Goal: Task Accomplishment & Management: Complete application form

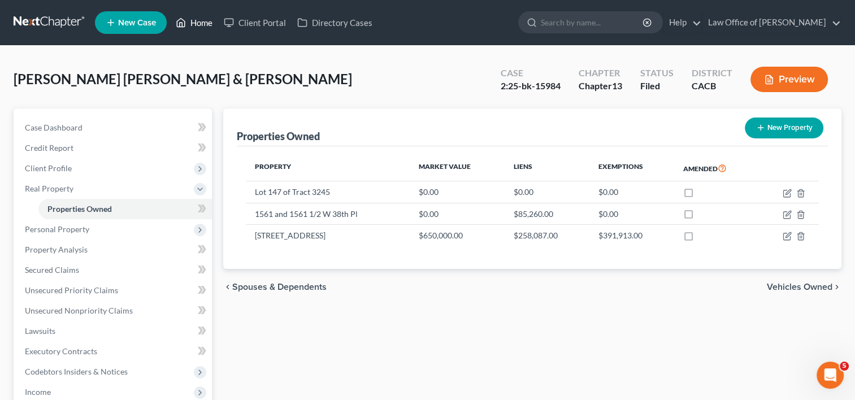
click at [197, 16] on link "Home" at bounding box center [194, 22] width 48 height 20
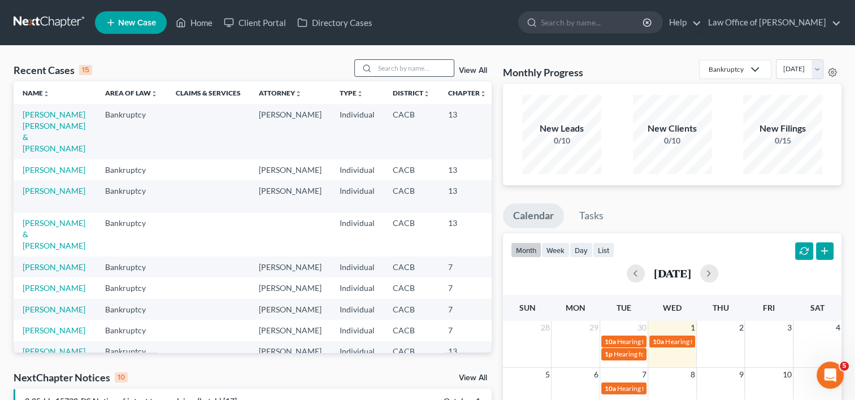
click at [387, 67] on input "search" at bounding box center [414, 68] width 79 height 16
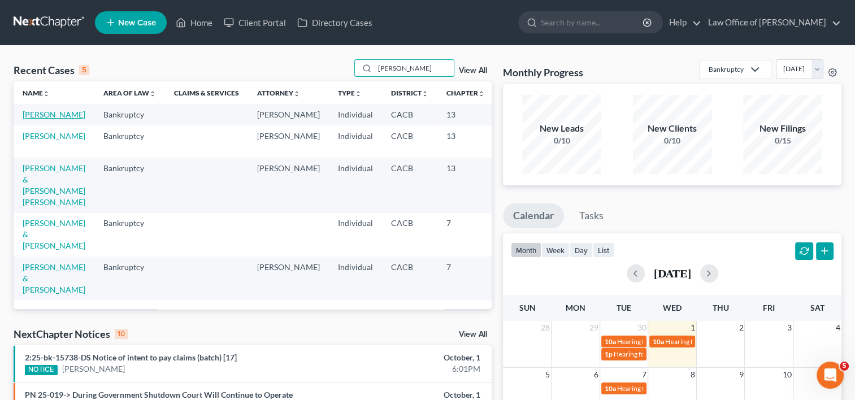
type input "[PERSON_NAME]"
click at [37, 119] on link "[PERSON_NAME]" at bounding box center [54, 115] width 63 height 10
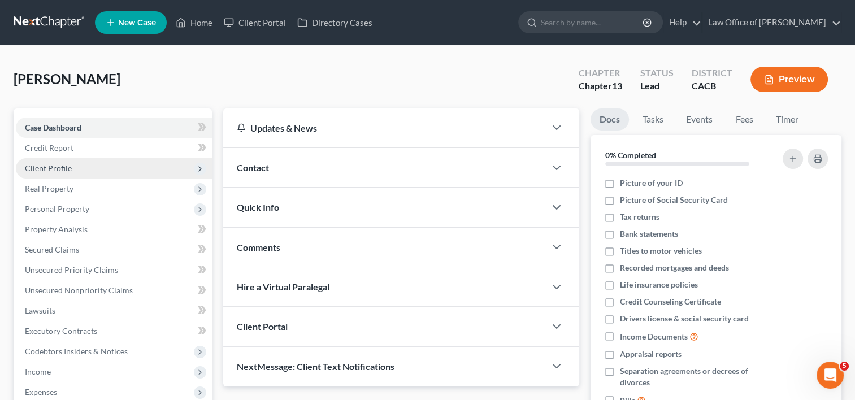
click at [47, 167] on span "Client Profile" at bounding box center [48, 168] width 47 height 10
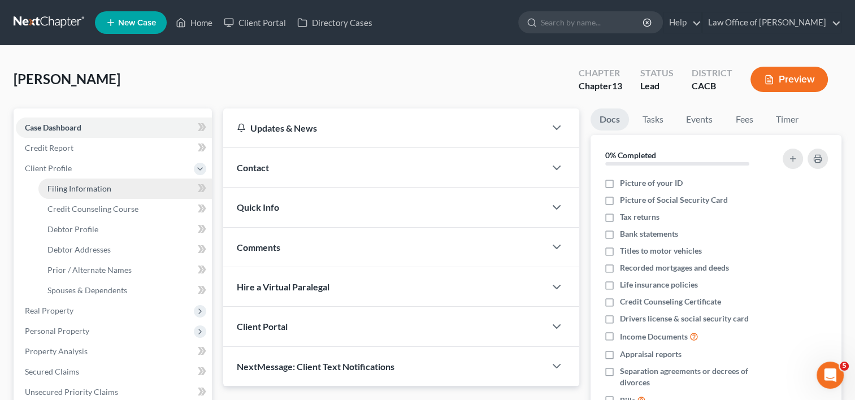
click at [66, 185] on span "Filing Information" at bounding box center [79, 189] width 64 height 10
select select "1"
select select "0"
select select "3"
select select "4"
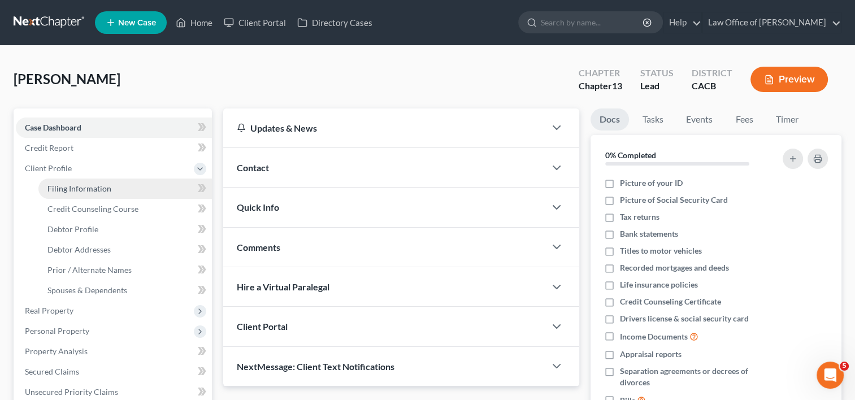
select select "0"
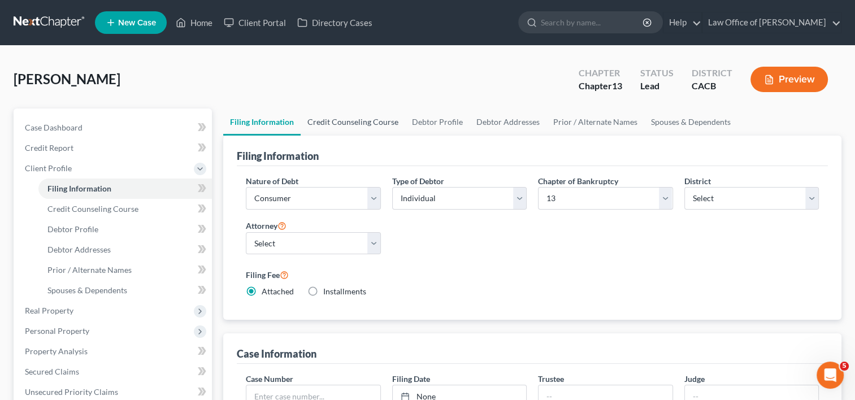
click at [346, 122] on link "Credit Counseling Course" at bounding box center [353, 122] width 105 height 27
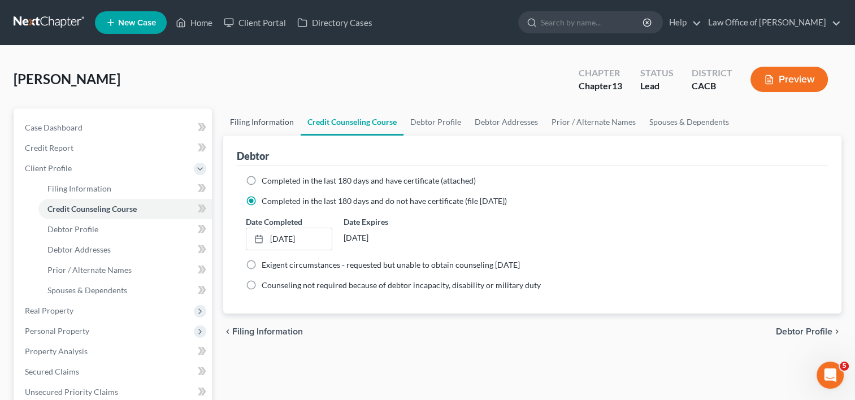
click at [257, 118] on link "Filing Information" at bounding box center [261, 122] width 77 height 27
select select "1"
select select "0"
select select "3"
select select "7"
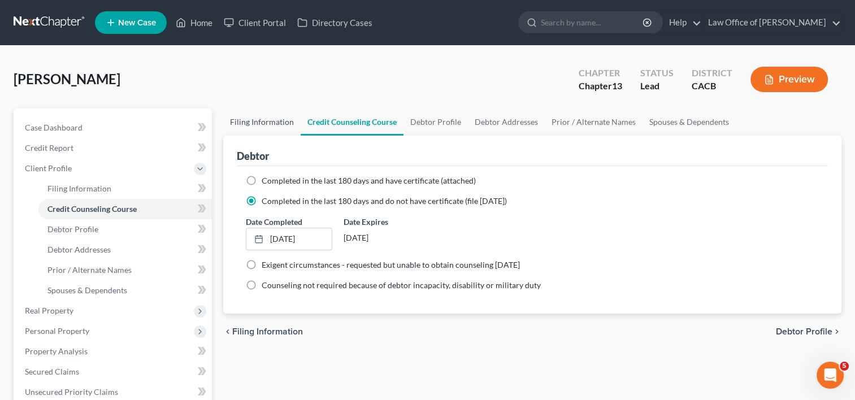
select select "0"
select select "4"
select select "0"
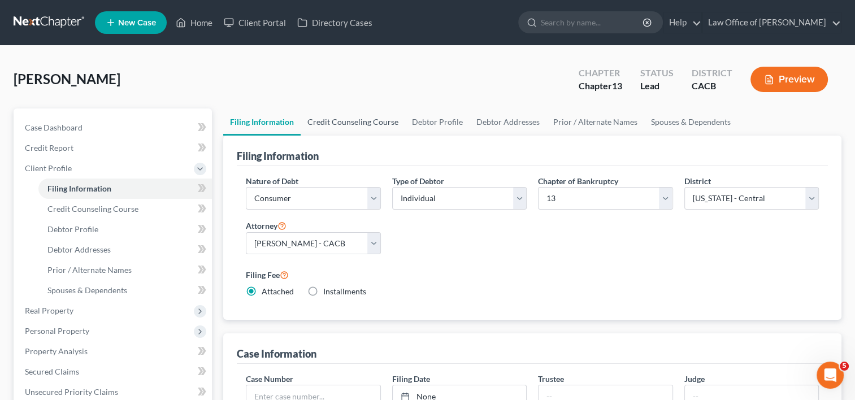
click at [351, 124] on link "Credit Counseling Course" at bounding box center [353, 122] width 105 height 27
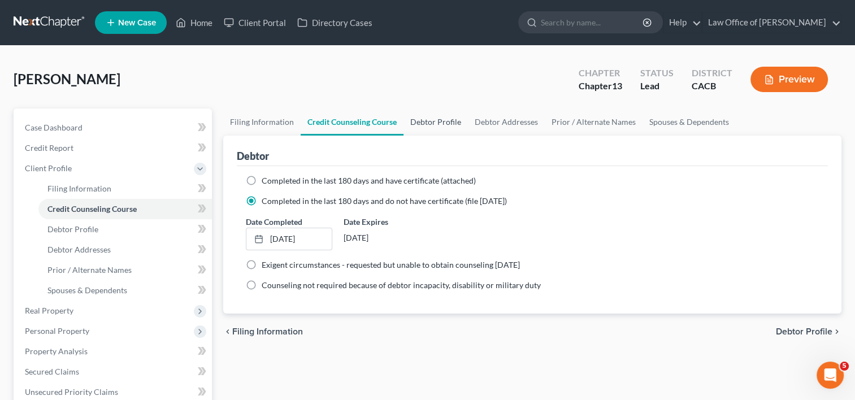
click at [425, 127] on link "Debtor Profile" at bounding box center [436, 122] width 64 height 27
select select "1"
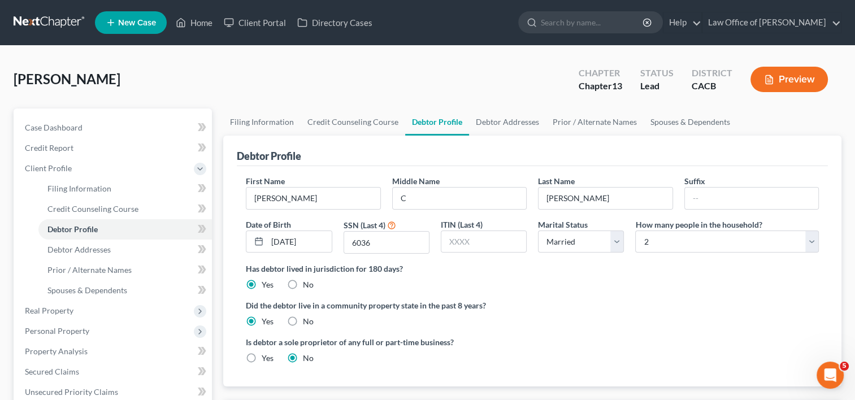
radio input "true"
click at [498, 119] on link "Debtor Addresses" at bounding box center [507, 122] width 77 height 27
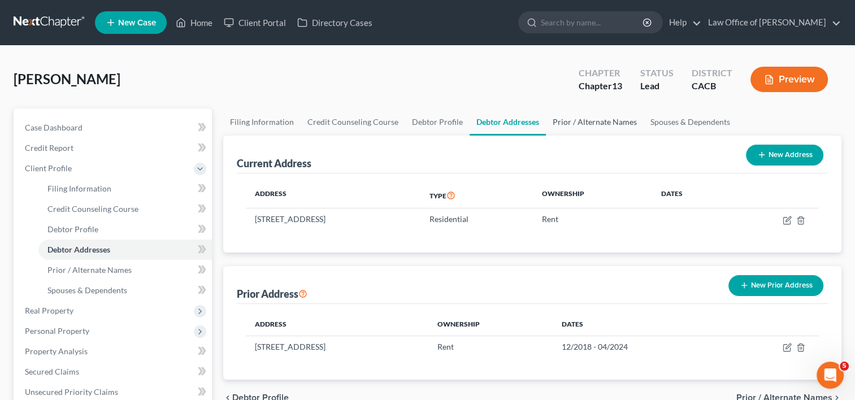
click at [585, 127] on link "Prior / Alternate Names" at bounding box center [595, 122] width 98 height 27
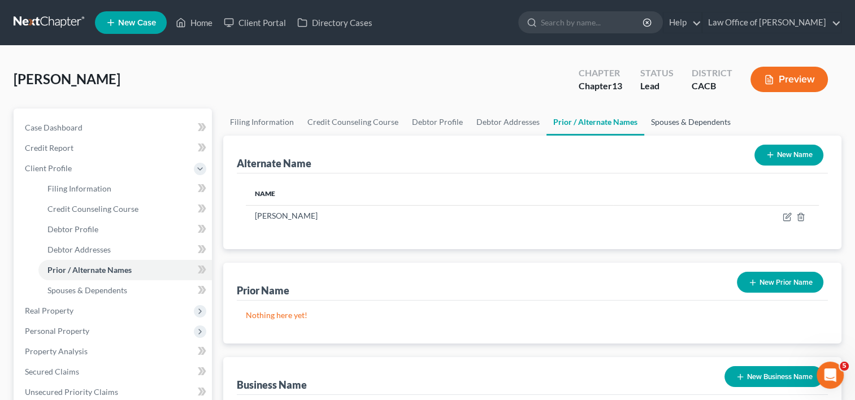
click at [686, 122] on link "Spouses & Dependents" at bounding box center [690, 122] width 93 height 27
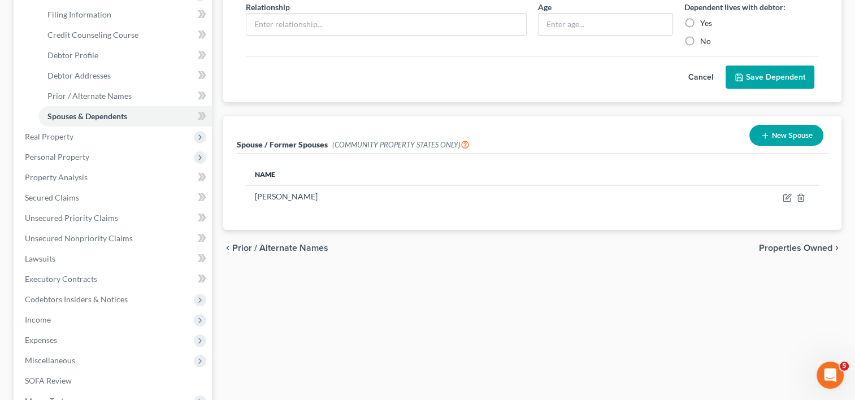
scroll to position [178, 0]
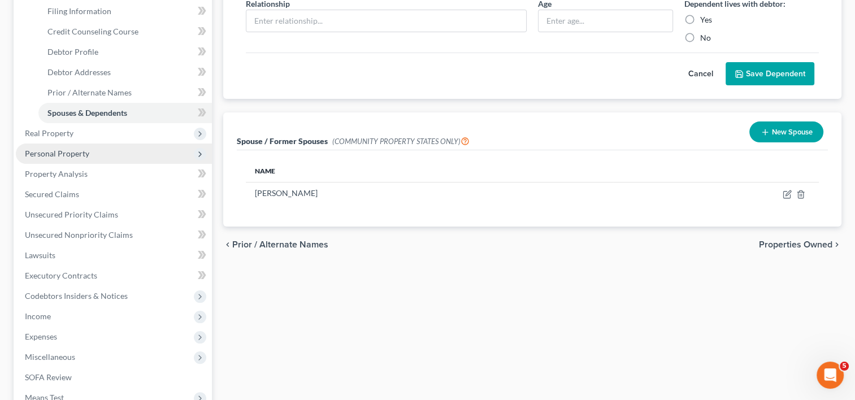
click at [56, 144] on span "Personal Property" at bounding box center [114, 154] width 196 height 20
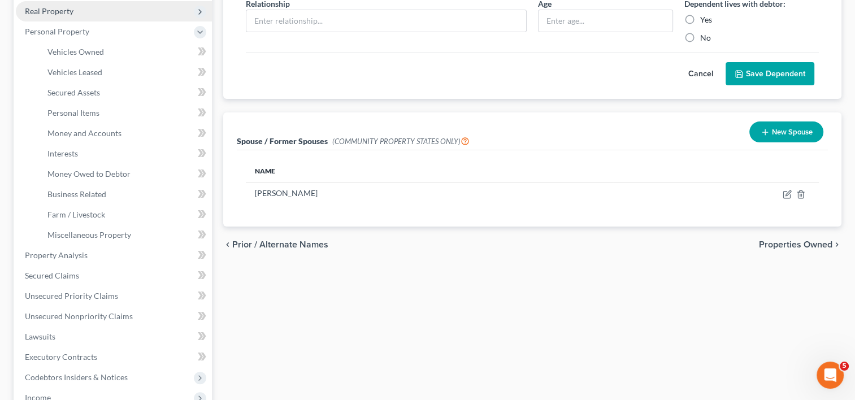
click at [53, 15] on span "Real Property" at bounding box center [49, 11] width 49 height 10
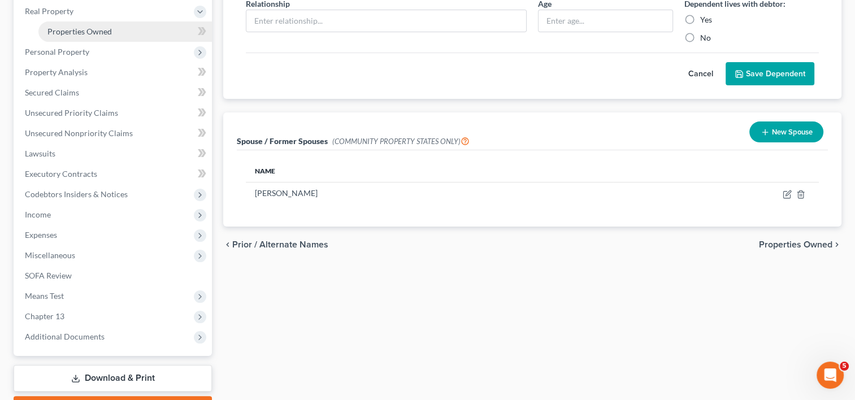
click at [77, 32] on span "Properties Owned" at bounding box center [79, 32] width 64 height 10
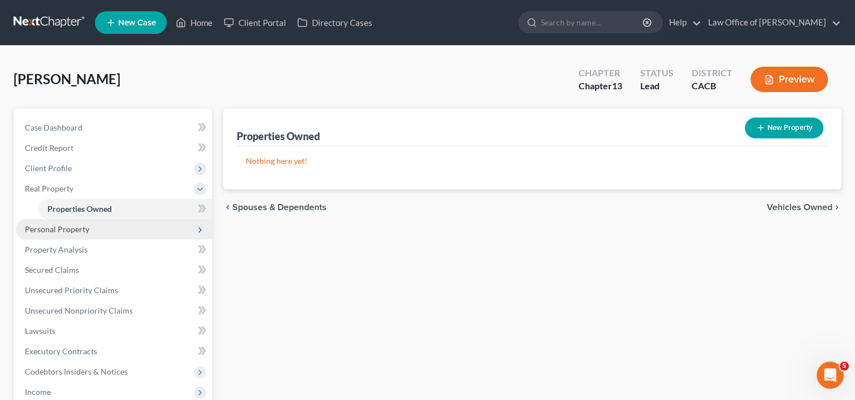
click at [66, 232] on span "Personal Property" at bounding box center [57, 229] width 64 height 10
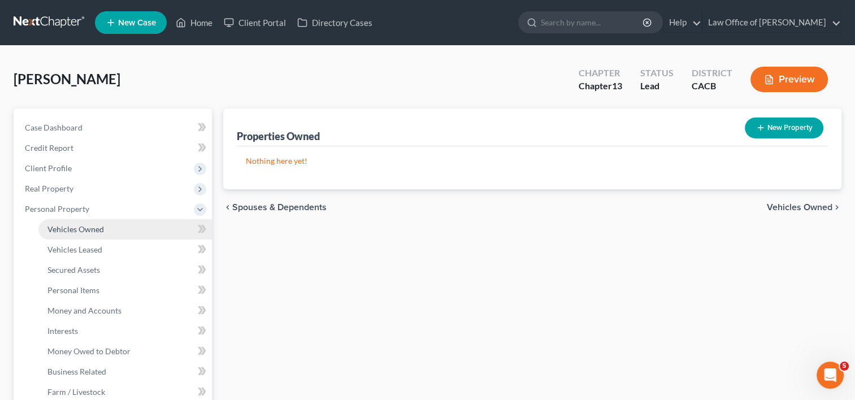
click at [81, 226] on span "Vehicles Owned" at bounding box center [75, 229] width 57 height 10
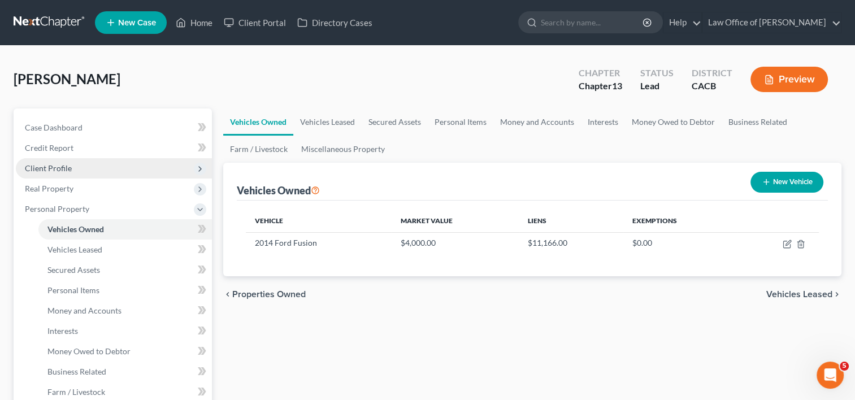
click at [63, 165] on span "Client Profile" at bounding box center [48, 168] width 47 height 10
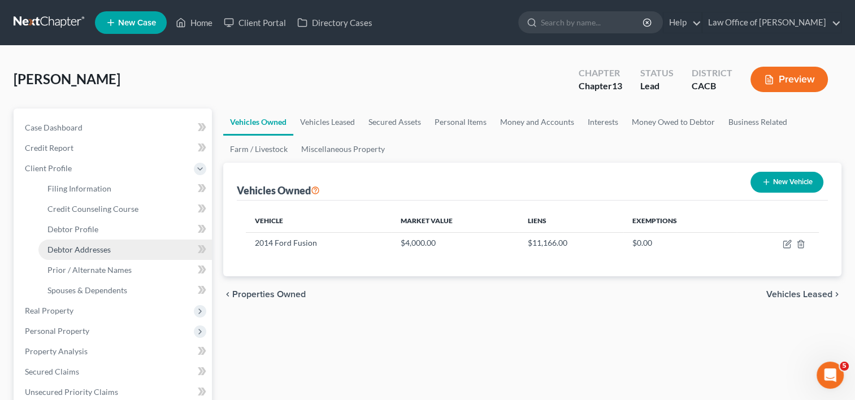
click at [91, 246] on span "Debtor Addresses" at bounding box center [78, 250] width 63 height 10
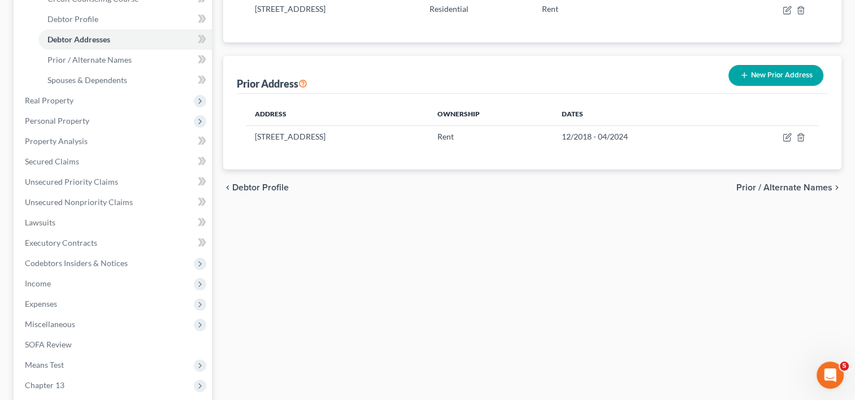
scroll to position [214, 0]
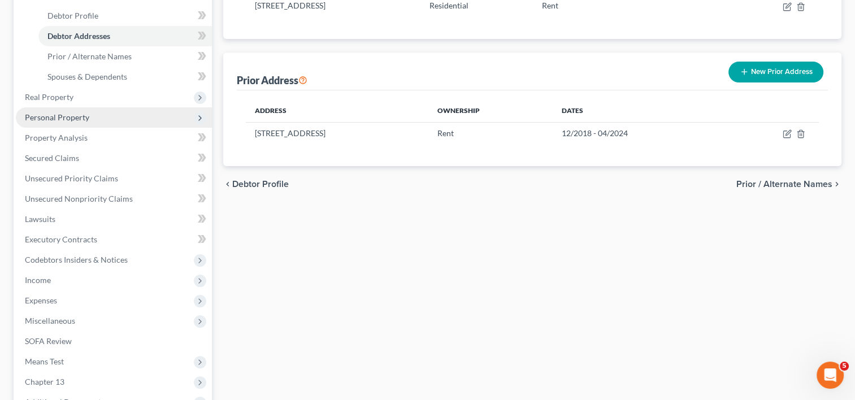
click at [60, 118] on span "Personal Property" at bounding box center [57, 117] width 64 height 10
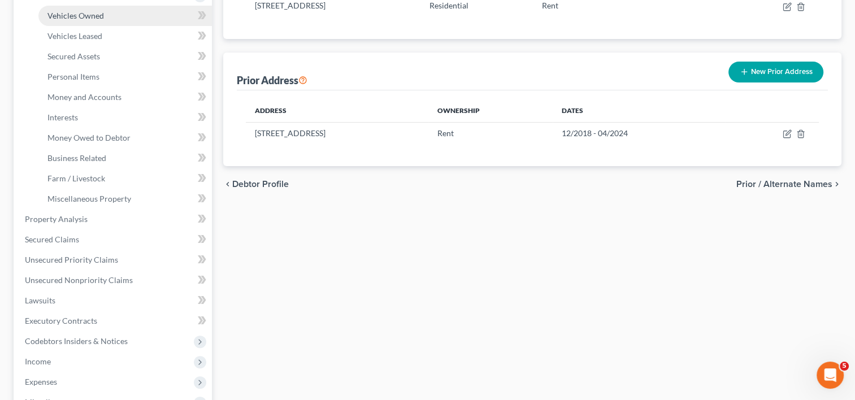
click at [82, 19] on span "Vehicles Owned" at bounding box center [75, 16] width 57 height 10
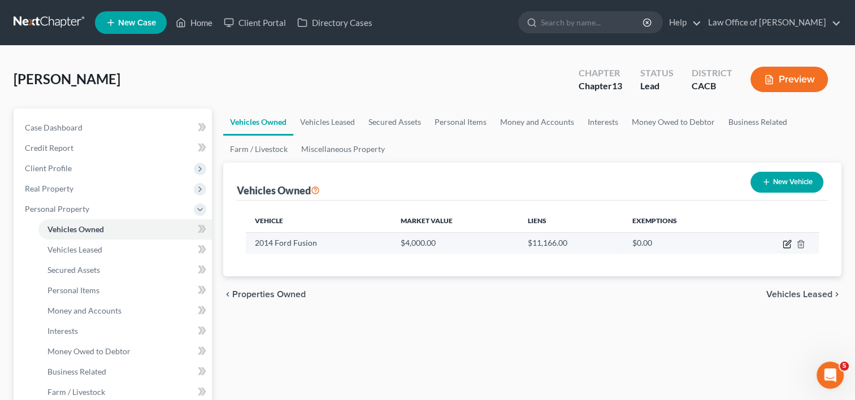
click at [785, 244] on icon "button" at bounding box center [787, 244] width 9 height 9
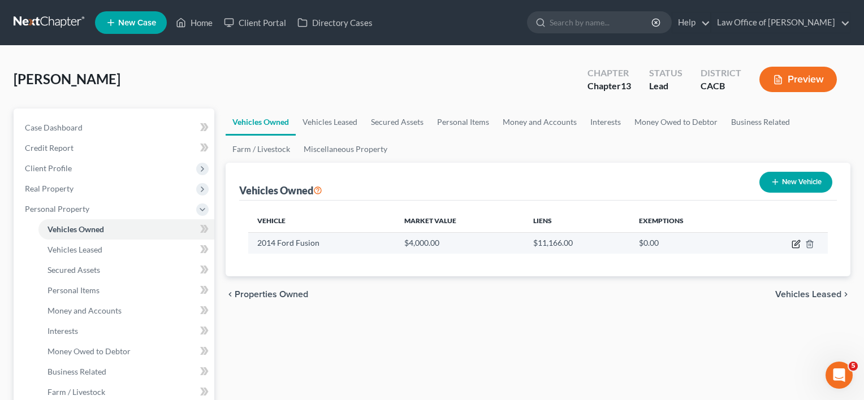
select select "0"
select select "12"
select select "2"
select select "0"
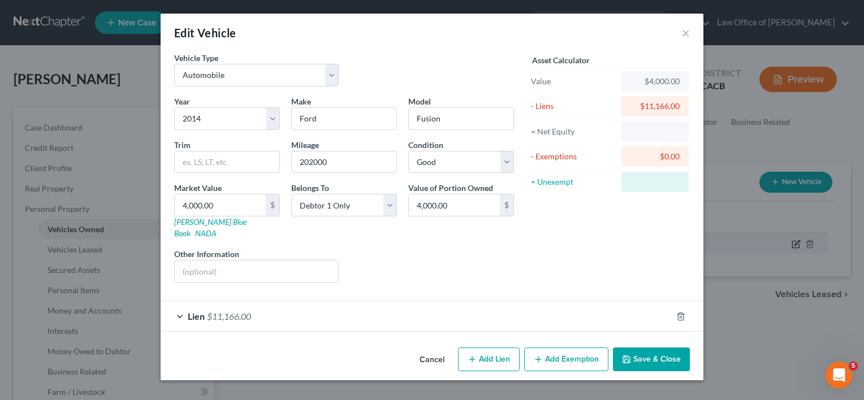
click at [784, 244] on div "Edit Vehicle × Vehicle Type Select Automobile Truck Trailer Watercraft Aircraft…" at bounding box center [432, 200] width 864 height 400
drag, startPoint x: 340, startPoint y: 165, endPoint x: 244, endPoint y: 148, distance: 97.6
click at [244, 148] on div "Year Select 2026 2025 2024 2023 2022 2021 2020 2019 2018 2017 2016 2015 2014 20…" at bounding box center [343, 194] width 351 height 196
type input "85000"
click at [671, 348] on button "Save & Close" at bounding box center [651, 360] width 77 height 24
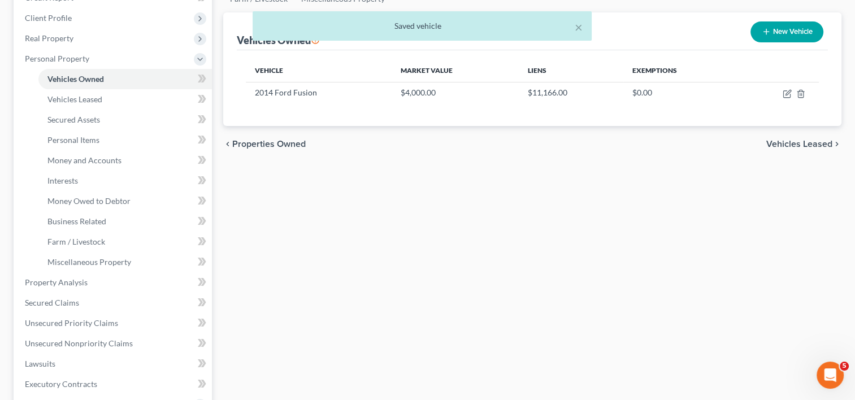
scroll to position [154, 0]
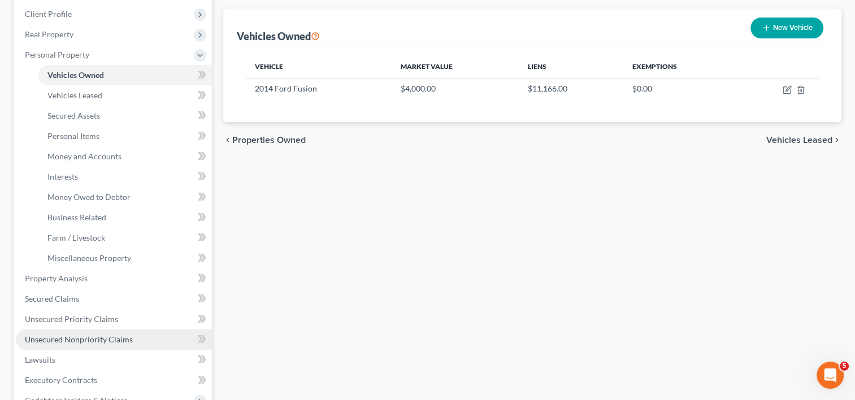
click at [92, 341] on span "Unsecured Nonpriority Claims" at bounding box center [79, 340] width 108 height 10
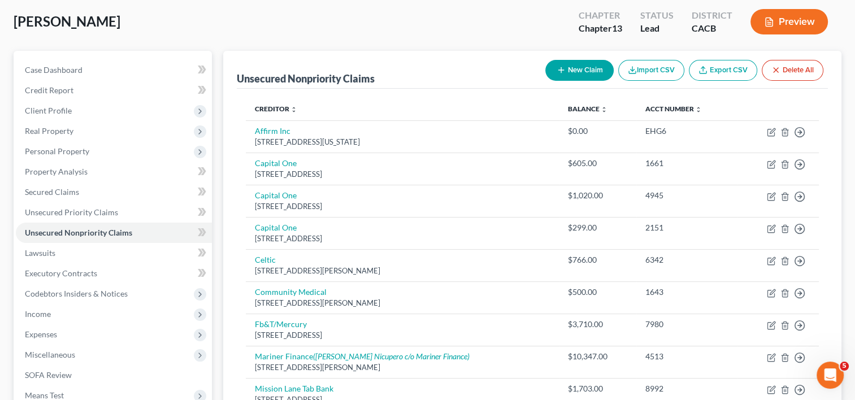
scroll to position [55, 0]
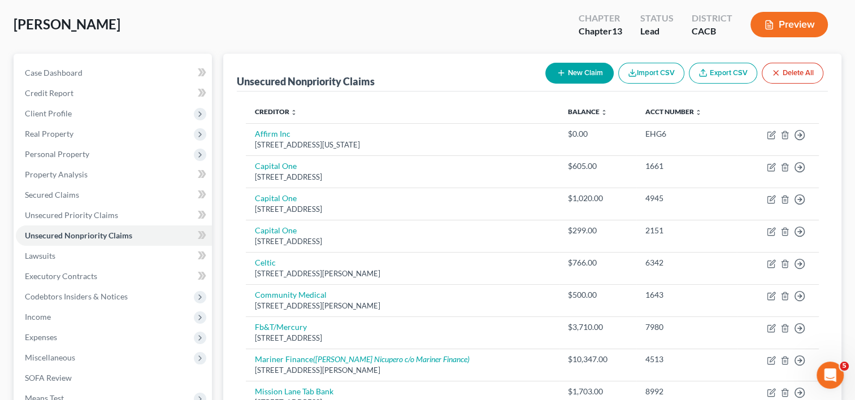
click at [569, 74] on button "New Claim" at bounding box center [580, 73] width 68 height 21
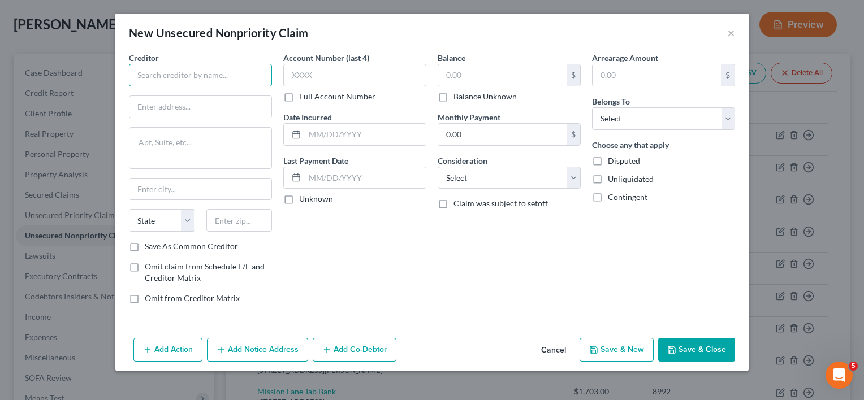
click at [204, 74] on input "text" at bounding box center [200, 75] width 143 height 23
type input "Lending Club"
click at [194, 104] on input "text" at bounding box center [200, 106] width 142 height 21
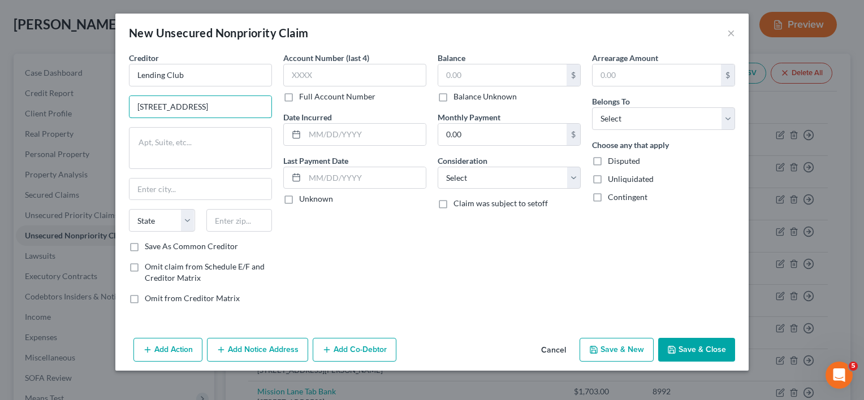
type input "[STREET_ADDRESS]"
click at [168, 136] on textarea at bounding box center [200, 148] width 143 height 42
type textarea "#200"
select select "4"
click at [235, 222] on input "text" at bounding box center [239, 220] width 66 height 23
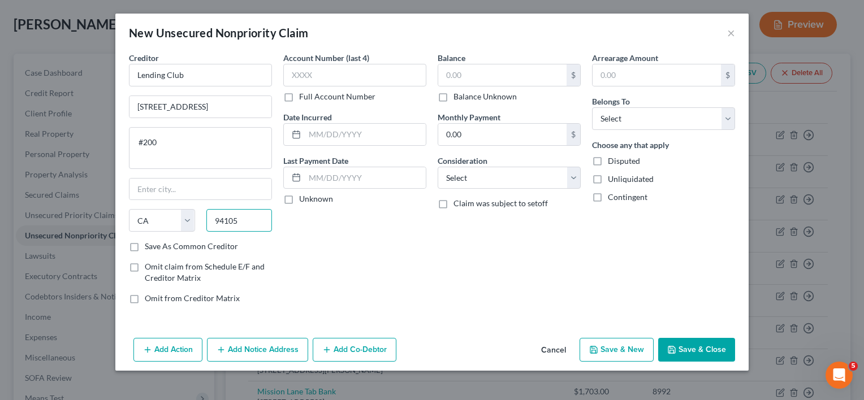
type input "94105"
type input "[GEOGRAPHIC_DATA]"
click at [327, 72] on input "text" at bounding box center [354, 75] width 143 height 23
click at [475, 84] on input "text" at bounding box center [502, 74] width 128 height 21
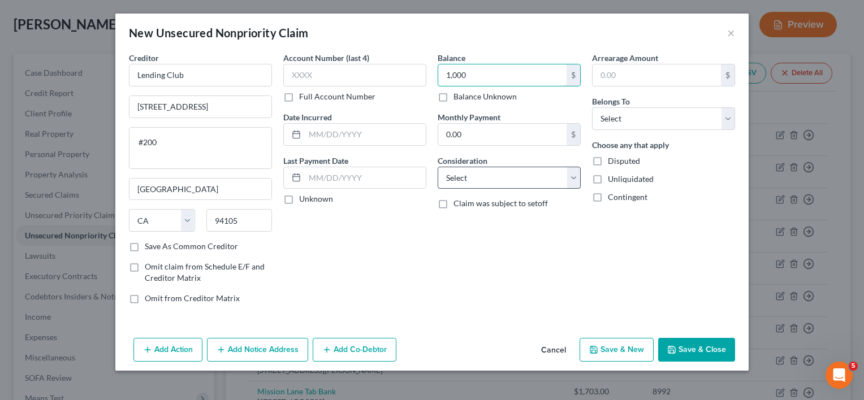
type input "1,000"
click at [487, 172] on select "Select Cable / Satellite Services Collection Agency Credit Card Debt Debt Couns…" at bounding box center [509, 178] width 143 height 23
select select "10"
click at [438, 167] on select "Select Cable / Satellite Services Collection Agency Credit Card Debt Debt Couns…" at bounding box center [509, 178] width 143 height 23
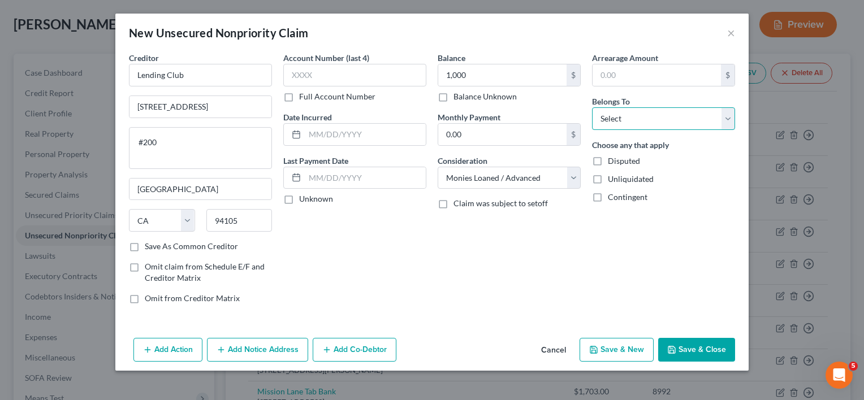
click at [667, 127] on select "Select Debtor 1 Only Debtor 2 Only Debtor 1 And Debtor 2 Only At Least One Of T…" at bounding box center [663, 118] width 143 height 23
select select "0"
click at [592, 107] on select "Select Debtor 1 Only Debtor 2 Only Debtor 1 And Debtor 2 Only At Least One Of T…" at bounding box center [663, 118] width 143 height 23
click at [685, 348] on button "Save & Close" at bounding box center [696, 350] width 77 height 24
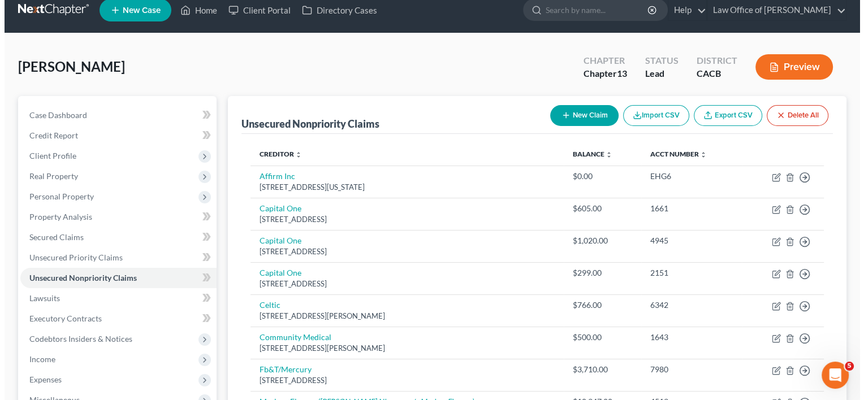
scroll to position [0, 0]
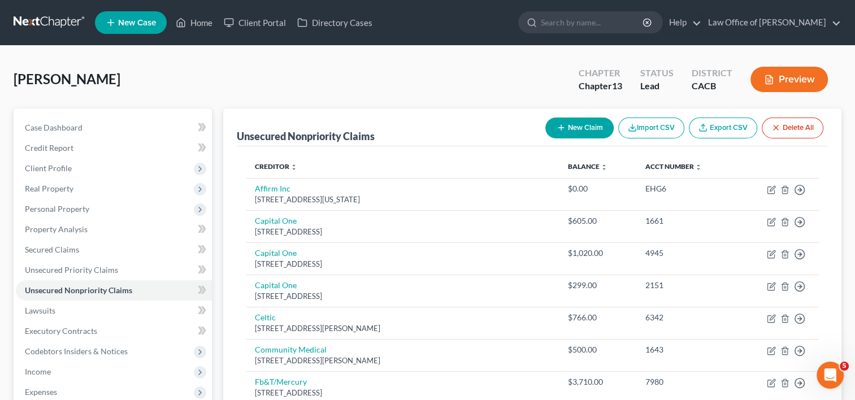
click at [572, 131] on button "New Claim" at bounding box center [580, 128] width 68 height 21
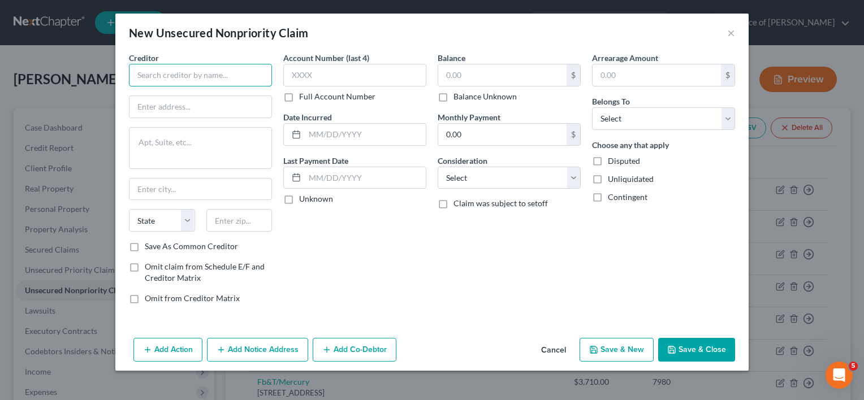
click at [204, 81] on input "text" at bounding box center [200, 75] width 143 height 23
type input "Uplift"
click at [282, 348] on button "Add Notice Address" at bounding box center [257, 350] width 101 height 24
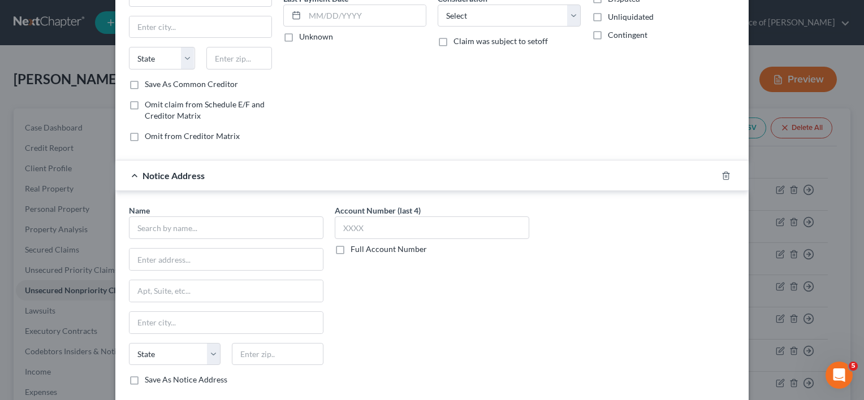
scroll to position [166, 0]
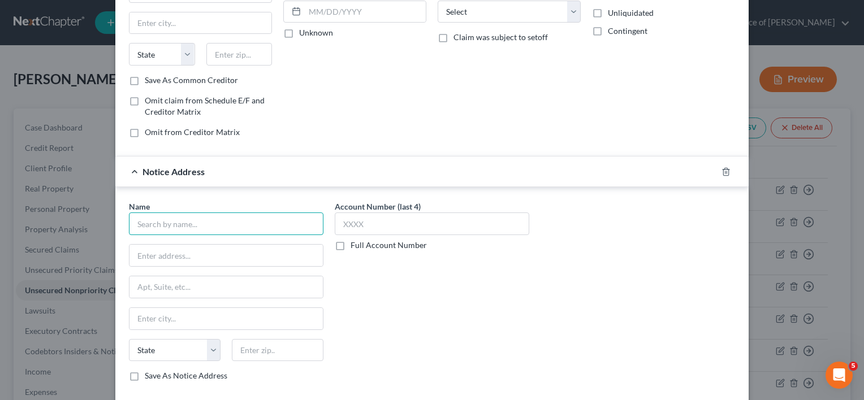
click at [185, 223] on input "text" at bounding box center [226, 224] width 194 height 23
type input "Jefferson Capital"
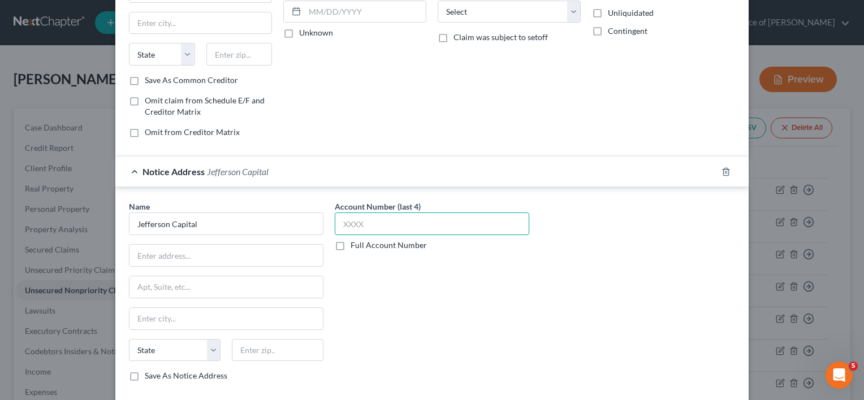
click at [362, 224] on input "text" at bounding box center [432, 224] width 194 height 23
type input "0745"
click at [188, 253] on input "text" at bounding box center [225, 255] width 193 height 21
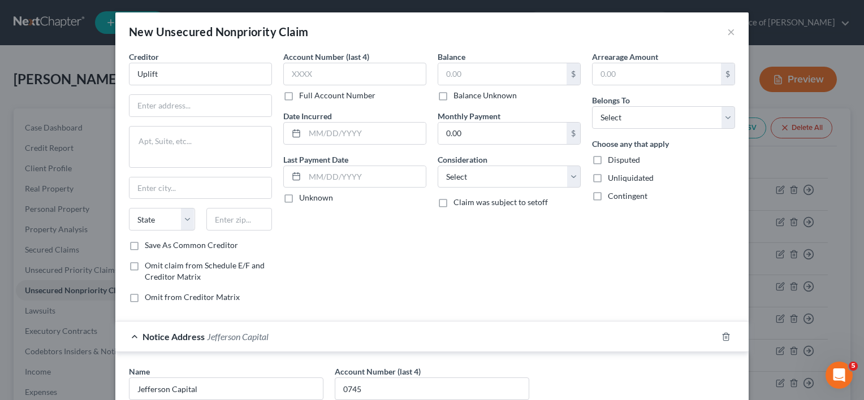
scroll to position [0, 0]
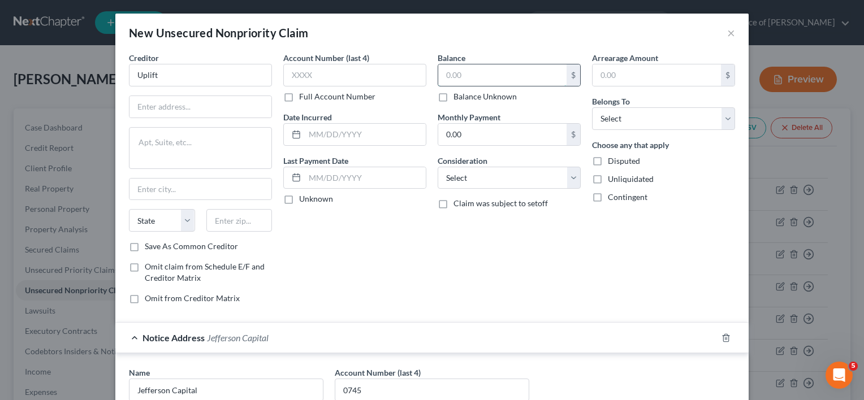
click at [495, 67] on input "text" at bounding box center [502, 74] width 128 height 21
type input "766"
click at [471, 133] on input "0.00" at bounding box center [502, 134] width 128 height 21
click at [488, 185] on select "Select Cable / Satellite Services Collection Agency Credit Card Debt Debt Couns…" at bounding box center [509, 178] width 143 height 23
select select "10"
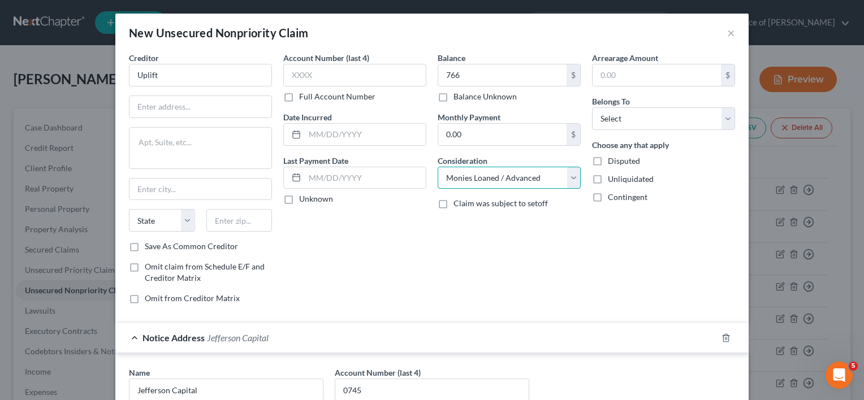
click at [438, 167] on select "Select Cable / Satellite Services Collection Agency Credit Card Debt Debt Couns…" at bounding box center [509, 178] width 143 height 23
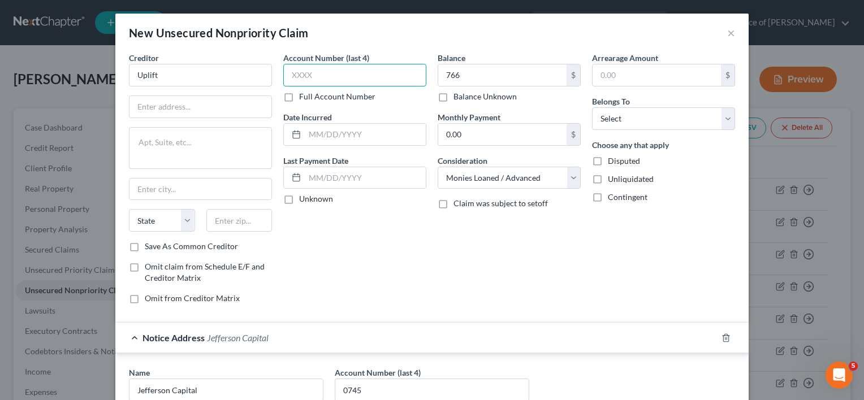
click at [324, 70] on input "text" at bounding box center [354, 75] width 143 height 23
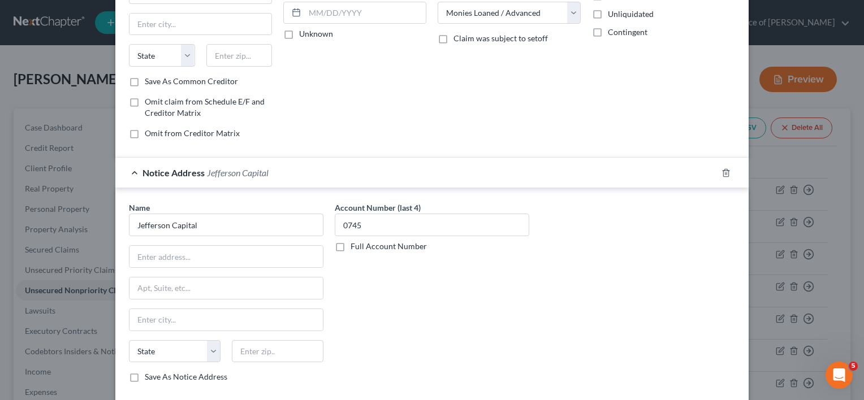
scroll to position [170, 0]
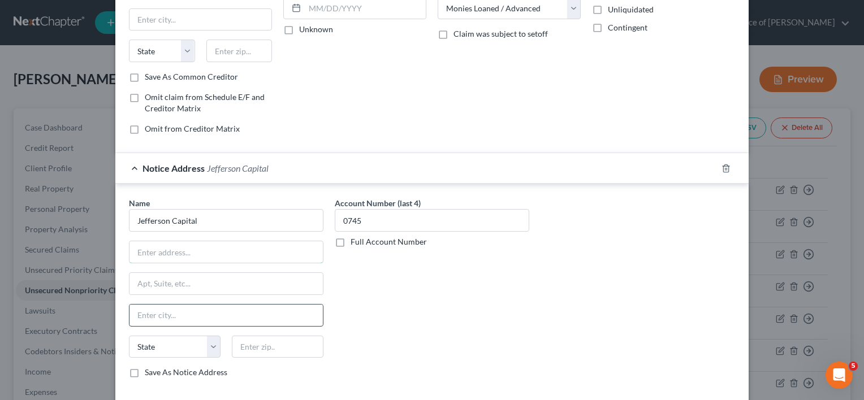
drag, startPoint x: 206, startPoint y: 248, endPoint x: 226, endPoint y: 306, distance: 61.0
drag, startPoint x: 226, startPoint y: 306, endPoint x: 176, endPoint y: 252, distance: 73.2
click at [176, 252] on input "text" at bounding box center [225, 251] width 193 height 21
paste input "[STREET_ADDRESS]"
type input "[STREET_ADDRESS]"
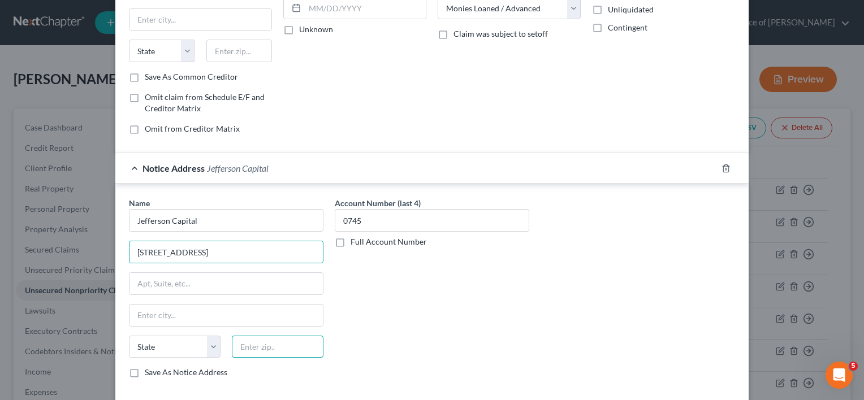
click at [265, 336] on input "text" at bounding box center [278, 347] width 92 height 23
type input "56377"
type input "Sartell"
select select "24"
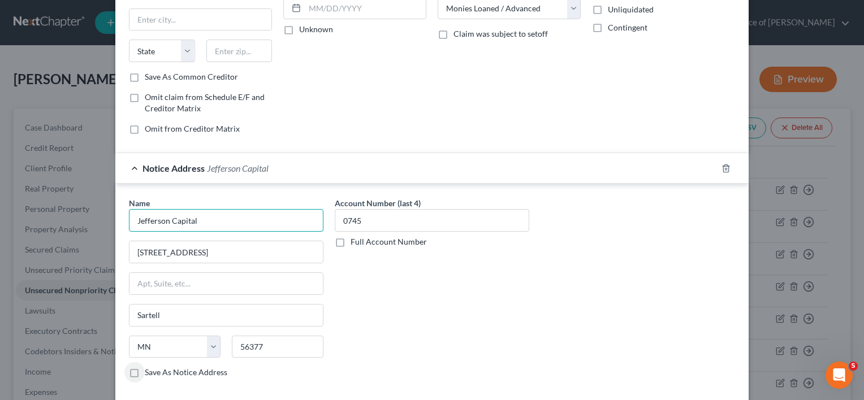
click at [249, 222] on input "Jefferson Capital" at bounding box center [226, 220] width 194 height 23
type input "Jefferson Capital Systems LLC"
click at [259, 250] on input "[STREET_ADDRESS]" at bounding box center [225, 251] width 193 height 21
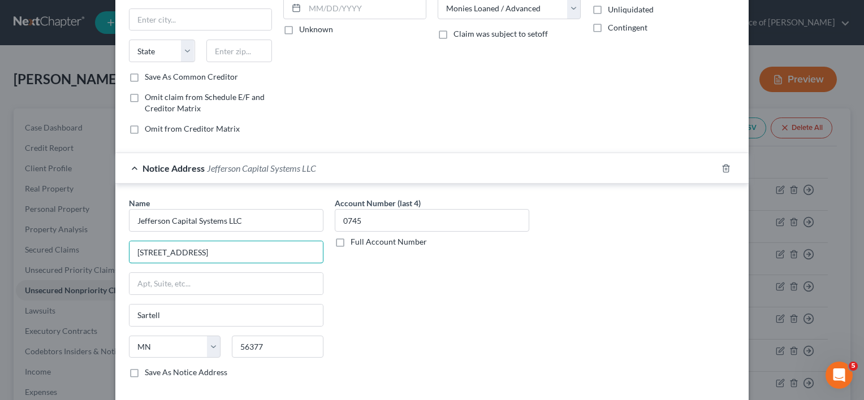
type input "[STREET_ADDRESS]"
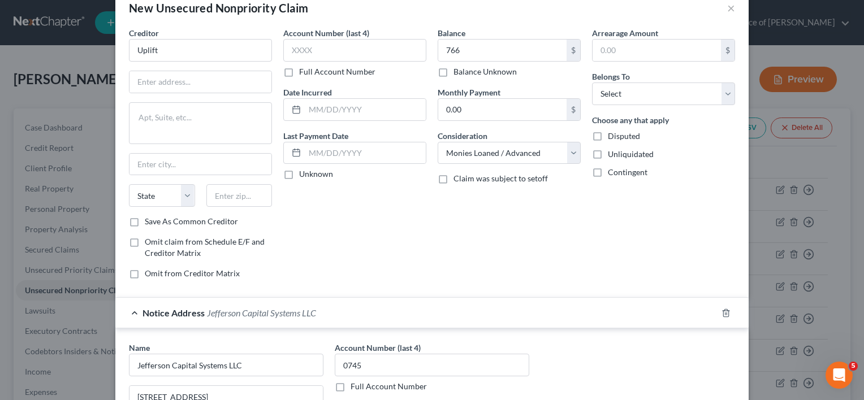
scroll to position [14, 0]
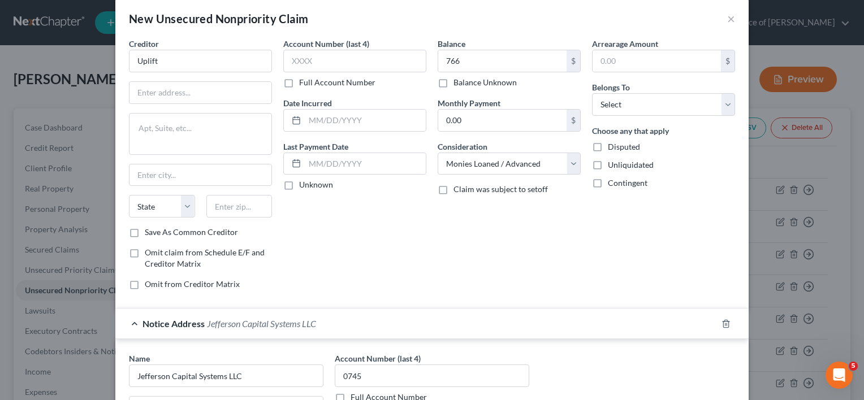
click at [852, 164] on div "New Unsecured Nonpriority Claim × Creditor * Uplift State [US_STATE] AK AR AZ […" at bounding box center [432, 200] width 864 height 400
click at [182, 63] on input "Uplift" at bounding box center [200, 61] width 143 height 23
type input "Uplift aka Flex Pay"
paste input "[STREET_ADDRESS]"
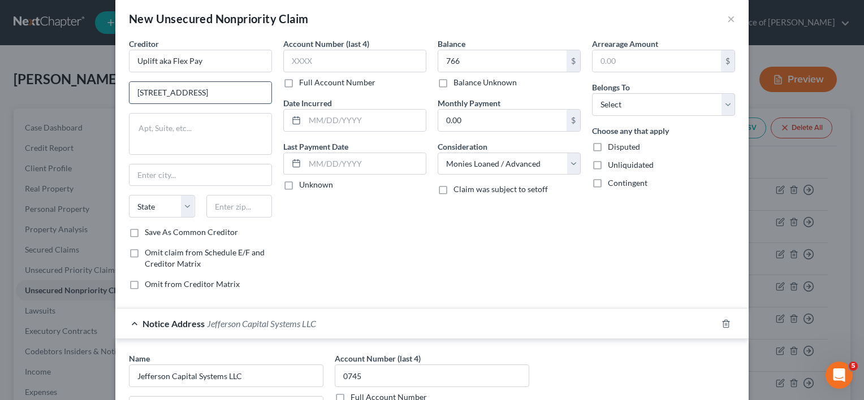
scroll to position [0, 66]
type input "[STREET_ADDRESS]"
click at [222, 208] on input "text" at bounding box center [239, 206] width 66 height 23
type input "94111"
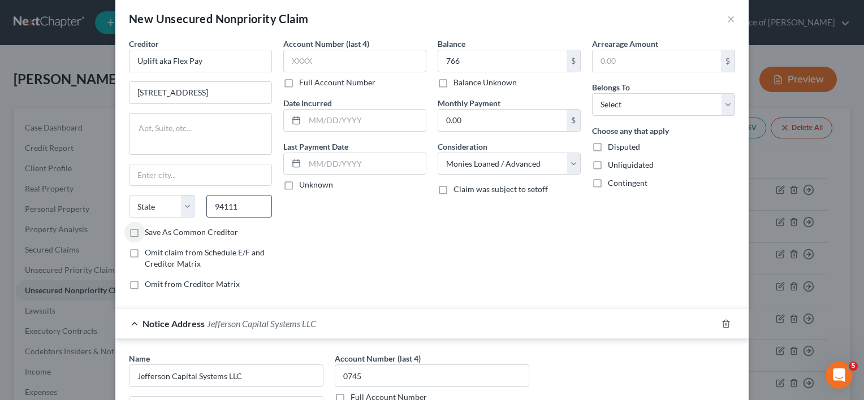
type input "[GEOGRAPHIC_DATA]"
select select "4"
click at [179, 134] on textarea at bounding box center [200, 134] width 143 height 42
type textarea "Suite 2300"
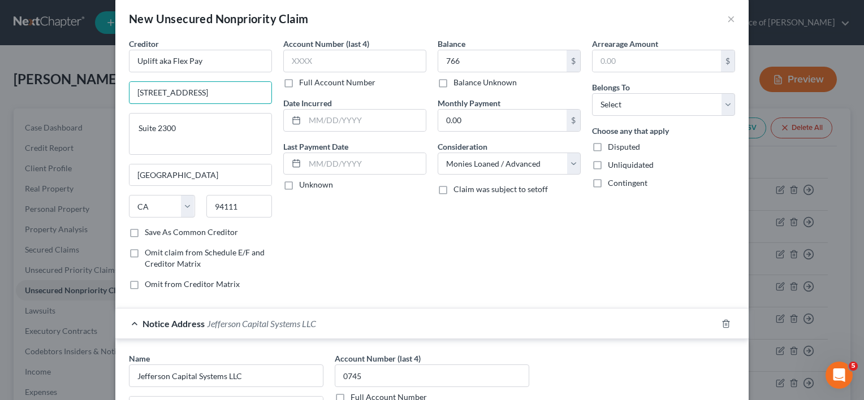
drag, startPoint x: 202, startPoint y: 93, endPoint x: 375, endPoint y: 103, distance: 173.8
click at [375, 103] on div "Creditor * Uplift aka Flex Pay [STREET_ADDRESS][GEOGRAPHIC_DATA][US_STATE] CO […" at bounding box center [431, 168] width 617 height 261
type input "[STREET_ADDRESS],"
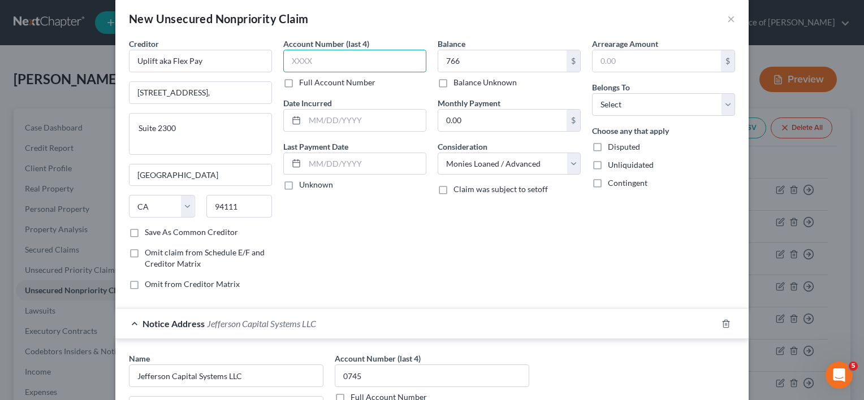
click at [337, 63] on input "text" at bounding box center [354, 61] width 143 height 23
type input "0745"
click at [365, 123] on input "text" at bounding box center [365, 120] width 121 height 21
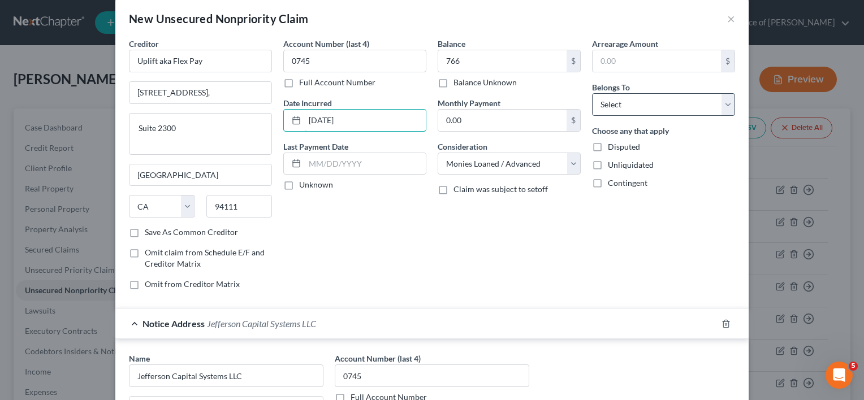
type input "[DATE]"
click at [672, 106] on select "Select Debtor 1 Only Debtor 2 Only Debtor 1 And Debtor 2 Only At Least One Of T…" at bounding box center [663, 104] width 143 height 23
select select "0"
click at [592, 93] on select "Select Debtor 1 Only Debtor 2 Only Debtor 1 And Debtor 2 Only At Least One Of T…" at bounding box center [663, 104] width 143 height 23
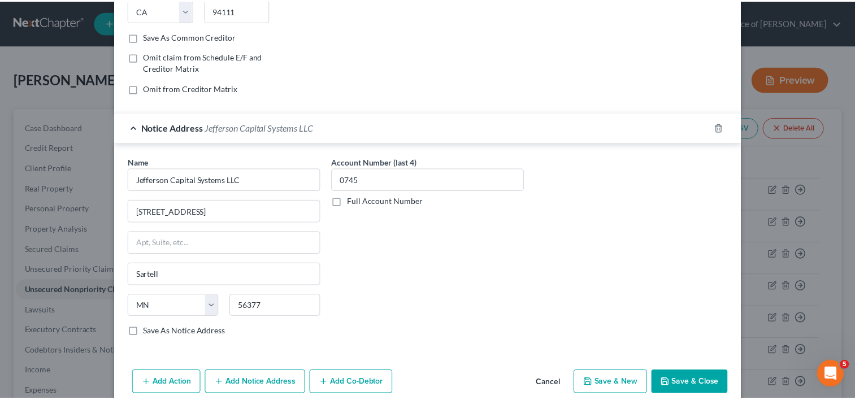
scroll to position [225, 0]
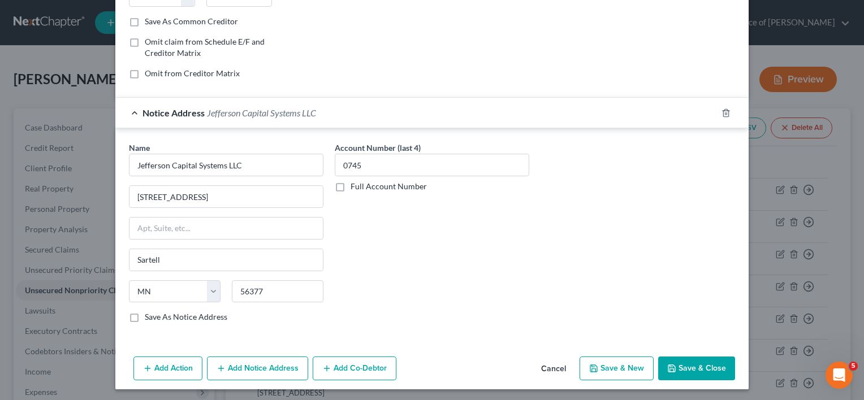
click at [708, 362] on button "Save & Close" at bounding box center [696, 369] width 77 height 24
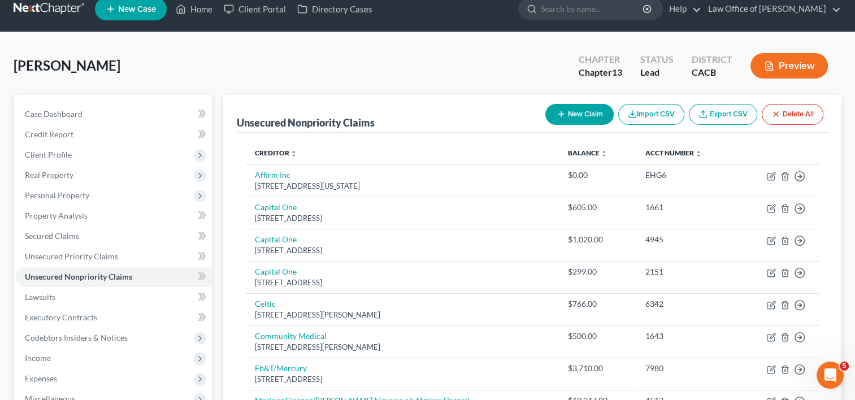
scroll to position [11, 0]
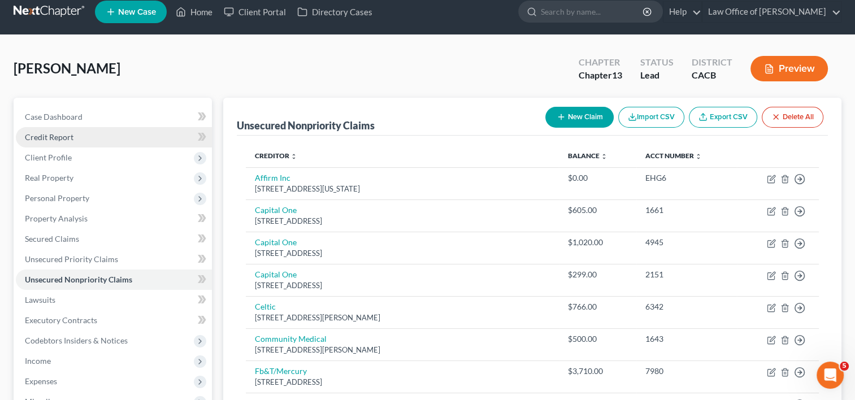
click at [53, 135] on span "Credit Report" at bounding box center [49, 137] width 49 height 10
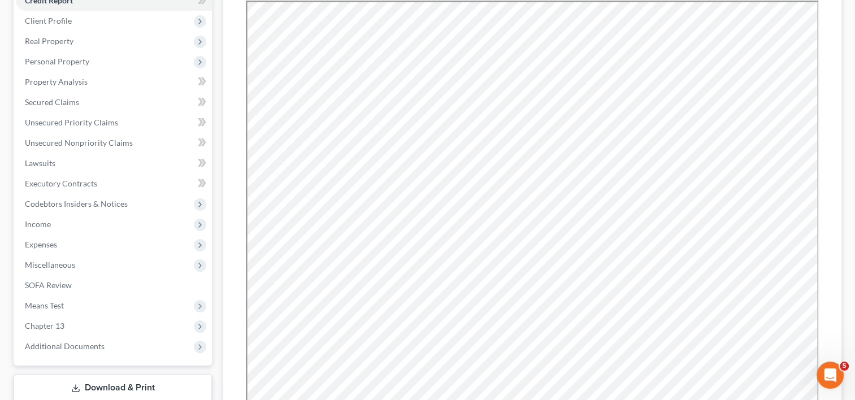
scroll to position [149, 0]
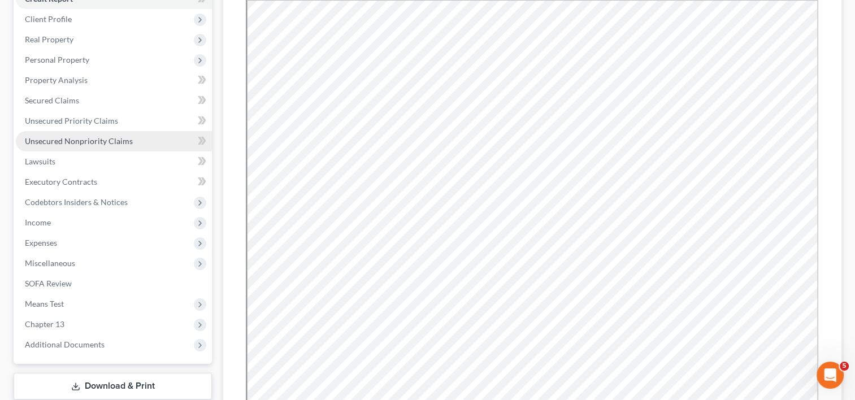
click at [68, 140] on span "Unsecured Nonpriority Claims" at bounding box center [79, 141] width 108 height 10
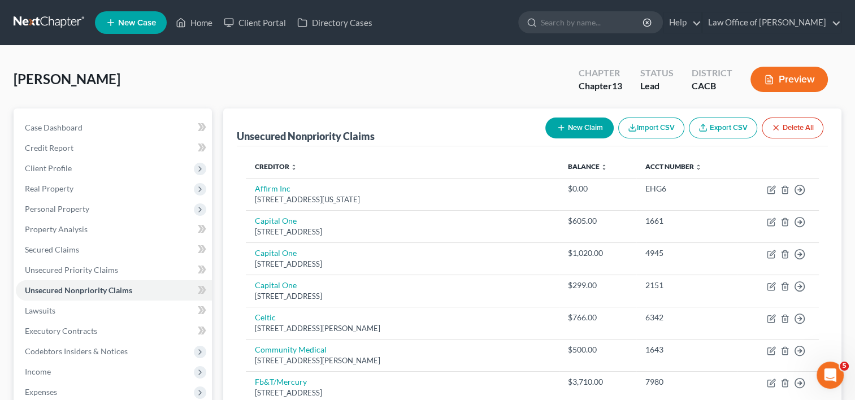
click at [653, 131] on button "Import CSV" at bounding box center [651, 128] width 66 height 21
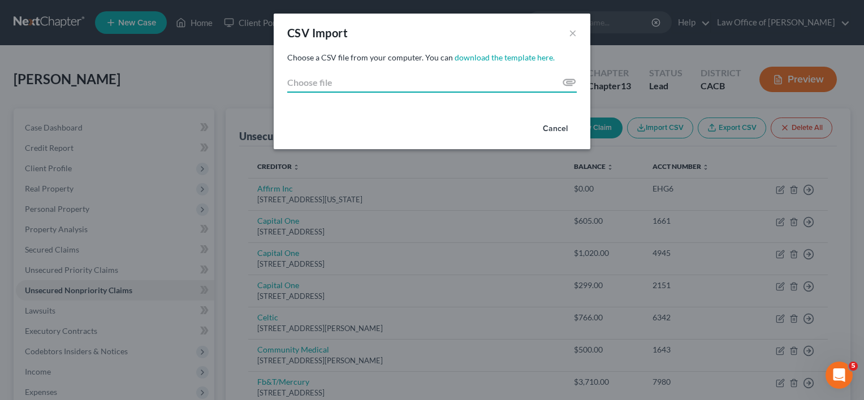
click at [566, 81] on input "Choose file" at bounding box center [431, 82] width 289 height 20
click at [573, 31] on button "×" at bounding box center [573, 33] width 8 height 14
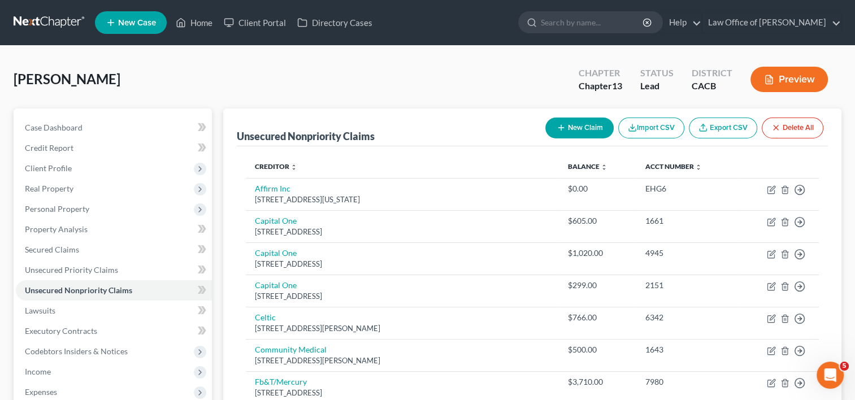
click at [577, 131] on button "New Claim" at bounding box center [580, 128] width 68 height 21
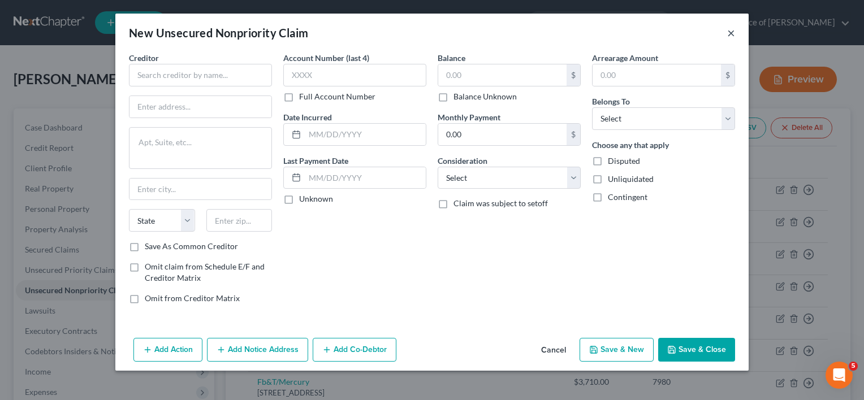
click at [733, 32] on button "×" at bounding box center [731, 33] width 8 height 14
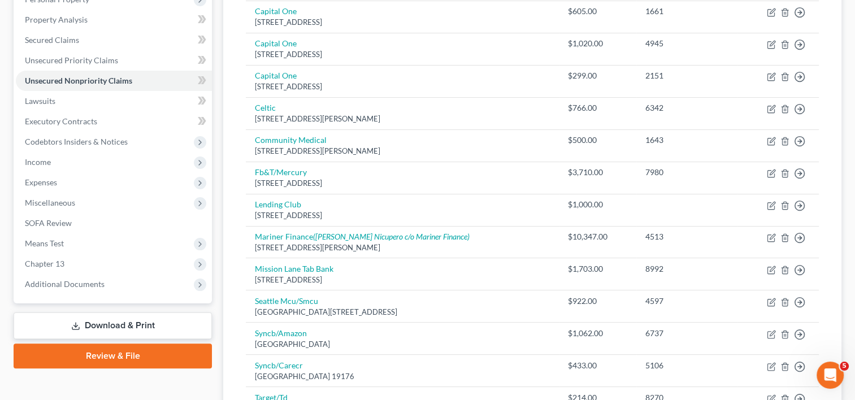
scroll to position [228, 0]
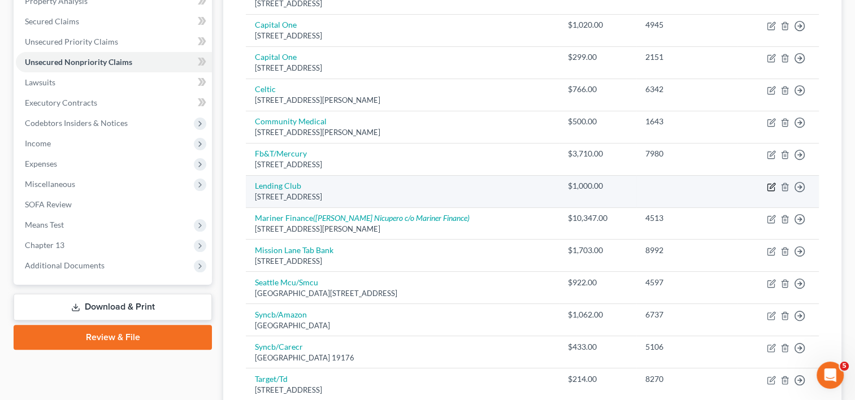
click at [770, 187] on icon "button" at bounding box center [772, 185] width 5 height 5
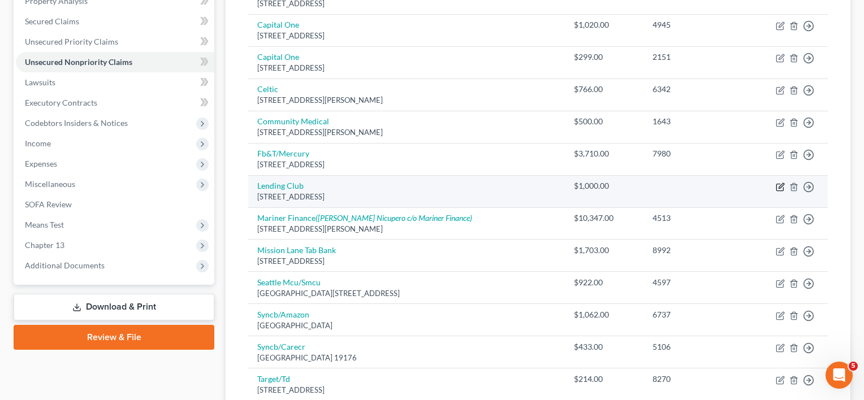
select select "4"
select select "10"
select select "0"
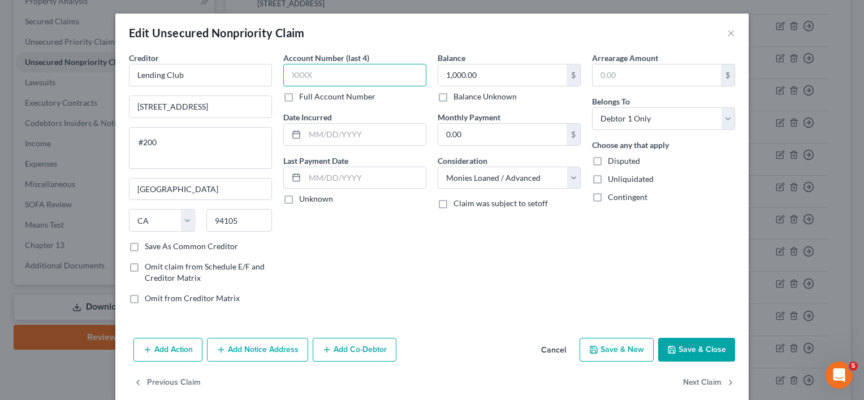
click at [308, 66] on input "text" at bounding box center [354, 75] width 143 height 23
click at [689, 347] on button "Save & Close" at bounding box center [696, 350] width 77 height 24
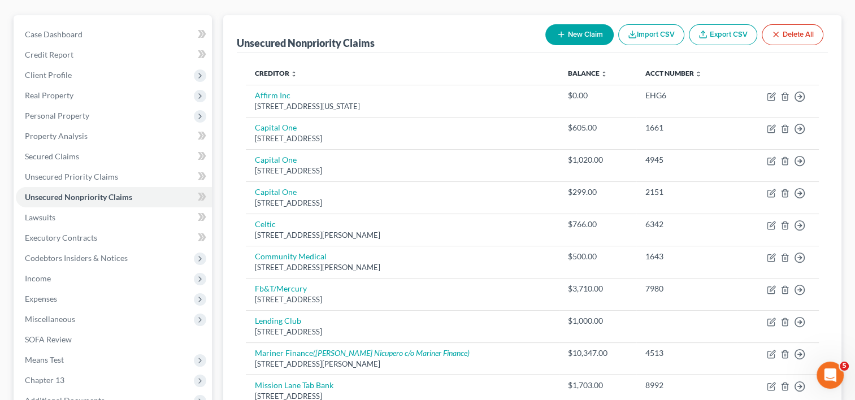
scroll to position [90, 0]
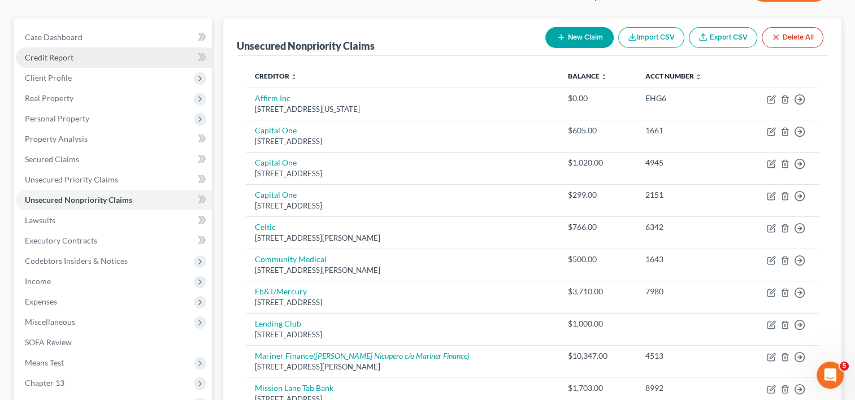
click at [70, 58] on span "Credit Report" at bounding box center [49, 58] width 49 height 10
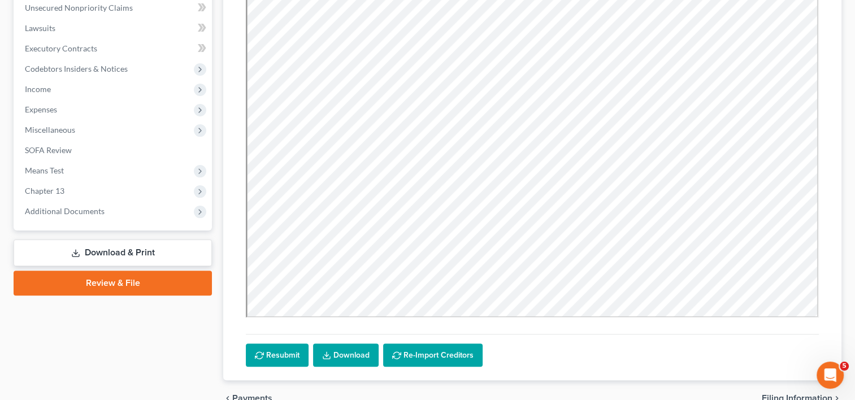
scroll to position [341, 0]
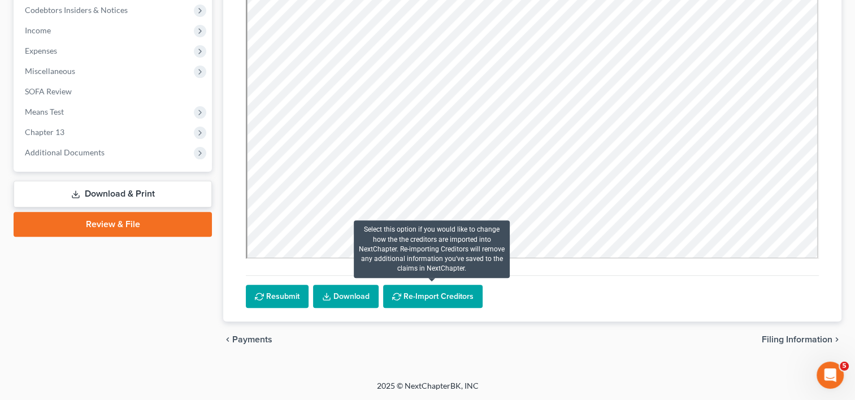
click at [440, 297] on button "Re-Import Creditors" at bounding box center [432, 297] width 99 height 24
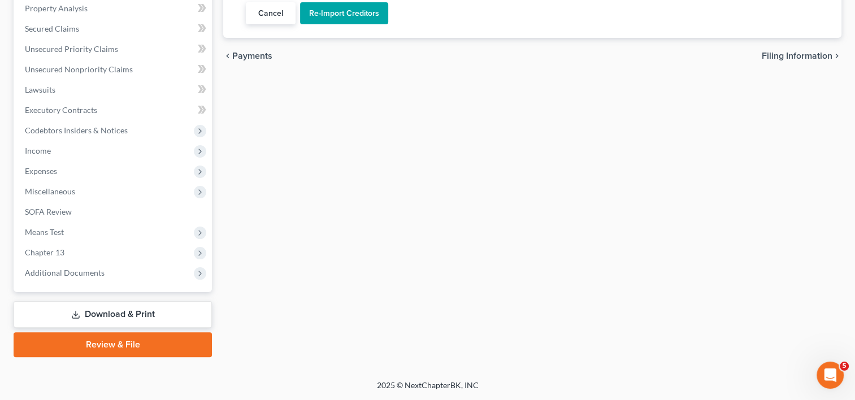
scroll to position [220, 0]
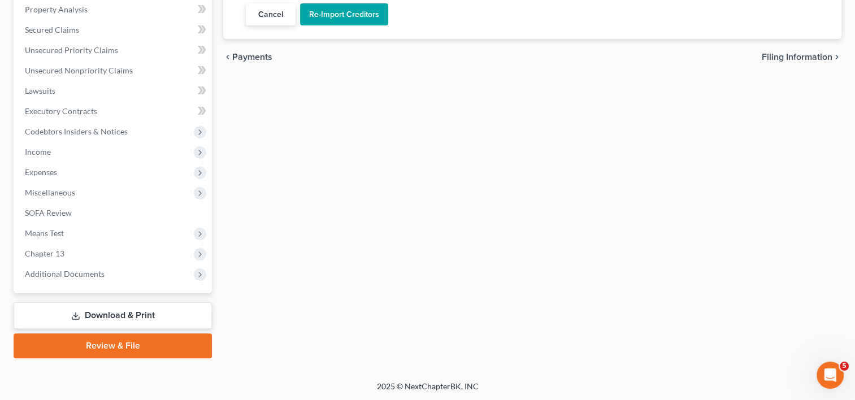
click at [350, 14] on button "Re-Import Creditors" at bounding box center [344, 14] width 88 height 23
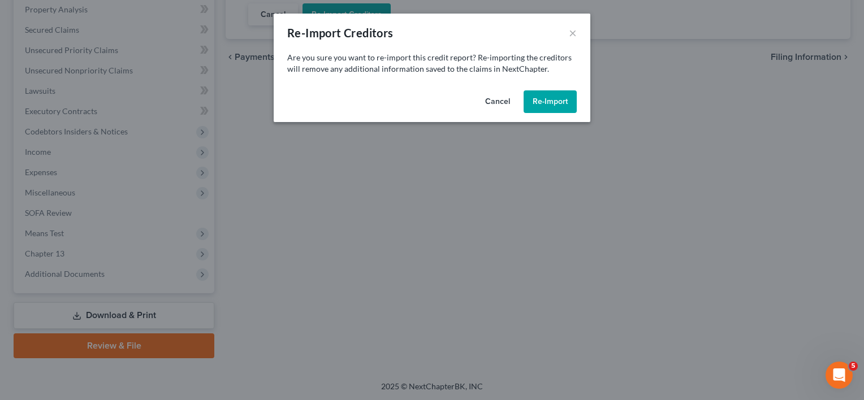
click at [552, 104] on button "Re-Import" at bounding box center [549, 101] width 53 height 23
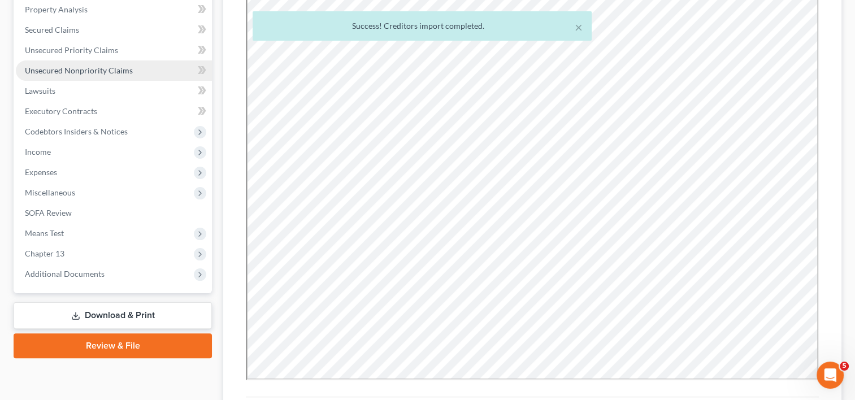
scroll to position [0, 0]
click at [86, 70] on span "Unsecured Nonpriority Claims" at bounding box center [79, 71] width 108 height 10
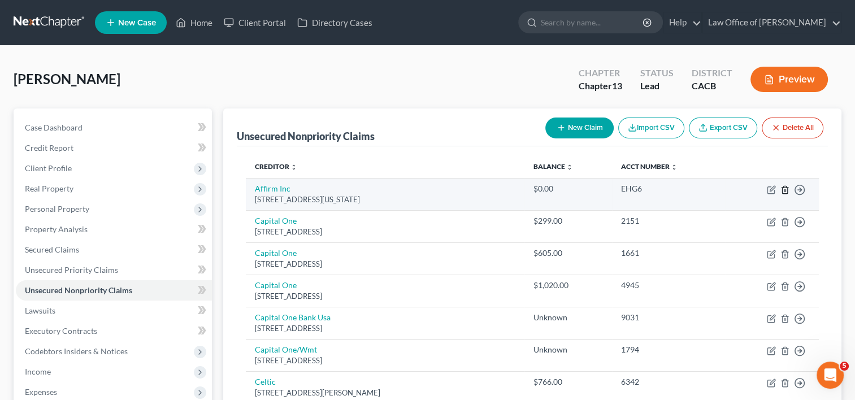
click at [785, 190] on line "button" at bounding box center [785, 190] width 0 height 2
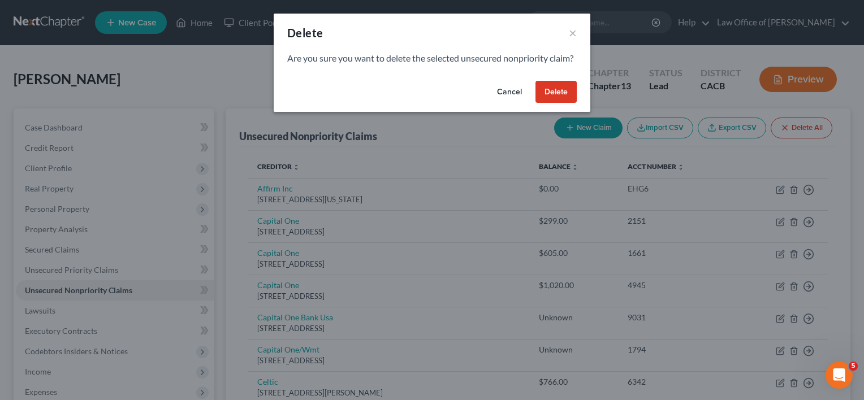
click at [559, 103] on button "Delete" at bounding box center [555, 92] width 41 height 23
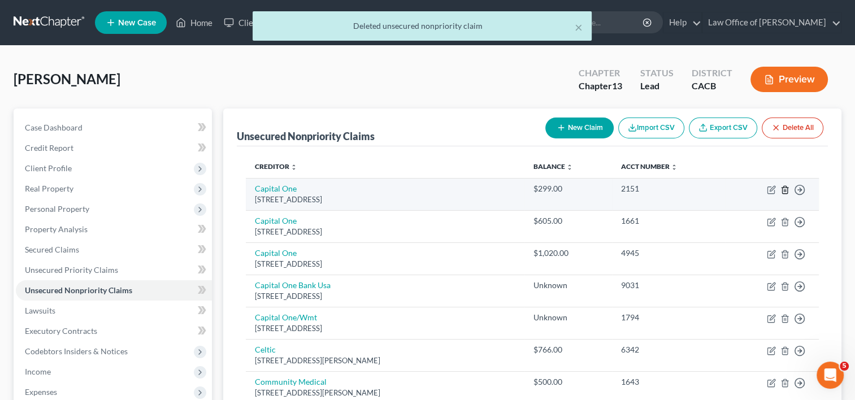
click at [785, 190] on line "button" at bounding box center [785, 190] width 0 height 2
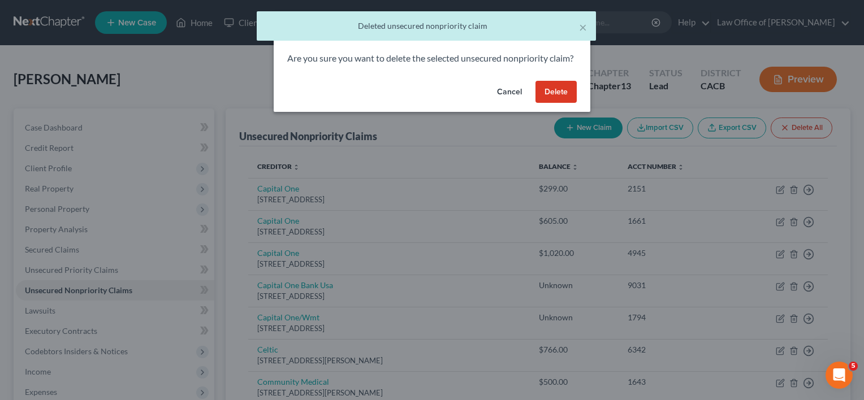
click at [565, 103] on button "Delete" at bounding box center [555, 92] width 41 height 23
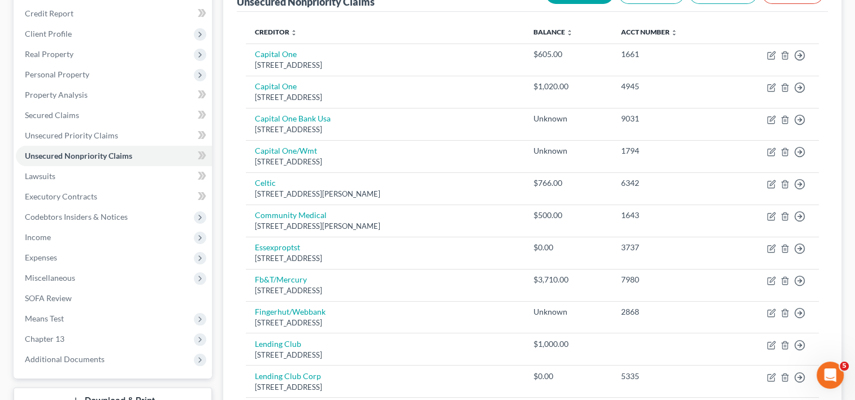
scroll to position [131, 0]
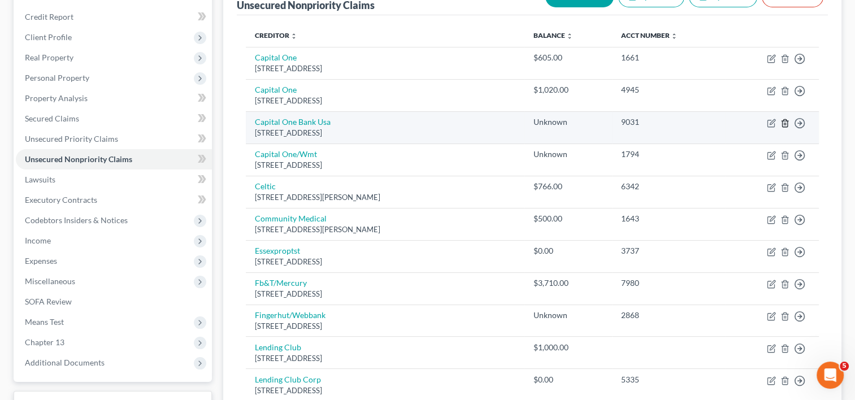
click at [785, 121] on icon "button" at bounding box center [785, 123] width 9 height 9
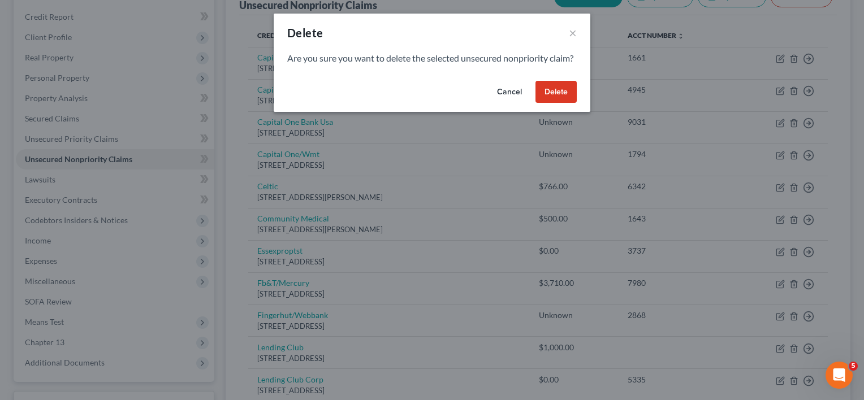
click at [556, 96] on button "Delete" at bounding box center [555, 92] width 41 height 23
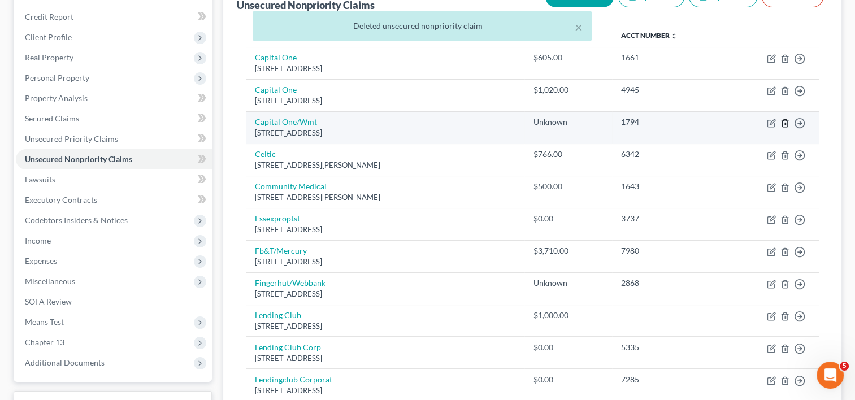
click at [786, 123] on line "button" at bounding box center [786, 124] width 0 height 2
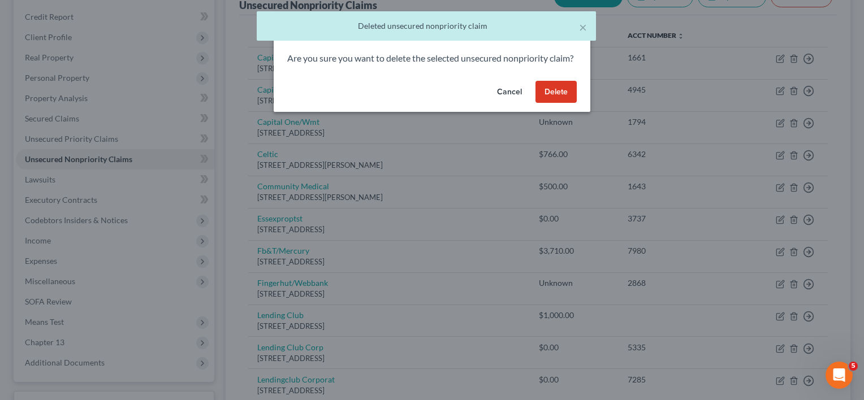
click at [559, 101] on button "Delete" at bounding box center [555, 92] width 41 height 23
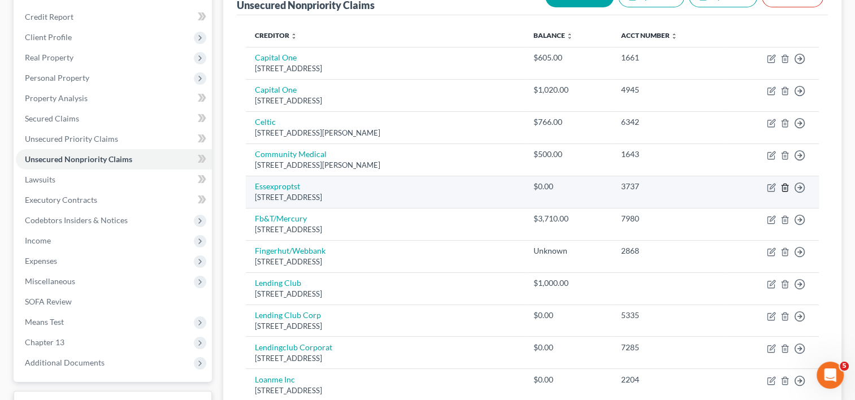
click at [785, 188] on icon "button" at bounding box center [785, 187] width 9 height 9
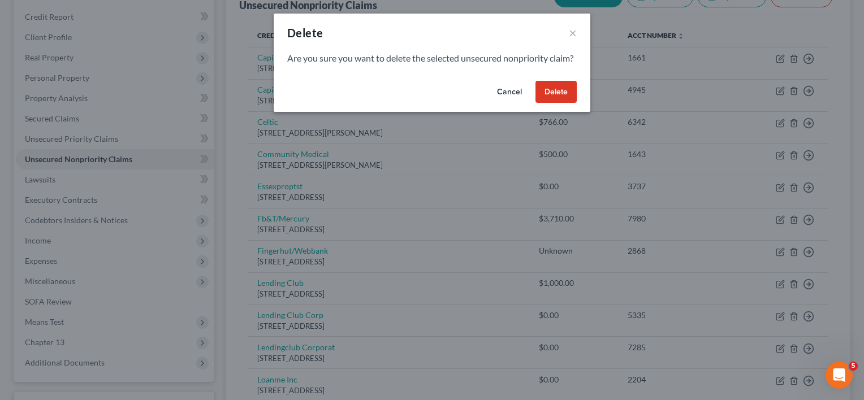
click at [555, 103] on button "Delete" at bounding box center [555, 92] width 41 height 23
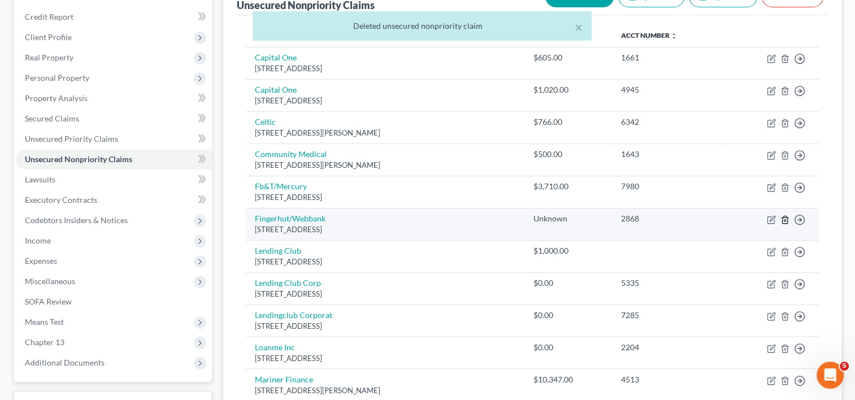
click at [785, 219] on line "button" at bounding box center [785, 220] width 0 height 2
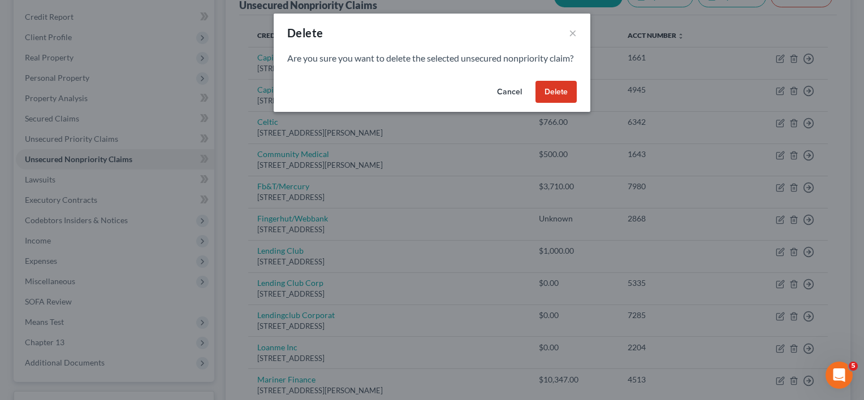
click at [556, 103] on button "Delete" at bounding box center [555, 92] width 41 height 23
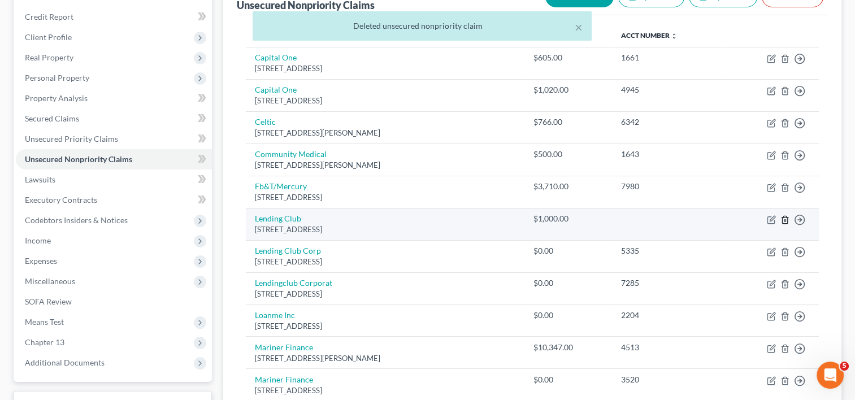
click at [786, 219] on line "button" at bounding box center [786, 220] width 0 height 2
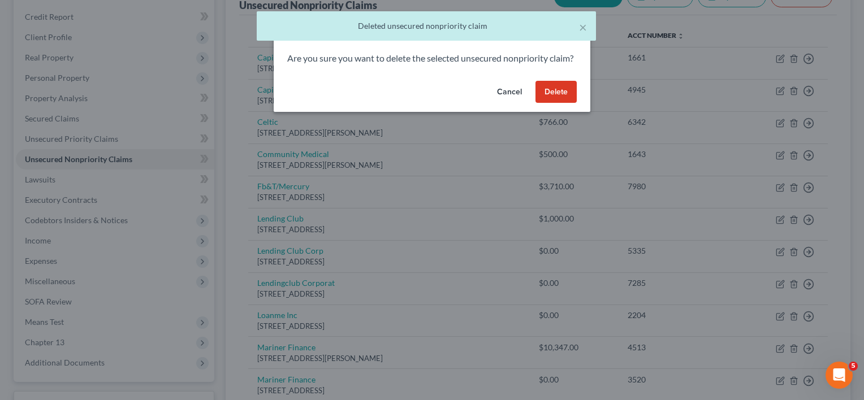
click at [572, 103] on button "Delete" at bounding box center [555, 92] width 41 height 23
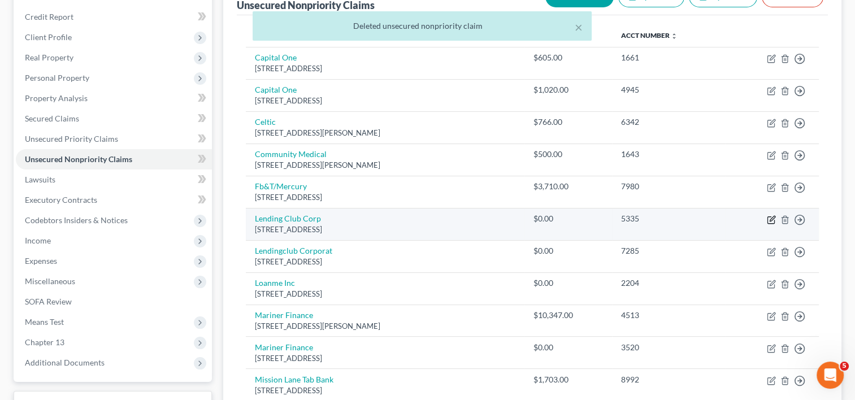
click at [771, 217] on icon "button" at bounding box center [771, 219] width 9 height 9
select select "4"
select select "0"
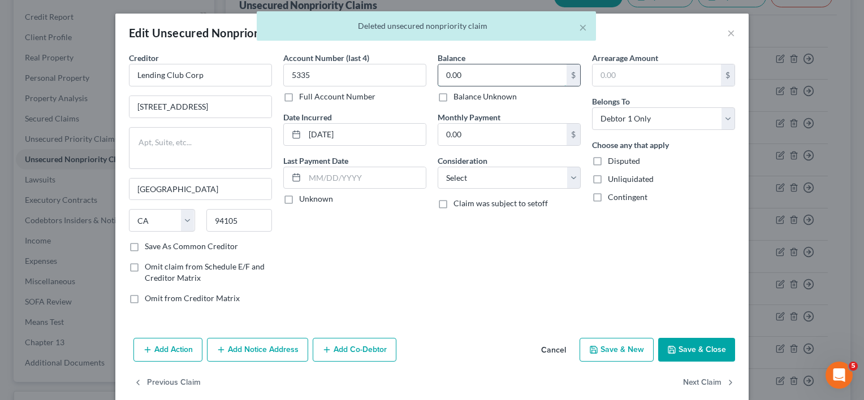
click at [469, 75] on input "0.00" at bounding box center [502, 74] width 128 height 21
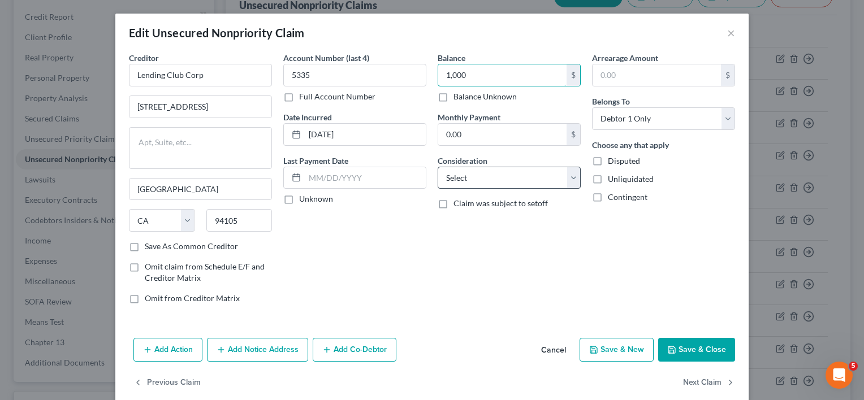
type input "1,000"
click at [513, 181] on select "Select Cable / Satellite Services Collection Agency Credit Card Debt Debt Couns…" at bounding box center [509, 178] width 143 height 23
select select "10"
click at [438, 167] on select "Select Cable / Satellite Services Collection Agency Credit Card Debt Debt Couns…" at bounding box center [509, 178] width 143 height 23
click at [680, 351] on button "Save & Close" at bounding box center [696, 350] width 77 height 24
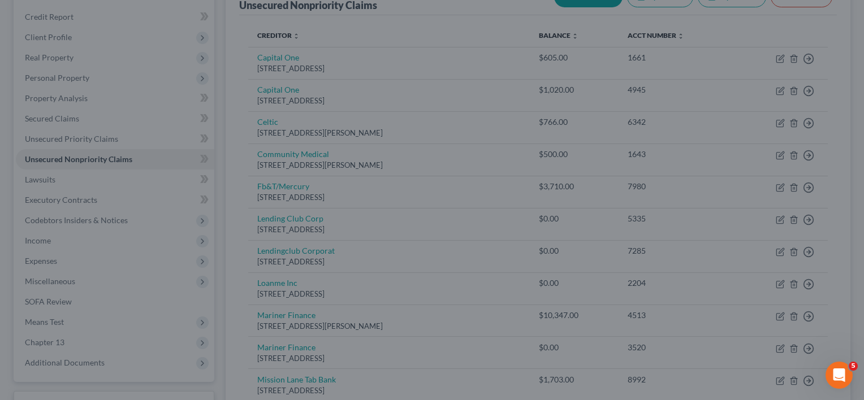
type input "1,000.00"
type input "0"
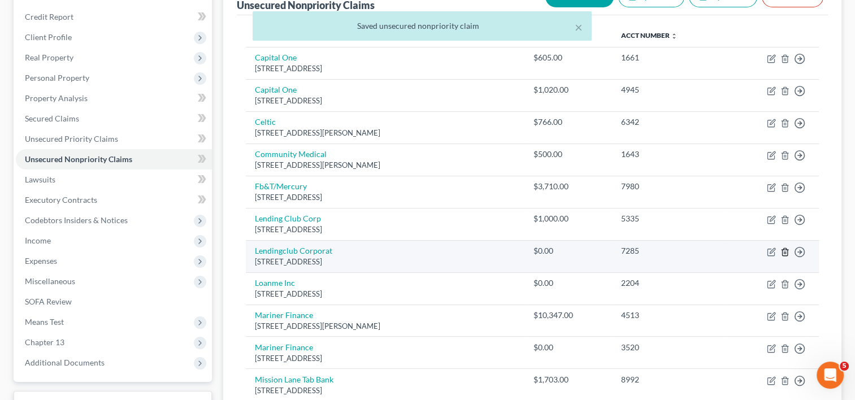
click at [785, 252] on line "button" at bounding box center [785, 253] width 0 height 2
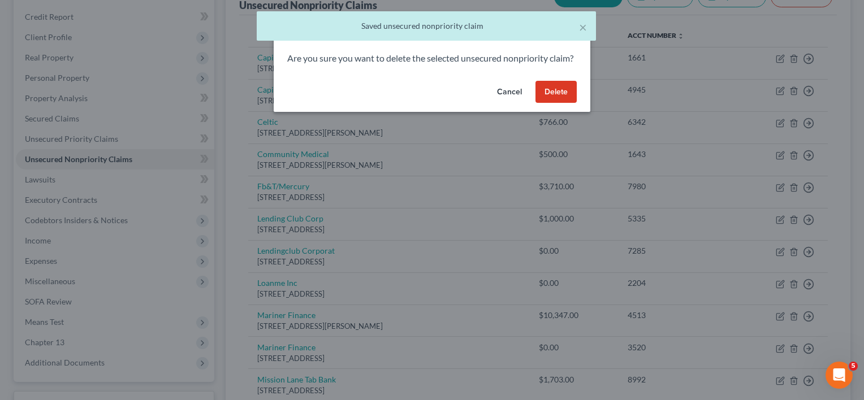
click at [552, 103] on button "Delete" at bounding box center [555, 92] width 41 height 23
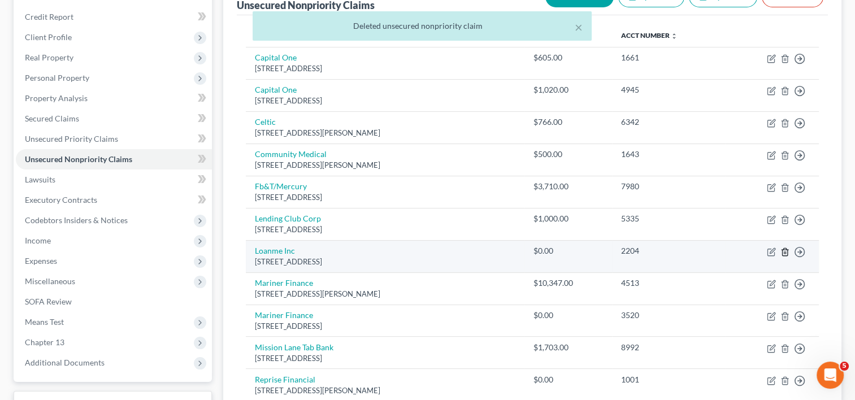
click at [784, 250] on icon "button" at bounding box center [785, 252] width 9 height 9
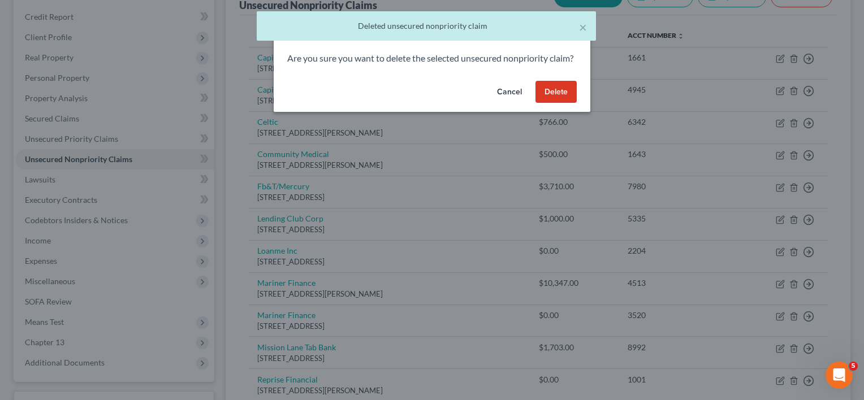
click at [563, 100] on button "Delete" at bounding box center [555, 92] width 41 height 23
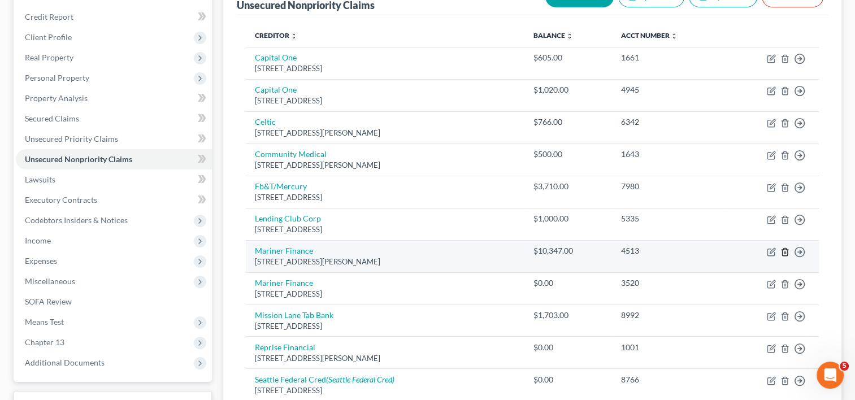
click at [785, 252] on icon "button" at bounding box center [785, 252] width 9 height 9
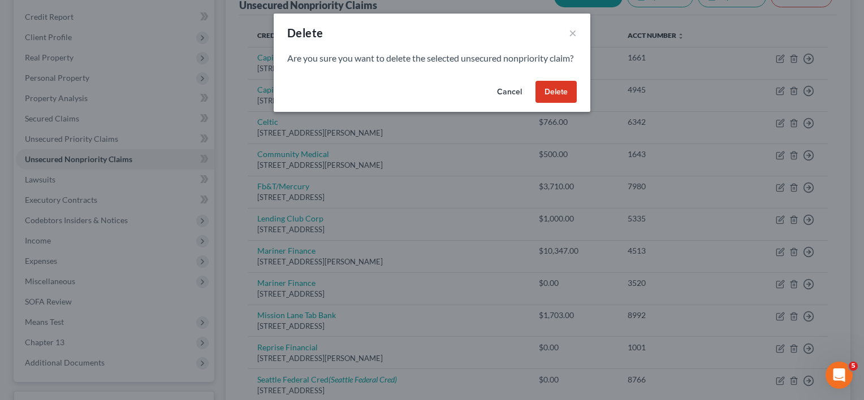
click at [569, 103] on button "Delete" at bounding box center [555, 92] width 41 height 23
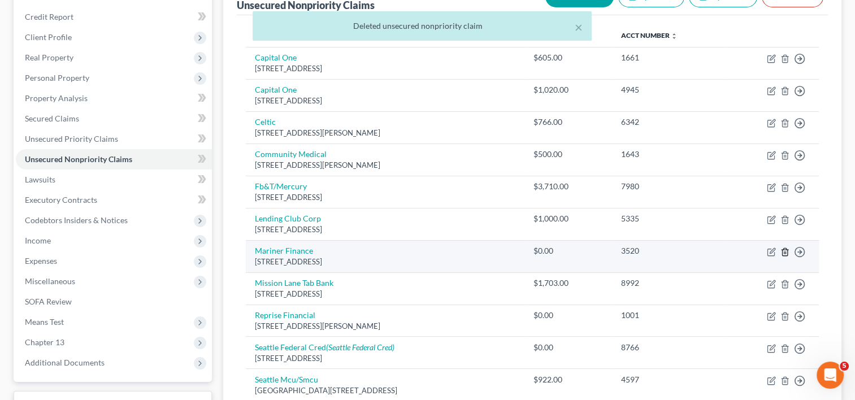
click at [785, 252] on line "button" at bounding box center [785, 253] width 0 height 2
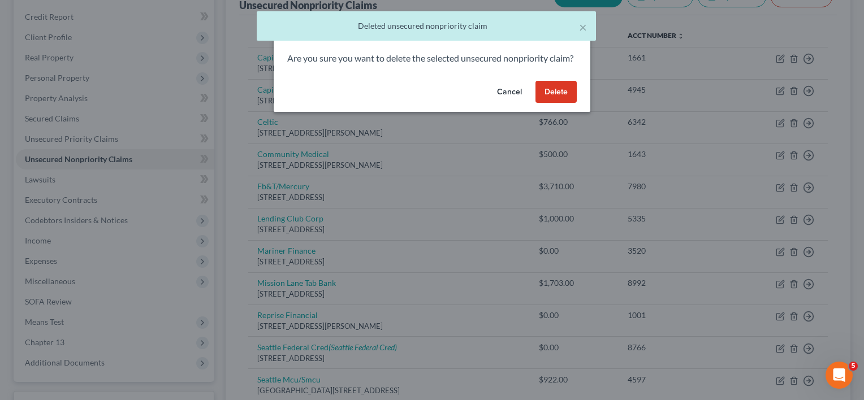
click at [548, 99] on button "Delete" at bounding box center [555, 92] width 41 height 23
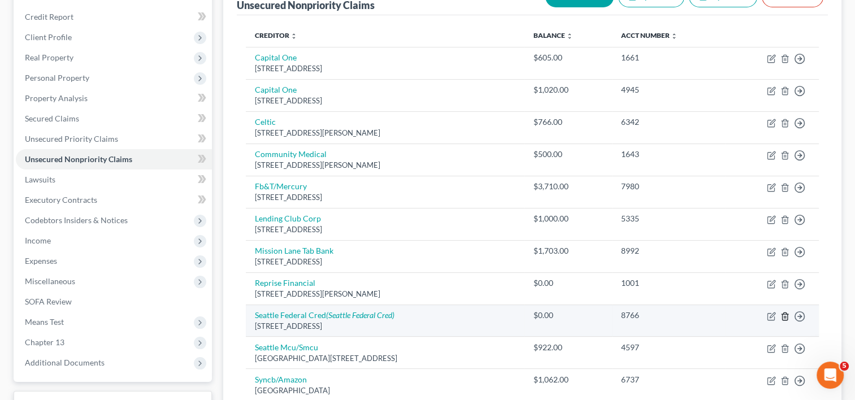
click at [785, 316] on line "button" at bounding box center [785, 317] width 0 height 2
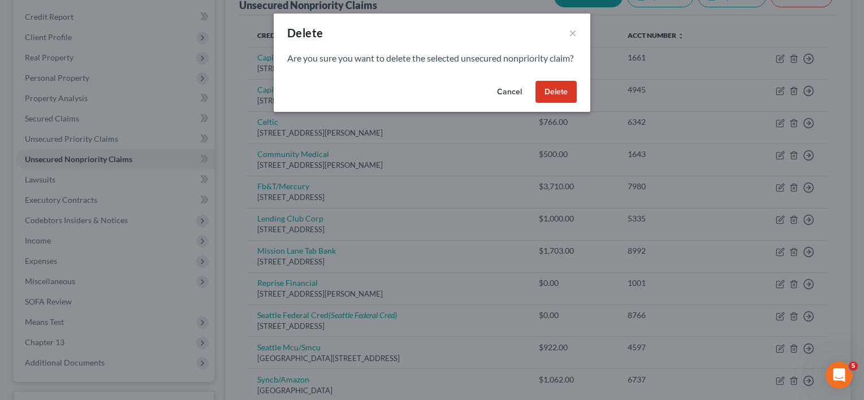
click at [555, 103] on button "Delete" at bounding box center [555, 92] width 41 height 23
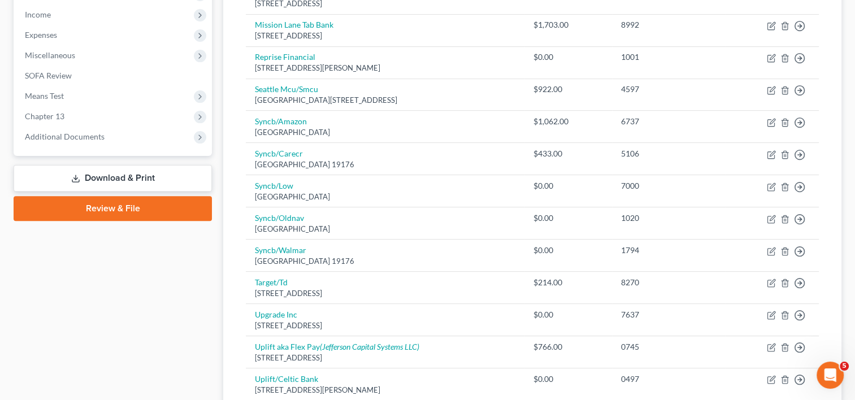
scroll to position [371, 0]
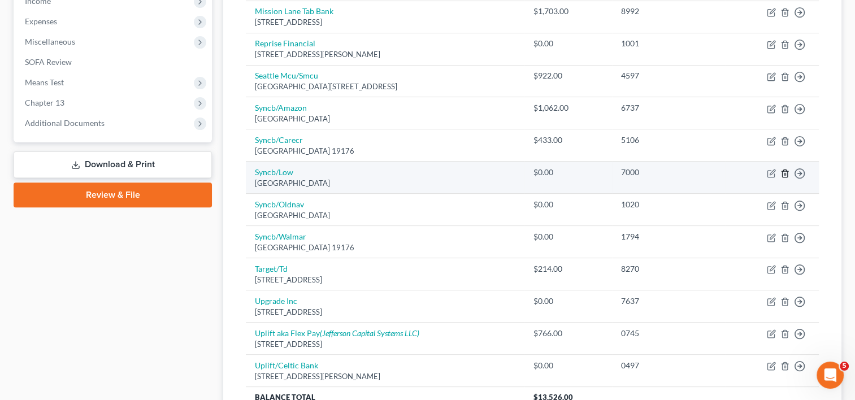
click at [782, 173] on icon "button" at bounding box center [785, 173] width 9 height 9
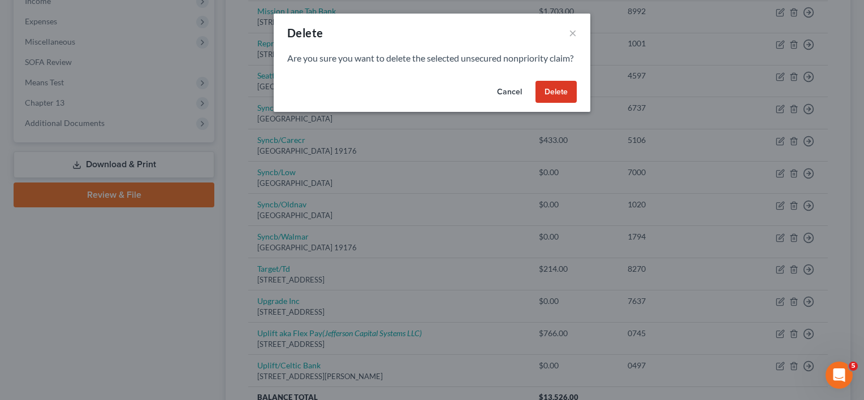
click at [562, 103] on button "Delete" at bounding box center [555, 92] width 41 height 23
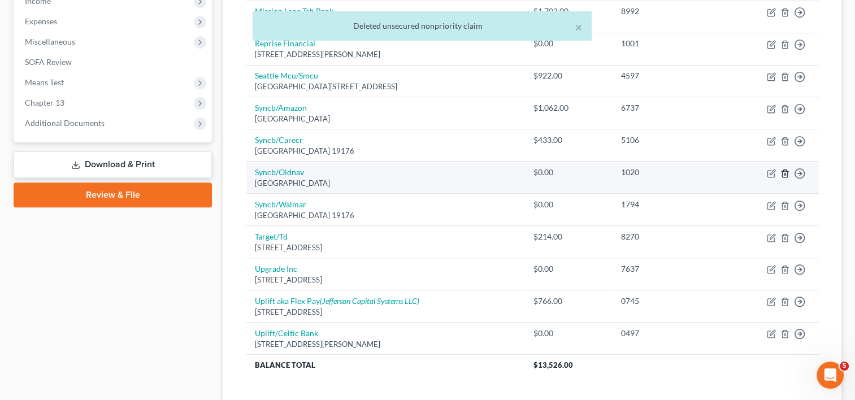
click at [782, 172] on icon "button" at bounding box center [784, 173] width 5 height 7
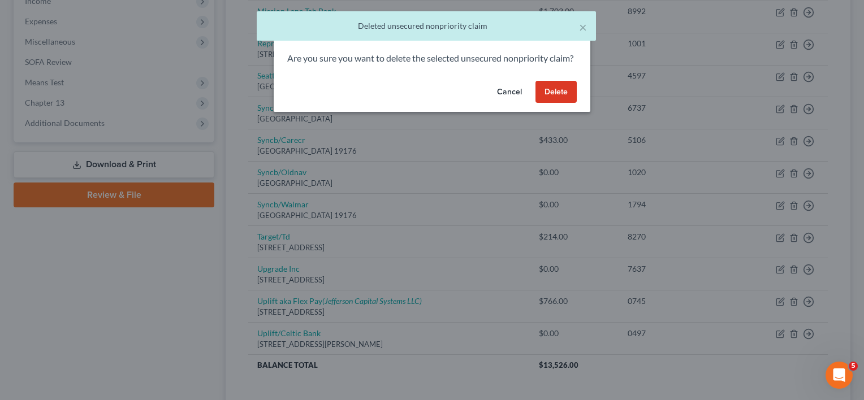
click at [557, 101] on button "Delete" at bounding box center [555, 92] width 41 height 23
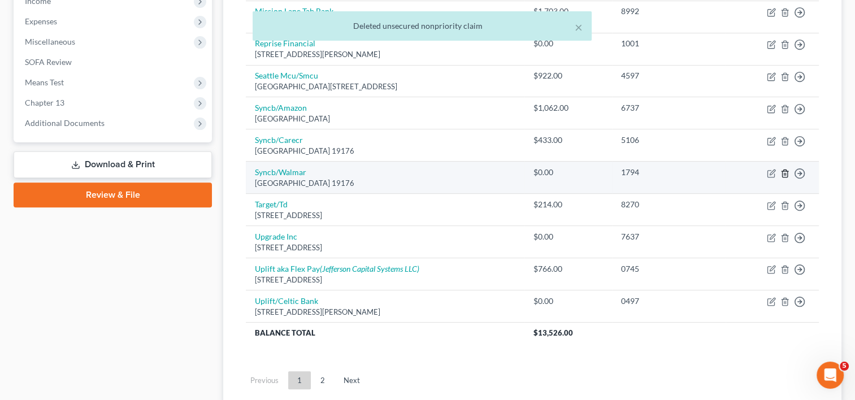
click at [782, 171] on icon "button" at bounding box center [785, 173] width 9 height 9
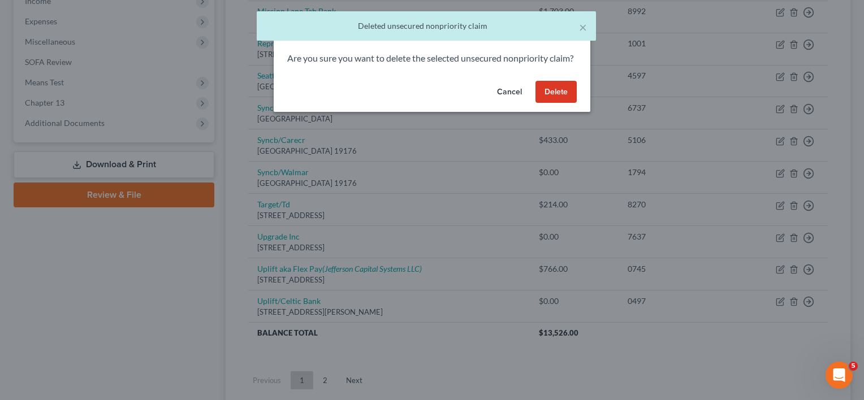
click at [552, 103] on button "Delete" at bounding box center [555, 92] width 41 height 23
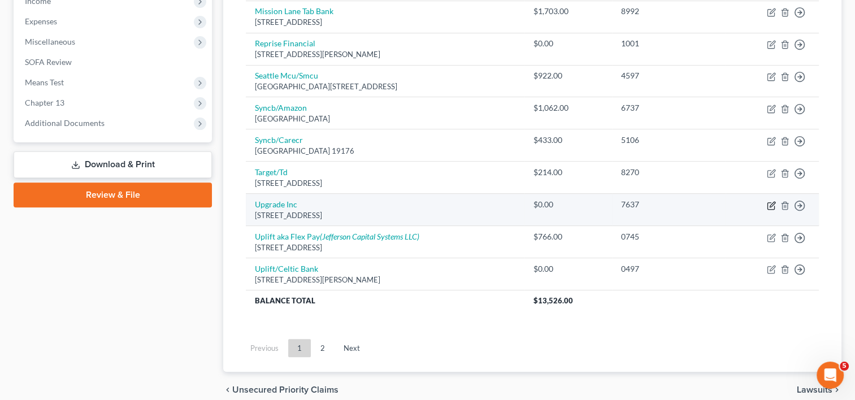
click at [772, 204] on icon "button" at bounding box center [772, 204] width 5 height 5
select select "4"
select select "1"
select select "0"
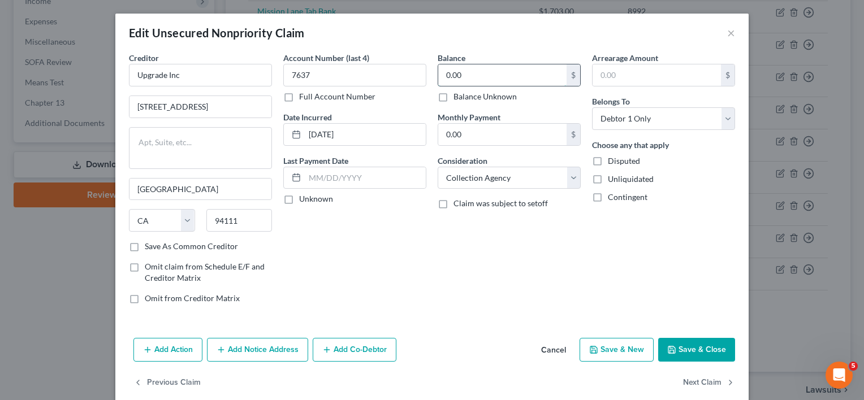
click at [473, 73] on input "0.00" at bounding box center [502, 74] width 128 height 21
click at [692, 350] on button "Save & Close" at bounding box center [696, 350] width 77 height 24
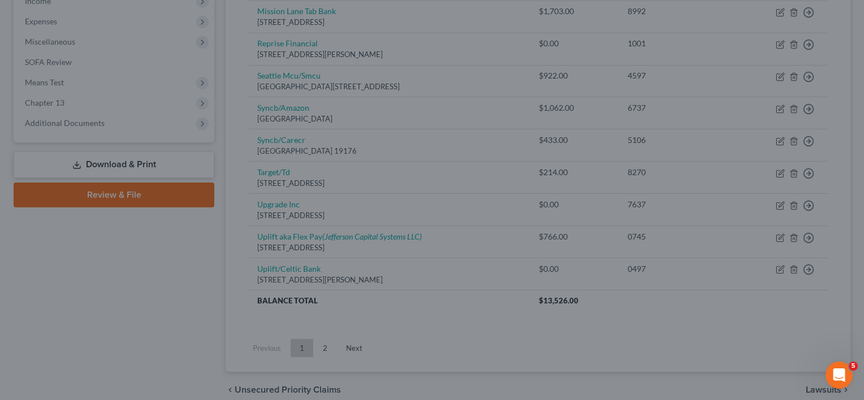
type input "1,000.00"
type input "0"
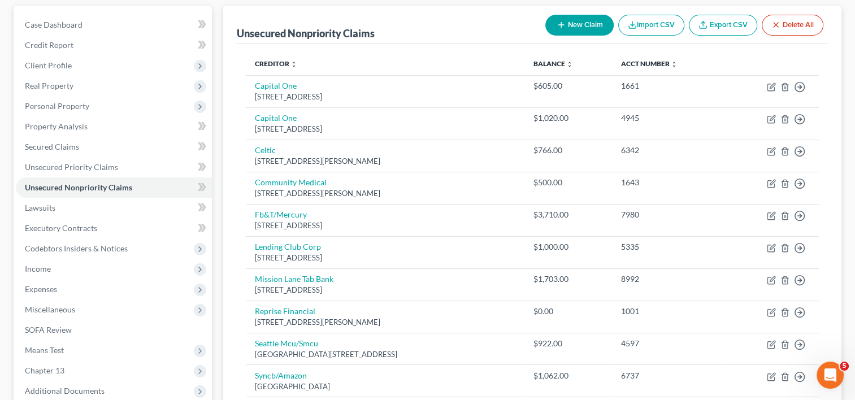
scroll to position [104, 0]
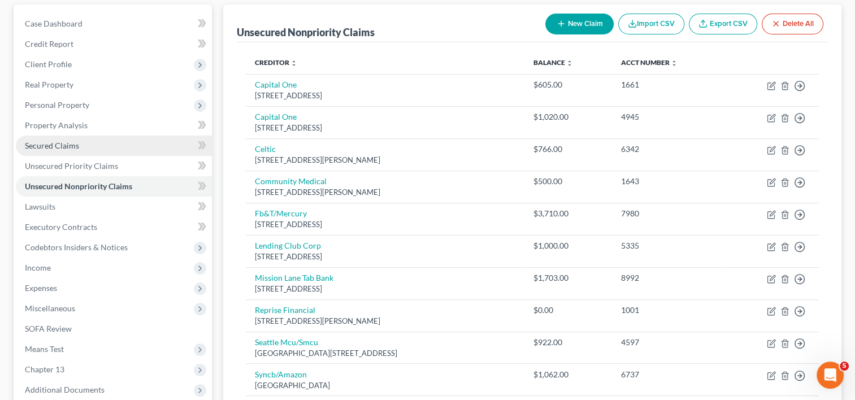
click at [58, 149] on span "Secured Claims" at bounding box center [52, 146] width 54 height 10
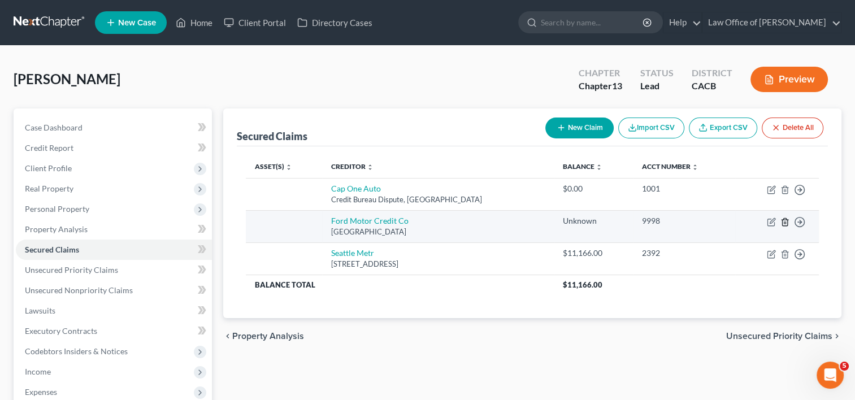
click at [786, 222] on icon "button" at bounding box center [785, 222] width 9 height 9
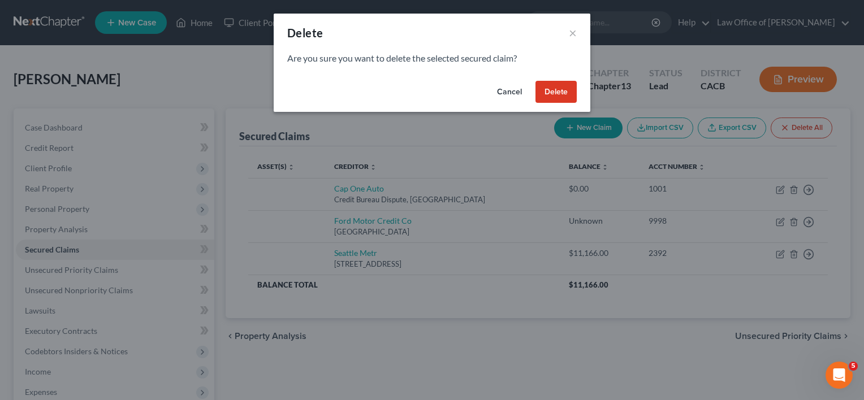
click at [552, 90] on button "Delete" at bounding box center [555, 92] width 41 height 23
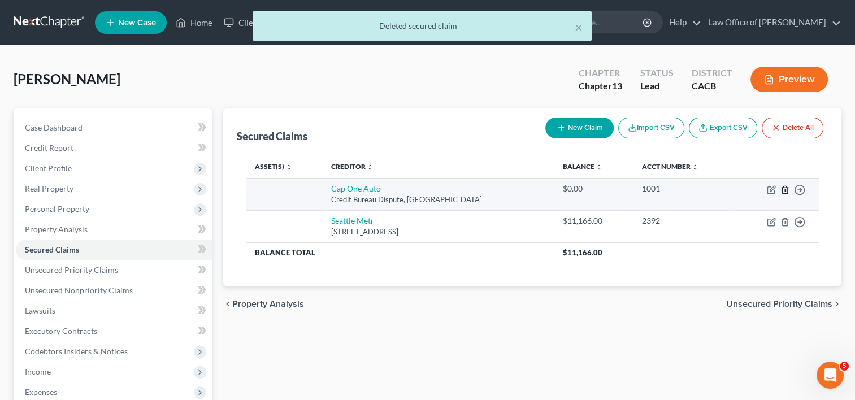
click at [782, 187] on icon "button" at bounding box center [784, 189] width 5 height 7
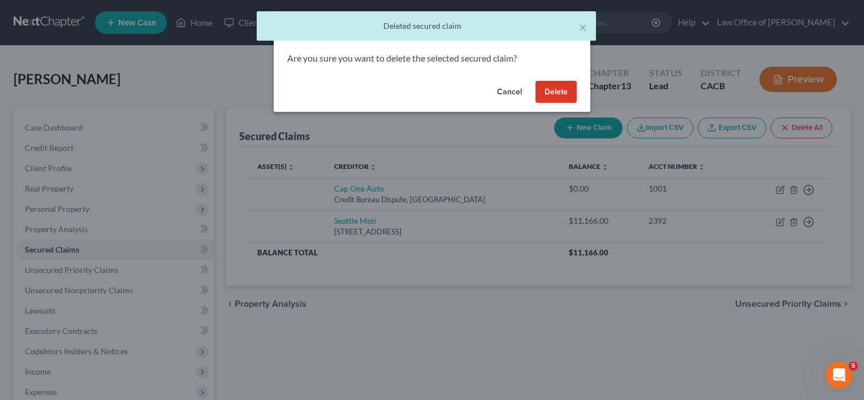
click at [548, 85] on button "Delete" at bounding box center [555, 92] width 41 height 23
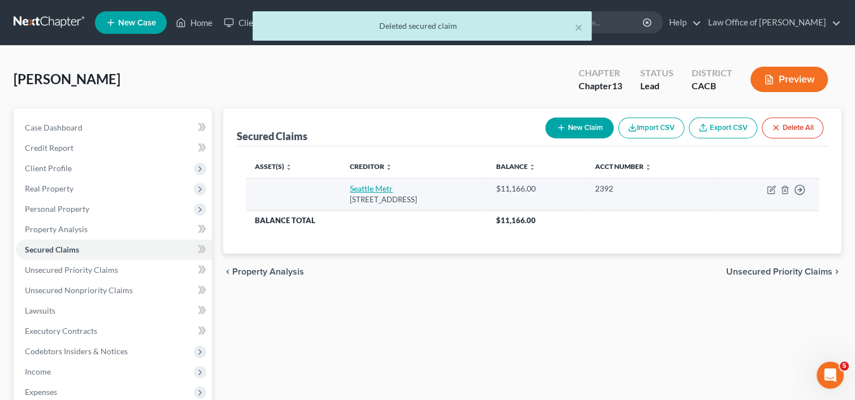
click at [357, 191] on link "Seattle Metr" at bounding box center [371, 189] width 43 height 10
select select "50"
select select "0"
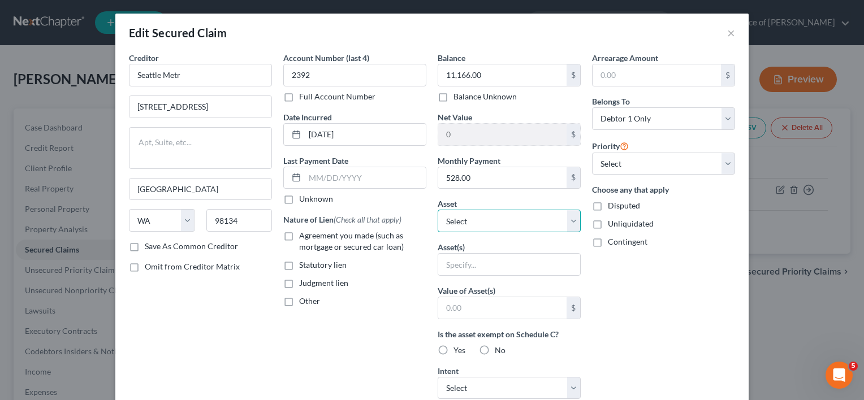
click at [474, 223] on select "Select Other Multiple Assets Bank of America (Checking Account) - $500.0 Seattl…" at bounding box center [509, 221] width 143 height 23
click at [300, 356] on div "Account Number (last 4) 2392 Full Account Number Date Incurred [DATE] Last Paym…" at bounding box center [355, 304] width 154 height 504
click at [727, 32] on button "×" at bounding box center [731, 33] width 8 height 14
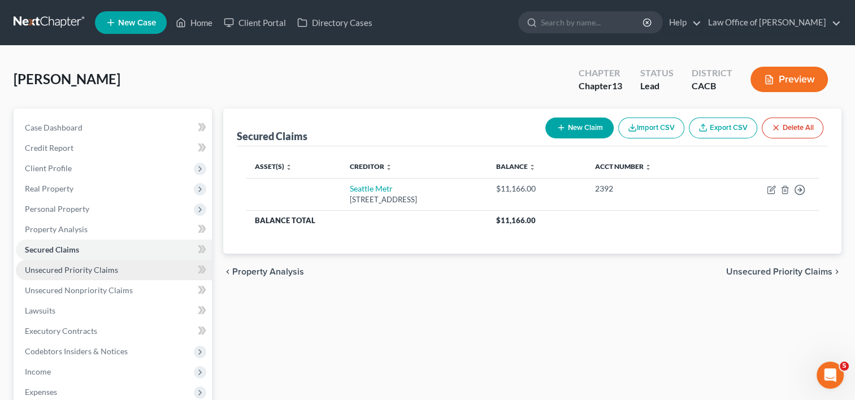
click at [92, 270] on span "Unsecured Priority Claims" at bounding box center [71, 270] width 93 height 10
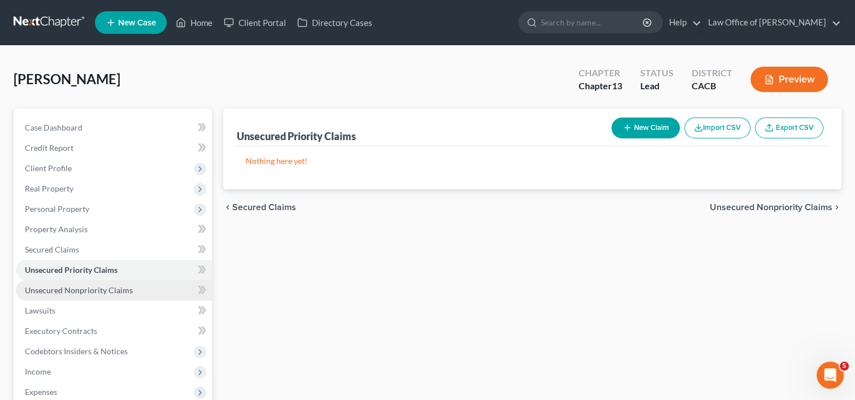
click at [94, 285] on span "Unsecured Nonpriority Claims" at bounding box center [79, 290] width 108 height 10
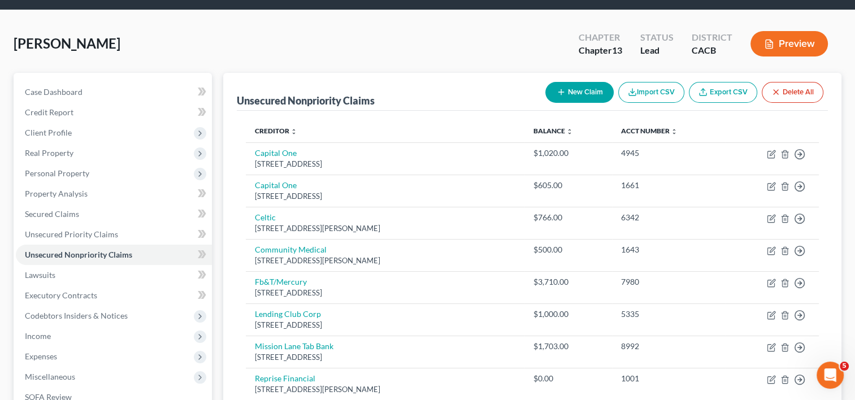
scroll to position [33, 0]
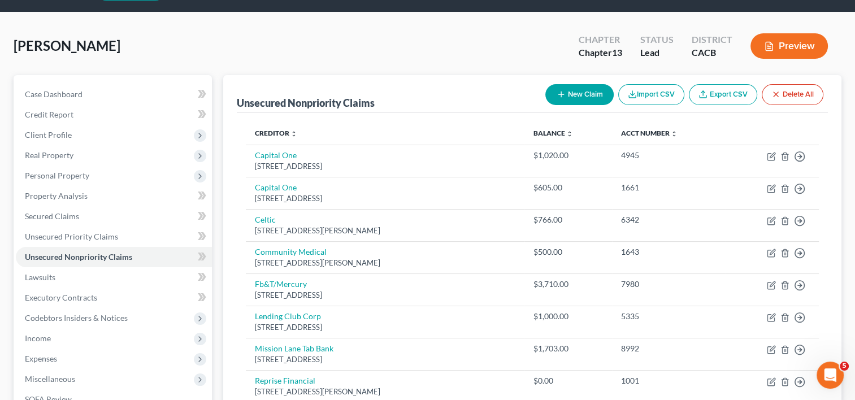
click at [565, 99] on button "New Claim" at bounding box center [580, 94] width 68 height 21
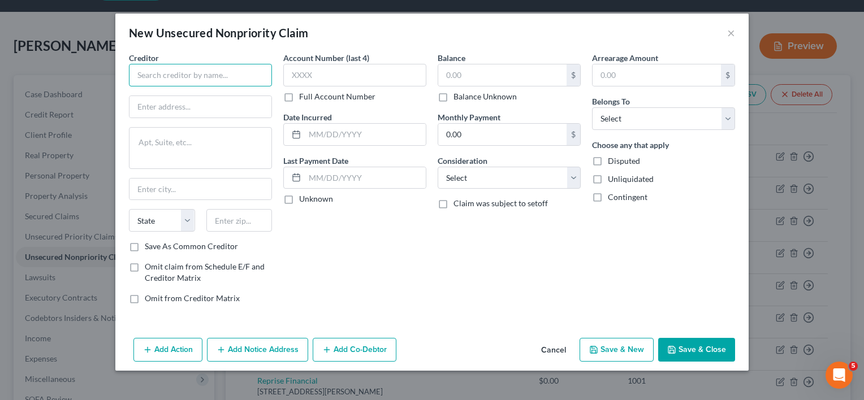
click at [233, 76] on input "text" at bounding box center [200, 75] width 143 height 23
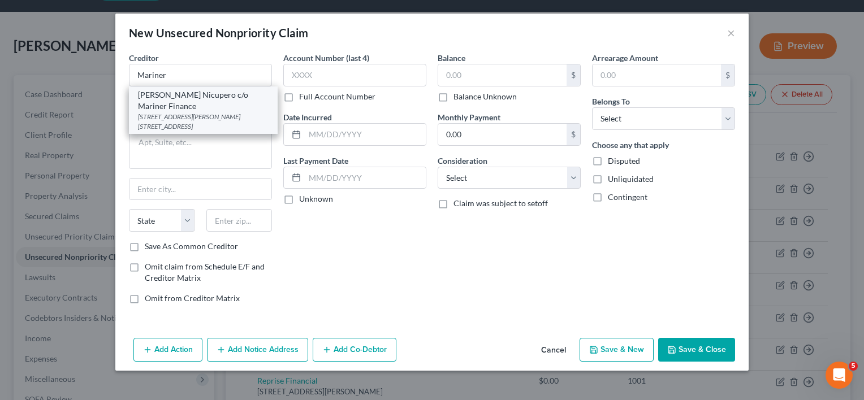
click at [232, 104] on div "[PERSON_NAME] Nicupero c/o Mariner Finance" at bounding box center [203, 100] width 131 height 23
type input "[PERSON_NAME] Nicupero c/o Mariner Finance"
type input "[STREET_ADDRESS][PERSON_NAME]"
type textarea "3rd Floor"
type input "[GEOGRAPHIC_DATA]"
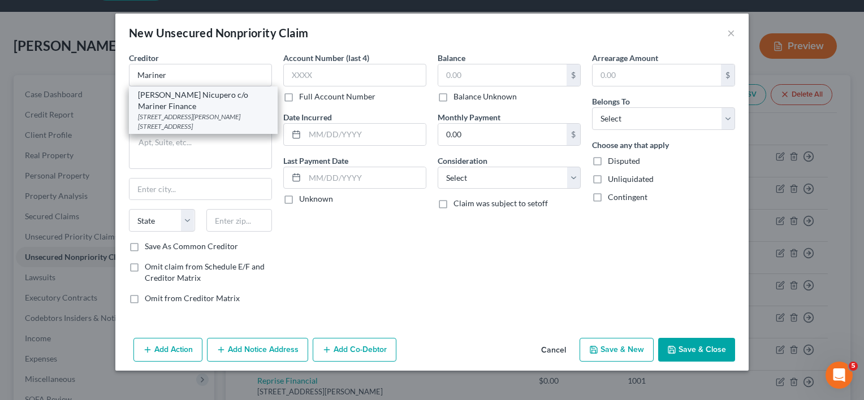
select select "3"
type input "85712"
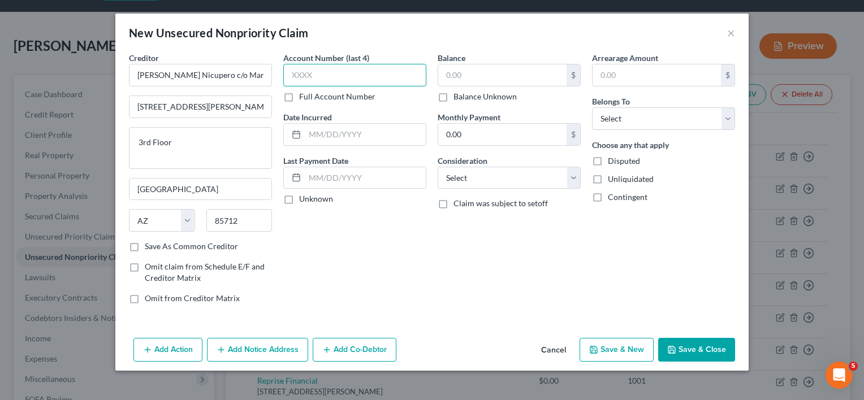
click at [326, 79] on input "text" at bounding box center [354, 75] width 143 height 23
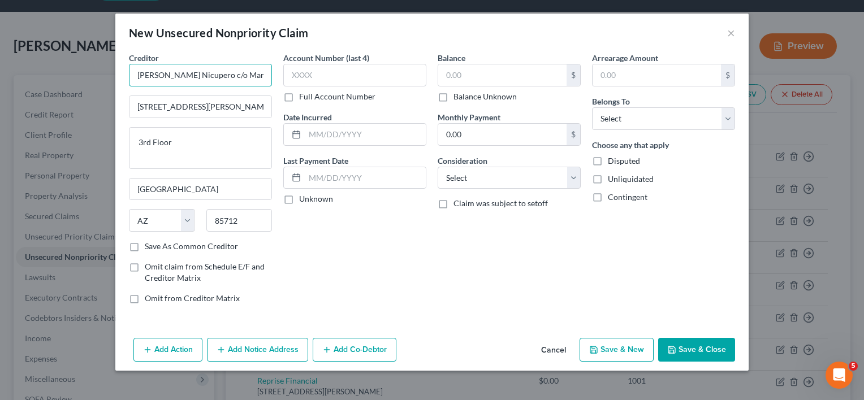
drag, startPoint x: 264, startPoint y: 77, endPoint x: 50, endPoint y: 64, distance: 214.6
click at [50, 64] on div "New Unsecured Nonpriority Claim × Creditor * [PERSON_NAME] Nicupero c/o Mariner…" at bounding box center [432, 200] width 864 height 400
type input "e"
type input "Mariner Finance"
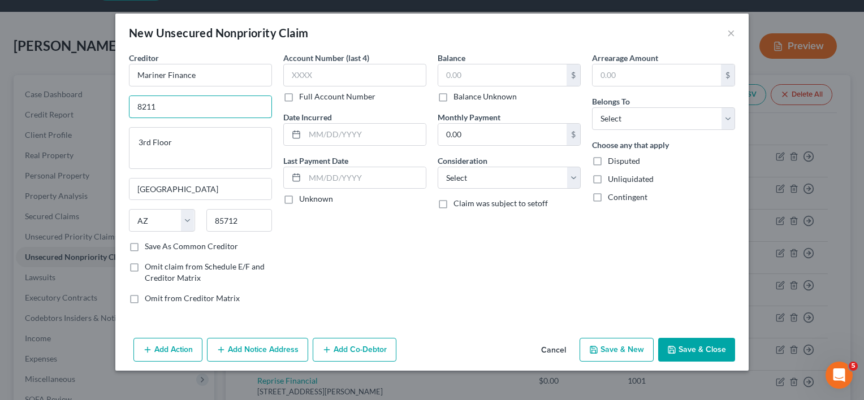
type input "[STREET_ADDRESS]"
type input "21236"
type input "[GEOGRAPHIC_DATA]"
select select "21"
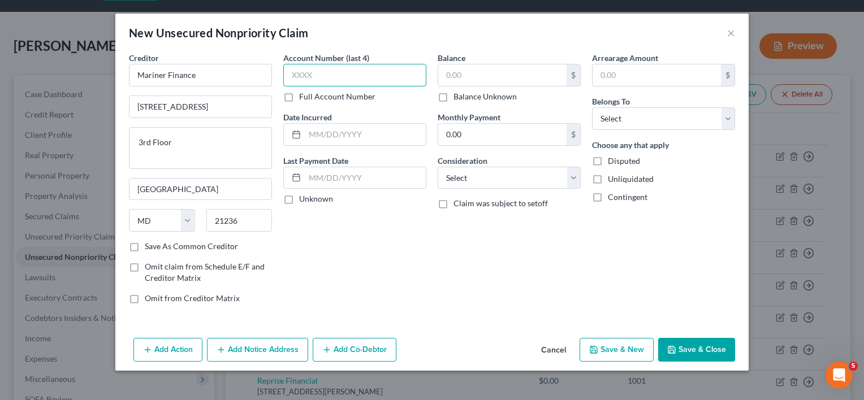
click at [309, 75] on input "text" at bounding box center [354, 75] width 143 height 23
type input "4513"
click at [342, 145] on div "Account Number (last 4) 4513 Full Account Number Date Incurred Last Payment Dat…" at bounding box center [355, 182] width 154 height 261
click at [339, 142] on input "text" at bounding box center [365, 134] width 121 height 21
type input "9"
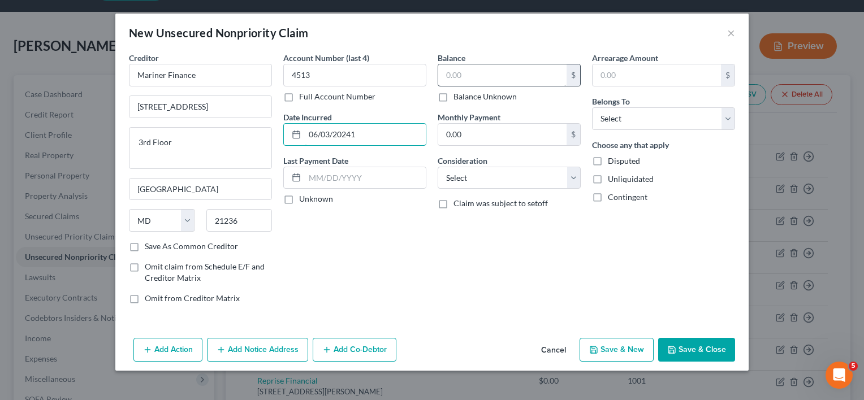
type input "06/03/20241"
click at [469, 75] on input "text" at bounding box center [502, 74] width 128 height 21
type input "10,347"
click at [512, 183] on select "Select Cable / Satellite Services Collection Agency Credit Card Debt Debt Couns…" at bounding box center [509, 178] width 143 height 23
select select "14"
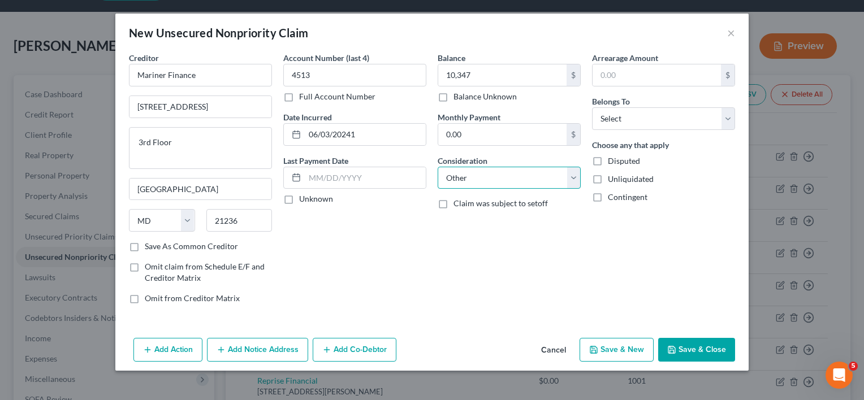
click at [438, 167] on select "Select Cable / Satellite Services Collection Agency Credit Card Debt Debt Couns…" at bounding box center [509, 178] width 143 height 23
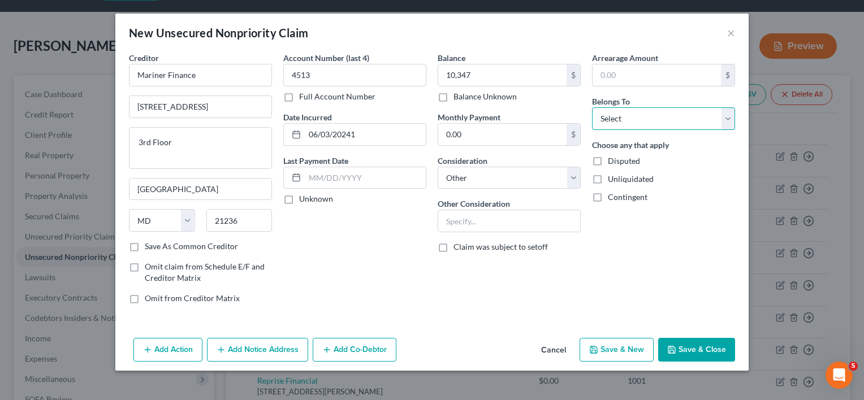
click at [672, 115] on select "Select Debtor 1 Only Debtor 2 Only Debtor 1 And Debtor 2 Only At Least One Of T…" at bounding box center [663, 118] width 143 height 23
select select "0"
click at [592, 107] on select "Select Debtor 1 Only Debtor 2 Only Debtor 1 And Debtor 2 Only At Least One Of T…" at bounding box center [663, 118] width 143 height 23
click at [696, 351] on button "Save & Close" at bounding box center [696, 350] width 77 height 24
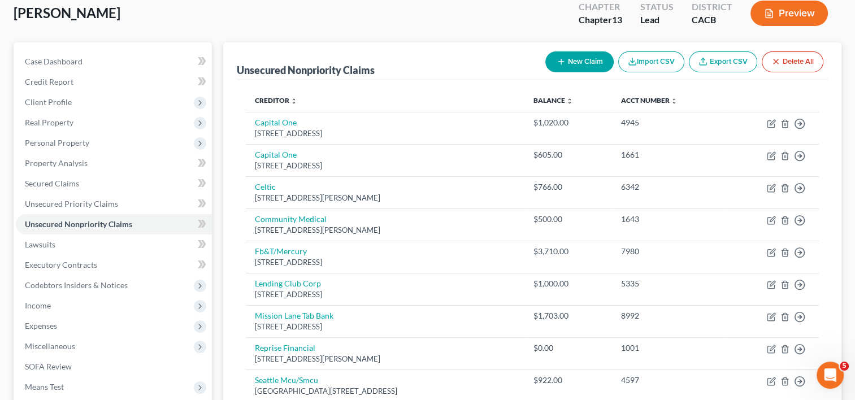
scroll to position [55, 0]
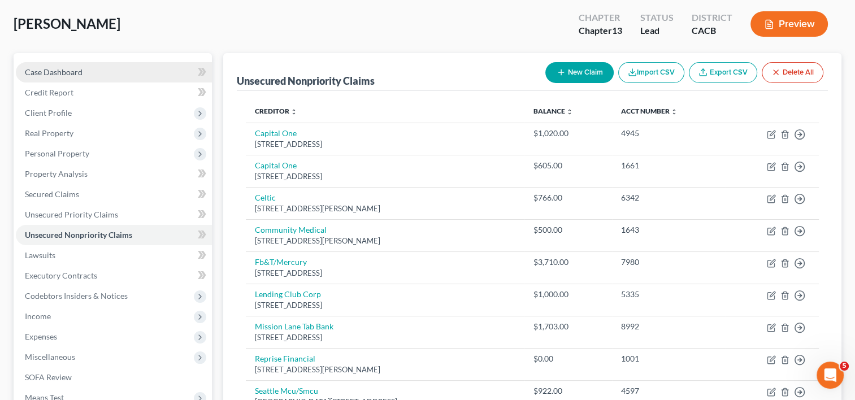
click at [57, 70] on span "Case Dashboard" at bounding box center [54, 72] width 58 height 10
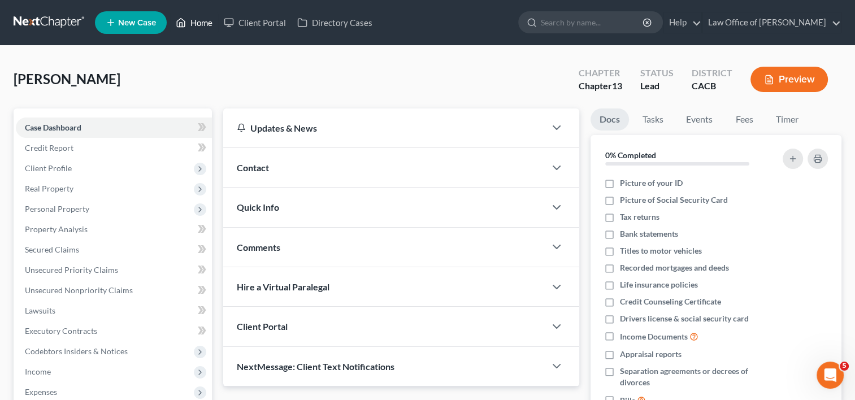
click at [201, 22] on link "Home" at bounding box center [194, 22] width 48 height 20
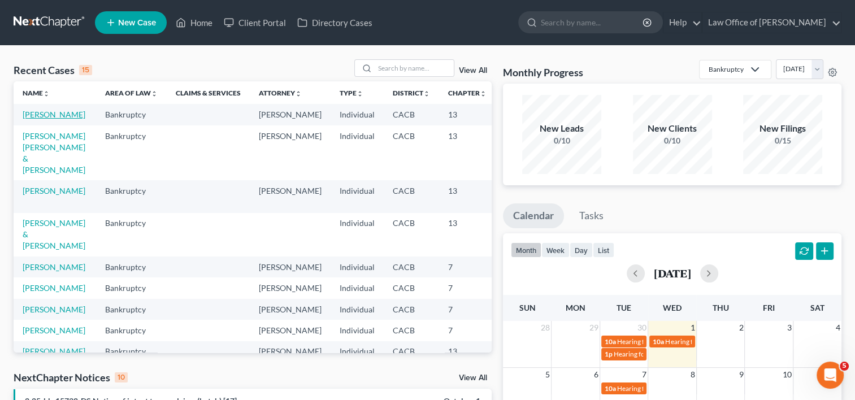
click at [44, 119] on link "[PERSON_NAME]" at bounding box center [54, 115] width 63 height 10
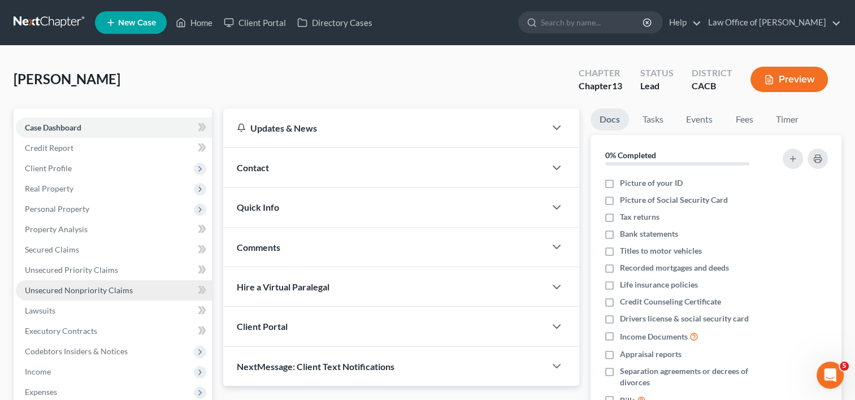
click at [88, 285] on span "Unsecured Nonpriority Claims" at bounding box center [79, 290] width 108 height 10
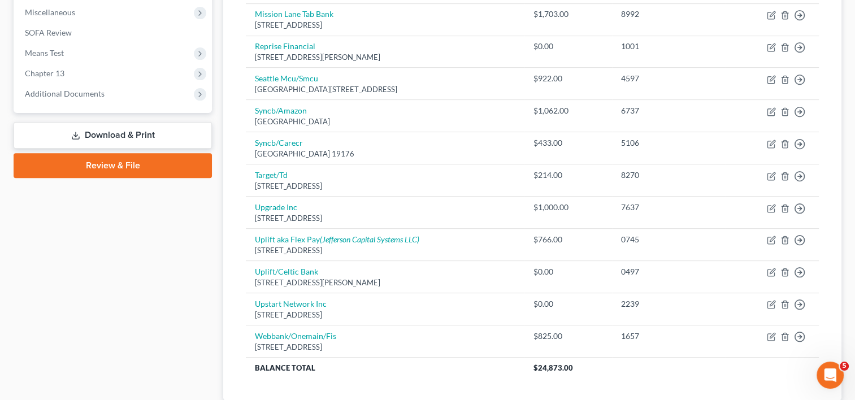
scroll to position [421, 0]
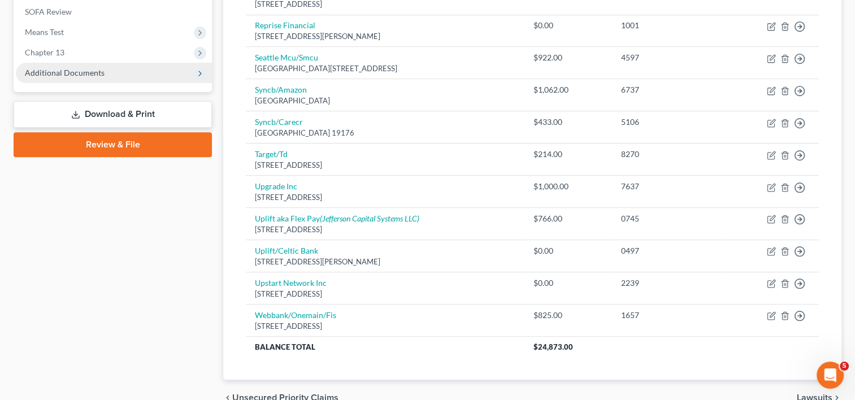
click at [60, 76] on span "Additional Documents" at bounding box center [65, 73] width 80 height 10
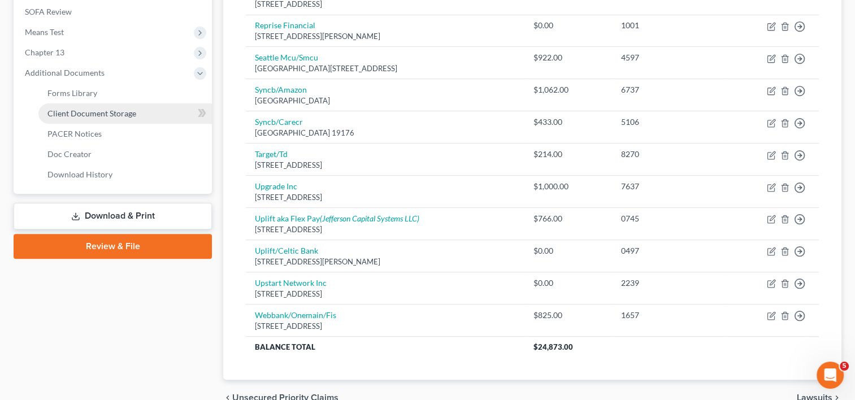
click at [90, 110] on span "Client Document Storage" at bounding box center [91, 114] width 89 height 10
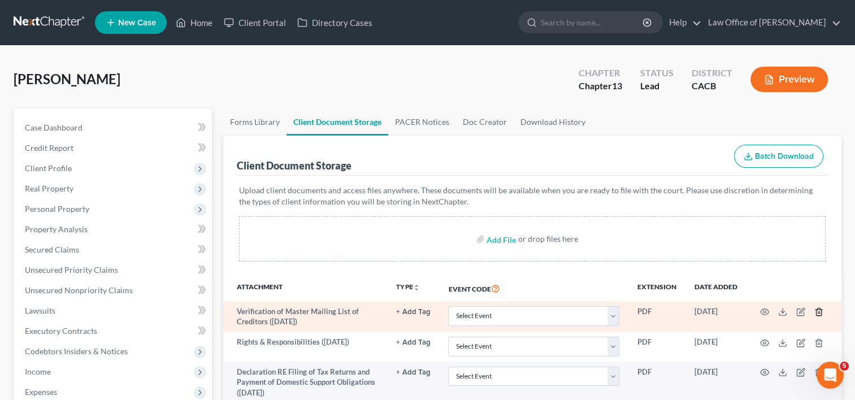
click at [819, 310] on polyline "button" at bounding box center [819, 310] width 7 height 0
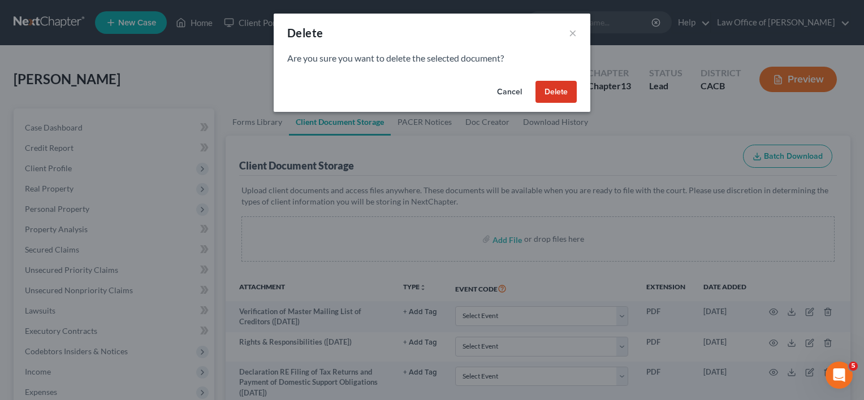
click at [556, 95] on button "Delete" at bounding box center [555, 92] width 41 height 23
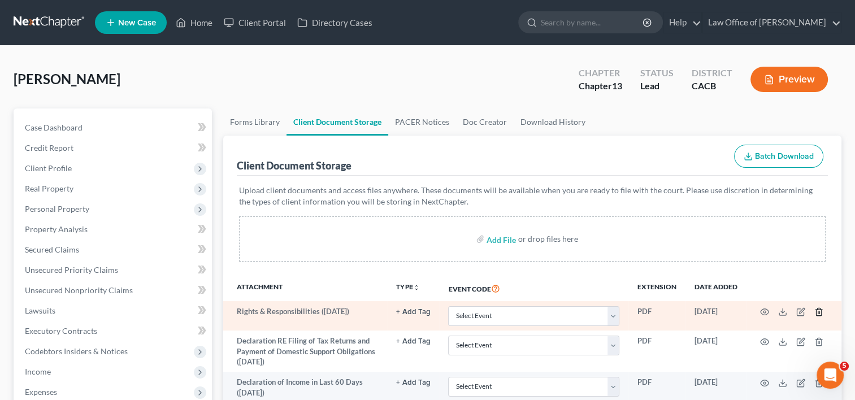
click at [816, 313] on icon "button" at bounding box center [818, 312] width 5 height 7
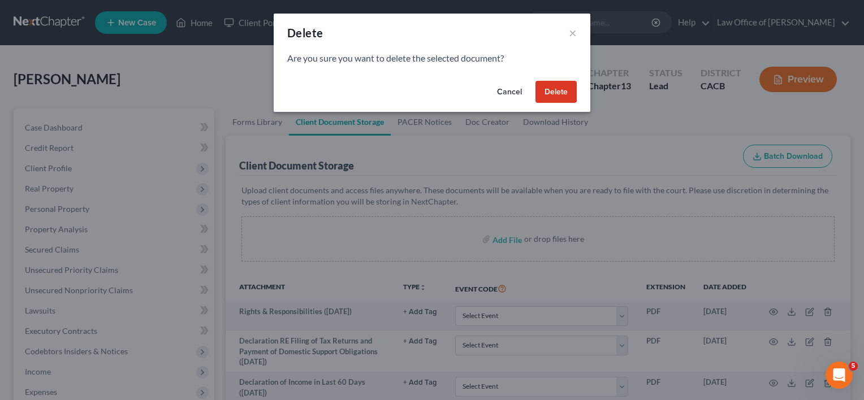
click at [564, 90] on button "Delete" at bounding box center [555, 92] width 41 height 23
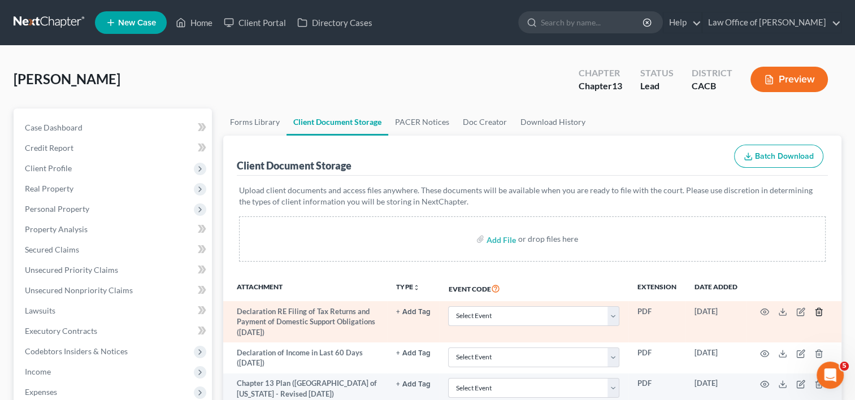
click at [821, 311] on icon "button" at bounding box center [818, 312] width 5 height 7
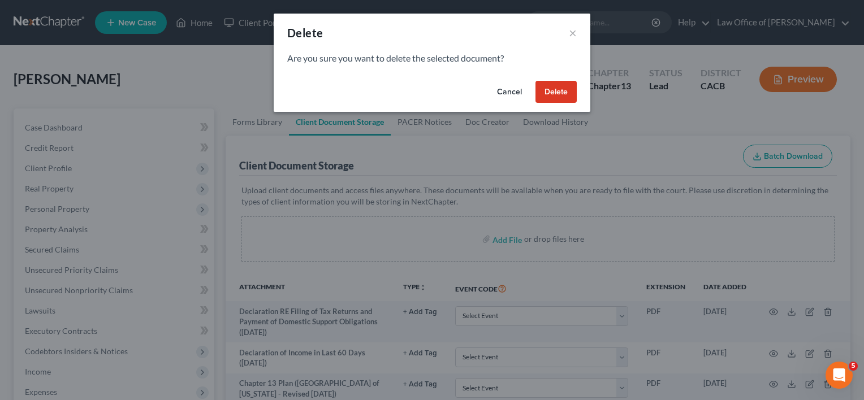
click at [555, 94] on button "Delete" at bounding box center [555, 92] width 41 height 23
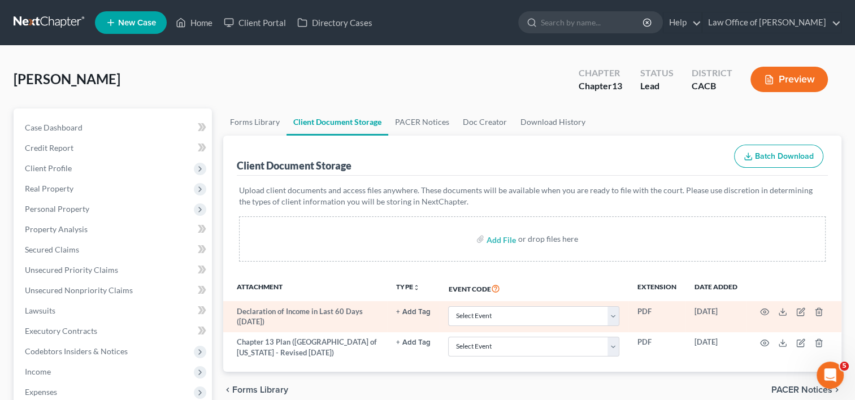
click at [816, 306] on td at bounding box center [794, 316] width 95 height 31
click at [819, 312] on line "button" at bounding box center [819, 313] width 0 height 2
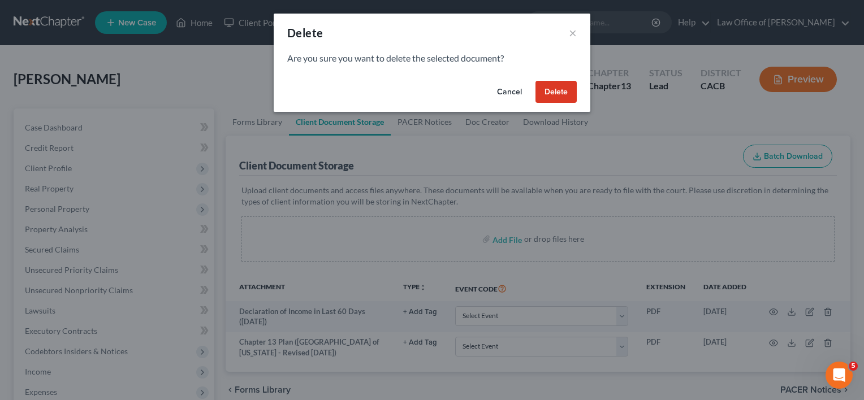
click at [562, 90] on button "Delete" at bounding box center [555, 92] width 41 height 23
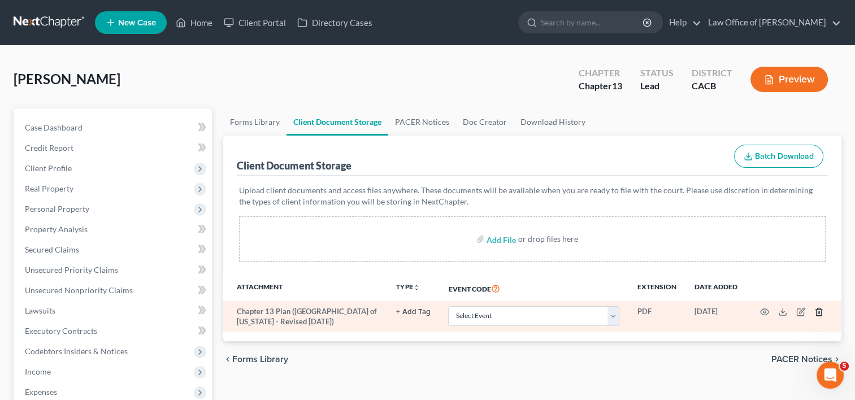
click at [815, 311] on icon "button" at bounding box center [819, 312] width 9 height 9
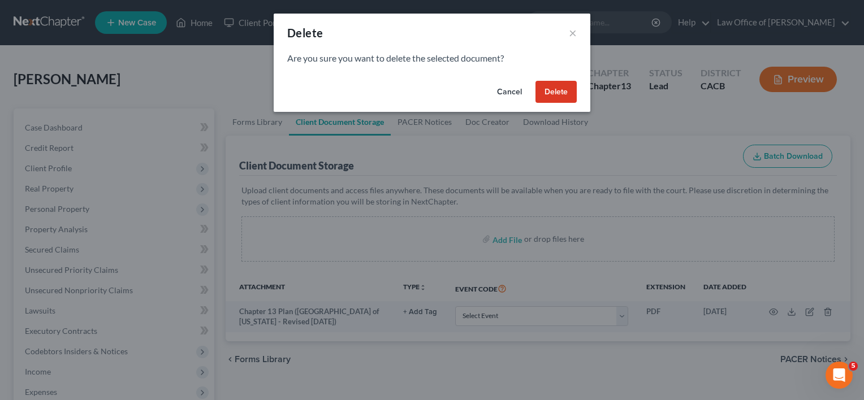
click at [555, 91] on button "Delete" at bounding box center [555, 92] width 41 height 23
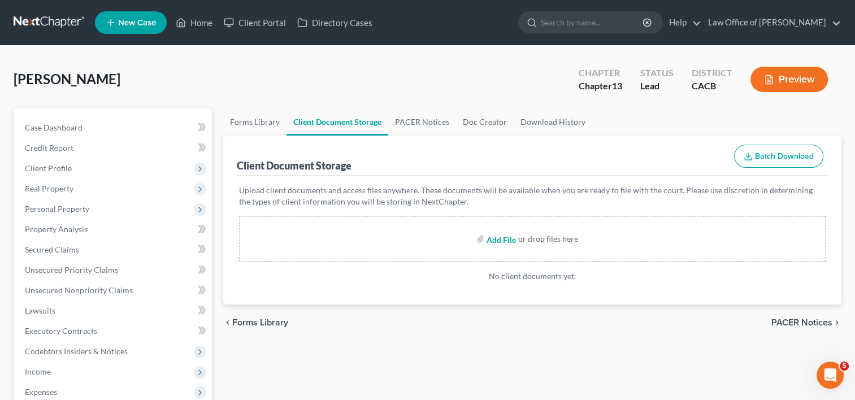
click at [502, 238] on input "file" at bounding box center [500, 239] width 27 height 20
type input "C:\fakepath\CHAPTER 13 PACKET.pdf"
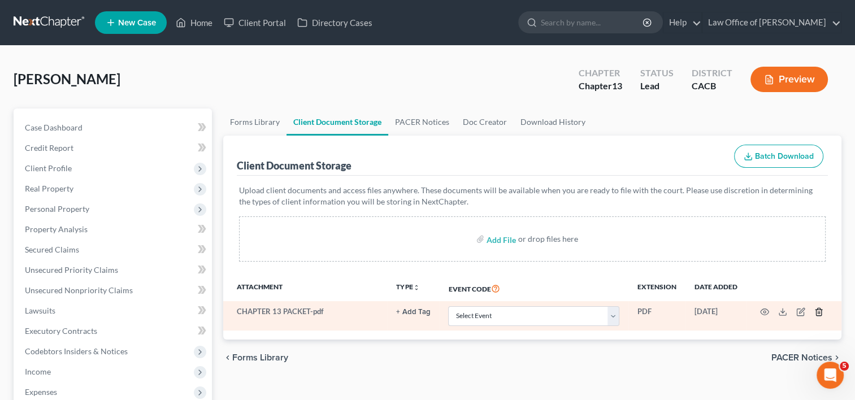
click at [818, 314] on icon "button" at bounding box center [819, 312] width 9 height 9
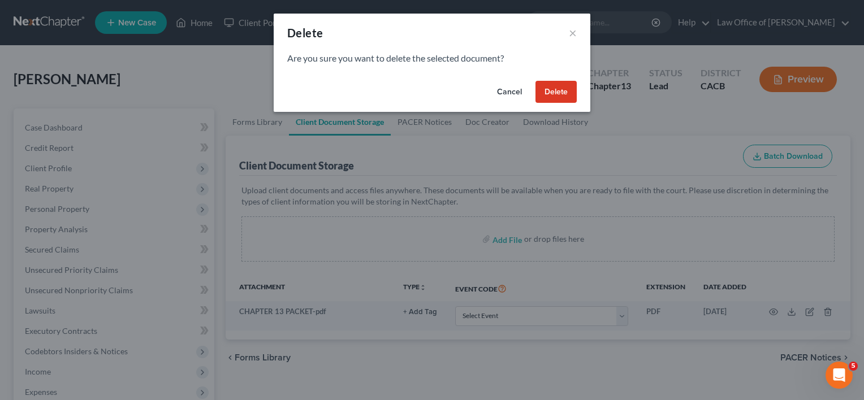
click at [554, 93] on button "Delete" at bounding box center [555, 92] width 41 height 23
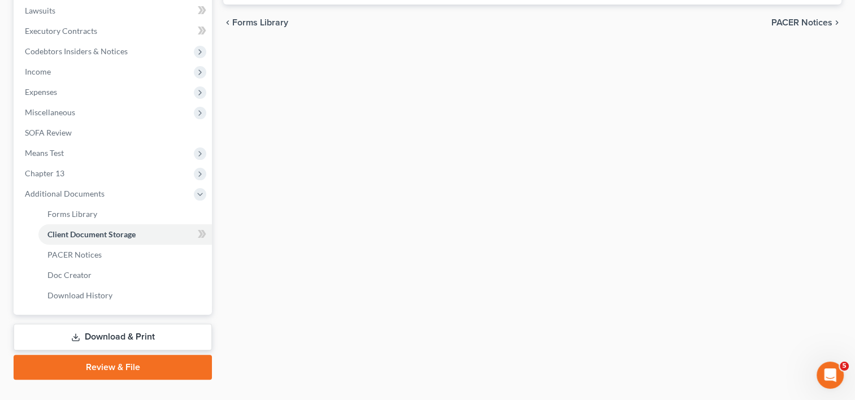
scroll to position [301, 0]
click at [93, 235] on span "Client Document Storage" at bounding box center [91, 234] width 88 height 10
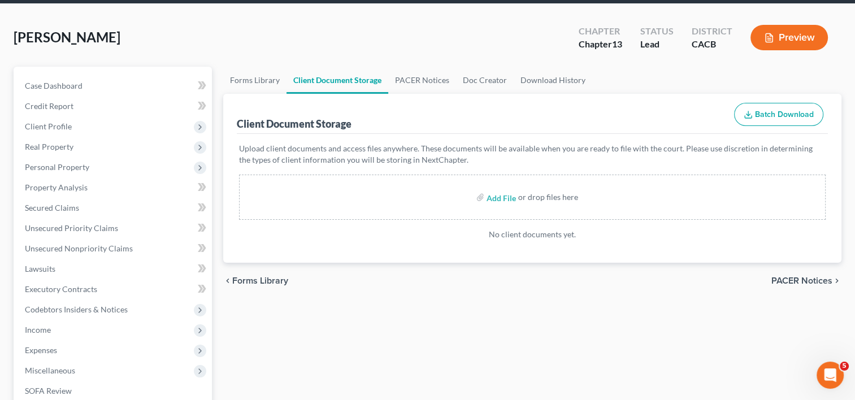
scroll to position [28, 0]
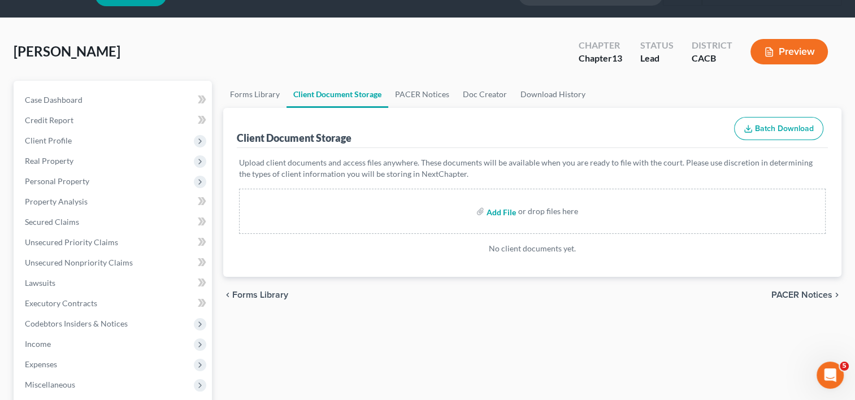
click at [503, 214] on input "file" at bounding box center [500, 211] width 27 height 20
type input "C:\fakepath\Voluntary Petition 1.pdf"
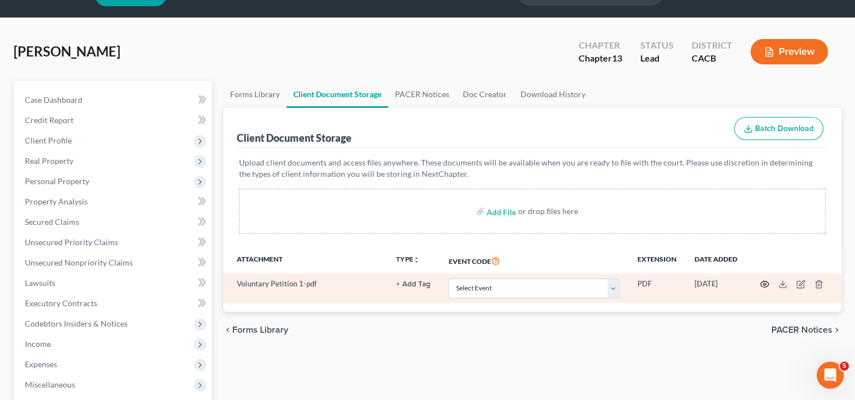
click at [761, 280] on icon "button" at bounding box center [764, 284] width 9 height 9
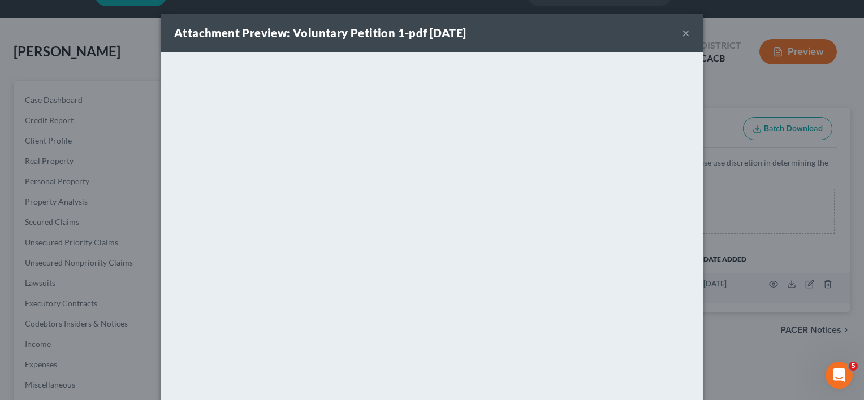
click at [682, 35] on button "×" at bounding box center [686, 33] width 8 height 14
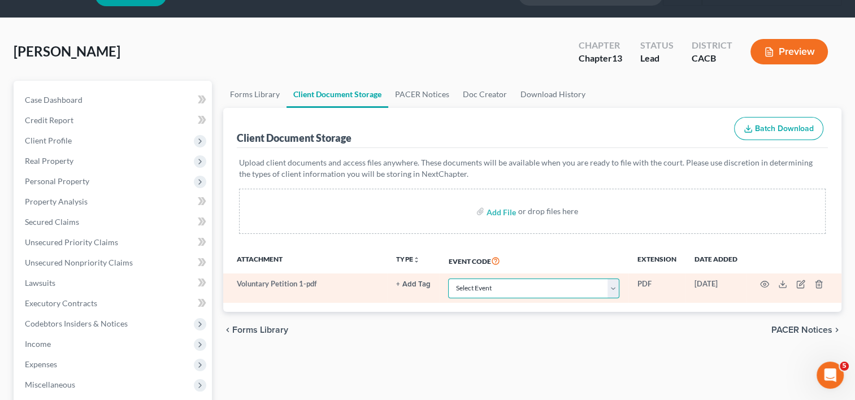
click at [616, 287] on select "Select Event Amended Chapter 11 Plan Amended Chapter 11 Small Business Plan Ame…" at bounding box center [533, 289] width 171 height 20
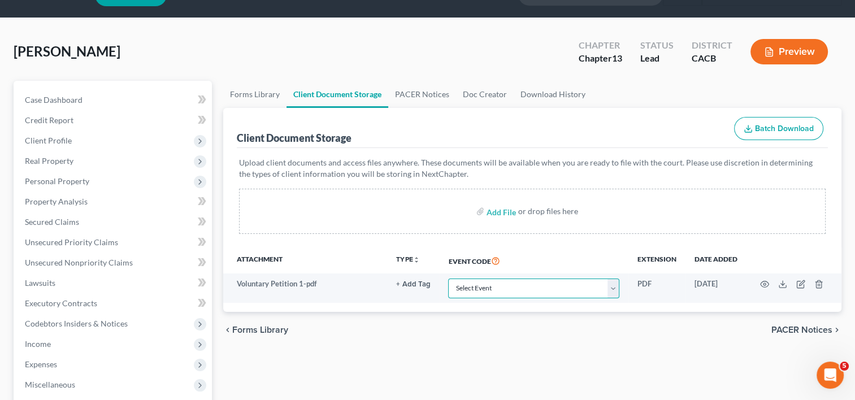
select select "60"
click at [448, 279] on select "Select Event Amended Chapter 11 Plan Amended Chapter 11 Small Business Plan Ame…" at bounding box center [533, 289] width 171 height 20
click at [497, 210] on input "file" at bounding box center [500, 211] width 27 height 20
type input "C:\fakepath\Statement of Related Cases.pdf"
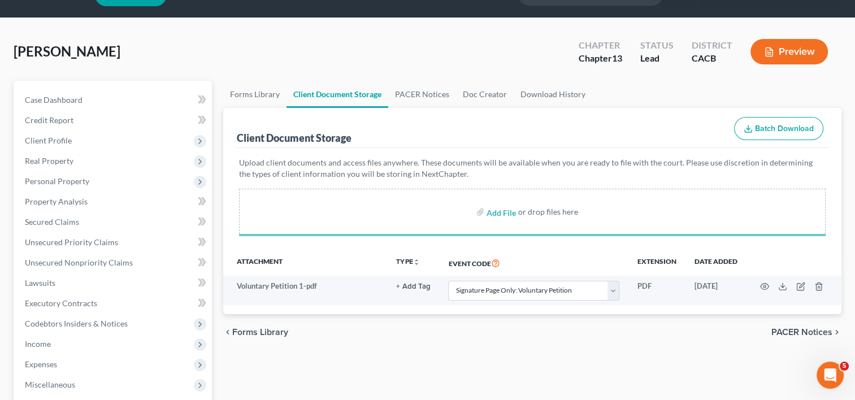
select select "60"
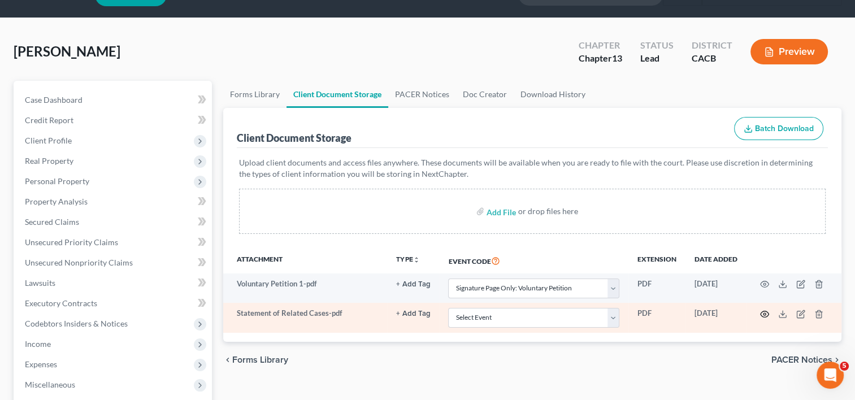
click at [764, 313] on icon "button" at bounding box center [764, 314] width 9 height 9
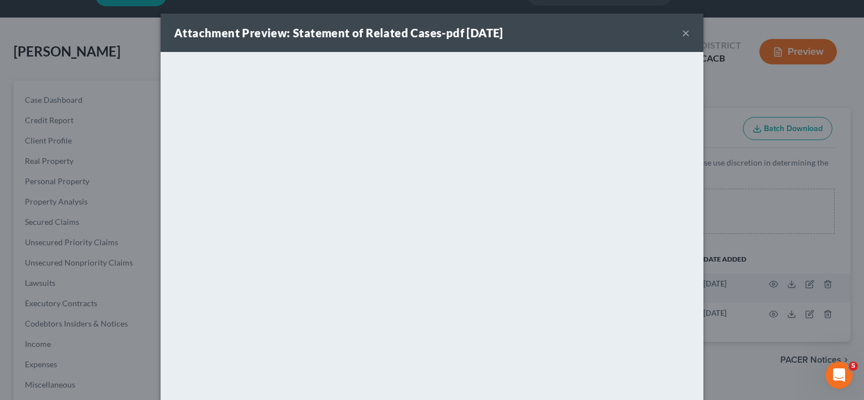
click at [682, 34] on button "×" at bounding box center [686, 33] width 8 height 14
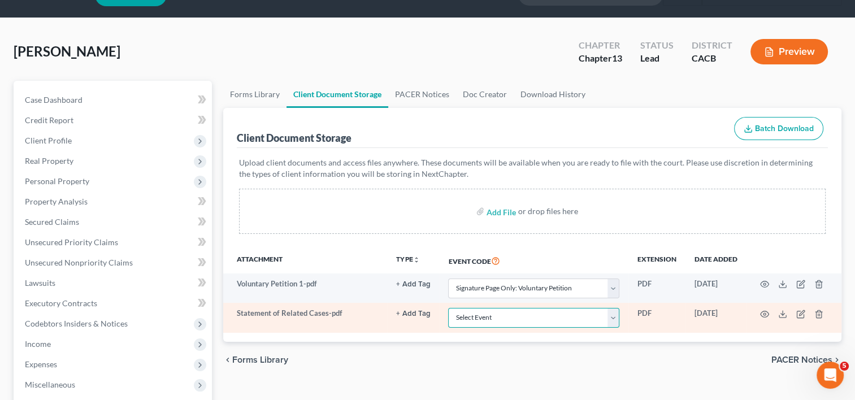
click at [617, 319] on select "Select Event Amended Chapter 11 Plan Amended Chapter 11 Small Business Plan Ame…" at bounding box center [533, 318] width 171 height 20
click at [448, 308] on select "Select Event Amended Chapter 11 Plan Amended Chapter 11 Small Business Plan Ame…" at bounding box center [533, 318] width 171 height 20
click at [616, 313] on select "Select Event Amended Chapter 11 Plan Amended Chapter 11 Small Business Plan Ame…" at bounding box center [533, 318] width 171 height 20
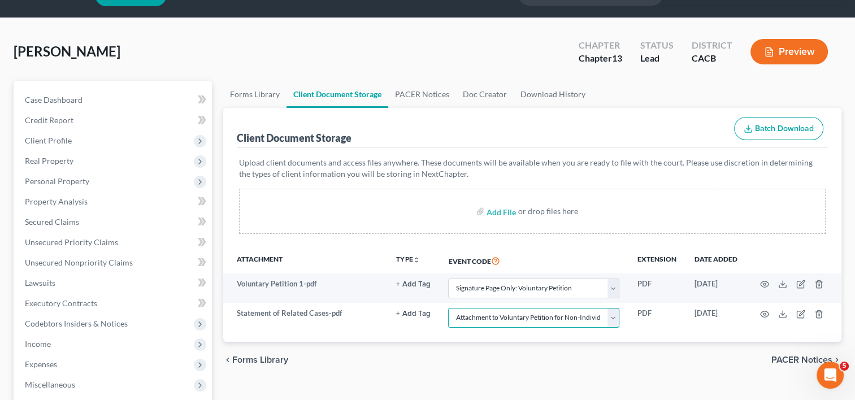
select select "65"
click at [448, 308] on select "Select Event Amended Chapter 11 Plan Amended Chapter 11 Small Business Plan Ame…" at bounding box center [533, 318] width 171 height 20
click at [509, 213] on input "file" at bounding box center [500, 211] width 27 height 20
type input "C:\fakepath\SOFA SIG.pdf"
select select "60"
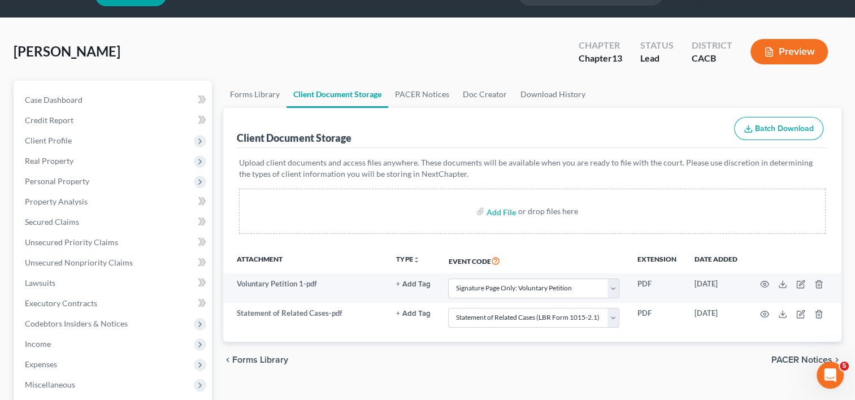
select select "65"
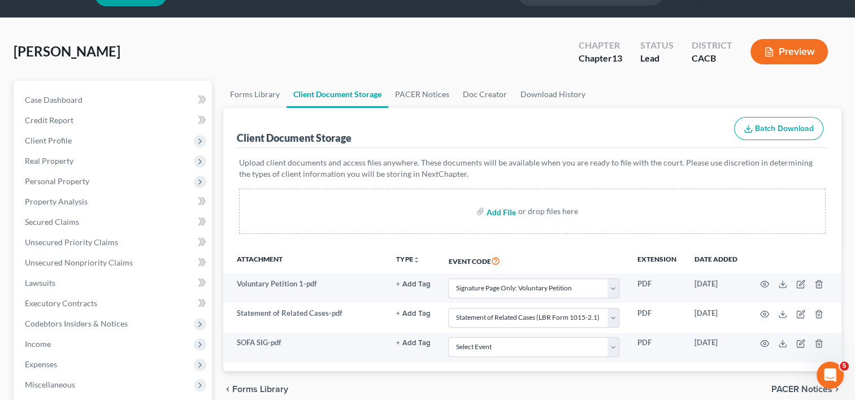
click at [502, 210] on input "file" at bounding box center [500, 211] width 27 height 20
type input "C:\fakepath\Dec of Schedules.pdf"
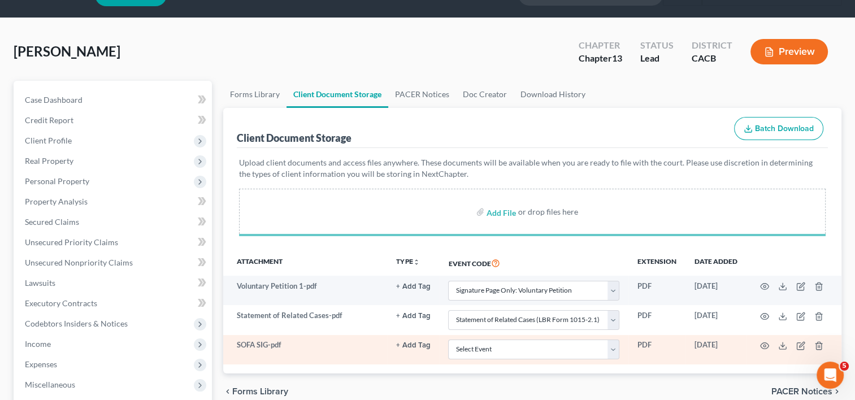
select select "60"
select select "65"
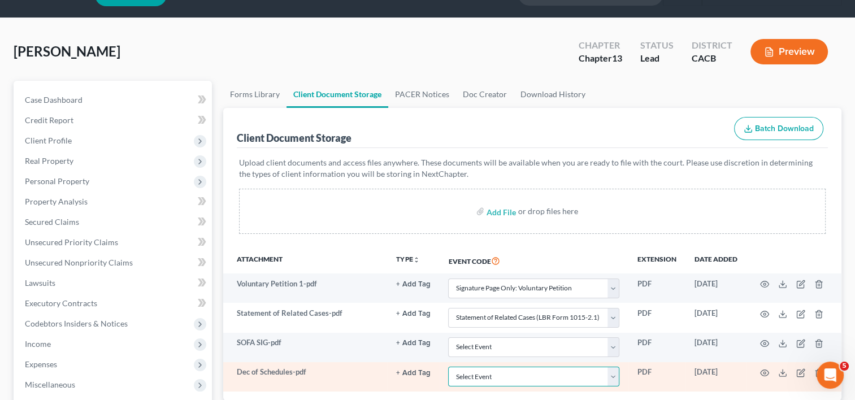
click at [613, 374] on select "Select Event Amended Chapter 11 Plan Amended Chapter 11 Small Business Plan Ame…" at bounding box center [533, 377] width 171 height 20
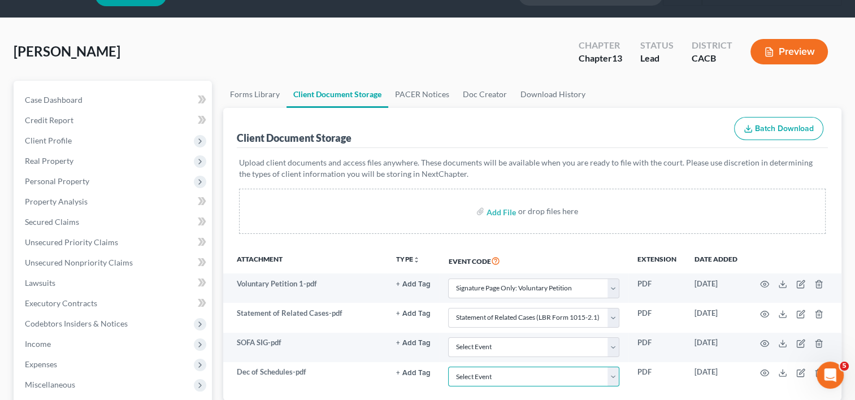
select select "56"
click at [448, 367] on select "Select Event Amended Chapter 11 Plan Amended Chapter 11 Small Business Plan Ame…" at bounding box center [533, 377] width 171 height 20
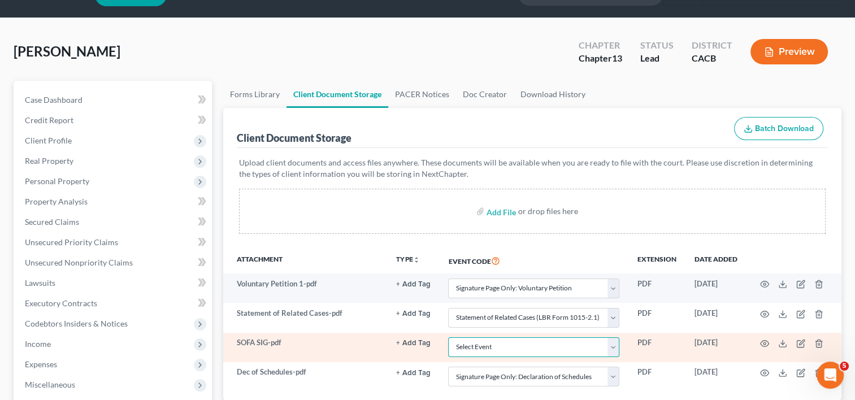
click at [613, 343] on select "Select Event Amended Chapter 11 Plan Amended Chapter 11 Small Business Plan Ame…" at bounding box center [533, 347] width 171 height 20
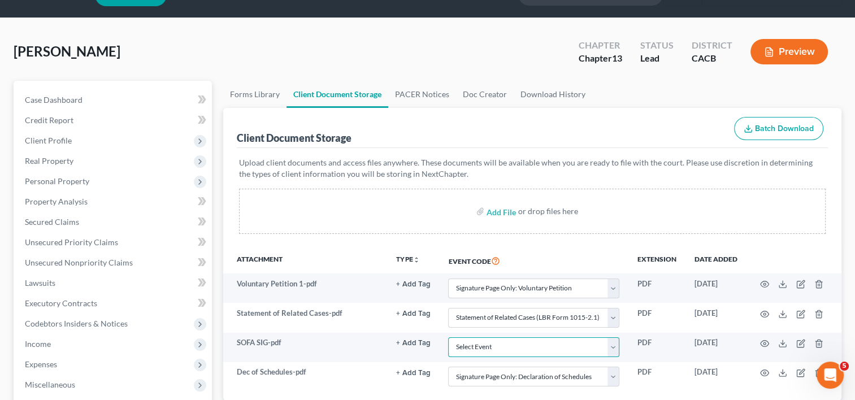
select select "57"
click at [448, 337] on select "Select Event Amended Chapter 11 Plan Amended Chapter 11 Small Business Plan Ame…" at bounding box center [533, 347] width 171 height 20
click at [675, 227] on div "Add File or drop files here" at bounding box center [532, 211] width 587 height 45
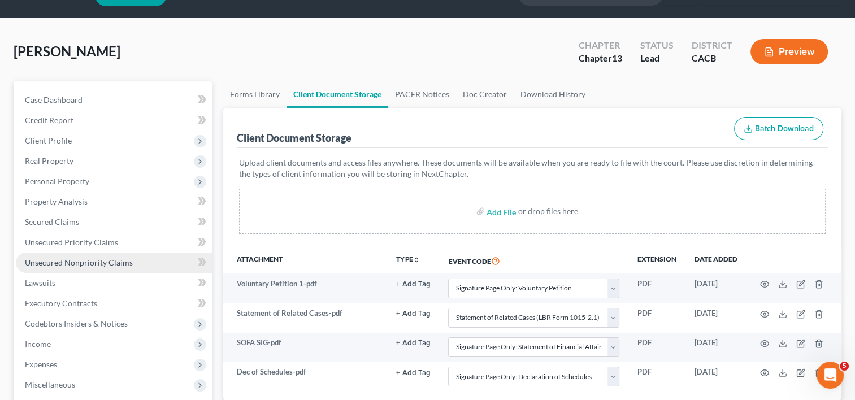
click at [91, 268] on link "Unsecured Nonpriority Claims" at bounding box center [114, 263] width 196 height 20
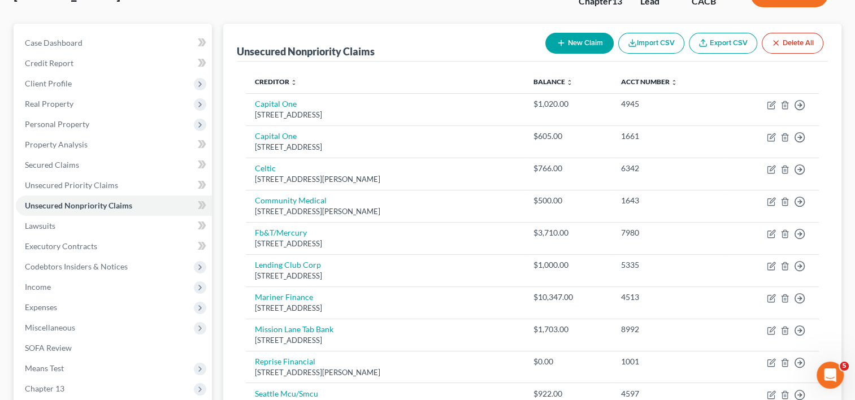
scroll to position [68, 0]
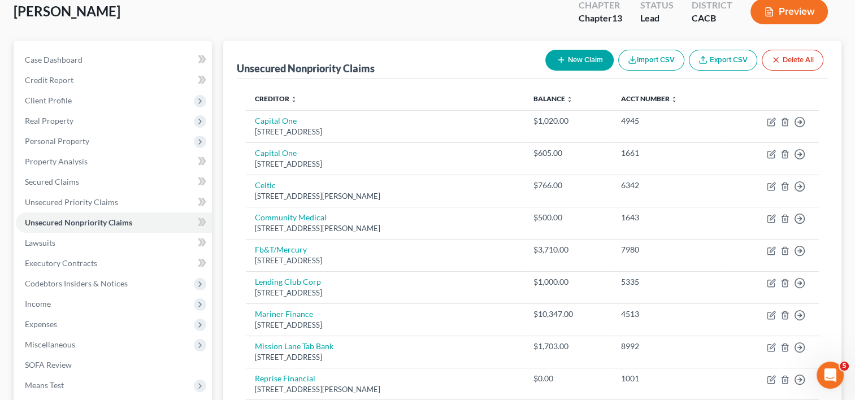
click at [583, 59] on button "New Claim" at bounding box center [580, 60] width 68 height 21
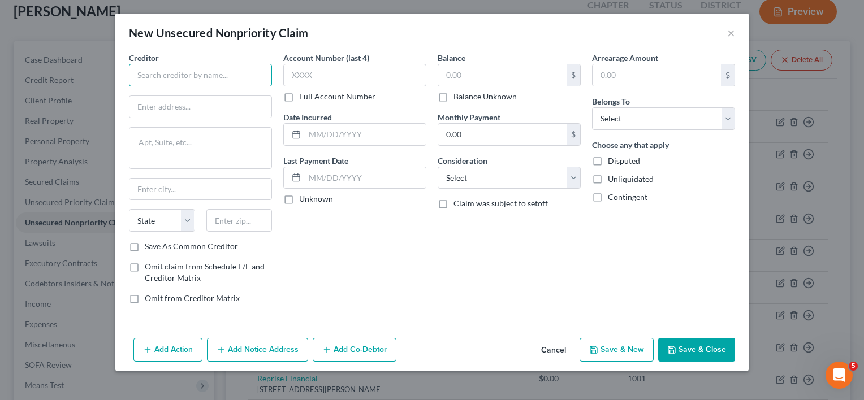
click at [184, 77] on input "text" at bounding box center [200, 75] width 143 height 23
type input "L"
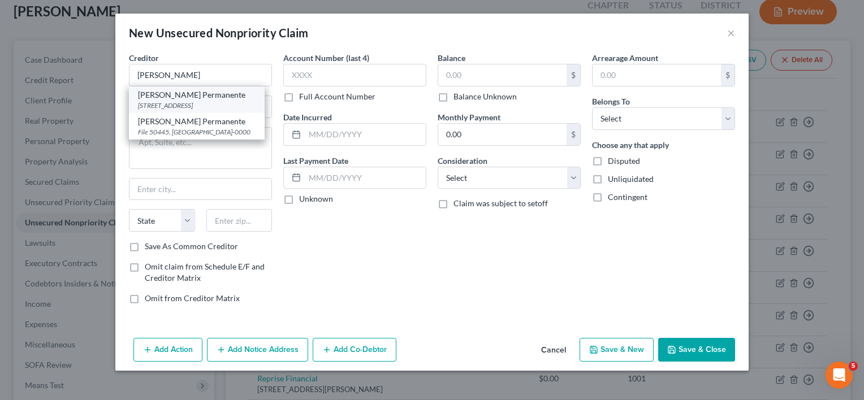
click at [197, 95] on div "[PERSON_NAME] Permanente" at bounding box center [197, 94] width 118 height 11
type input "[PERSON_NAME] Permanente"
type input "PO Box 629024"
type input "Laie"
select select "12"
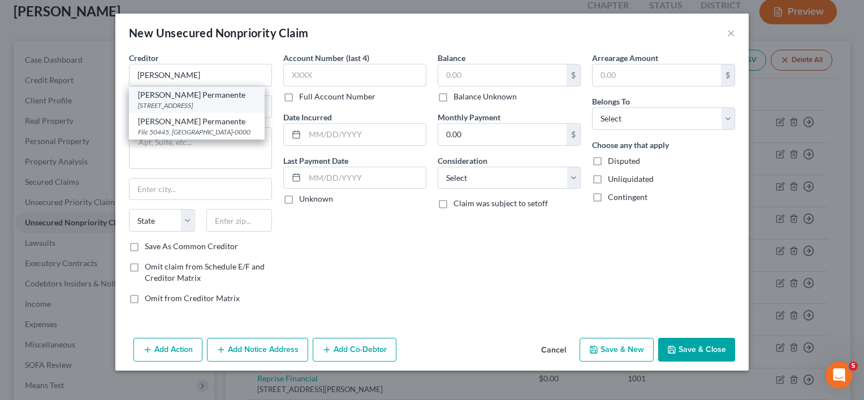
type input "96762"
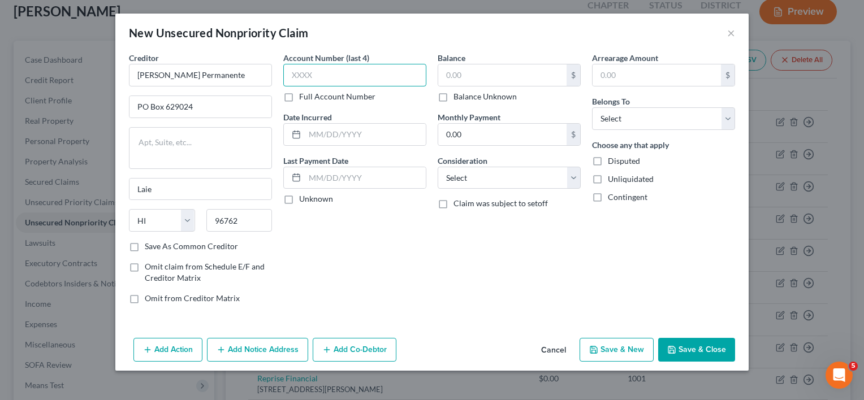
click at [332, 72] on input "text" at bounding box center [354, 75] width 143 height 23
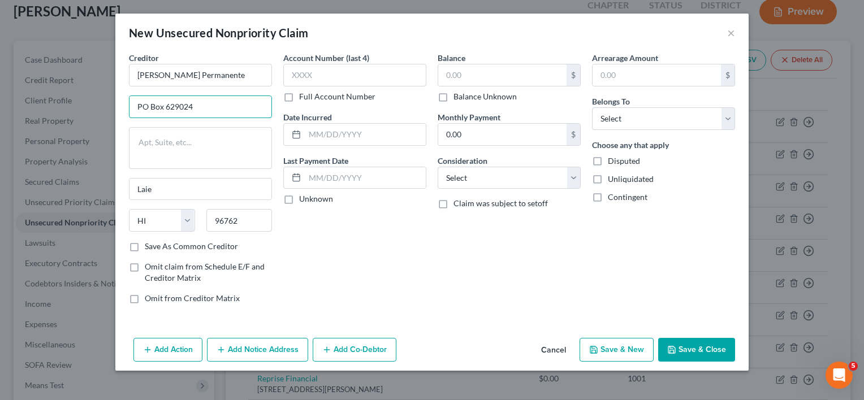
drag, startPoint x: 226, startPoint y: 109, endPoint x: 90, endPoint y: 115, distance: 136.4
click at [90, 115] on div "New Unsecured Nonpriority Claim × Creditor * [PERSON_NAME] Permanente [GEOGRAPH…" at bounding box center [432, 200] width 864 height 400
type input "PO Box 744801"
click at [245, 222] on input "96762" at bounding box center [239, 220] width 66 height 23
type input "9"
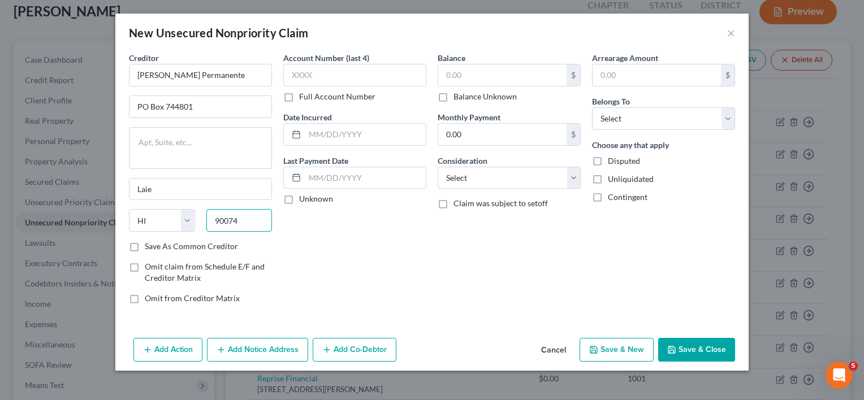
type input "90074"
type input "[GEOGRAPHIC_DATA]"
select select "4"
click at [302, 84] on input "text" at bounding box center [354, 75] width 143 height 23
type input "7277"
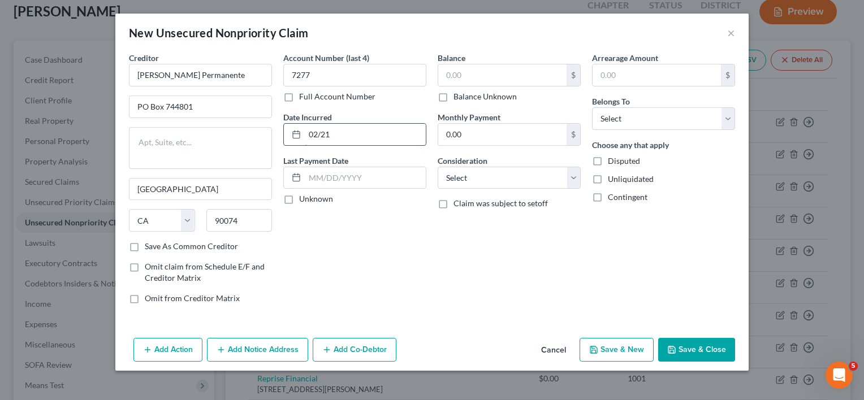
drag, startPoint x: 381, startPoint y: 190, endPoint x: 335, endPoint y: 130, distance: 75.8
click at [335, 130] on input "02/21" at bounding box center [365, 134] width 121 height 21
type input "[DATE]"
click at [467, 79] on input "text" at bounding box center [502, 74] width 128 height 21
click at [467, 79] on input "300" at bounding box center [502, 74] width 128 height 21
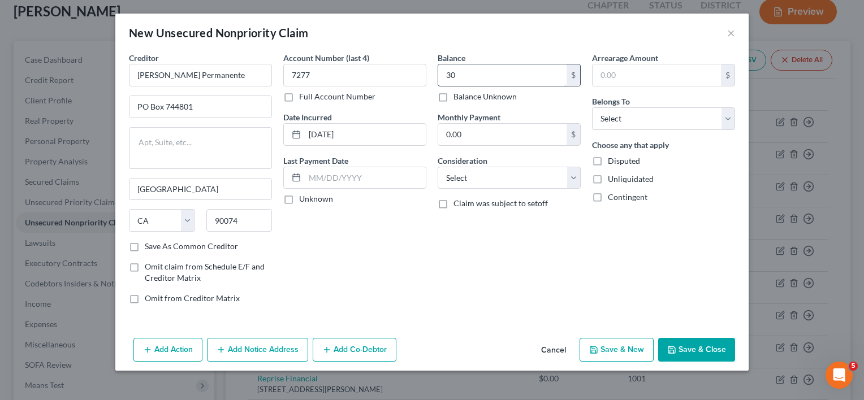
type input "3"
type input "188"
click at [527, 179] on select "Select Cable / Satellite Services Collection Agency Credit Card Debt Debt Couns…" at bounding box center [509, 178] width 143 height 23
select select "9"
click at [438, 167] on select "Select Cable / Satellite Services Collection Agency Credit Card Debt Debt Couns…" at bounding box center [509, 178] width 143 height 23
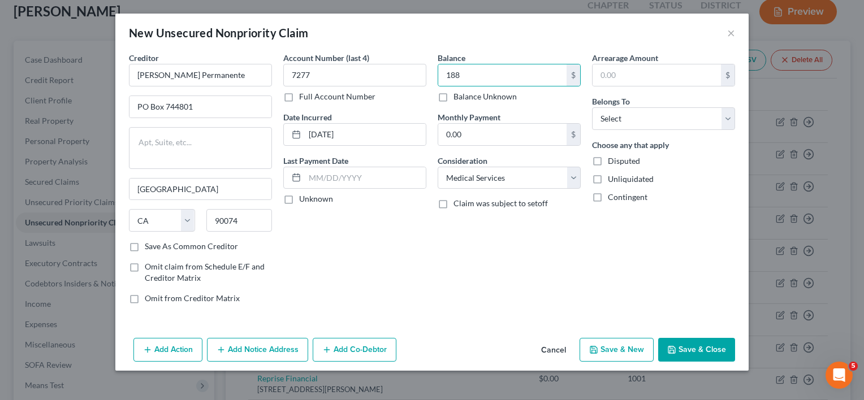
click at [513, 222] on div "Balance 188.00 $ Balance Unknown Balance Undetermined 188 $ Balance Unknown Mon…" at bounding box center [509, 182] width 154 height 261
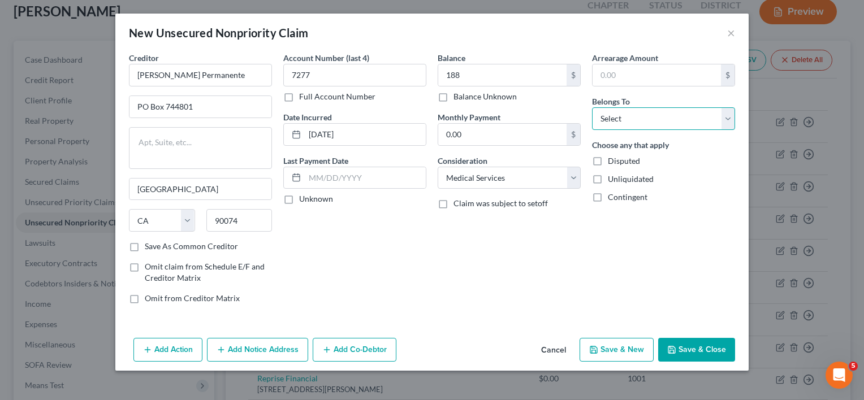
click at [635, 121] on select "Select Debtor 1 Only Debtor 2 Only Debtor 1 And Debtor 2 Only At Least One Of T…" at bounding box center [663, 118] width 143 height 23
select select "0"
click at [592, 107] on select "Select Debtor 1 Only Debtor 2 Only Debtor 1 And Debtor 2 Only At Least One Of T…" at bounding box center [663, 118] width 143 height 23
click at [697, 346] on button "Save & Close" at bounding box center [696, 350] width 77 height 24
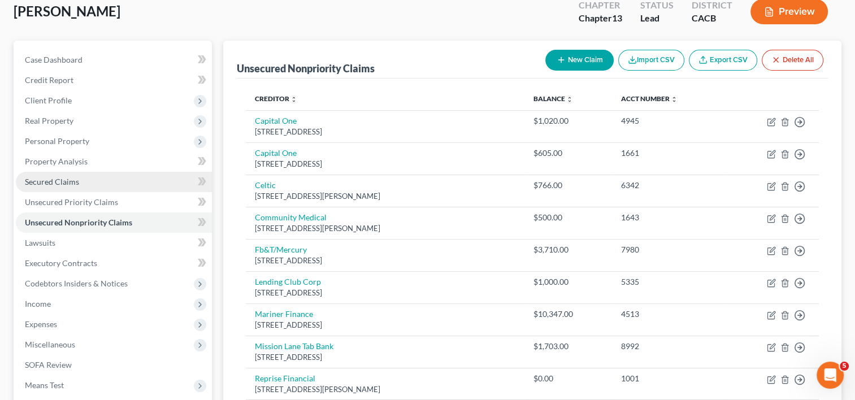
click at [63, 187] on link "Secured Claims" at bounding box center [114, 182] width 196 height 20
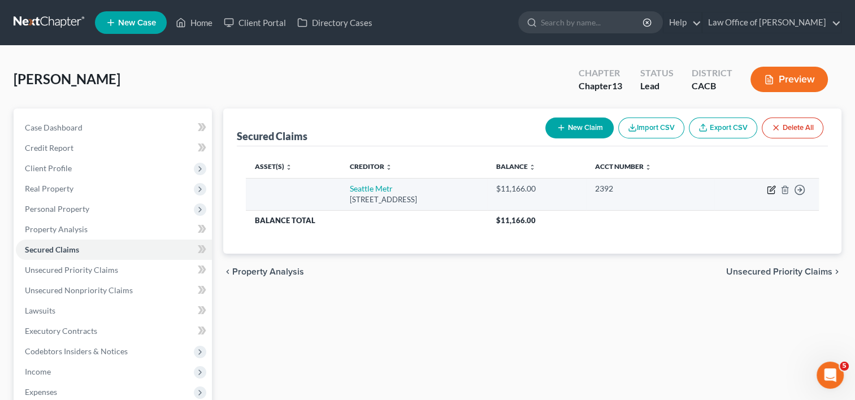
click at [769, 188] on icon "button" at bounding box center [771, 189] width 9 height 9
select select "50"
select select "0"
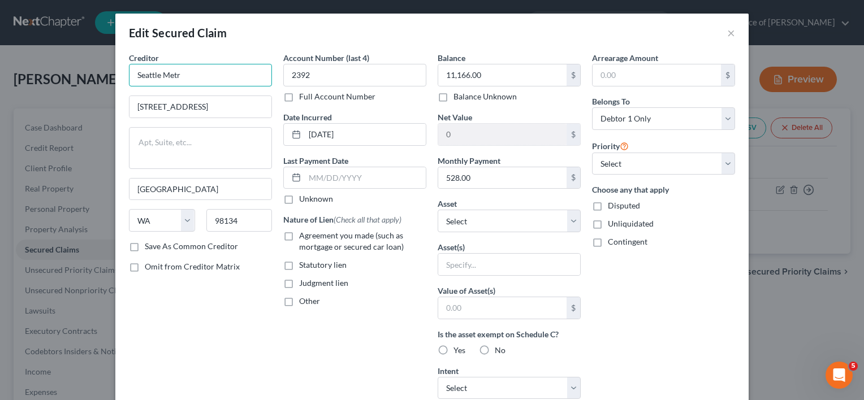
drag, startPoint x: 220, startPoint y: 70, endPoint x: 59, endPoint y: 68, distance: 161.1
click at [59, 68] on div "Edit Secured Claim × Creditor * Seattle Metr [GEOGRAPHIC_DATA] [US_STATE][GEOGR…" at bounding box center [432, 200] width 864 height 400
click at [504, 225] on select "Select Other Multiple Assets Bank of America (Checking Account) - $500.0 Seattl…" at bounding box center [509, 221] width 143 height 23
type input "Seattle Credit Union"
select select "7"
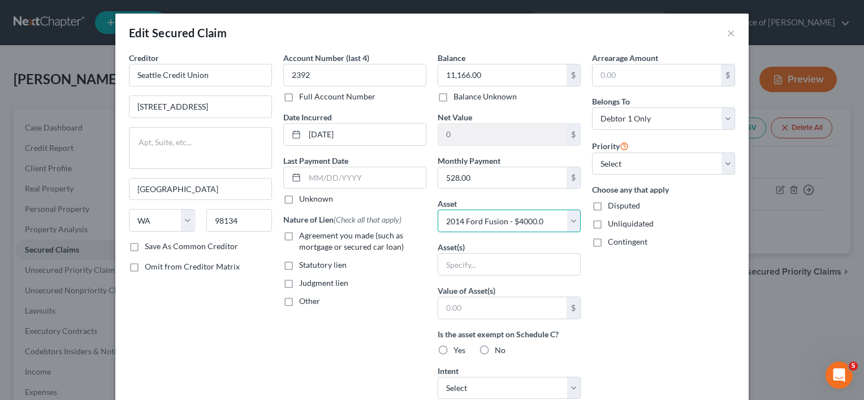
click at [438, 210] on select "Select Other Multiple Assets Bank of America (Checking Account) - $500.0 Seattl…" at bounding box center [509, 221] width 143 height 23
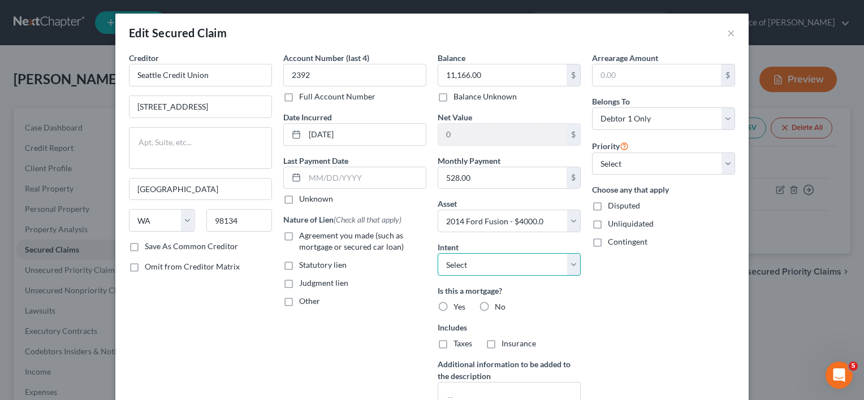
click at [559, 263] on select "Select Surrender Redeem Reaffirm Avoid Other" at bounding box center [509, 264] width 143 height 23
select select "1"
click at [438, 253] on select "Select Surrender Redeem Reaffirm Avoid Other" at bounding box center [509, 264] width 143 height 23
click at [495, 305] on label "No" at bounding box center [500, 306] width 11 height 11
click at [499, 305] on input "No" at bounding box center [502, 304] width 7 height 7
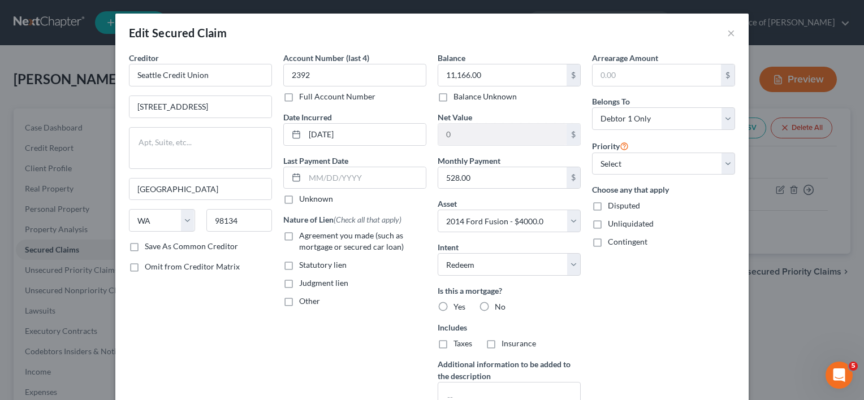
radio input "true"
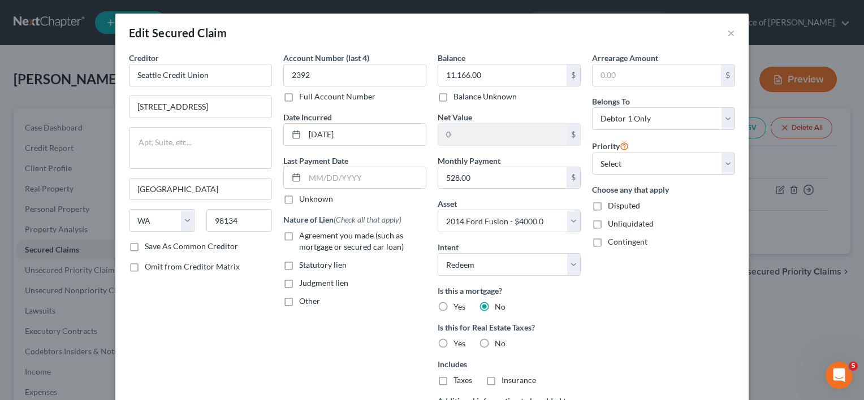
click at [299, 237] on label "Agreement you made (such as mortgage or secured car loan)" at bounding box center [362, 241] width 127 height 23
click at [304, 237] on input "Agreement you made (such as mortgage or secured car loan)" at bounding box center [307, 233] width 7 height 7
checkbox input "true"
click at [687, 167] on select "Select 1st 2nd 3rd 4th 5th 6th 7th 8th 9th 10th 11th 12th 13th 14th 15th 16th 1…" at bounding box center [663, 164] width 143 height 23
select select "0"
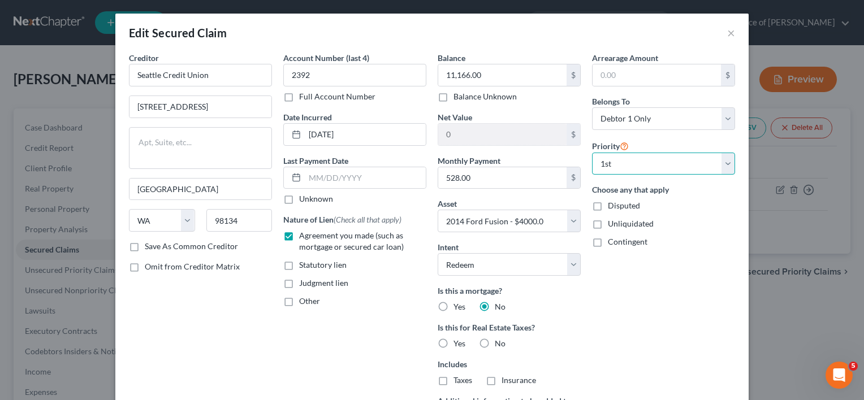
click at [592, 153] on select "Select 1st 2nd 3rd 4th 5th 6th 7th 8th 9th 10th 11th 12th 13th 14th 15th 16th 1…" at bounding box center [663, 164] width 143 height 23
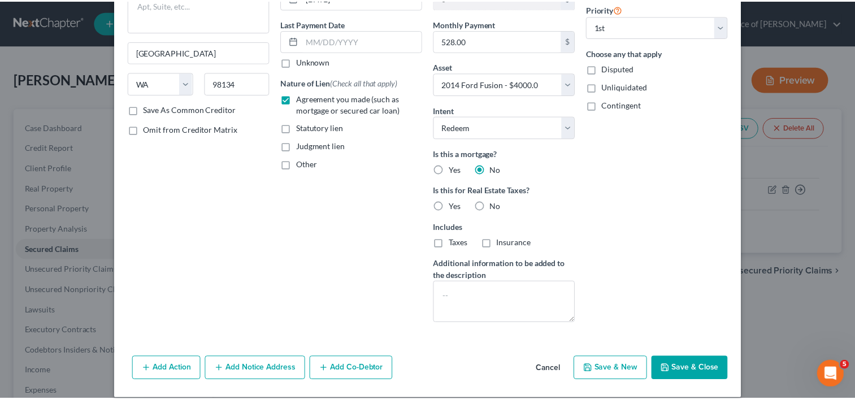
scroll to position [148, 0]
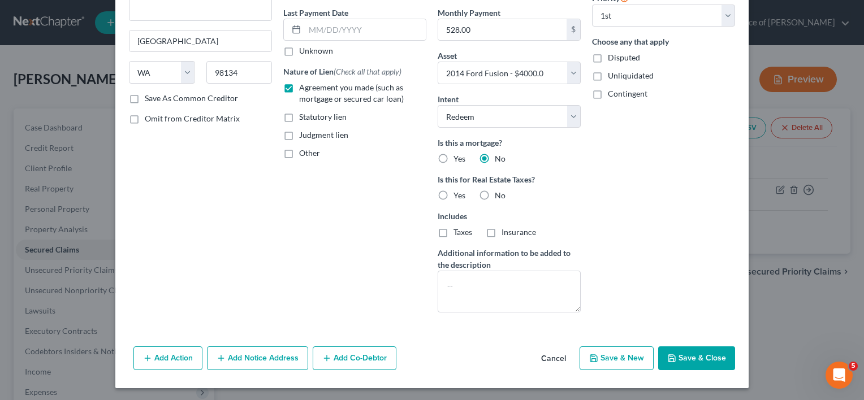
click at [696, 363] on button "Save & Close" at bounding box center [696, 359] width 77 height 24
select select
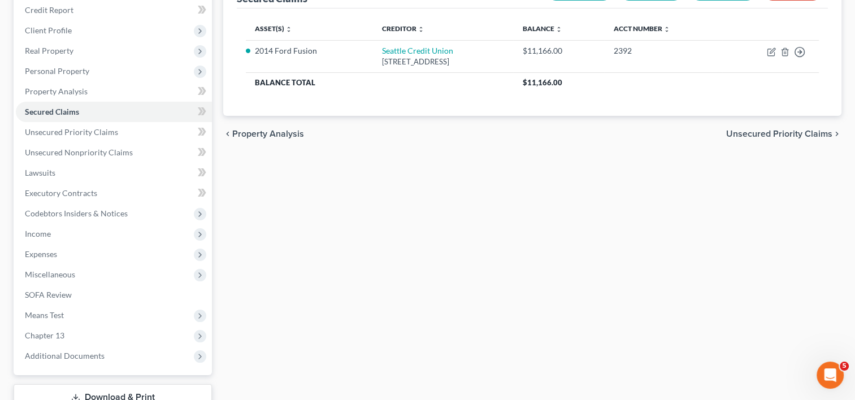
scroll to position [146, 0]
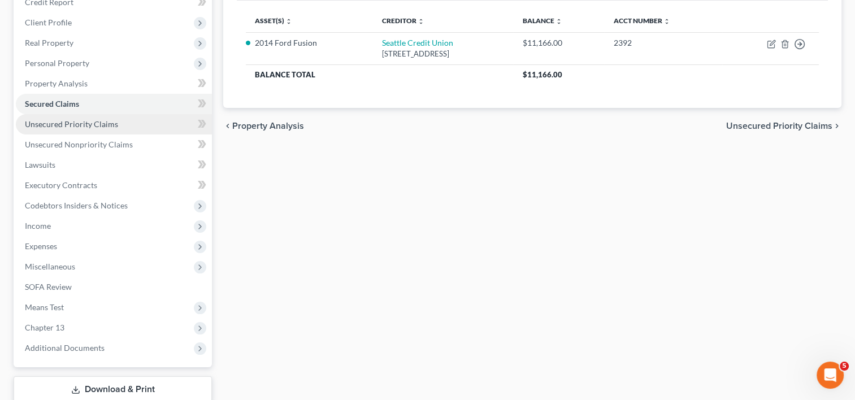
click at [104, 121] on span "Unsecured Priority Claims" at bounding box center [71, 124] width 93 height 10
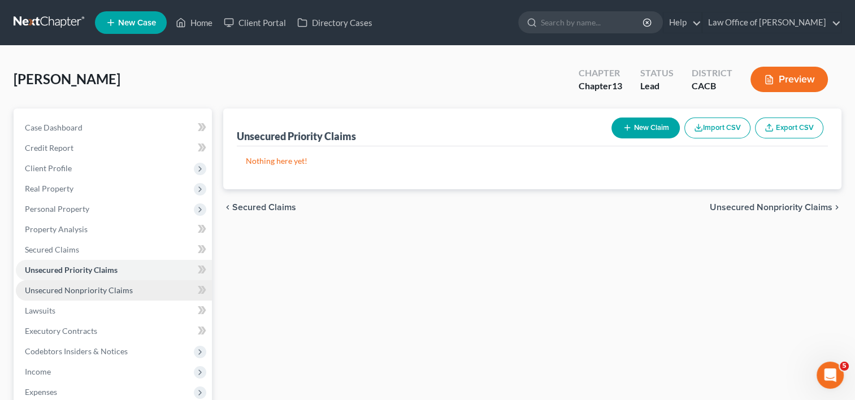
click at [110, 291] on span "Unsecured Nonpriority Claims" at bounding box center [79, 290] width 108 height 10
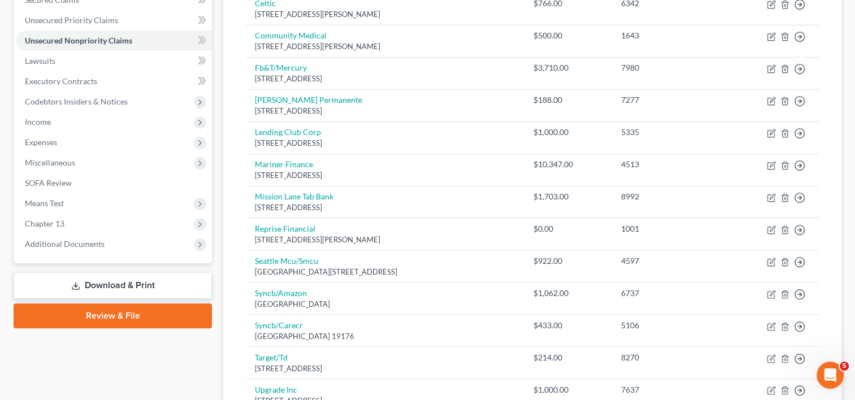
scroll to position [248, 0]
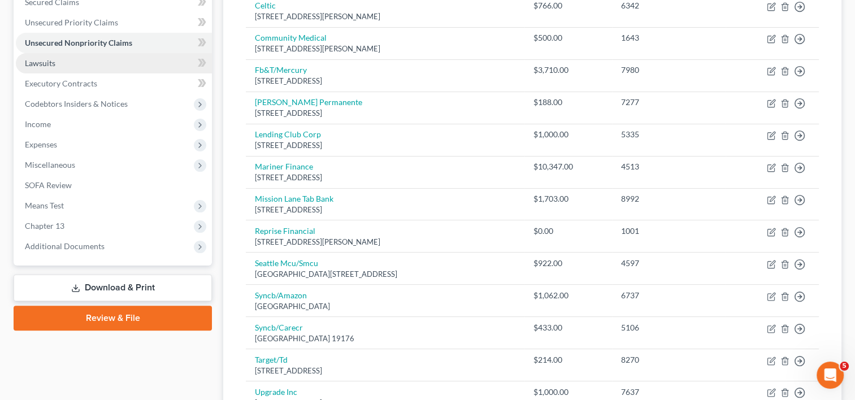
click at [48, 60] on span "Lawsuits" at bounding box center [40, 63] width 31 height 10
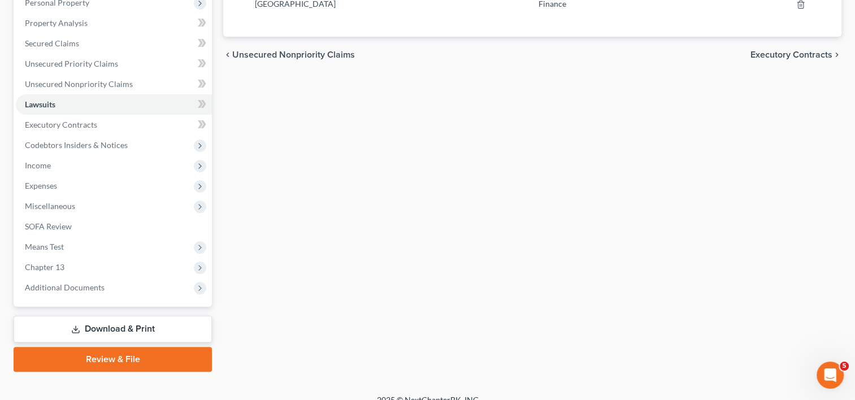
scroll to position [220, 0]
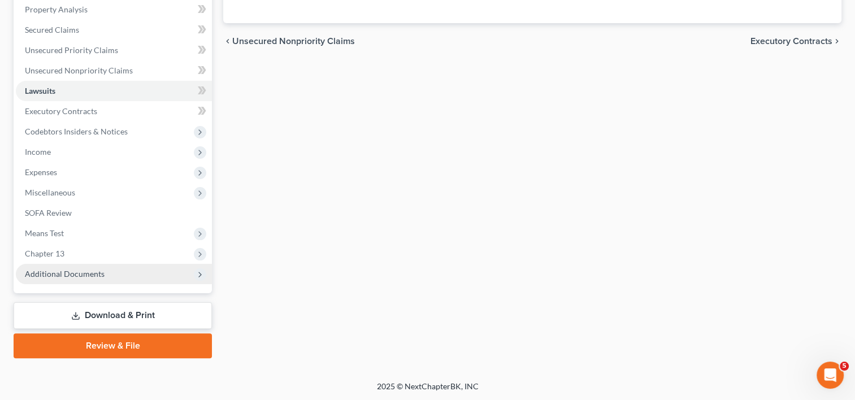
click at [91, 274] on span "Additional Documents" at bounding box center [65, 274] width 80 height 10
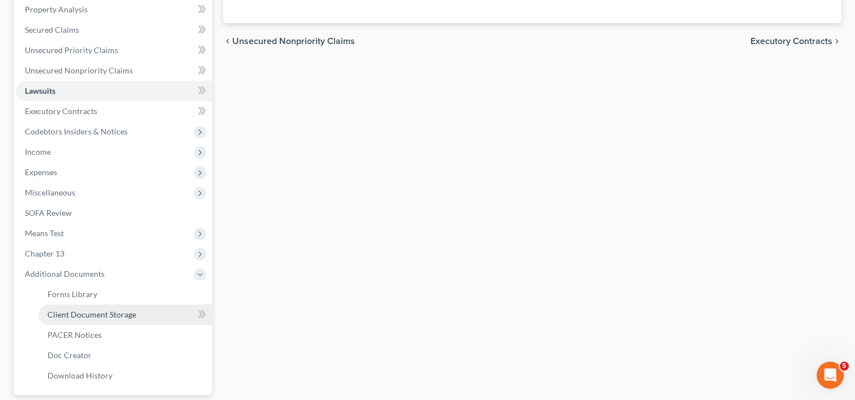
click at [122, 312] on span "Client Document Storage" at bounding box center [91, 315] width 89 height 10
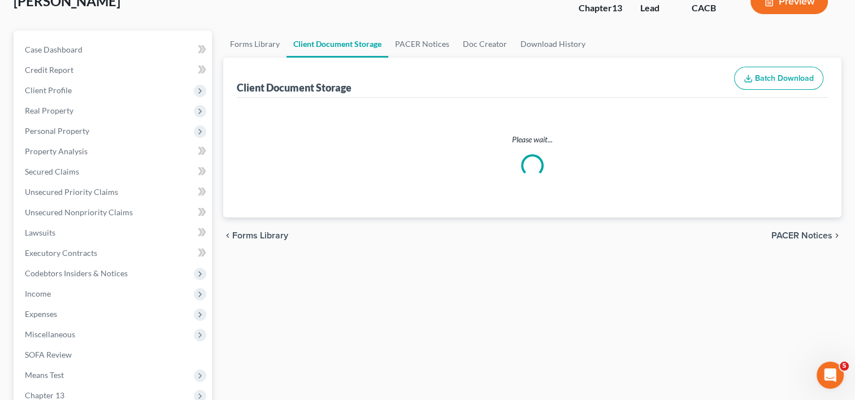
select select "60"
select select "65"
select select "57"
select select "56"
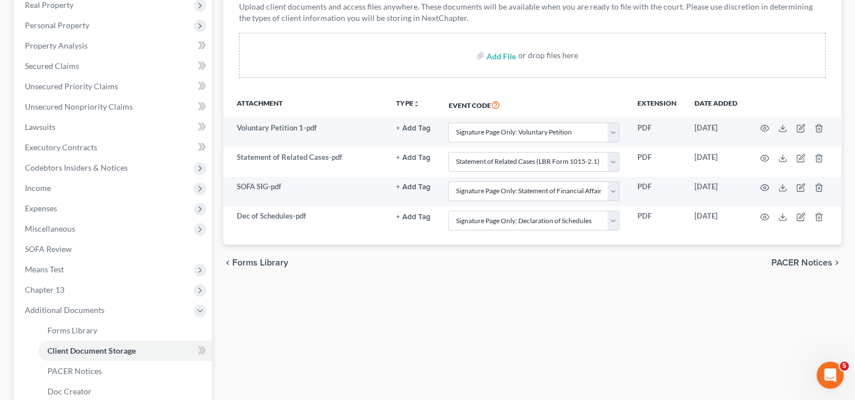
scroll to position [183, 0]
click at [505, 59] on input "file" at bounding box center [500, 56] width 27 height 20
type input "C:\fakepath\DEC OF INCOME WITH PAYSTUBS.pdf"
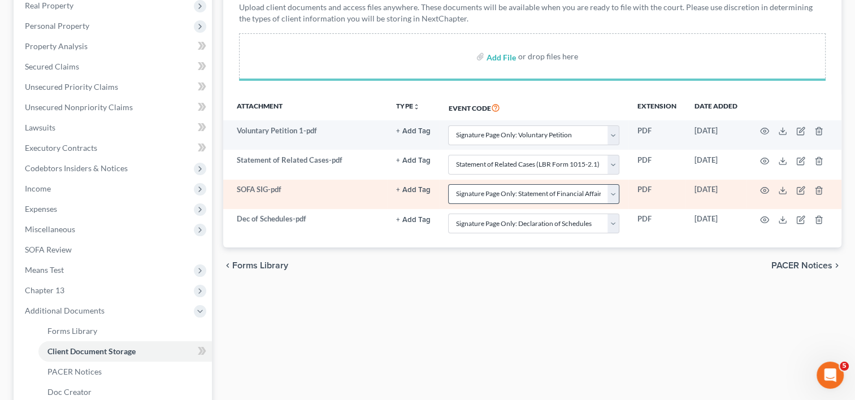
select select "60"
select select "65"
select select "57"
select select "56"
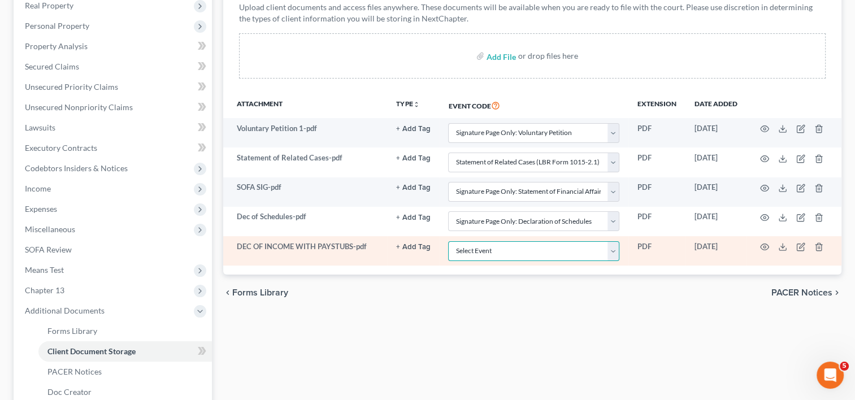
click at [617, 246] on select "Select Event Amended Chapter 11 Plan Amended Chapter 11 Small Business Plan Ame…" at bounding box center [533, 251] width 171 height 20
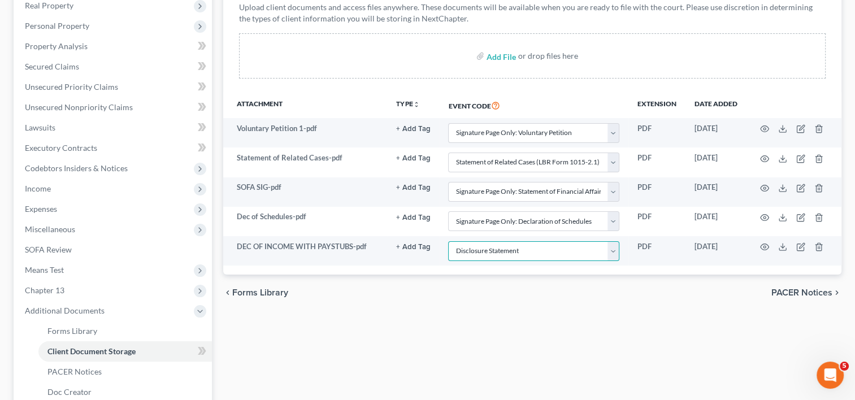
click at [448, 241] on select "Select Event Amended Chapter 11 Plan Amended Chapter 11 Small Business Plan Ame…" at bounding box center [533, 251] width 171 height 20
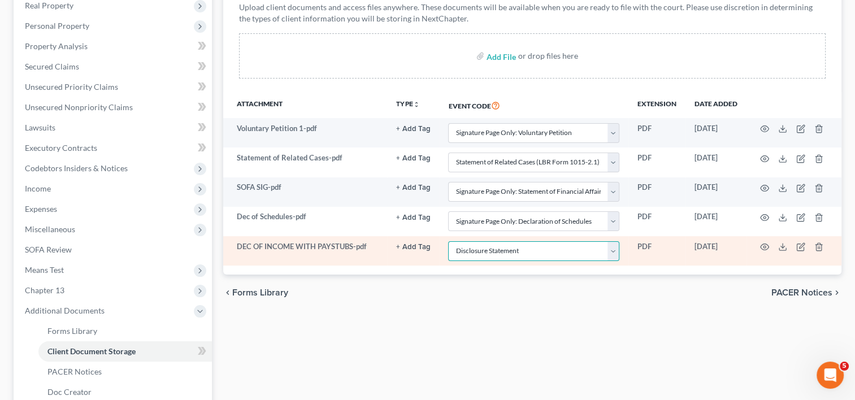
click at [616, 245] on select "Select Event Amended Chapter 11 Plan Amended Chapter 11 Small Business Plan Ame…" at bounding box center [533, 251] width 171 height 20
select select "30"
click at [448, 241] on select "Select Event Amended Chapter 11 Plan Amended Chapter 11 Small Business Plan Ame…" at bounding box center [533, 251] width 171 height 20
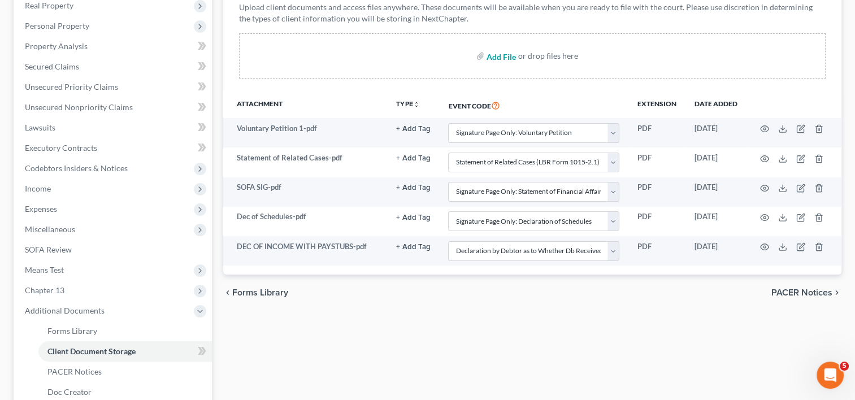
click at [497, 52] on input "file" at bounding box center [500, 56] width 27 height 20
type input "C:\fakepath\VERIFICATION.pdf"
select select "60"
select select "65"
select select "57"
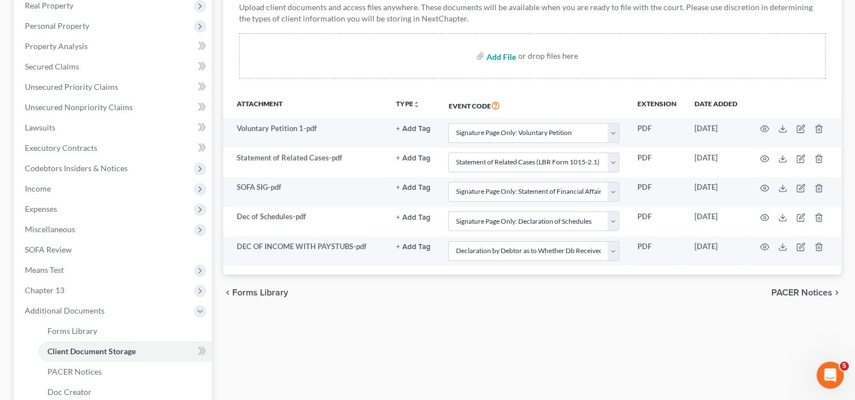
select select "56"
select select "30"
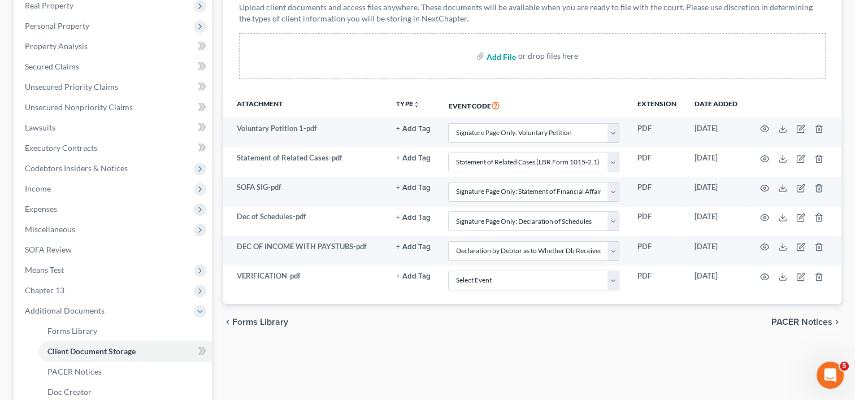
click at [500, 58] on input "file" at bounding box center [500, 56] width 27 height 20
type input "C:\fakepath\CH13 STATEMENT OF INCOME.pdf"
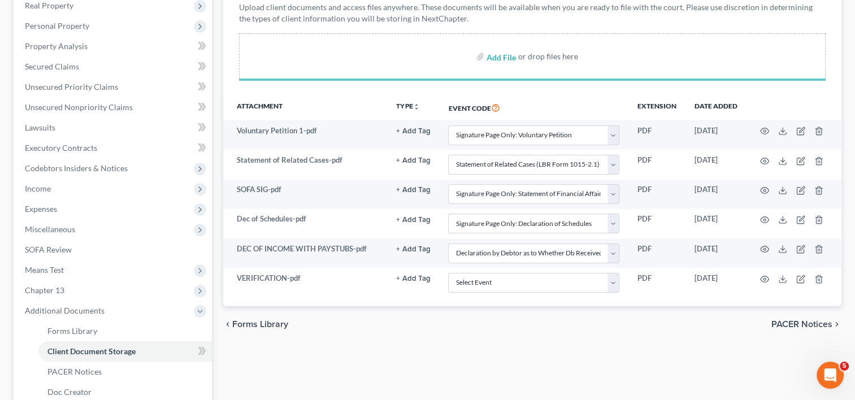
select select "60"
select select "65"
select select "57"
select select "56"
select select "30"
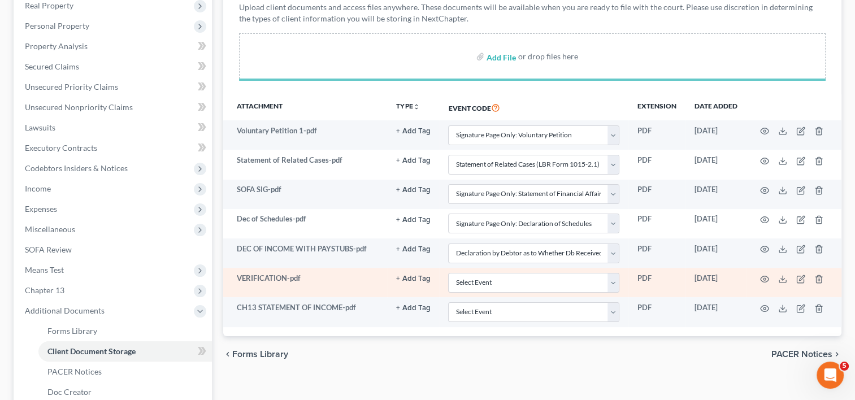
select select "60"
select select "65"
select select "57"
select select "56"
select select "30"
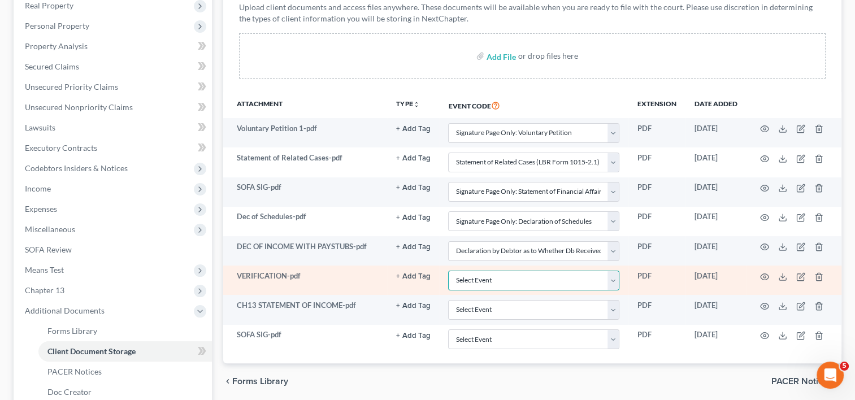
click at [614, 279] on select "Select Event Amended Chapter 11 Plan Amended Chapter 11 Small Business Plan Ame…" at bounding box center [533, 281] width 171 height 20
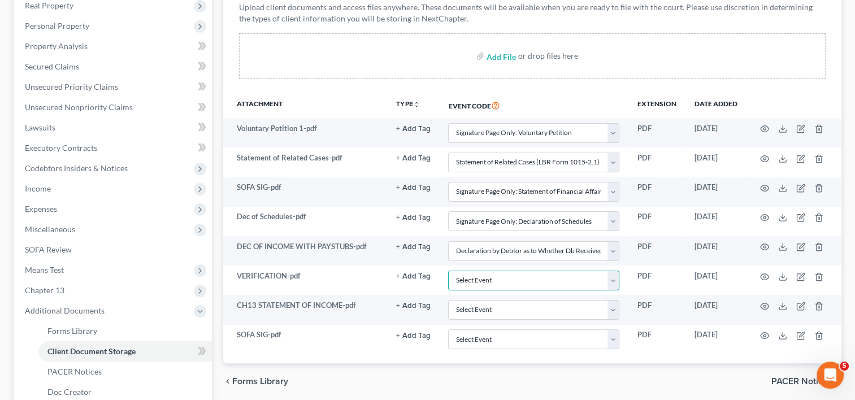
select select "59"
click at [448, 271] on select "Select Event Amended Chapter 11 Plan Amended Chapter 11 Small Business Plan Ame…" at bounding box center [533, 281] width 171 height 20
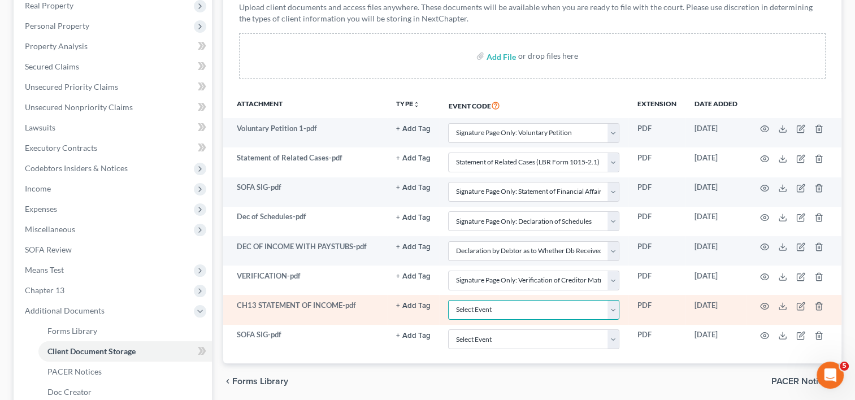
click at [617, 302] on select "Select Event Amended Chapter 11 Plan Amended Chapter 11 Small Business Plan Ame…" at bounding box center [533, 310] width 171 height 20
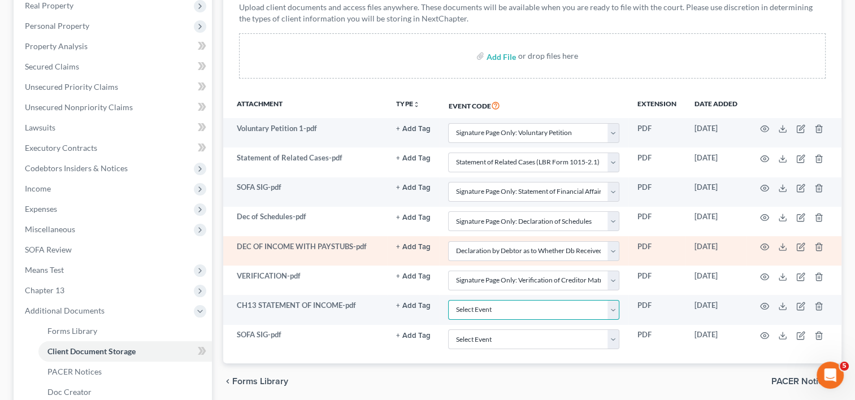
select select "53"
click at [448, 300] on select "Select Event Amended Chapter 11 Plan Amended Chapter 11 Small Business Plan Ame…" at bounding box center [533, 310] width 171 height 20
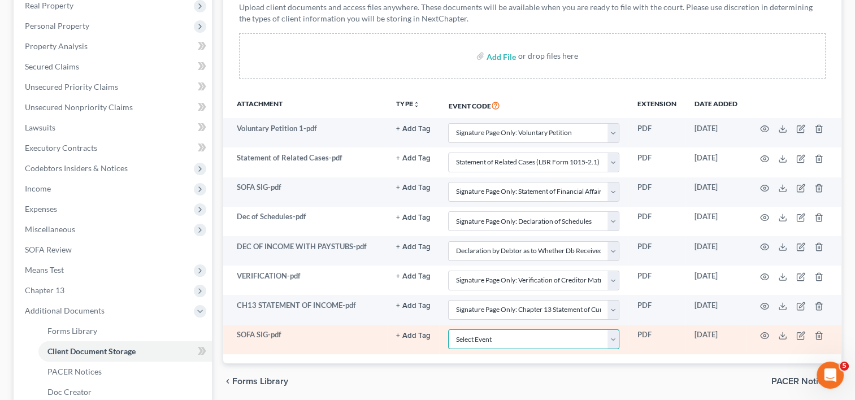
click at [612, 337] on select "Select Event Amended Chapter 11 Plan Amended Chapter 11 Small Business Plan Ame…" at bounding box center [533, 340] width 171 height 20
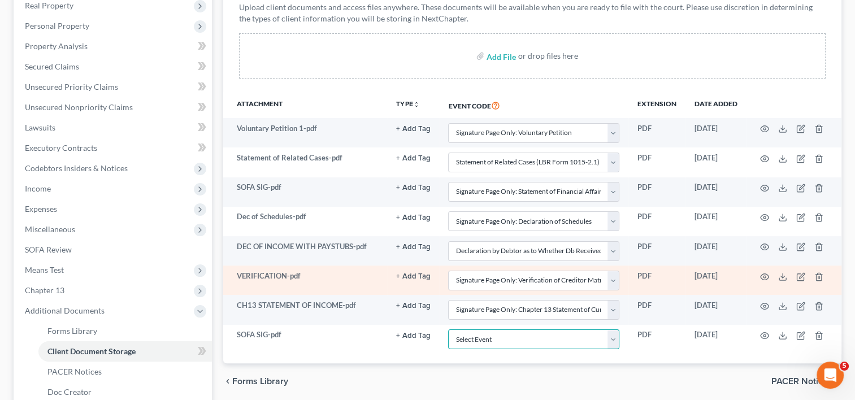
select select "57"
click at [448, 330] on select "Select Event Amended Chapter 11 Plan Amended Chapter 11 Small Business Plan Ame…" at bounding box center [533, 340] width 171 height 20
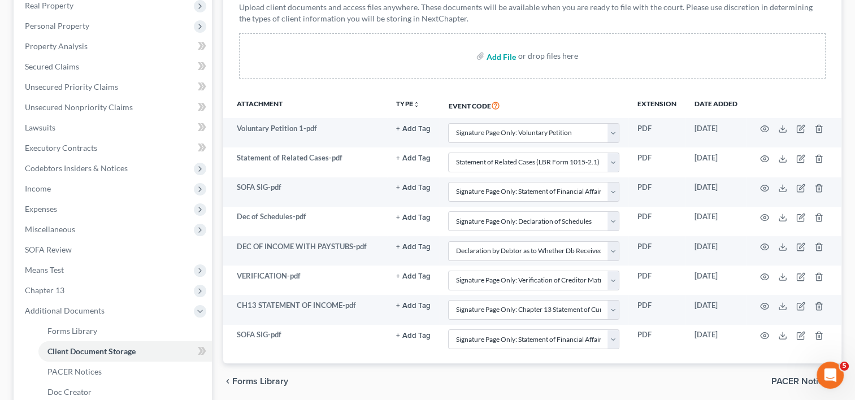
click at [501, 59] on input "file" at bounding box center [500, 56] width 27 height 20
click at [494, 57] on input "file" at bounding box center [500, 56] width 27 height 20
type input "C:\fakepath\RARA.pdf"
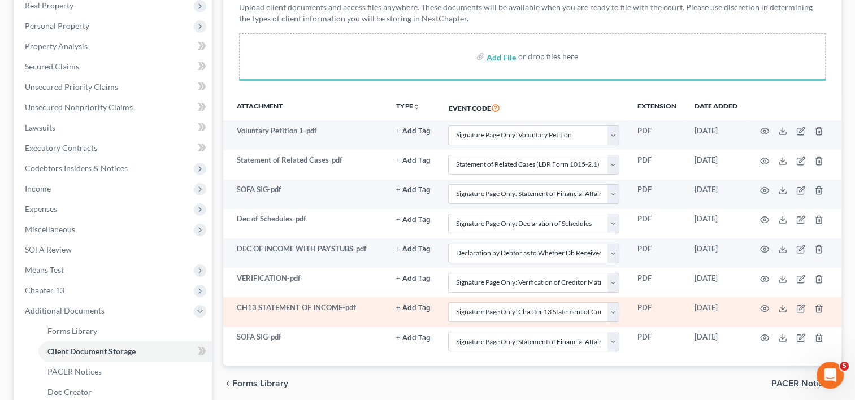
select select "60"
select select "65"
select select "57"
select select "56"
select select "30"
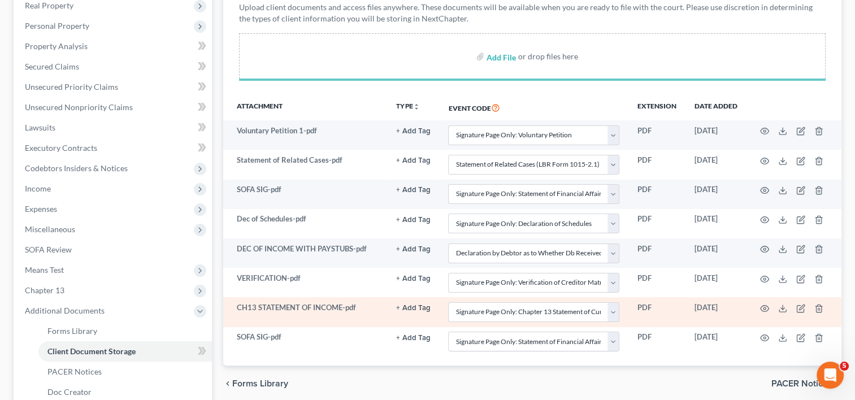
select select "59"
select select "53"
select select "57"
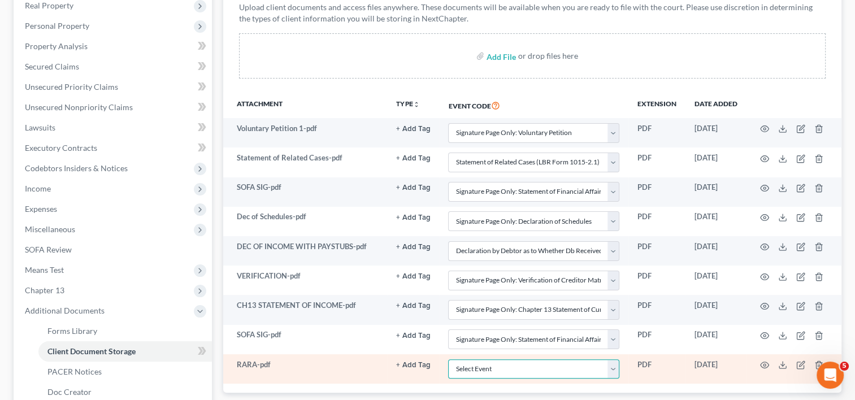
click at [612, 365] on select "Select Event Amended Chapter 11 Plan Amended Chapter 11 Small Business Plan Ame…" at bounding box center [533, 370] width 171 height 20
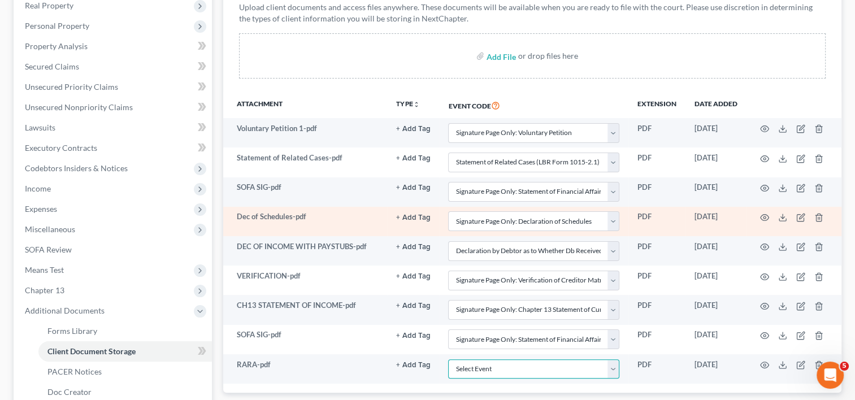
select select "41"
click at [448, 360] on select "Select Event Amended Chapter 11 Plan Amended Chapter 11 Small Business Plan Ame…" at bounding box center [533, 370] width 171 height 20
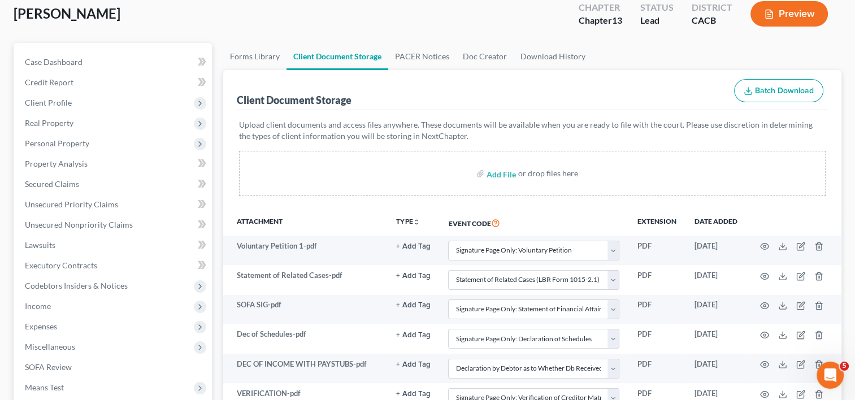
scroll to position [54, 0]
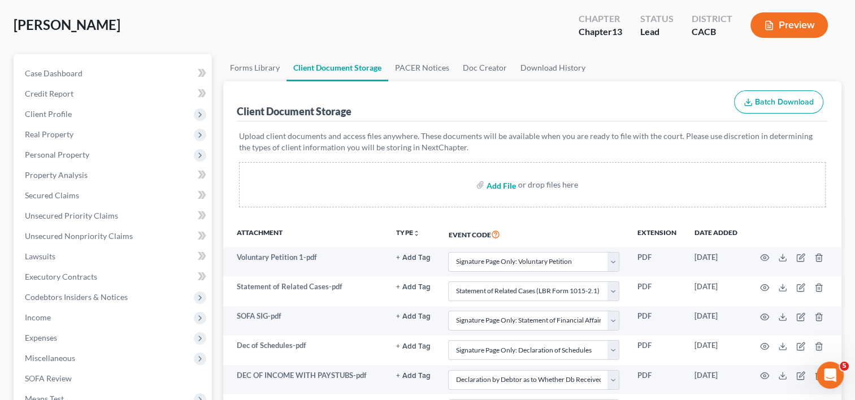
click at [490, 185] on input "file" at bounding box center [500, 185] width 27 height 20
type input "C:\fakepath\CHAPTER 13 PLAN.pdf"
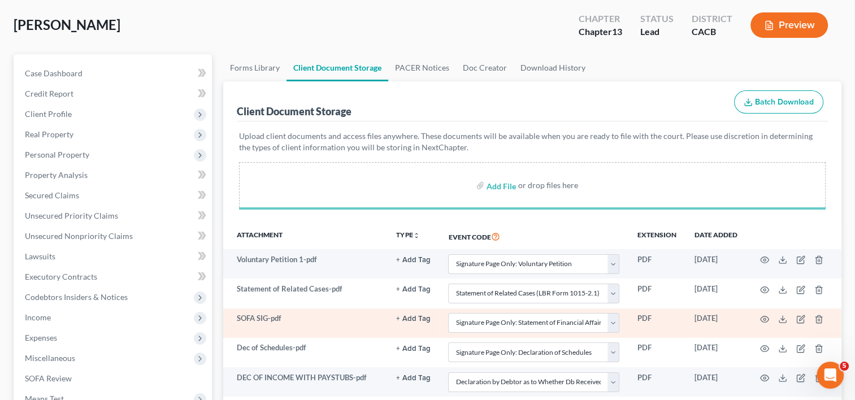
select select "60"
select select "65"
select select "57"
select select "56"
select select "30"
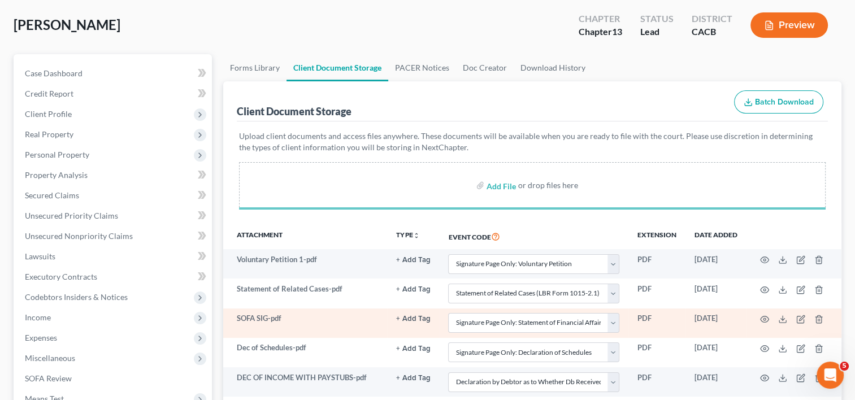
select select "59"
select select "53"
select select "57"
select select "41"
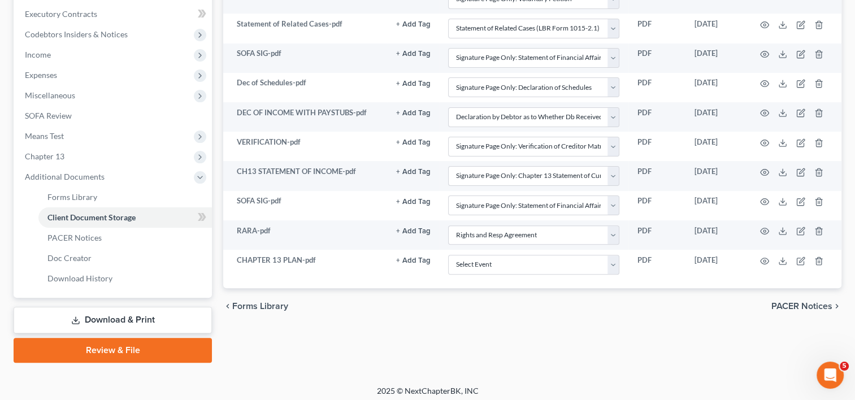
scroll to position [317, 0]
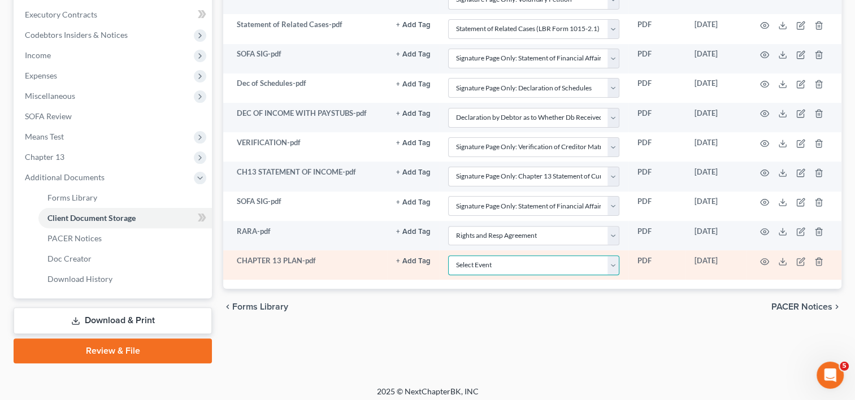
click at [614, 264] on select "Select Event Amended Chapter 11 Plan Amended Chapter 11 Small Business Plan Ame…" at bounding box center [533, 266] width 171 height 20
select select "19"
click at [448, 256] on select "Select Event Amended Chapter 11 Plan Amended Chapter 11 Small Business Plan Ame…" at bounding box center [533, 266] width 171 height 20
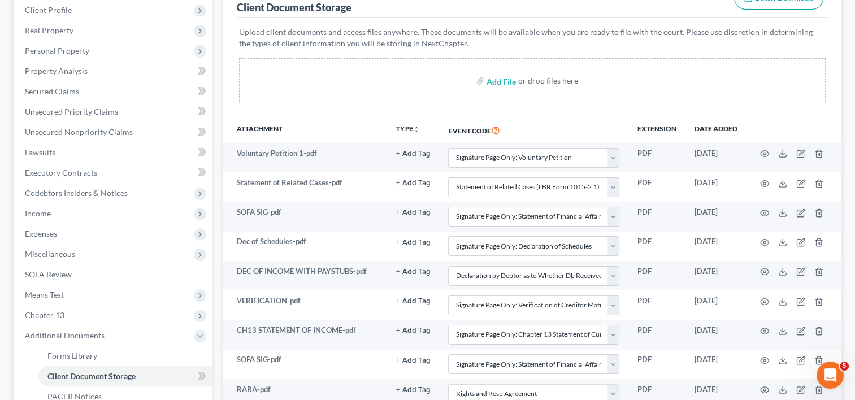
scroll to position [156, 0]
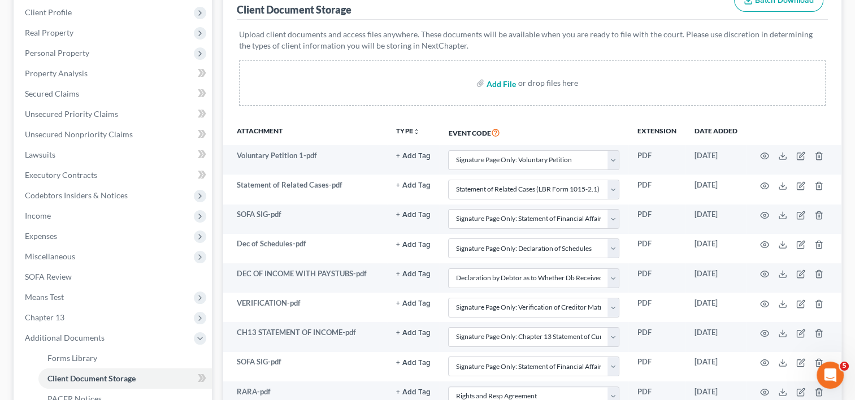
click at [491, 83] on input "file" at bounding box center [500, 83] width 27 height 20
type input "C:\fakepath\Credit Counseling Certificate.pdf"
select select "60"
select select "65"
select select "57"
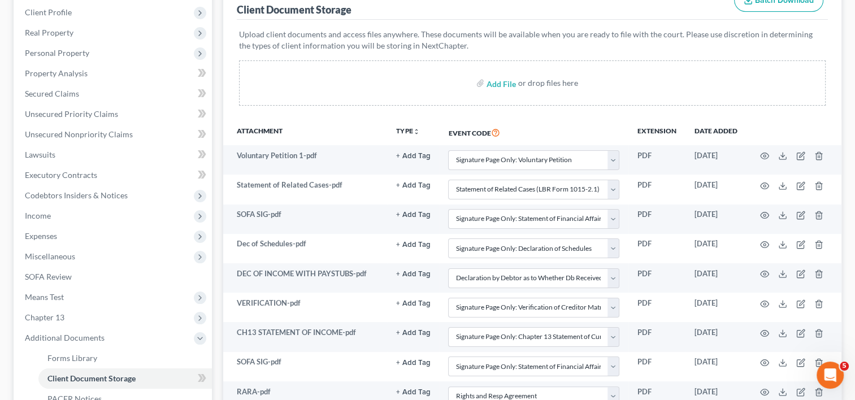
select select "56"
select select "30"
select select "59"
select select "53"
select select "57"
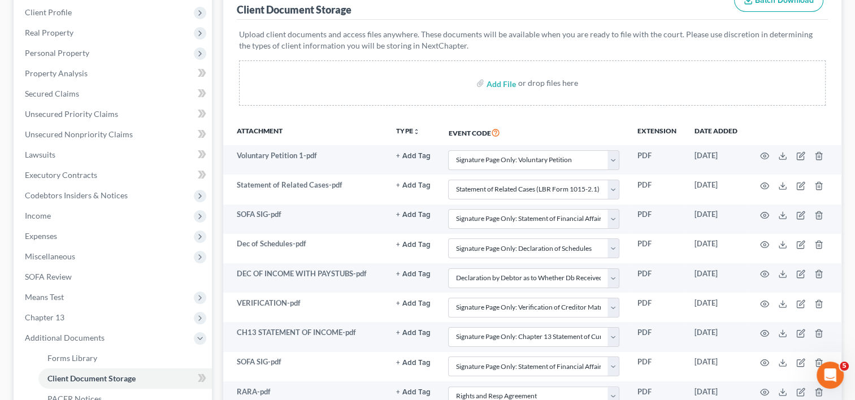
select select "41"
select select "19"
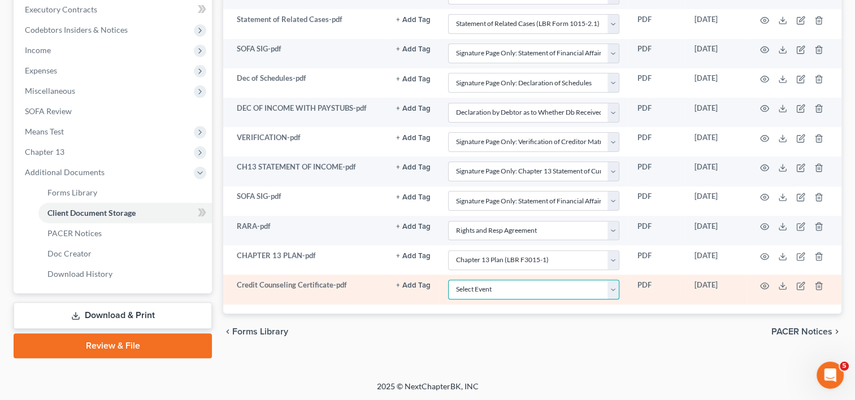
click at [620, 289] on select "Select Event Amended Chapter 11 Plan Amended Chapter 11 Small Business Plan Ame…" at bounding box center [533, 290] width 171 height 20
select select "10"
click at [448, 280] on select "Select Event Amended Chapter 11 Plan Amended Chapter 11 Small Business Plan Ame…" at bounding box center [533, 290] width 171 height 20
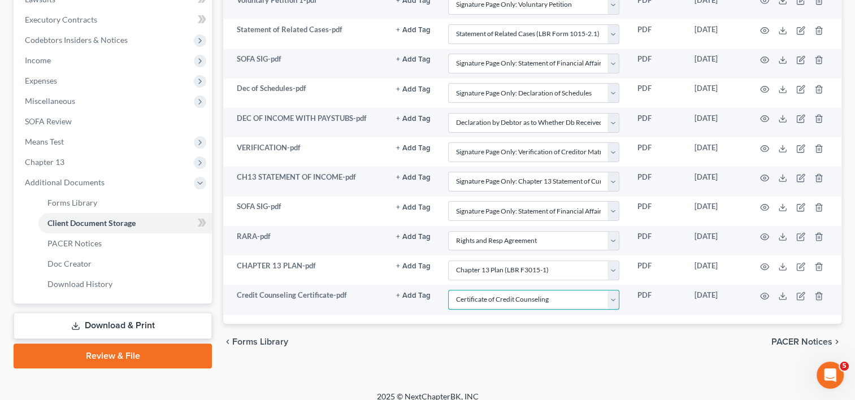
scroll to position [317, 0]
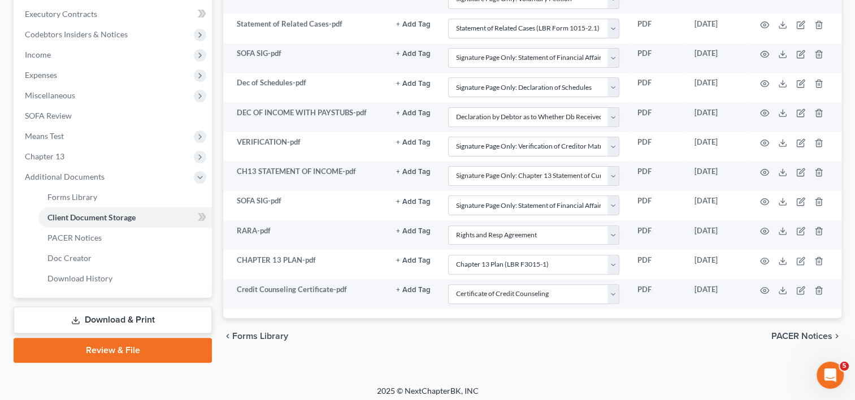
click at [123, 352] on link "Review & File" at bounding box center [113, 350] width 198 height 25
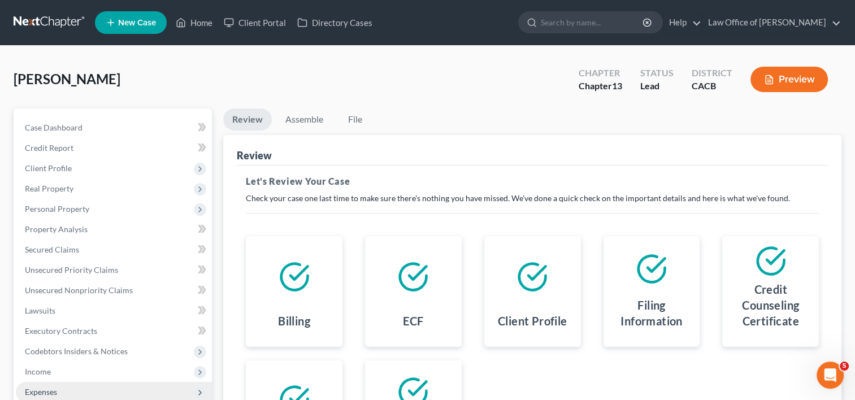
click at [46, 393] on span "Expenses" at bounding box center [41, 392] width 32 height 10
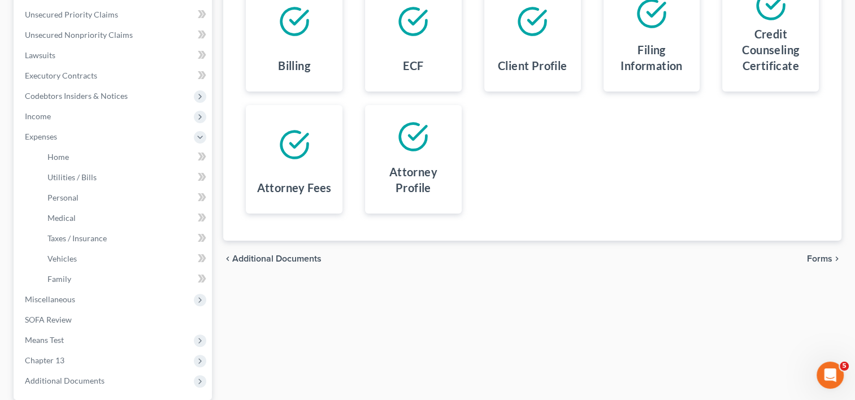
scroll to position [256, 0]
click at [68, 262] on link "Vehicles" at bounding box center [125, 258] width 174 height 20
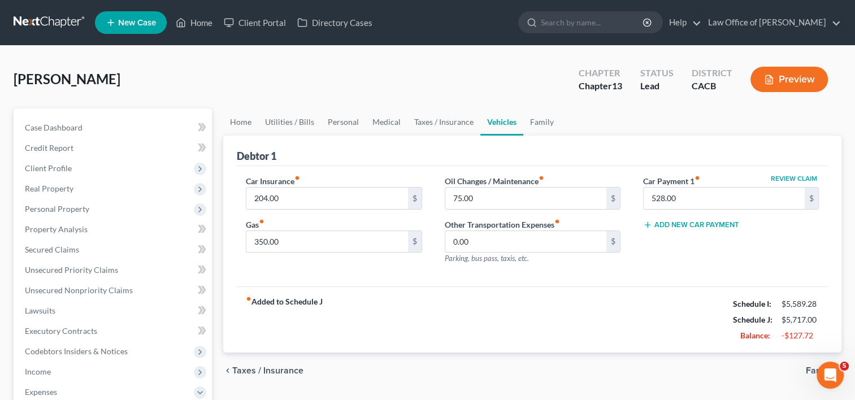
click at [341, 327] on div "fiber_manual_record Added to Schedule J Schedule I: $5,589.28 Schedule J: $5,71…" at bounding box center [532, 320] width 591 height 66
click at [236, 118] on link "Home" at bounding box center [240, 122] width 35 height 27
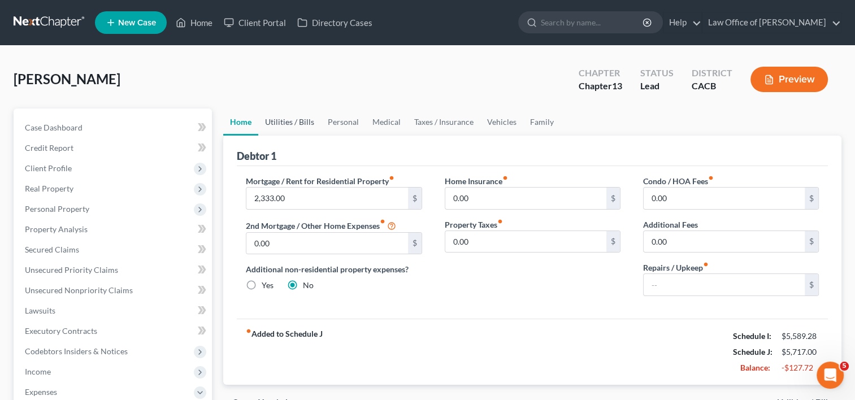
click at [284, 118] on link "Utilities / Bills" at bounding box center [289, 122] width 63 height 27
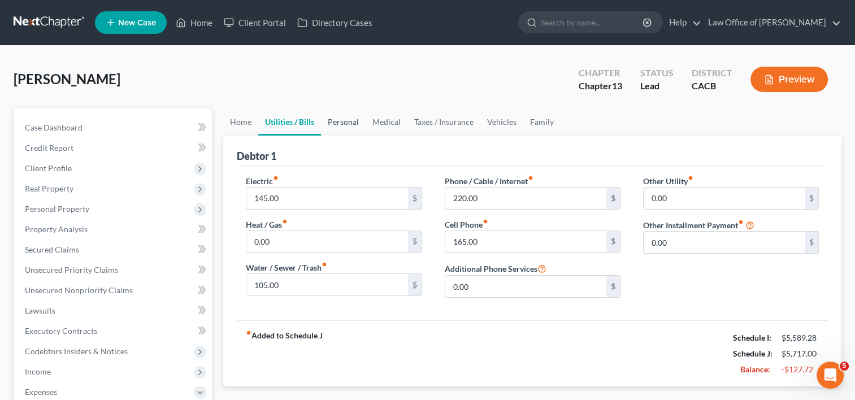
click at [341, 120] on link "Personal" at bounding box center [343, 122] width 45 height 27
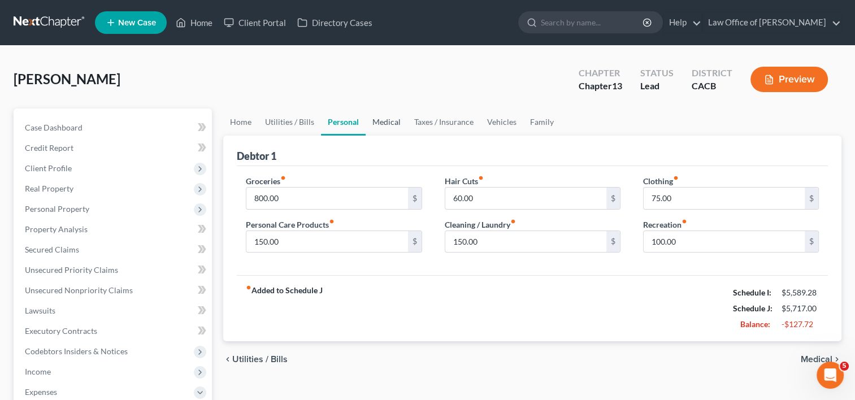
click at [391, 120] on link "Medical" at bounding box center [387, 122] width 42 height 27
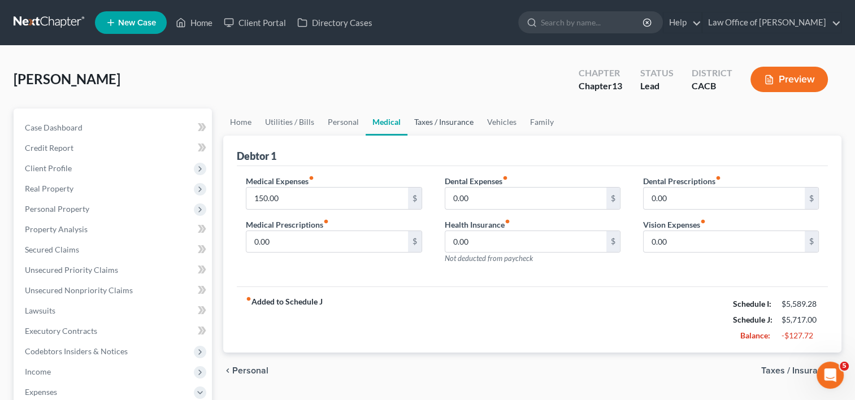
click at [438, 122] on link "Taxes / Insurance" at bounding box center [444, 122] width 73 height 27
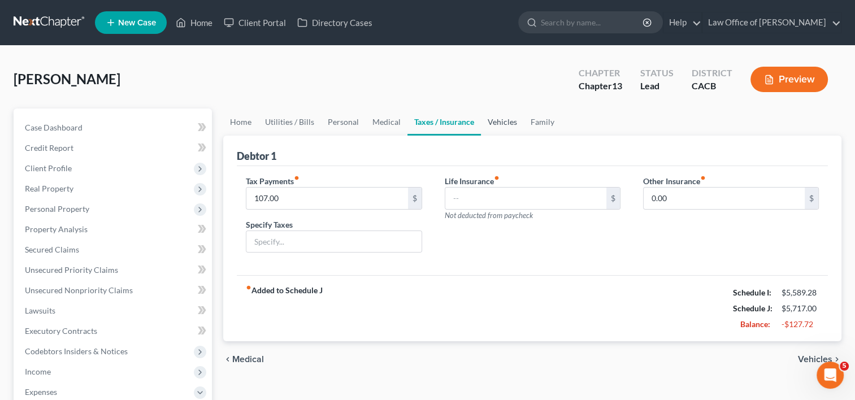
click at [495, 121] on link "Vehicles" at bounding box center [502, 122] width 43 height 27
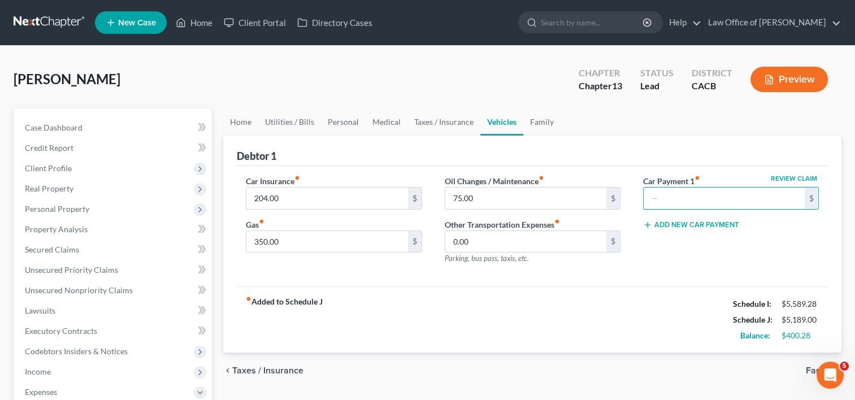
click at [650, 256] on div "Review Claim Car Payment 1 fiber_manual_record $ Add New Car Payment" at bounding box center [731, 224] width 198 height 98
click at [287, 241] on input "350.00" at bounding box center [326, 241] width 161 height 21
click at [493, 197] on input "75.00" at bounding box center [525, 198] width 161 height 21
click at [314, 248] on input "400" at bounding box center [326, 241] width 161 height 21
type input "350"
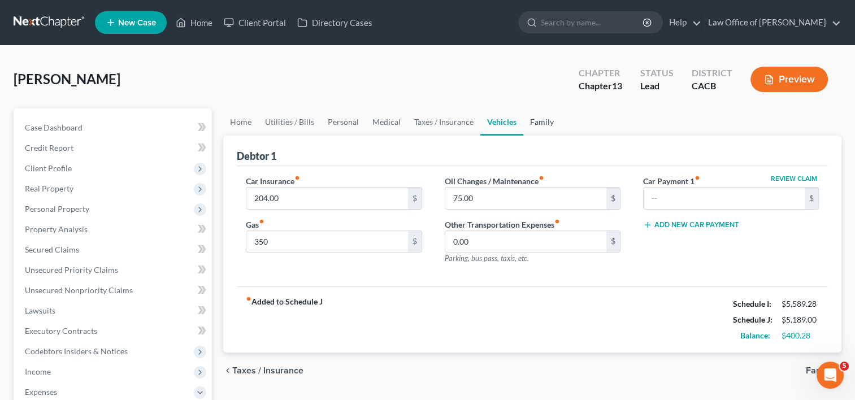
click at [543, 122] on link "Family" at bounding box center [541, 122] width 37 height 27
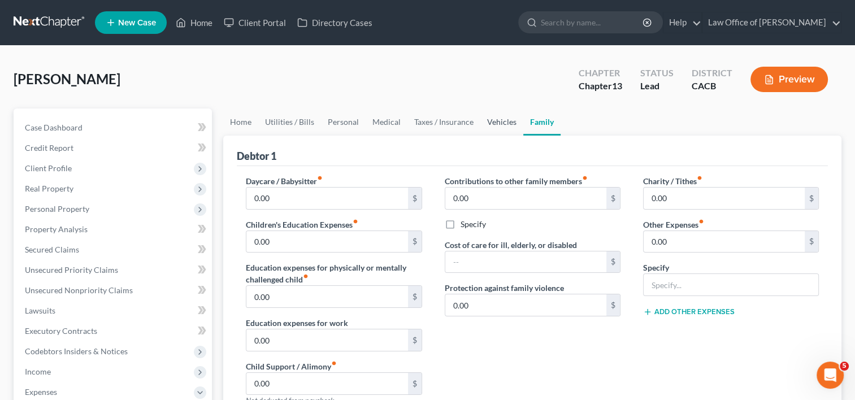
click at [496, 121] on link "Vehicles" at bounding box center [502, 122] width 43 height 27
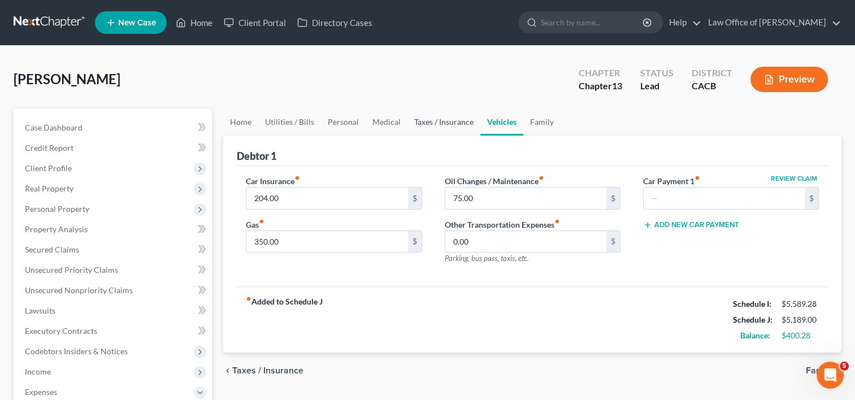
click at [449, 124] on link "Taxes / Insurance" at bounding box center [444, 122] width 73 height 27
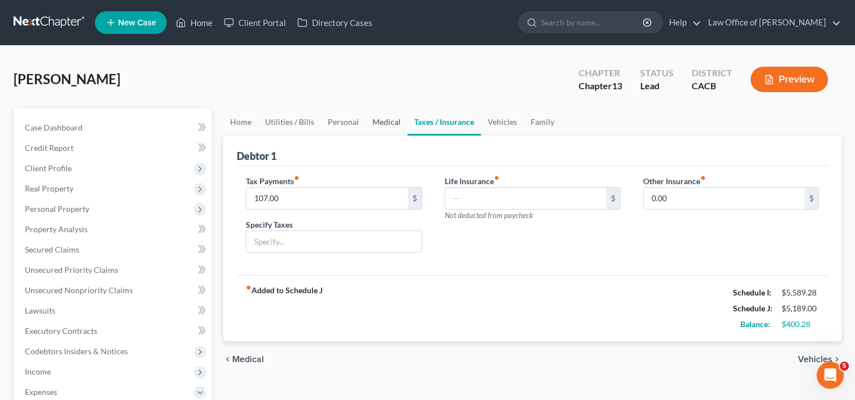
click at [379, 122] on link "Medical" at bounding box center [387, 122] width 42 height 27
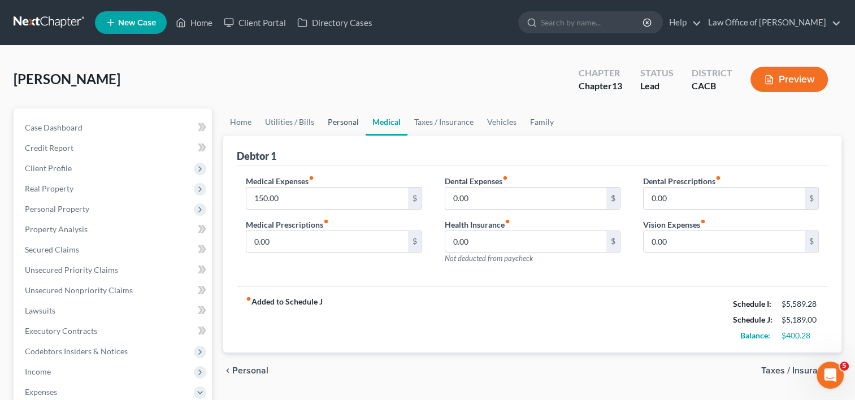
click at [339, 122] on link "Personal" at bounding box center [343, 122] width 45 height 27
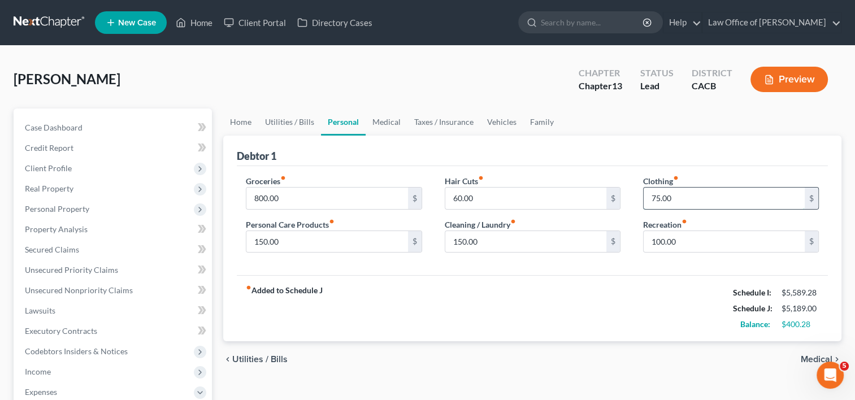
click at [677, 201] on input "75.00" at bounding box center [724, 198] width 161 height 21
click at [684, 240] on input "100.00" at bounding box center [724, 241] width 161 height 21
click at [744, 211] on div "Clothing fiber_manual_record 85.00 $ Recreation fiber_manual_record 90 $" at bounding box center [731, 218] width 198 height 87
click at [724, 198] on input "85.00" at bounding box center [724, 198] width 161 height 21
click at [535, 242] on input "150.00" at bounding box center [525, 241] width 161 height 21
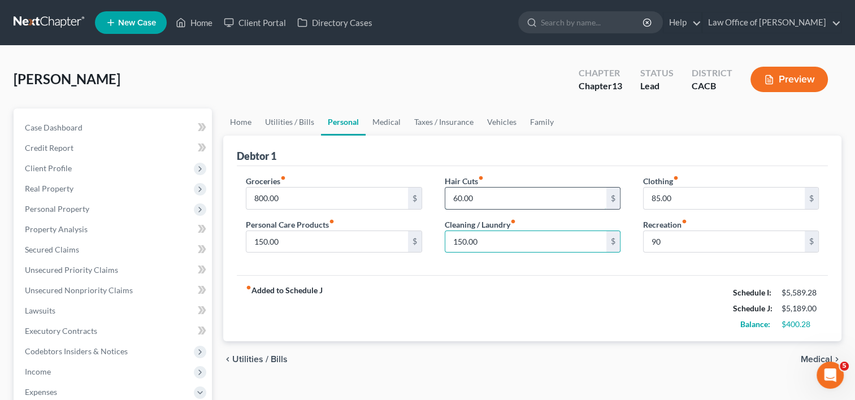
click at [486, 205] on input "60.00" at bounding box center [525, 198] width 161 height 21
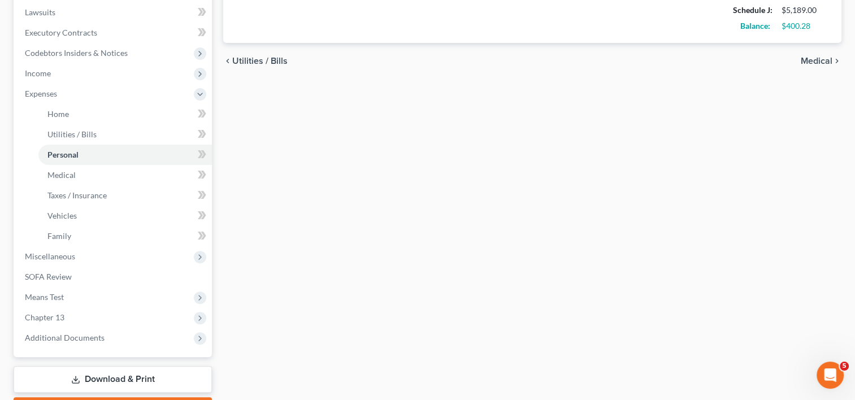
scroll to position [362, 0]
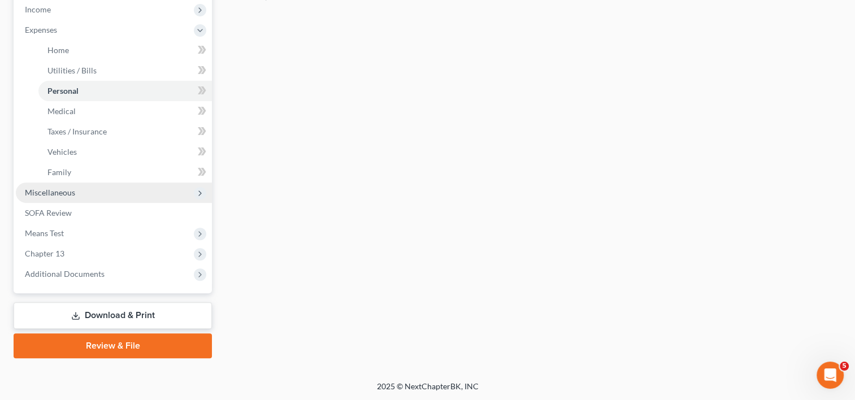
click at [59, 197] on span "Miscellaneous" at bounding box center [114, 193] width 196 height 20
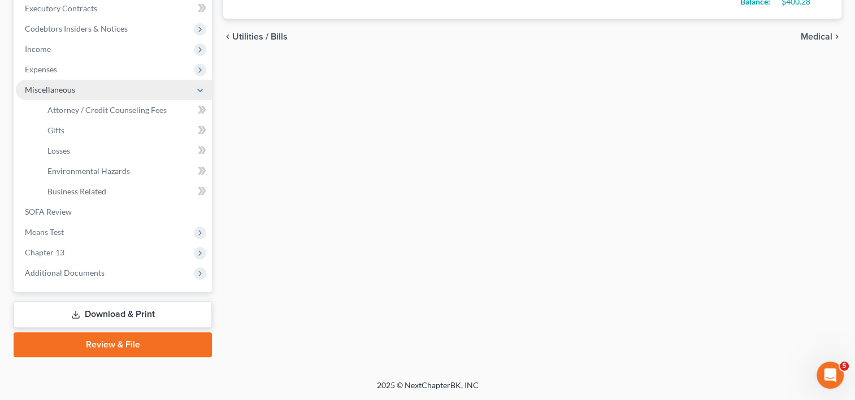
scroll to position [322, 0]
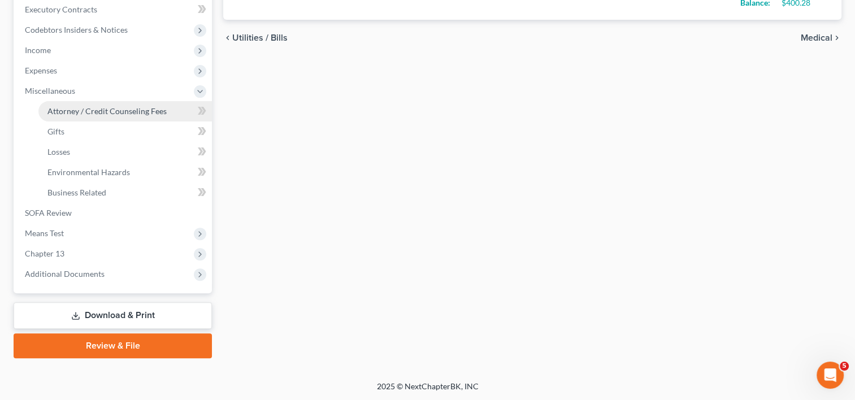
click at [122, 111] on span "Attorney / Credit Counseling Fees" at bounding box center [106, 111] width 119 height 10
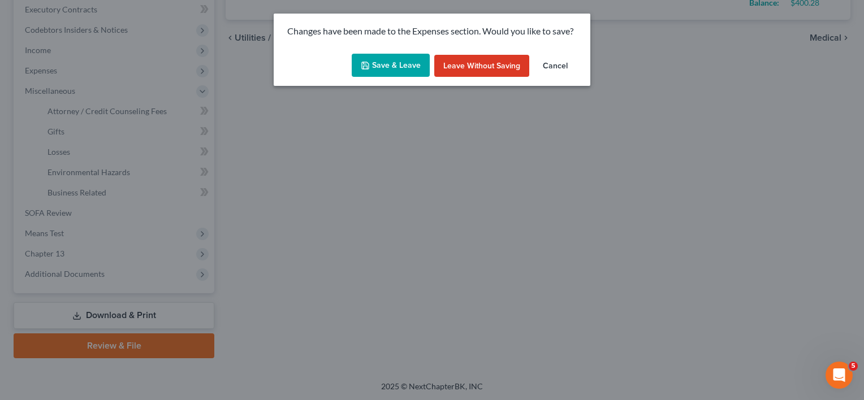
click at [408, 54] on button "Save & Leave" at bounding box center [391, 66] width 78 height 24
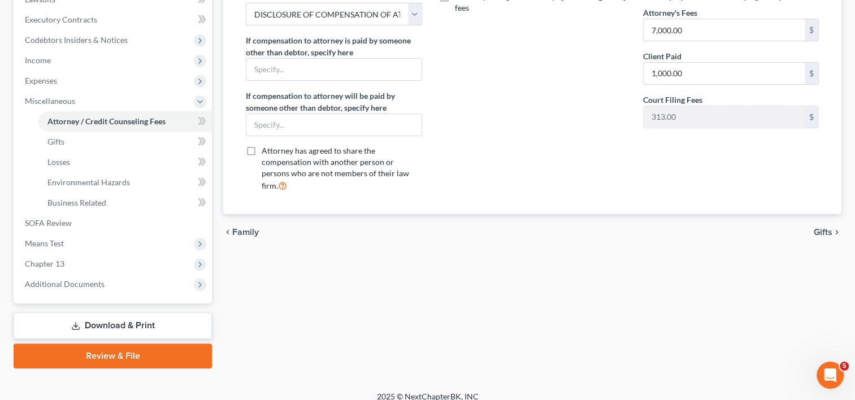
scroll to position [322, 0]
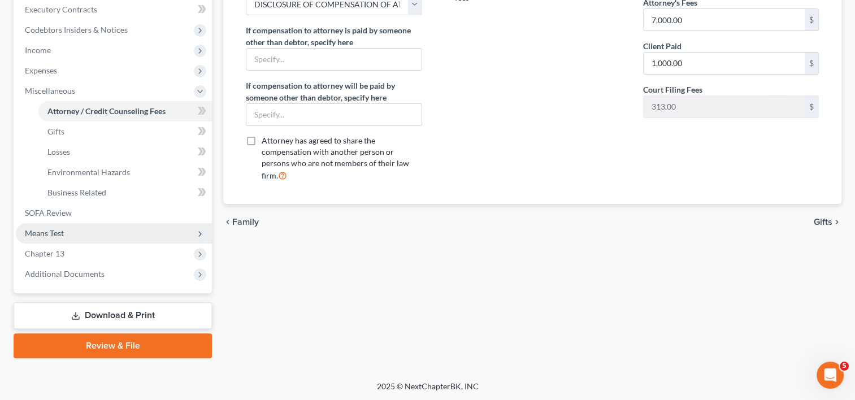
click at [58, 233] on span "Means Test" at bounding box center [44, 233] width 39 height 10
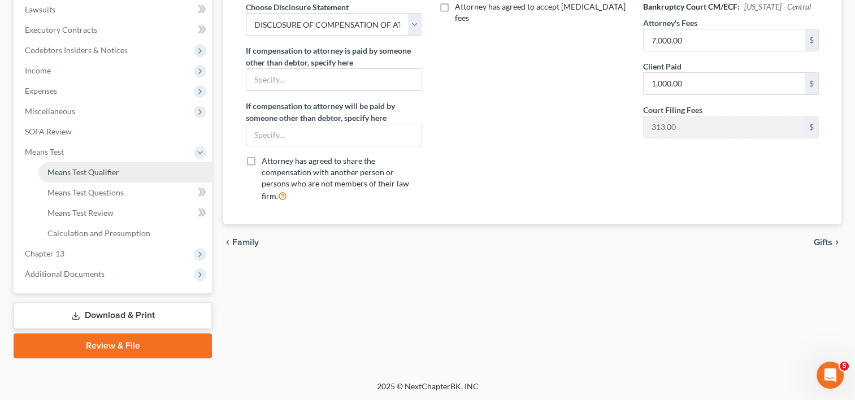
click at [106, 167] on span "Means Test Qualifier" at bounding box center [83, 172] width 72 height 10
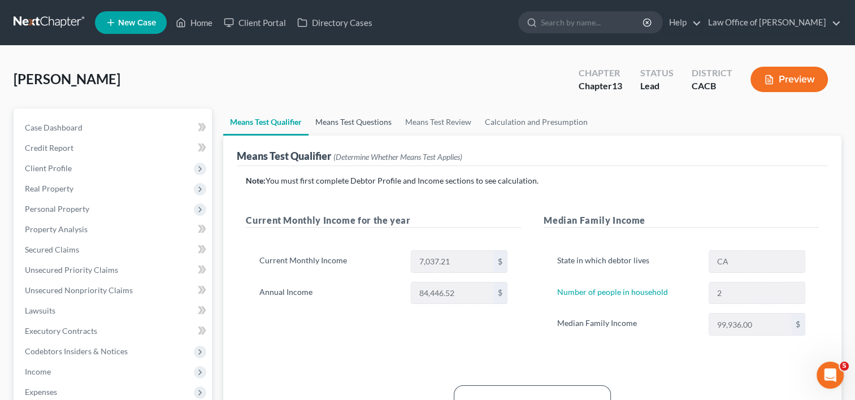
click at [392, 125] on link "Means Test Questions" at bounding box center [354, 122] width 90 height 27
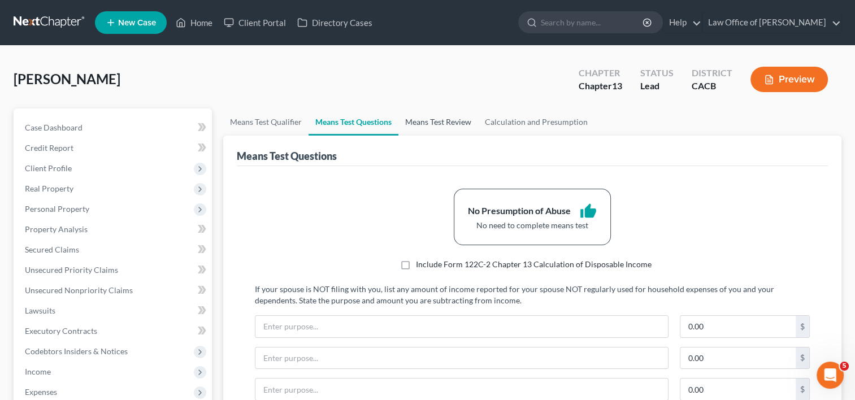
click at [445, 121] on link "Means Test Review" at bounding box center [439, 122] width 80 height 27
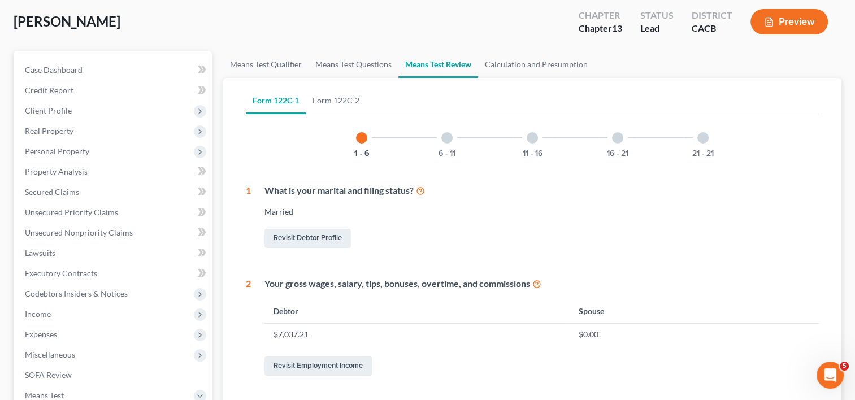
scroll to position [20, 0]
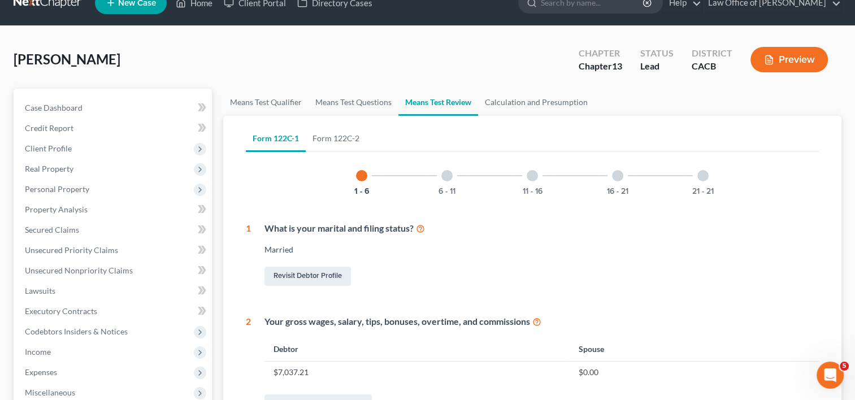
click at [703, 175] on div at bounding box center [703, 175] width 11 height 11
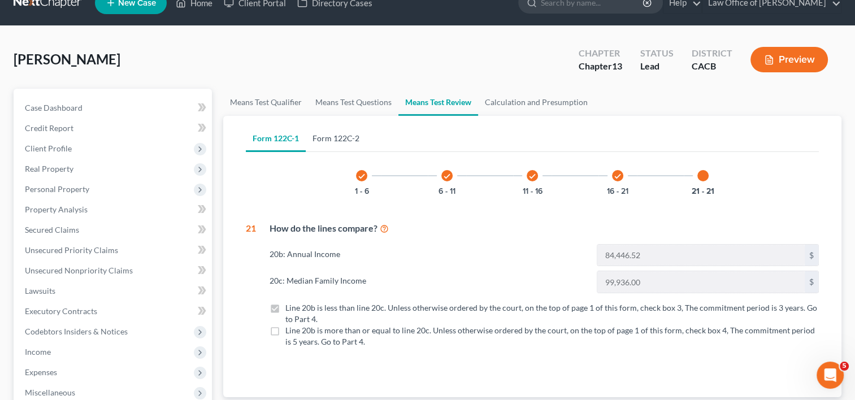
click at [333, 136] on link "Form 122C-2" at bounding box center [336, 138] width 60 height 27
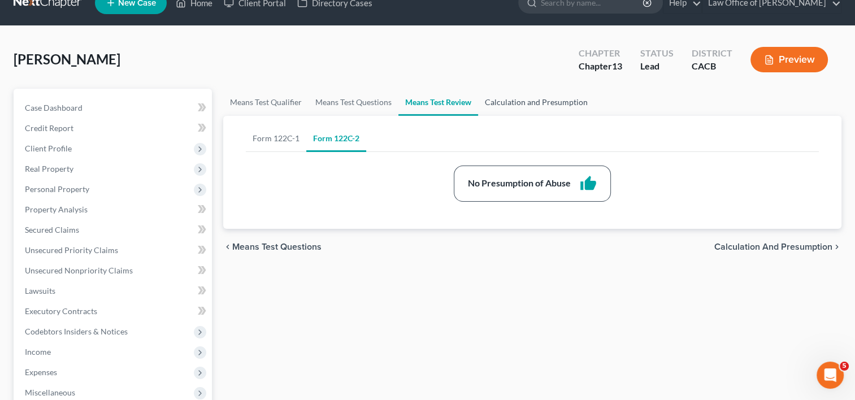
click at [538, 105] on link "Calculation and Presumption" at bounding box center [536, 102] width 116 height 27
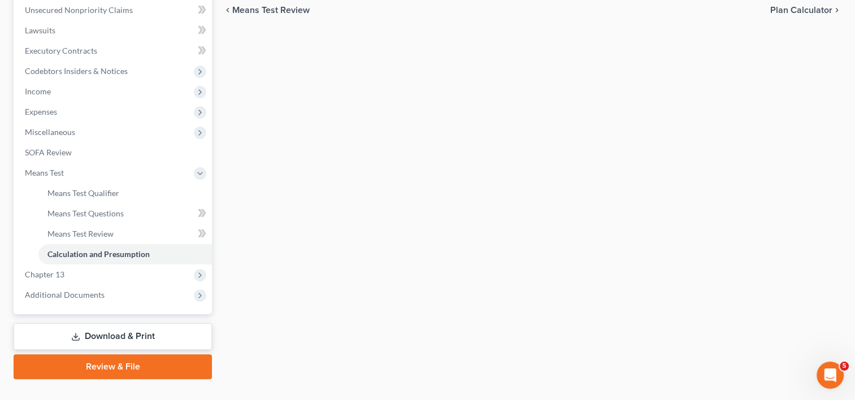
scroll to position [278, 0]
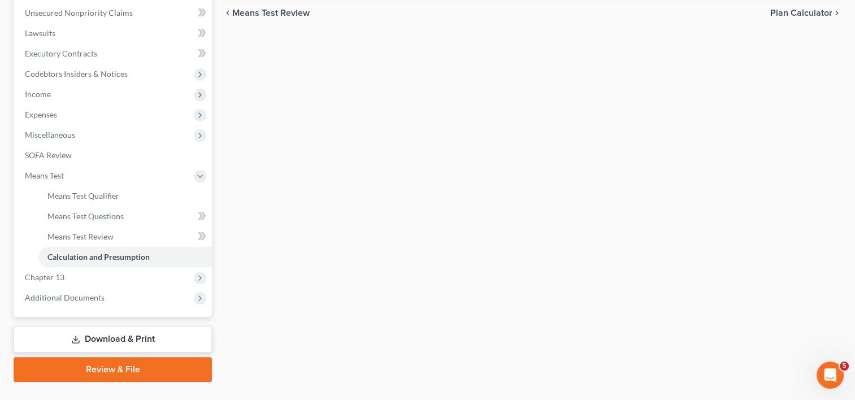
click at [106, 340] on link "Download & Print" at bounding box center [113, 339] width 198 height 27
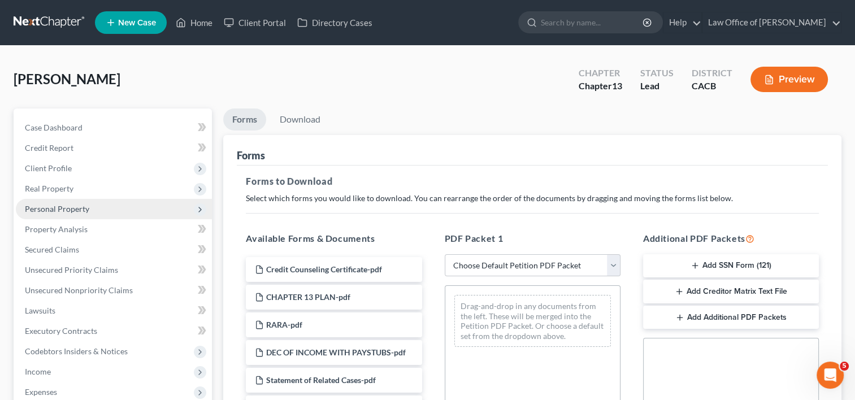
click at [75, 210] on span "Personal Property" at bounding box center [57, 209] width 64 height 10
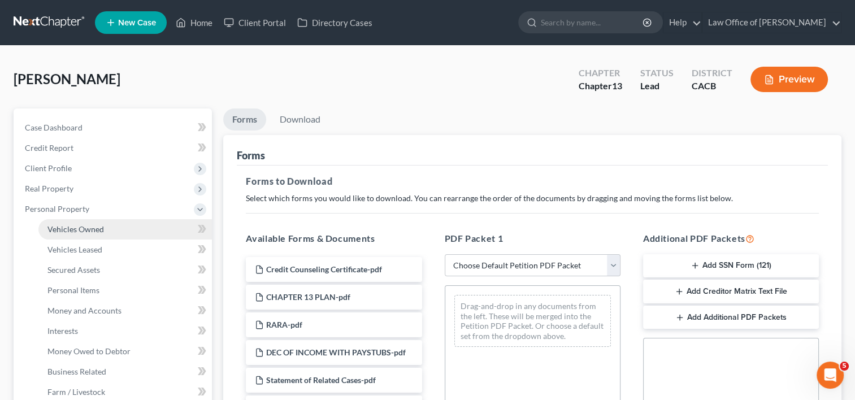
click at [89, 229] on span "Vehicles Owned" at bounding box center [75, 229] width 57 height 10
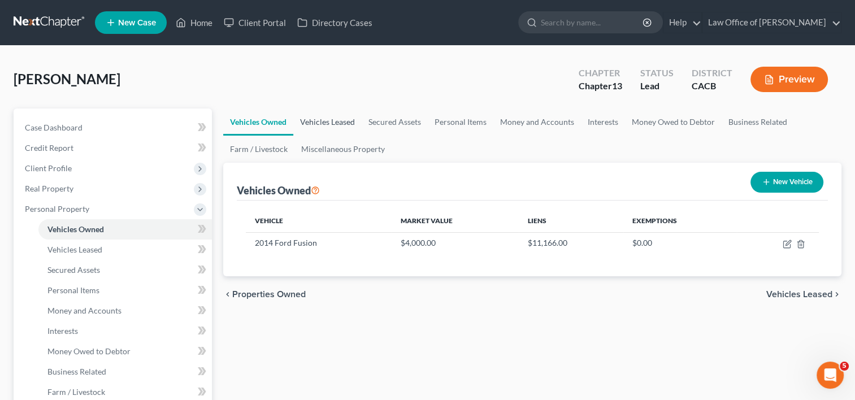
click at [345, 118] on link "Vehicles Leased" at bounding box center [327, 122] width 68 height 27
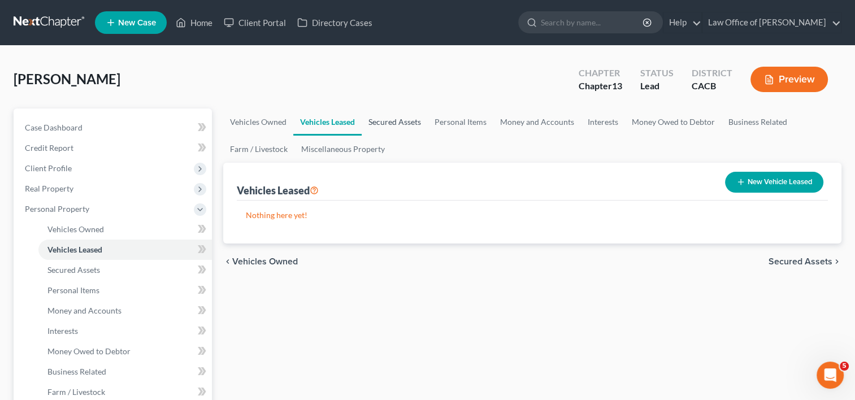
click at [390, 124] on link "Secured Assets" at bounding box center [395, 122] width 66 height 27
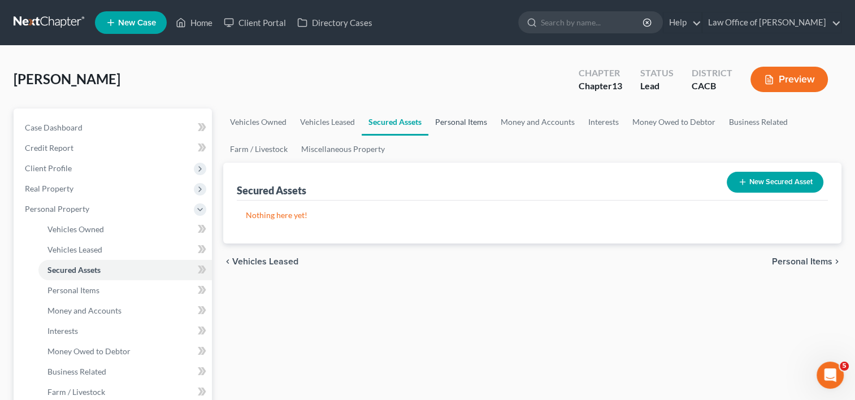
click at [456, 118] on link "Personal Items" at bounding box center [461, 122] width 66 height 27
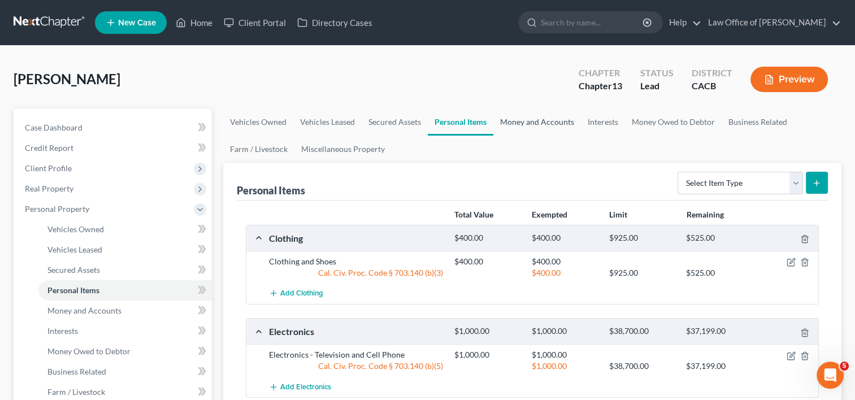
click at [529, 122] on link "Money and Accounts" at bounding box center [538, 122] width 88 height 27
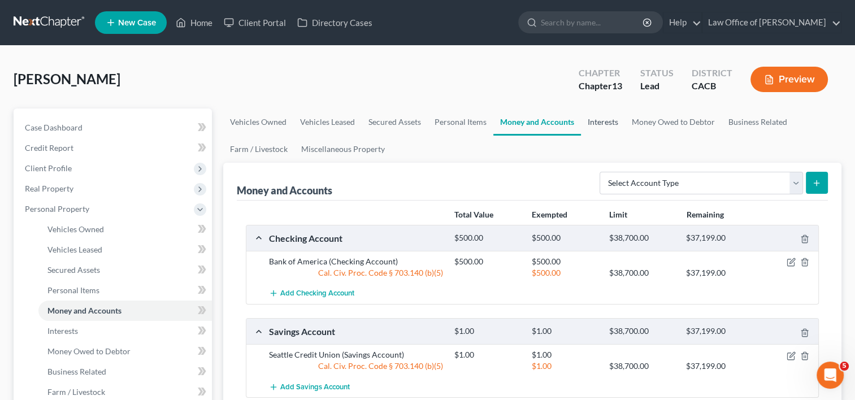
click at [595, 125] on link "Interests" at bounding box center [603, 122] width 44 height 27
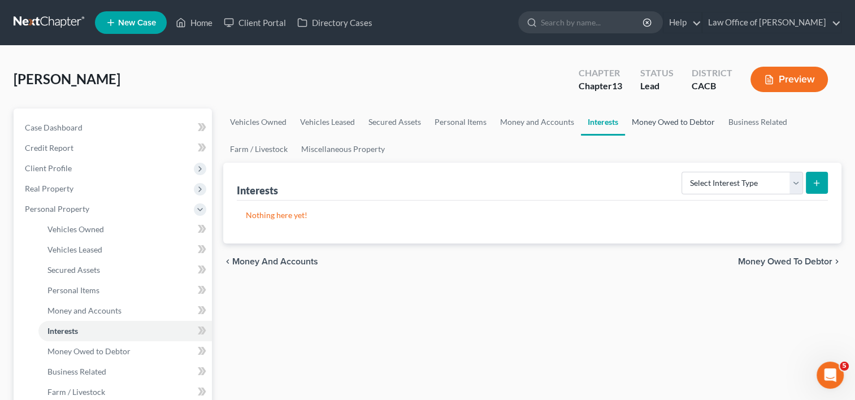
click at [666, 122] on link "Money Owed to Debtor" at bounding box center [673, 122] width 97 height 27
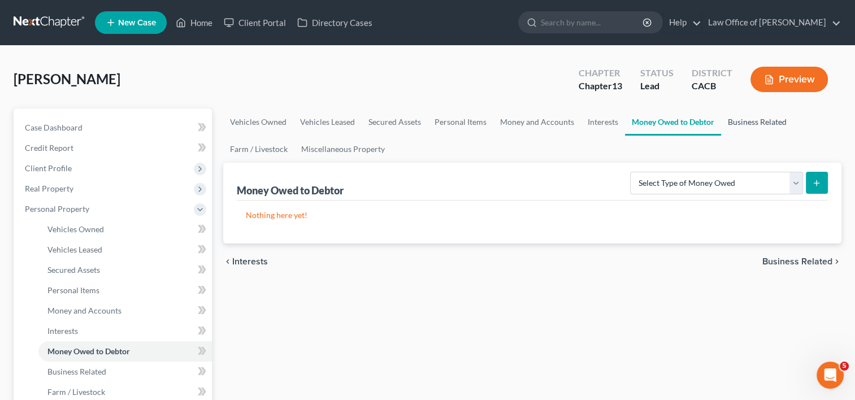
click at [741, 122] on link "Business Related" at bounding box center [757, 122] width 72 height 27
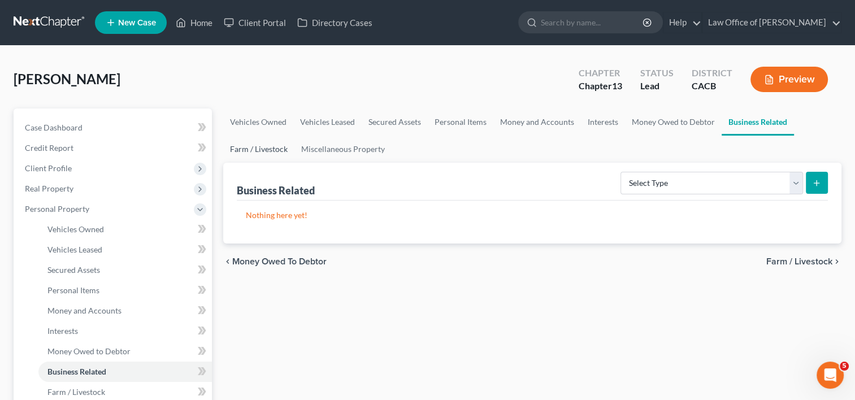
click at [259, 146] on link "Farm / Livestock" at bounding box center [258, 149] width 71 height 27
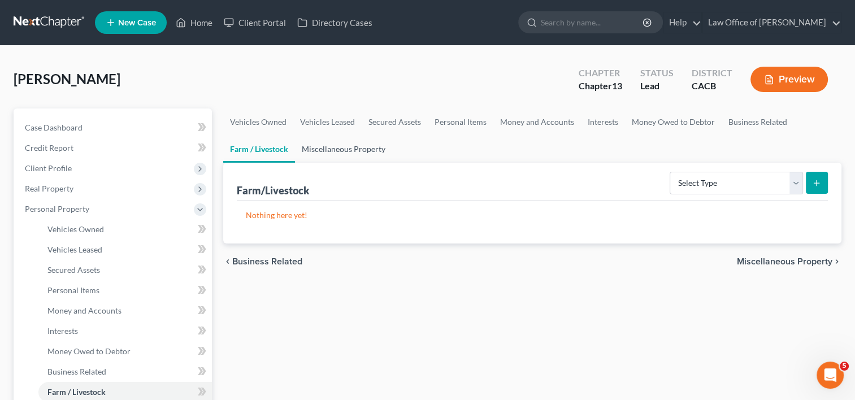
click at [330, 157] on link "Miscellaneous Property" at bounding box center [343, 149] width 97 height 27
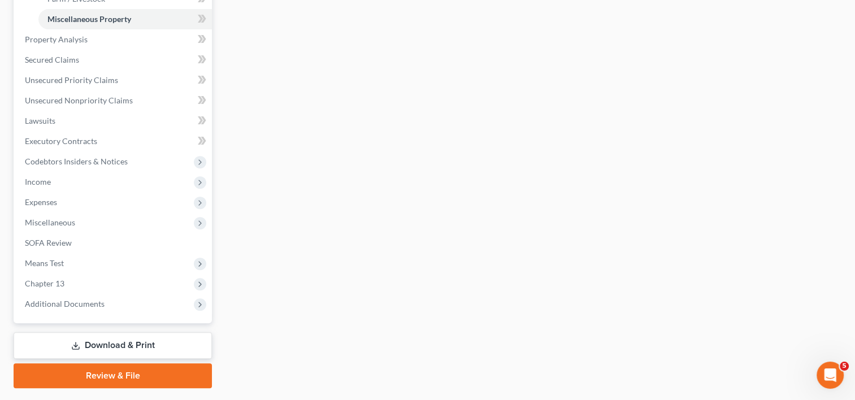
scroll to position [423, 0]
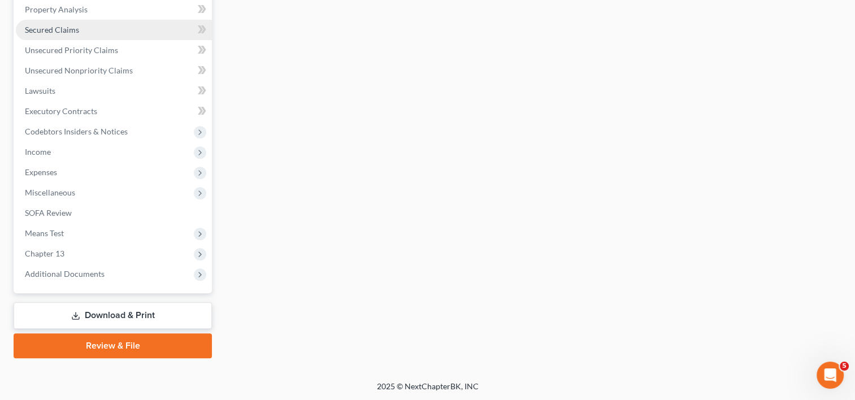
click at [57, 29] on span "Secured Claims" at bounding box center [52, 30] width 54 height 10
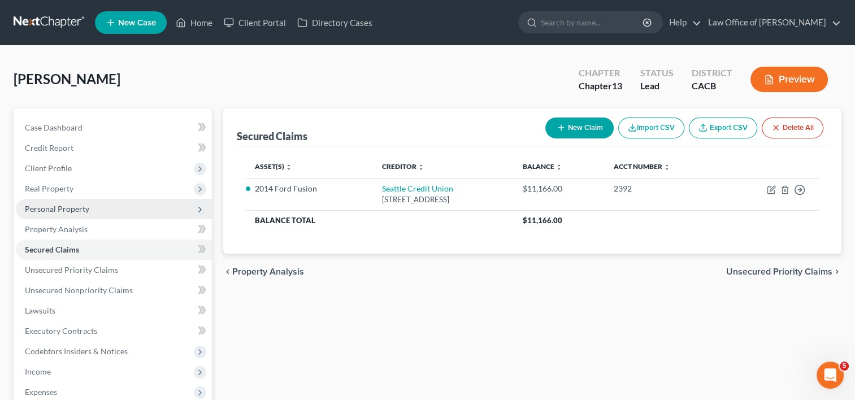
click at [50, 211] on span "Personal Property" at bounding box center [57, 209] width 64 height 10
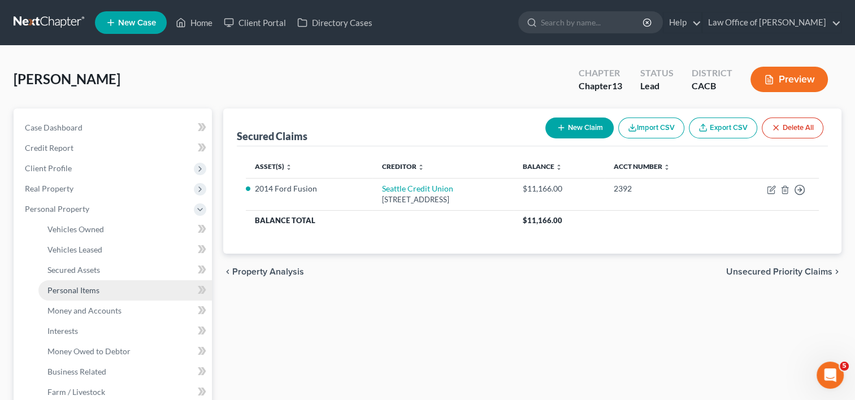
click at [75, 292] on span "Personal Items" at bounding box center [73, 290] width 52 height 10
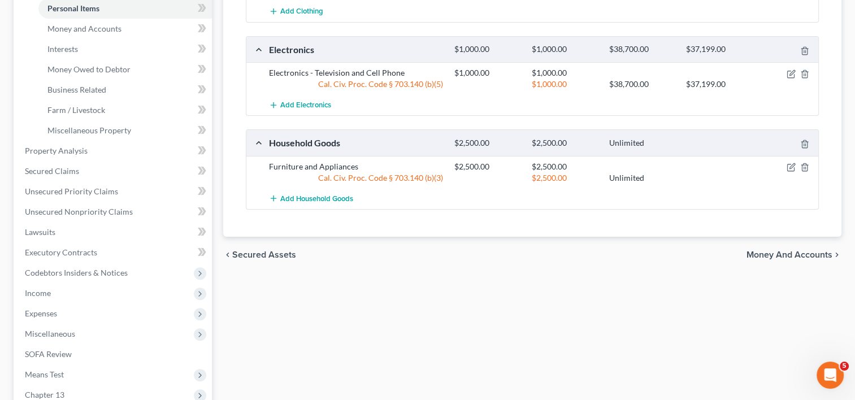
scroll to position [423, 0]
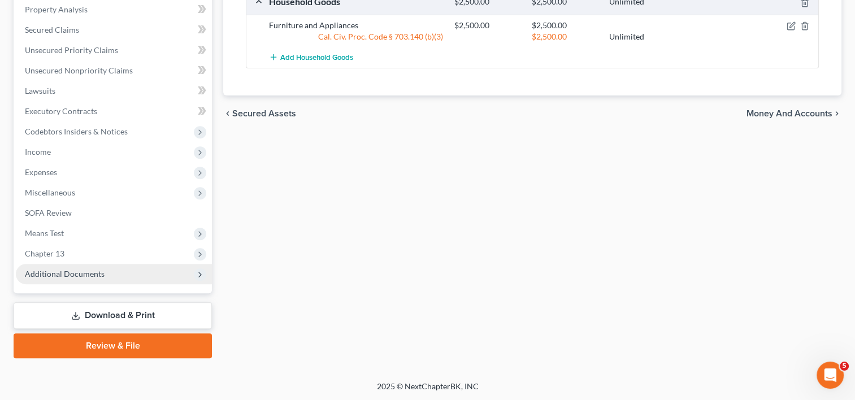
click at [87, 277] on span "Additional Documents" at bounding box center [65, 274] width 80 height 10
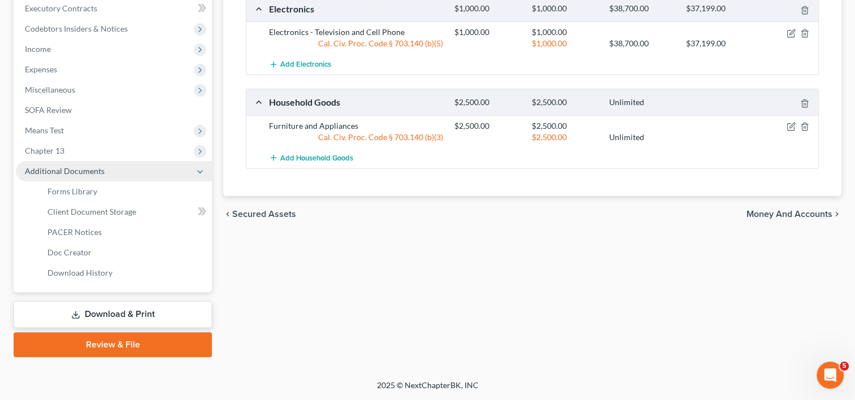
scroll to position [220, 0]
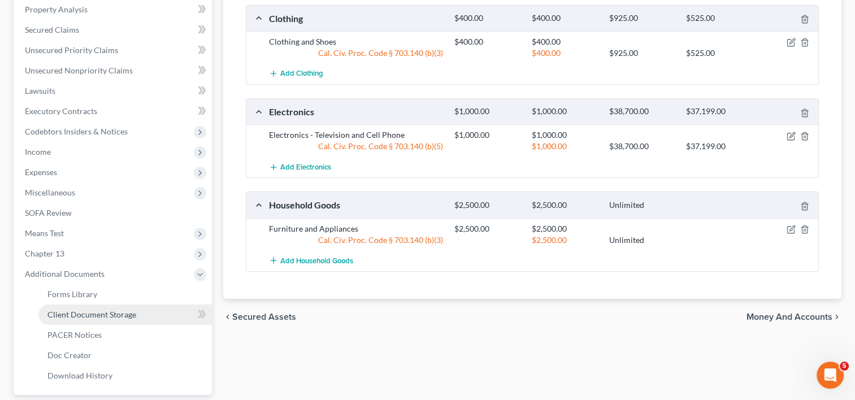
click at [111, 311] on span "Client Document Storage" at bounding box center [91, 315] width 89 height 10
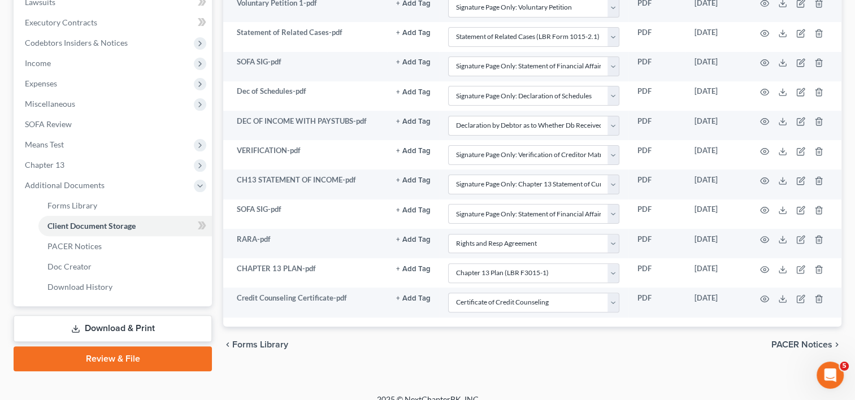
scroll to position [322, 0]
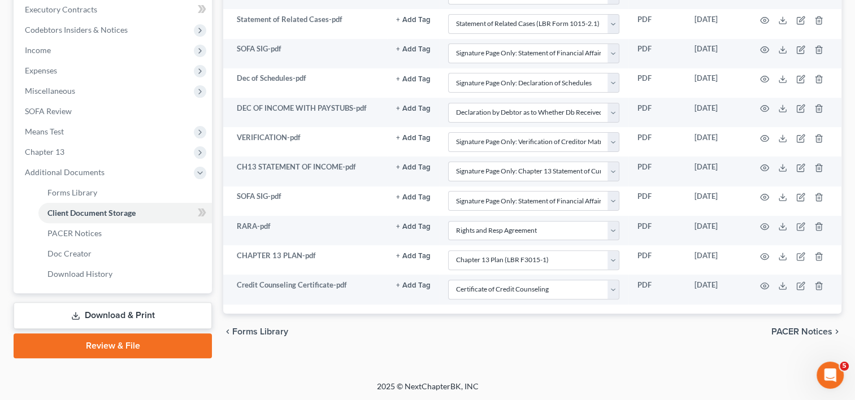
click at [128, 350] on link "Review & File" at bounding box center [113, 346] width 198 height 25
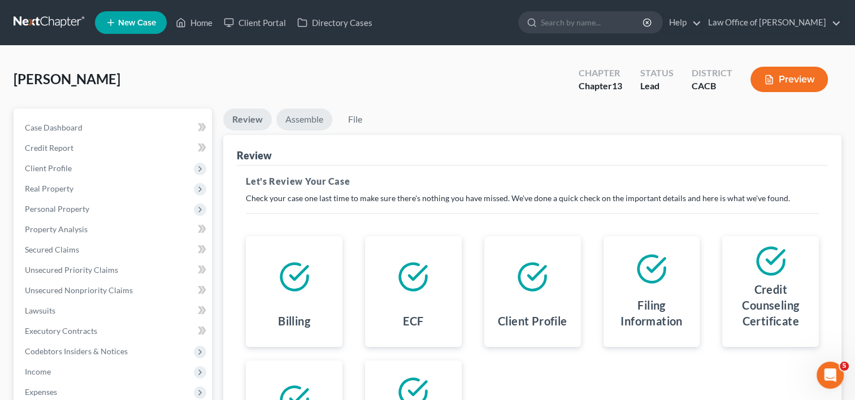
click at [301, 122] on link "Assemble" at bounding box center [304, 120] width 56 height 22
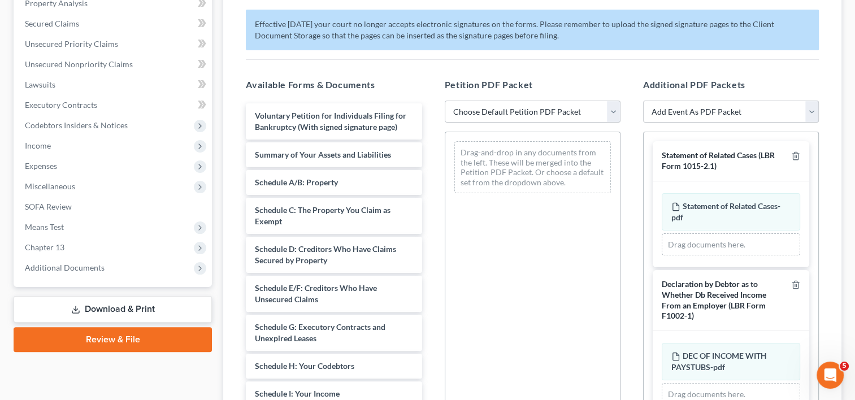
scroll to position [237, 0]
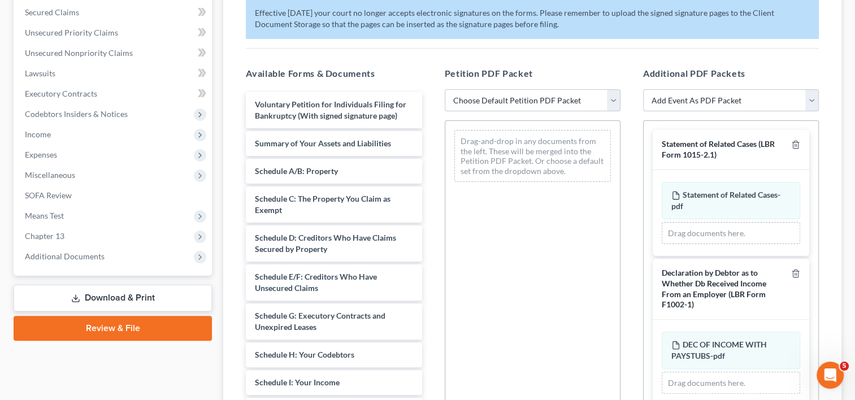
click at [504, 100] on select "Choose Default Petition PDF Packet Complete Bankruptcy Petition (all forms and …" at bounding box center [533, 100] width 176 height 23
click at [445, 89] on select "Choose Default Petition PDF Packet Complete Bankruptcy Petition (all forms and …" at bounding box center [533, 100] width 176 height 23
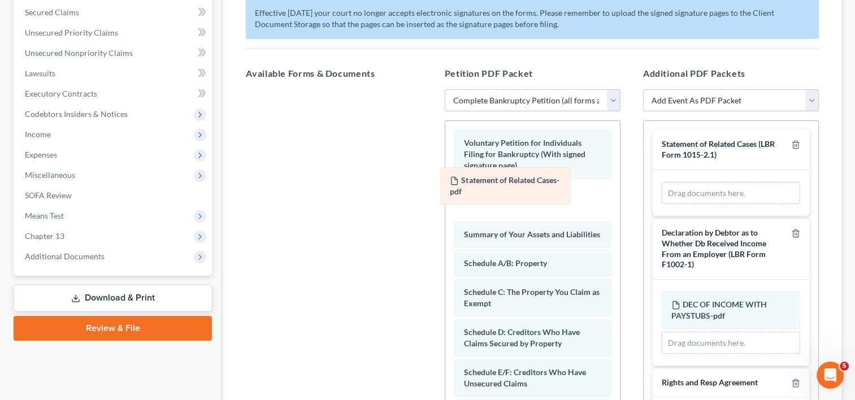
drag, startPoint x: 751, startPoint y: 209, endPoint x: 530, endPoint y: 197, distance: 220.8
click at [662, 197] on div "Statement of Related Cases-pdf Amended Statement of Related Cases-pdf Statement…" at bounding box center [731, 193] width 138 height 23
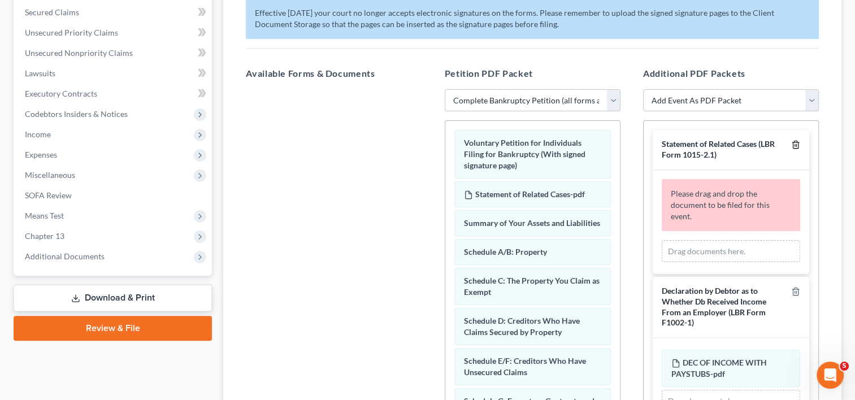
click at [793, 142] on polyline "button" at bounding box center [796, 142] width 7 height 0
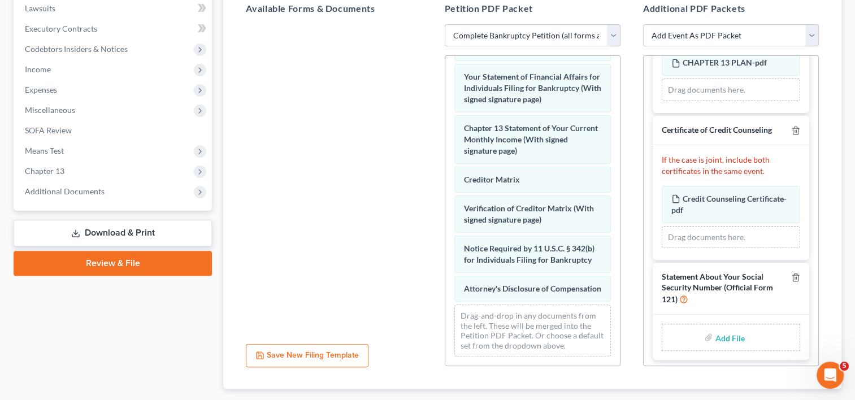
scroll to position [466, 0]
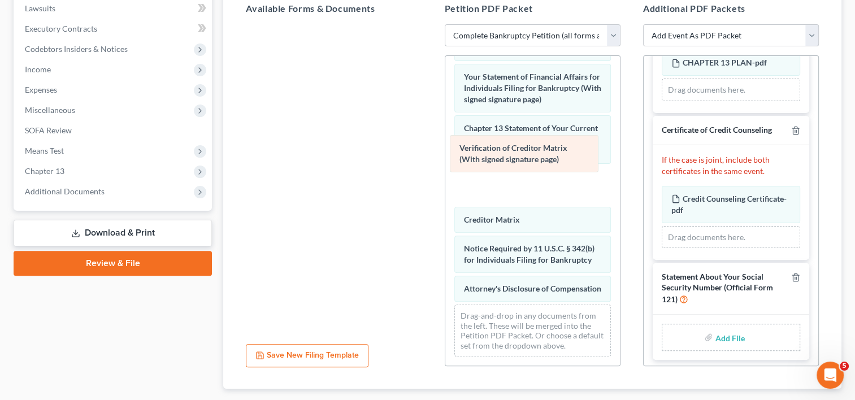
drag, startPoint x: 493, startPoint y: 187, endPoint x: 489, endPoint y: 148, distance: 38.6
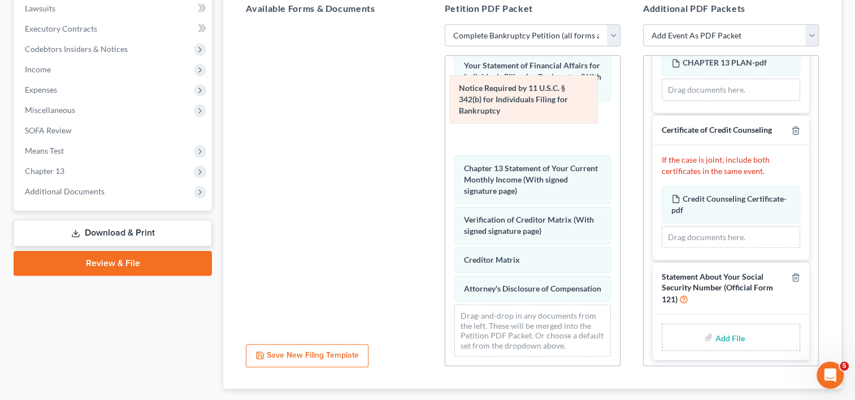
drag, startPoint x: 488, startPoint y: 240, endPoint x: 484, endPoint y: 102, distance: 138.0
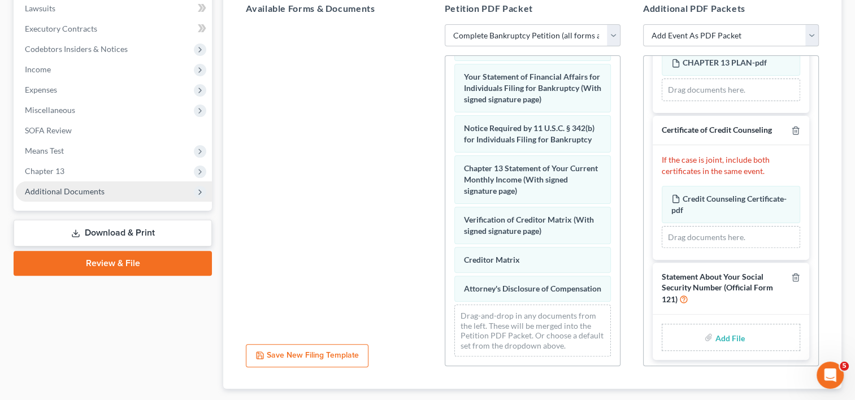
click at [56, 193] on span "Additional Documents" at bounding box center [65, 192] width 80 height 10
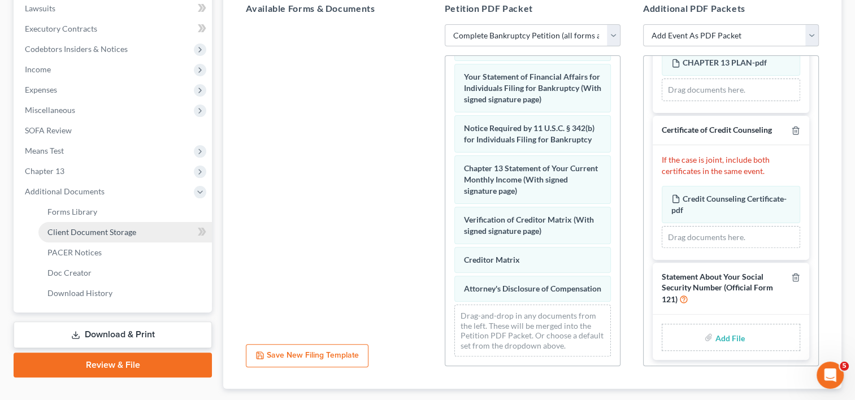
click at [90, 233] on span "Client Document Storage" at bounding box center [91, 232] width 89 height 10
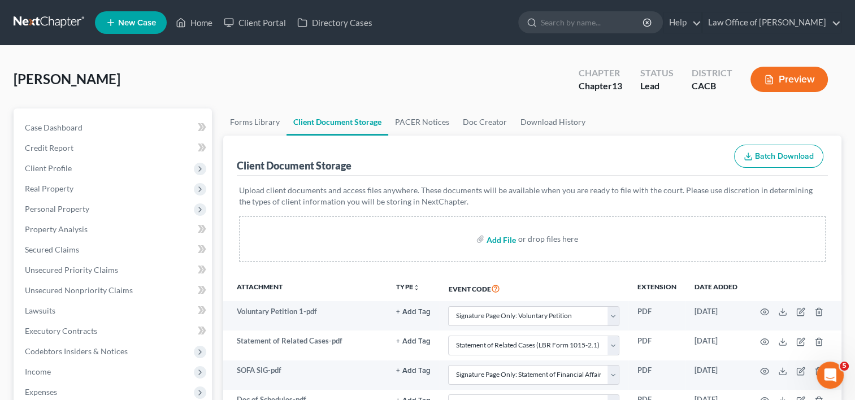
click at [502, 237] on input "file" at bounding box center [500, 239] width 27 height 20
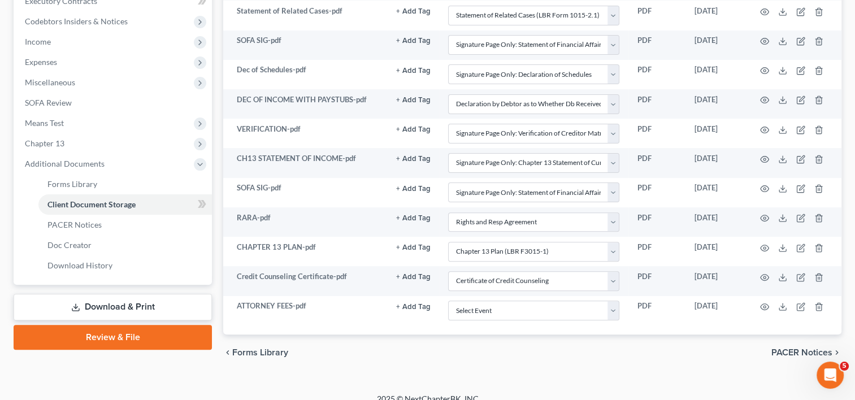
scroll to position [340, 0]
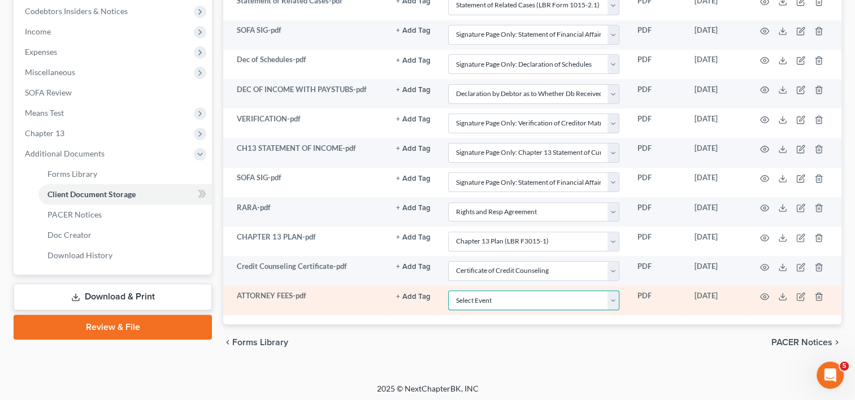
click at [617, 297] on select "Select Event Amended Chapter 11 Plan Amended Chapter 11 Small Business Plan Ame…" at bounding box center [533, 301] width 171 height 20
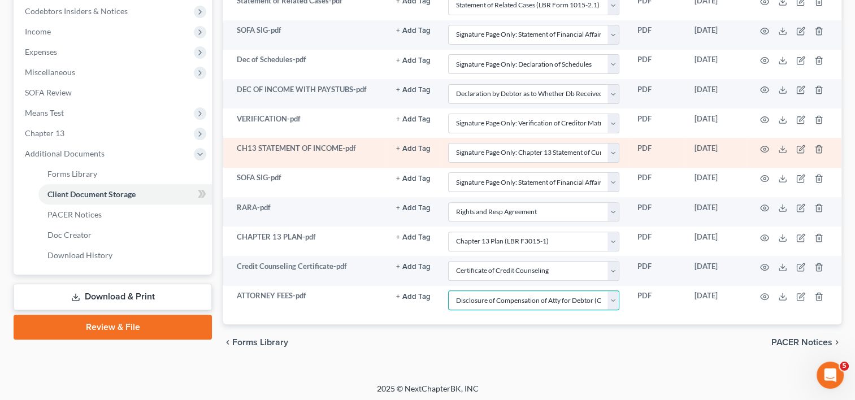
click at [448, 291] on select "Select Event Amended Chapter 11 Plan Amended Chapter 11 Small Business Plan Ame…" at bounding box center [533, 301] width 171 height 20
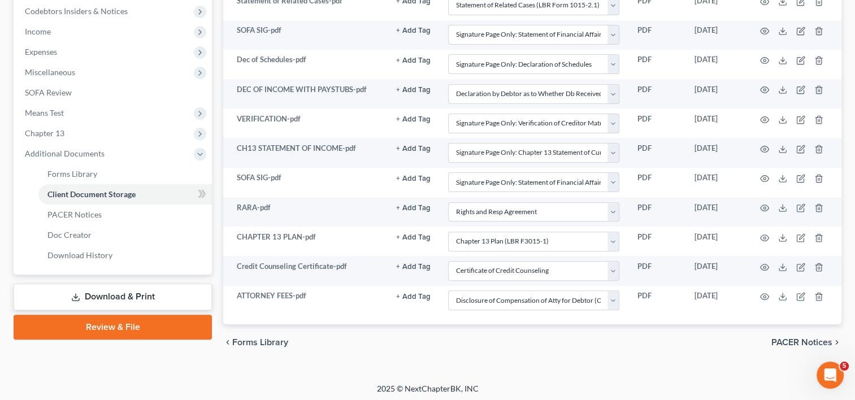
click at [116, 326] on link "Review & File" at bounding box center [113, 327] width 198 height 25
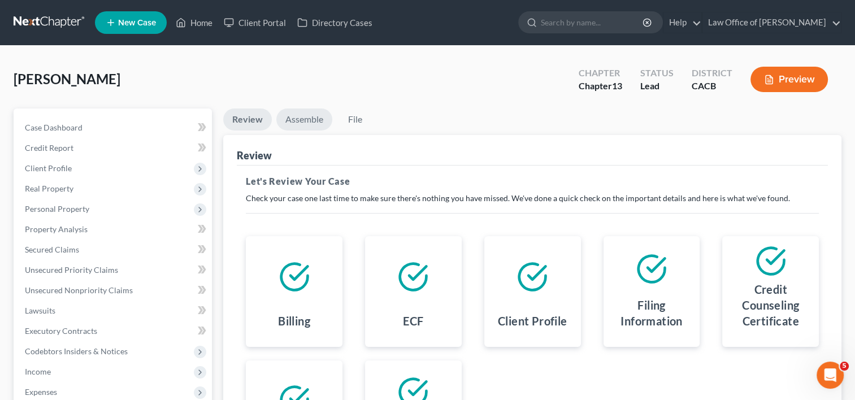
click at [301, 120] on link "Assemble" at bounding box center [304, 120] width 56 height 22
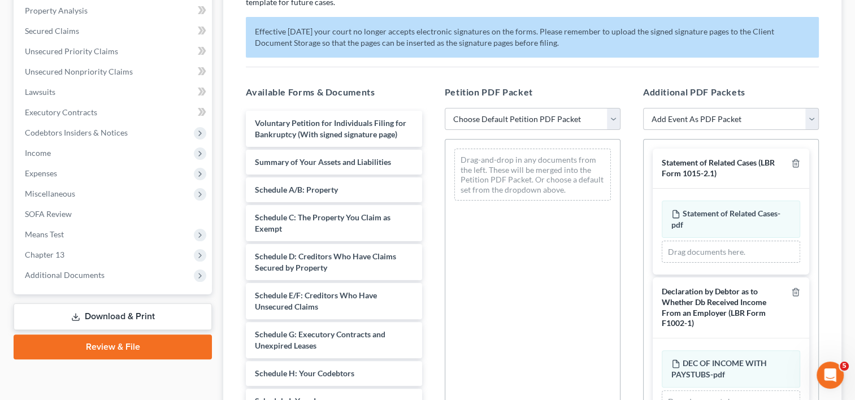
scroll to position [224, 0]
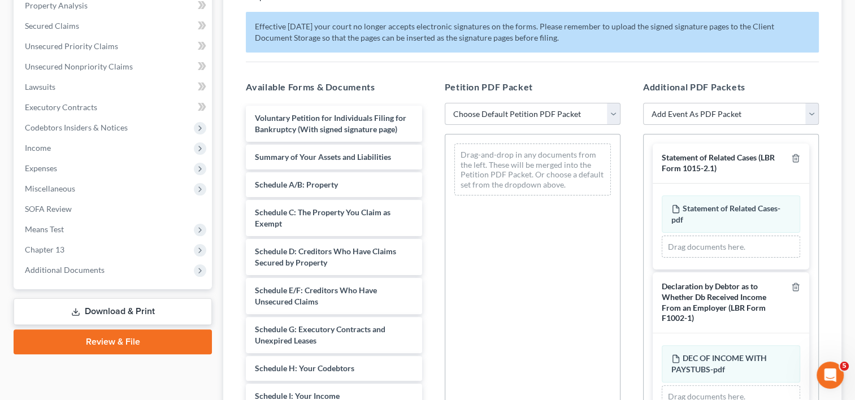
click at [581, 116] on select "Choose Default Petition PDF Packet Complete Bankruptcy Petition (all forms and …" at bounding box center [533, 114] width 176 height 23
click at [445, 103] on select "Choose Default Petition PDF Packet Complete Bankruptcy Petition (all forms and …" at bounding box center [533, 114] width 176 height 23
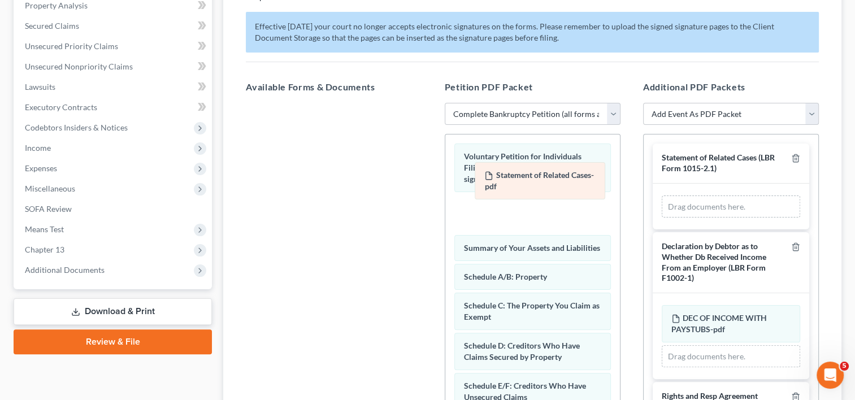
drag, startPoint x: 720, startPoint y: 224, endPoint x: 516, endPoint y: 210, distance: 204.6
click at [662, 210] on div "Statement of Related Cases-pdf Amended Statement of Related Cases-pdf Statement…" at bounding box center [731, 207] width 138 height 23
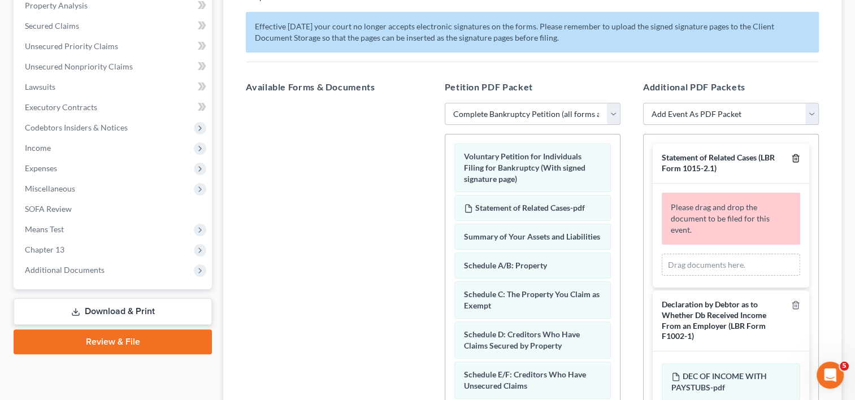
click at [791, 154] on icon "button" at bounding box center [795, 158] width 9 height 9
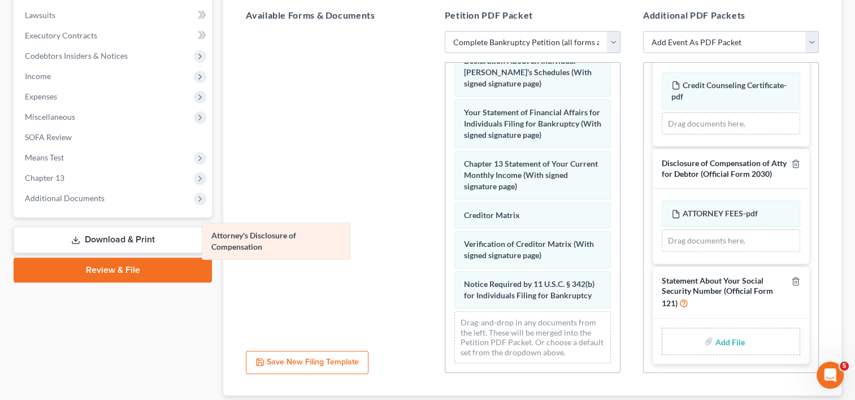
scroll to position [427, 0]
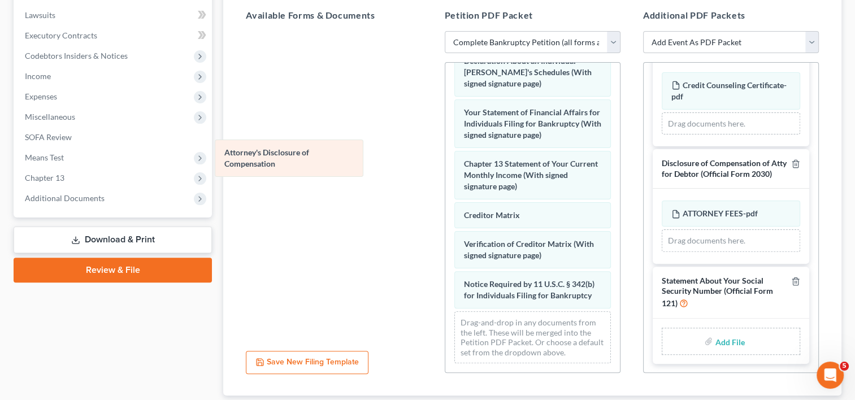
drag, startPoint x: 526, startPoint y: 323, endPoint x: 287, endPoint y: 164, distance: 286.9
click at [445, 164] on div "Attorney's Disclosure of Compensation Voluntary Petition for Individuals Filing…" at bounding box center [532, 13] width 175 height 718
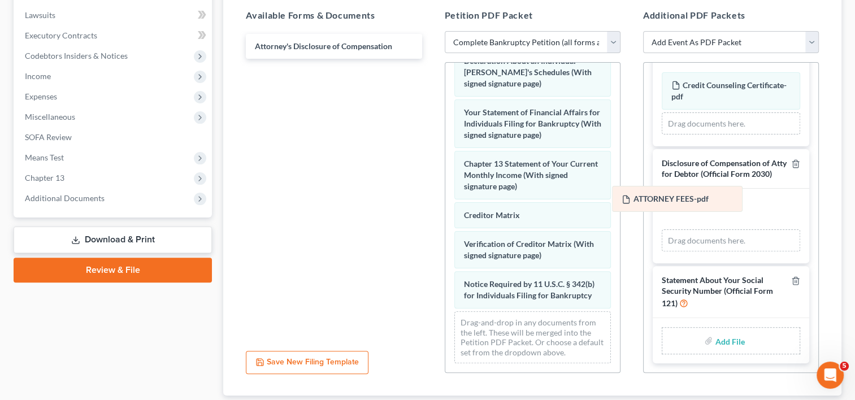
scroll to position [440, 0]
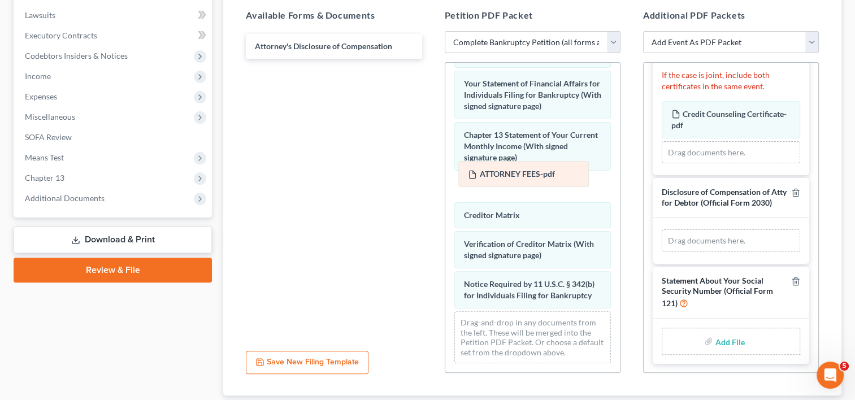
drag, startPoint x: 705, startPoint y: 214, endPoint x: 501, endPoint y: 176, distance: 207.7
click at [662, 230] on div "ATTORNEY FEES-pdf Amended ATTORNEY FEES-pdf ATTORNEY FEES-pdf Amended ATTORNEY …" at bounding box center [731, 241] width 138 height 23
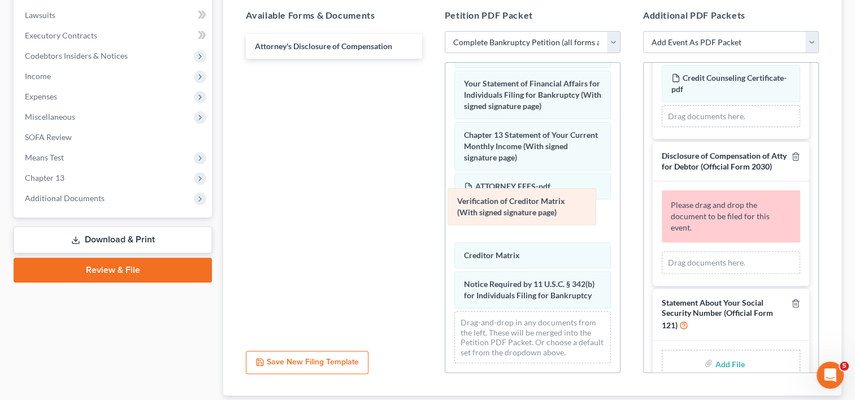
drag, startPoint x: 495, startPoint y: 253, endPoint x: 489, endPoint y: 206, distance: 47.3
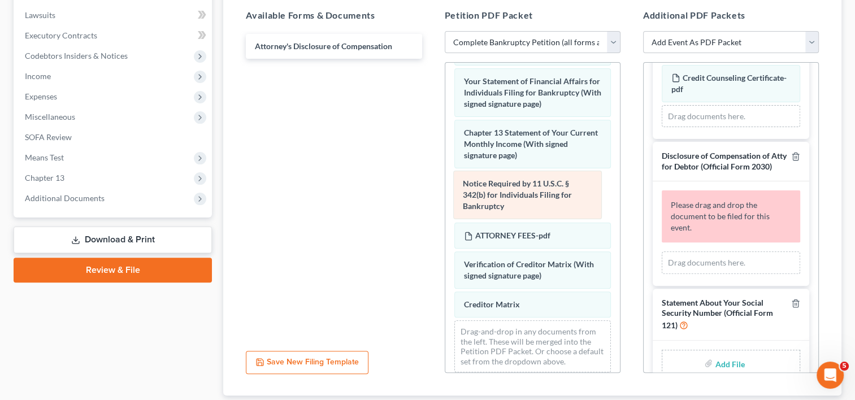
drag, startPoint x: 487, startPoint y: 290, endPoint x: 487, endPoint y: 138, distance: 152.1
click at [487, 138] on div "Notice Required by 11 U.S.C. § 342(b) for Individuals Filing for Bankruptcy Vol…" at bounding box center [532, 2] width 175 height 759
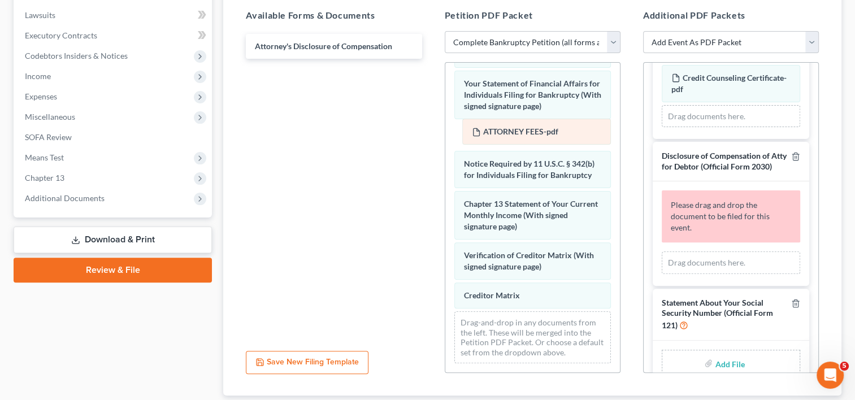
drag, startPoint x: 500, startPoint y: 243, endPoint x: 509, endPoint y: 132, distance: 111.1
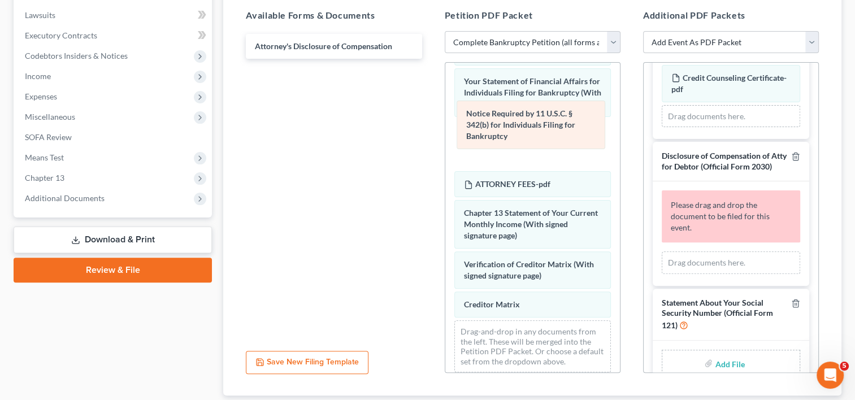
drag, startPoint x: 502, startPoint y: 173, endPoint x: 505, endPoint y: 118, distance: 54.9
click at [505, 118] on div "Notice Required by 11 U.S.C. § 342(b) for Individuals Filing for Bankruptcy Vol…" at bounding box center [532, 2] width 175 height 759
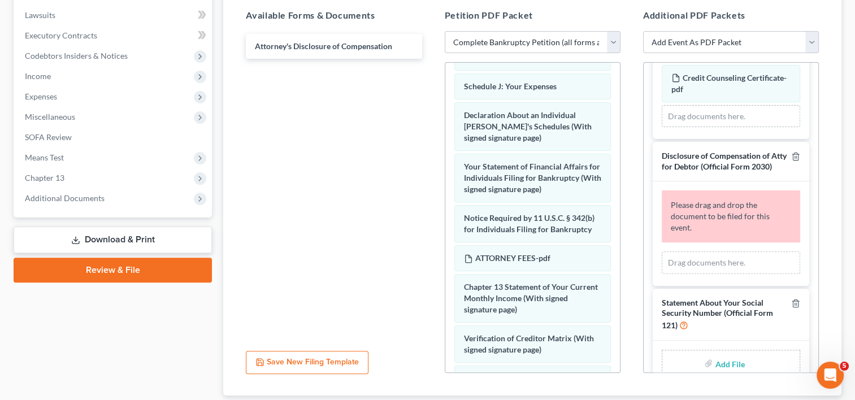
scroll to position [347, 0]
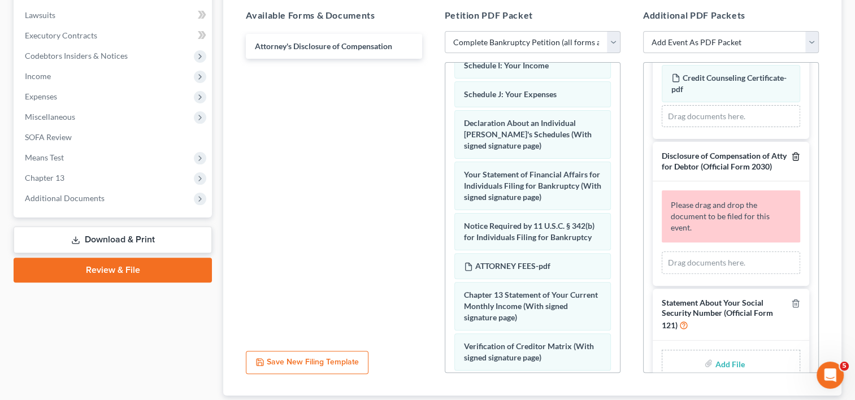
click at [797, 156] on line "button" at bounding box center [797, 157] width 0 height 2
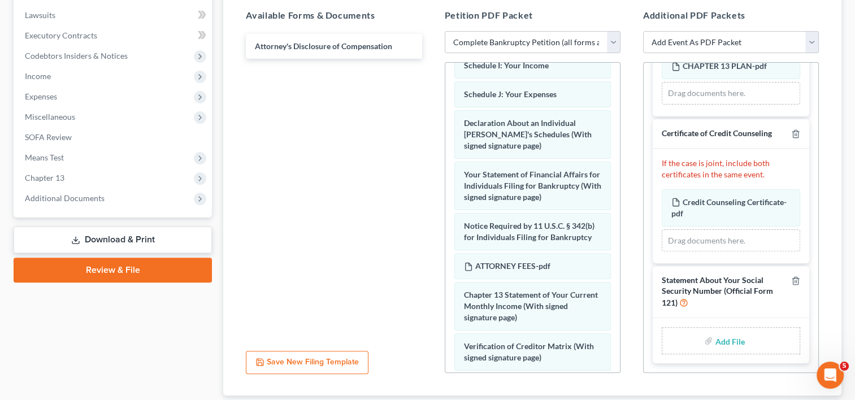
scroll to position [313, 0]
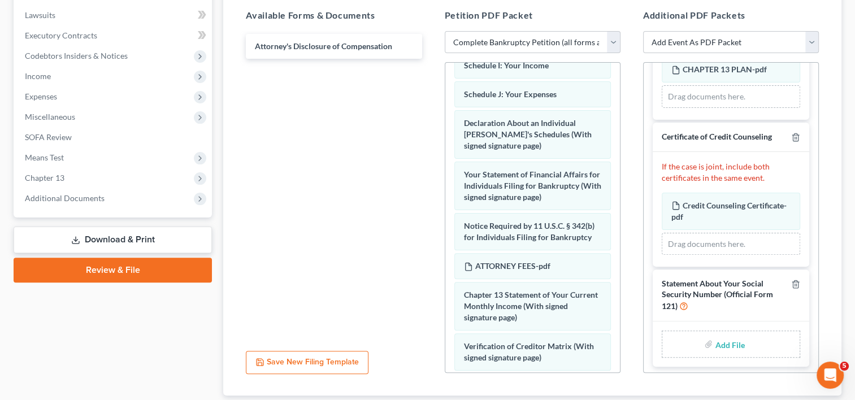
click at [719, 339] on input "file" at bounding box center [728, 344] width 27 height 20
click at [76, 196] on span "Additional Documents" at bounding box center [65, 198] width 80 height 10
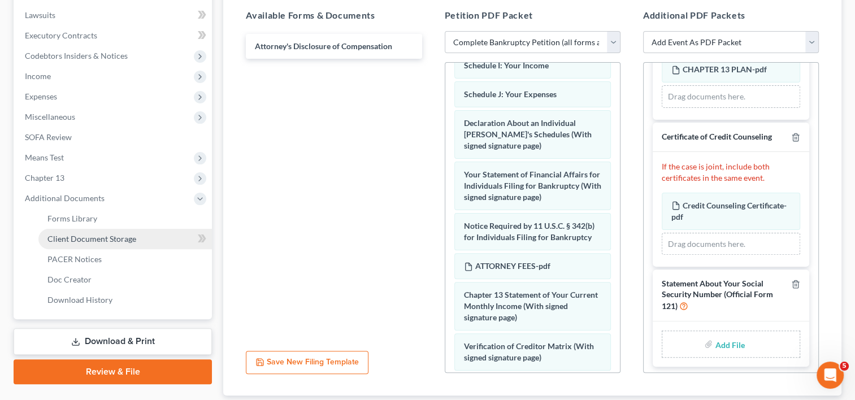
click at [86, 234] on span "Client Document Storage" at bounding box center [91, 239] width 89 height 10
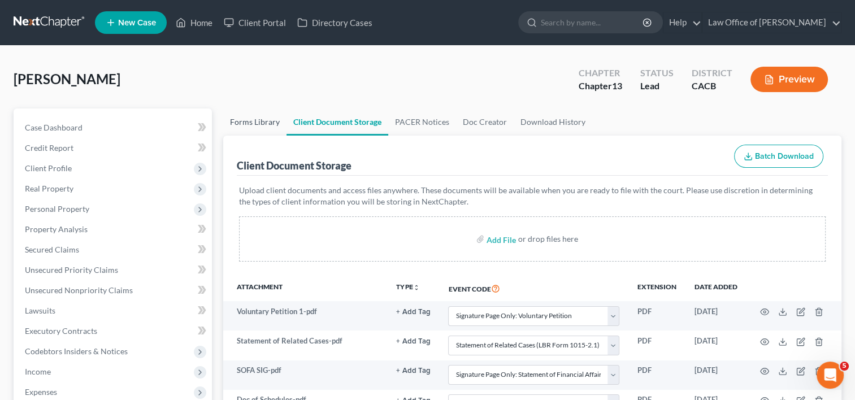
click at [246, 114] on link "Forms Library" at bounding box center [254, 122] width 63 height 27
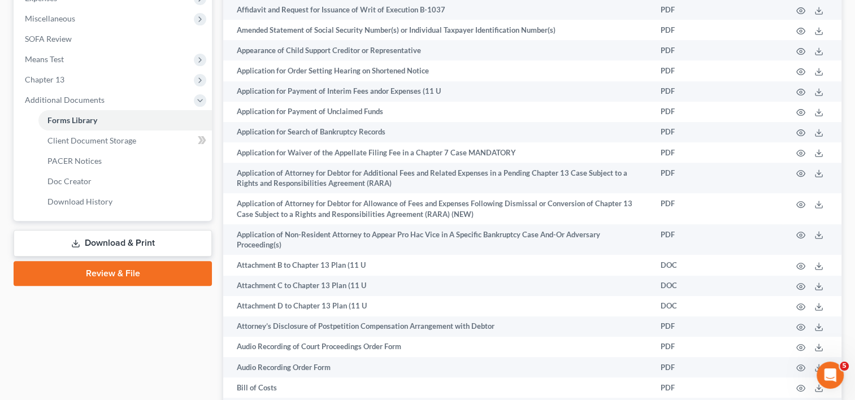
scroll to position [418, 0]
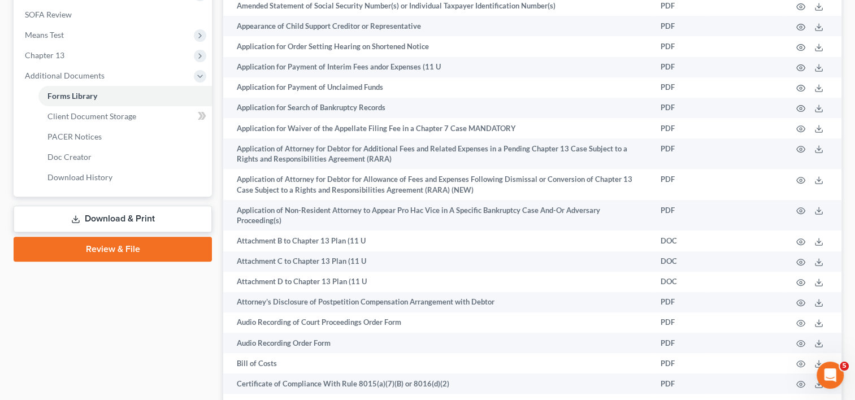
click at [107, 225] on link "Download & Print" at bounding box center [113, 219] width 198 height 27
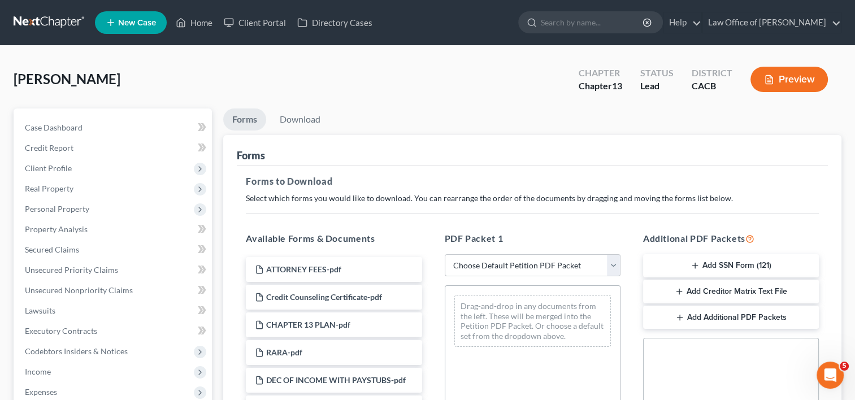
click at [739, 267] on button "Add SSN Form (121)" at bounding box center [731, 266] width 176 height 24
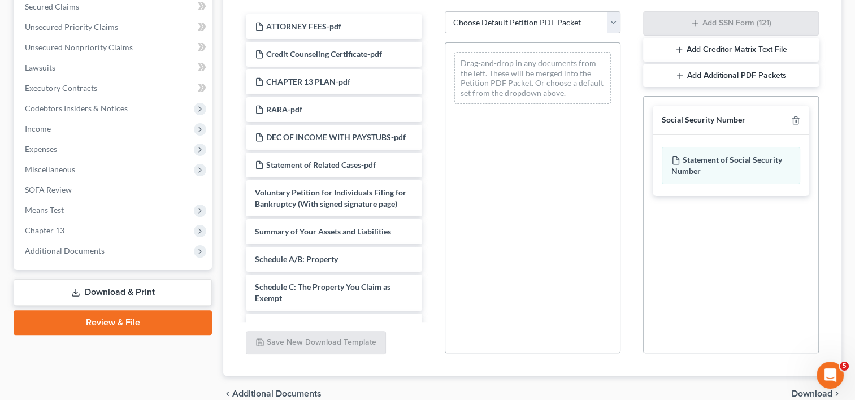
scroll to position [297, 0]
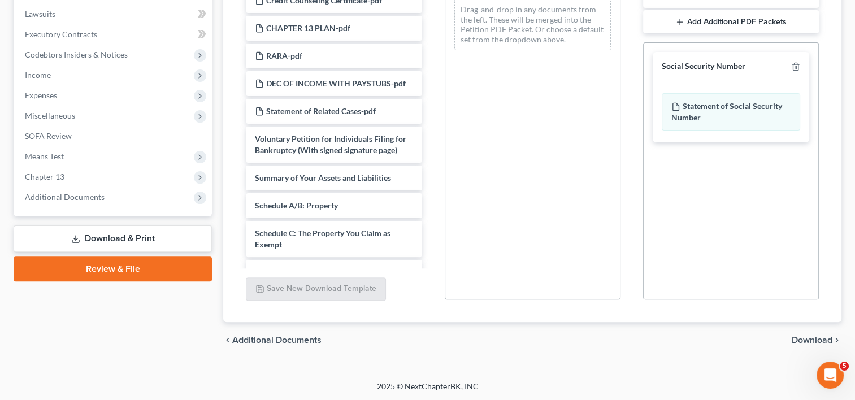
click at [802, 339] on span "Download" at bounding box center [812, 340] width 41 height 9
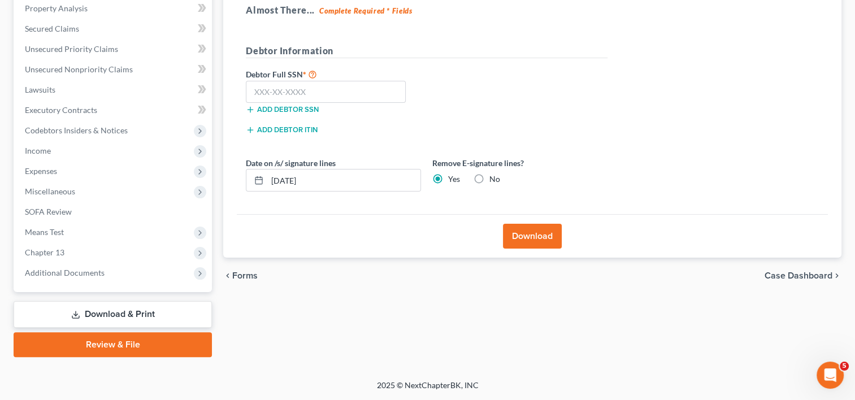
scroll to position [220, 0]
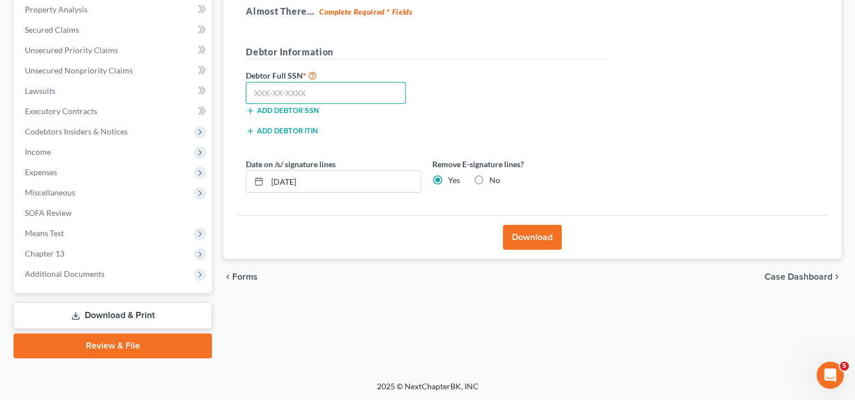
click at [277, 85] on input "text" at bounding box center [326, 93] width 160 height 23
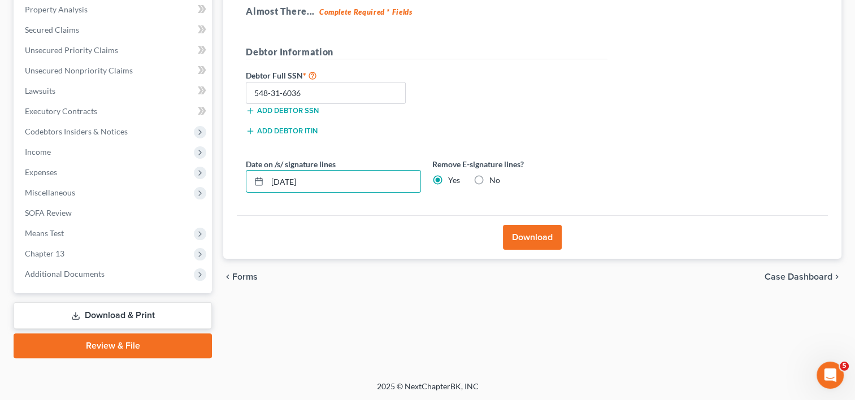
drag, startPoint x: 326, startPoint y: 183, endPoint x: 237, endPoint y: 181, distance: 88.2
click at [237, 181] on div "Effective [DATE] your court no longer accepts electronic signatures on the form…" at bounding box center [532, 81] width 591 height 270
click at [546, 239] on button "Download" at bounding box center [532, 237] width 59 height 25
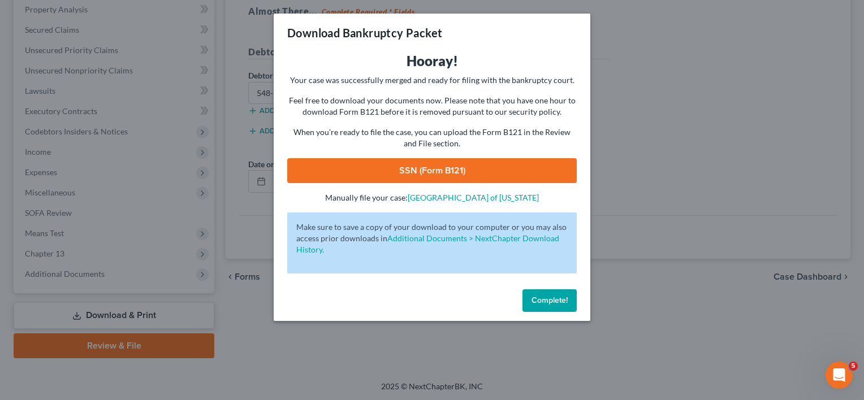
click at [425, 170] on link "SSN (Form B121)" at bounding box center [431, 170] width 289 height 25
click at [457, 172] on link "SSN (Form B121)" at bounding box center [431, 170] width 289 height 25
click at [551, 305] on span "Complete!" at bounding box center [549, 301] width 36 height 10
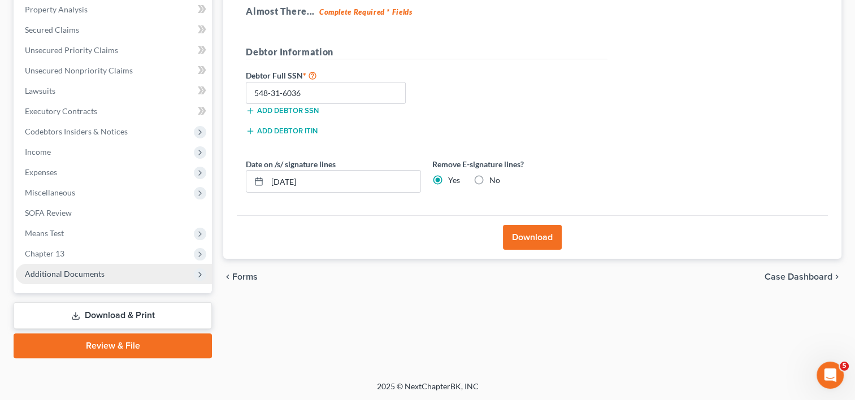
click at [64, 274] on span "Additional Documents" at bounding box center [65, 274] width 80 height 10
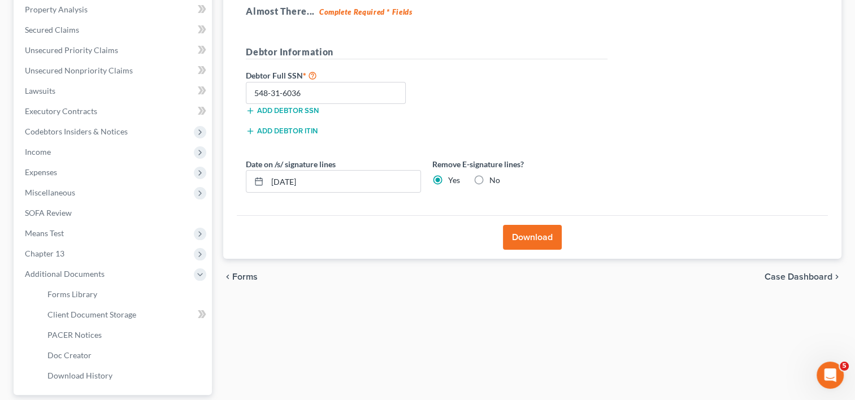
click at [295, 339] on div "Forms Download Forms Forms to Download Select which forms you would like to dow…" at bounding box center [533, 175] width 630 height 572
click at [791, 284] on div "chevron_left Forms Case Dashboard chevron_right" at bounding box center [532, 277] width 618 height 36
click at [790, 278] on span "Case Dashboard" at bounding box center [799, 276] width 68 height 9
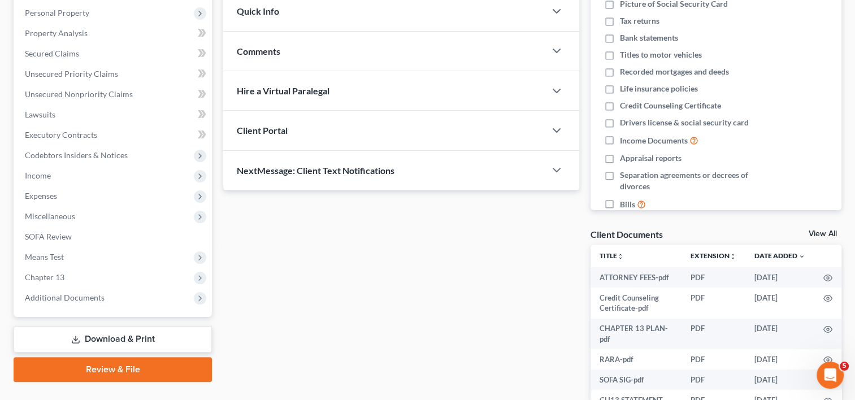
scroll to position [327, 0]
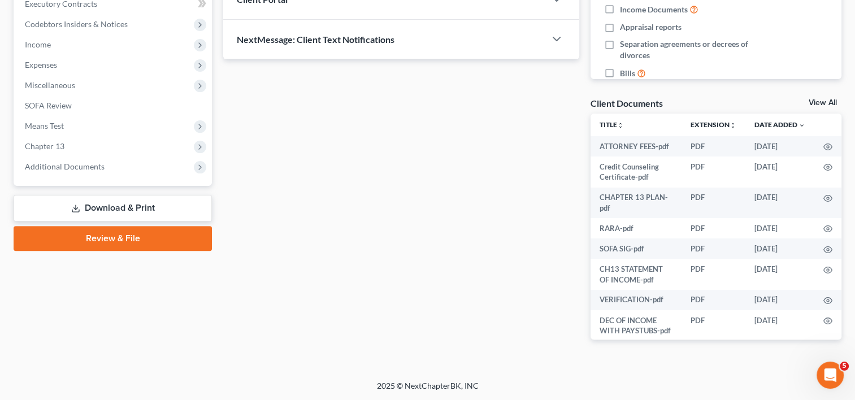
click at [113, 237] on link "Review & File" at bounding box center [113, 238] width 198 height 25
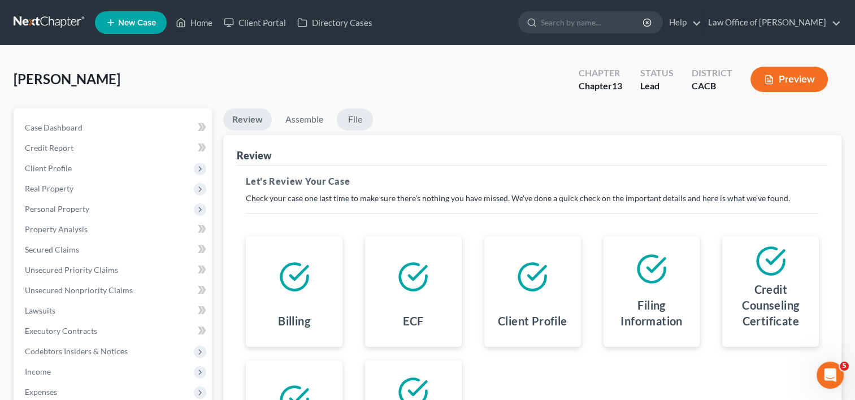
click at [348, 117] on link "File" at bounding box center [355, 120] width 36 height 22
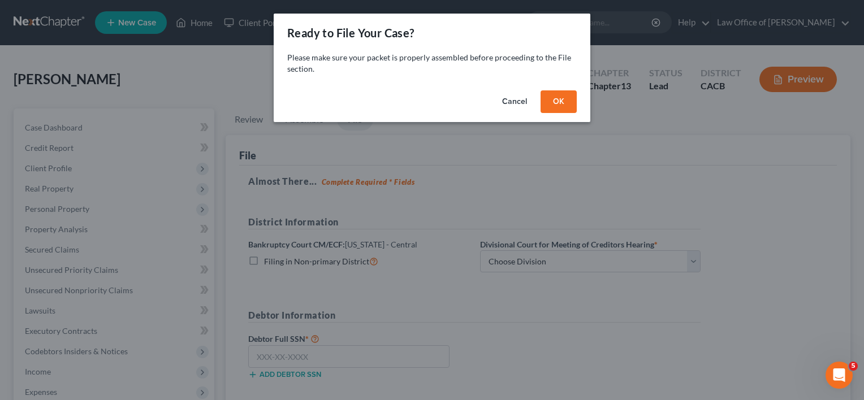
click at [553, 96] on button "OK" at bounding box center [558, 101] width 36 height 23
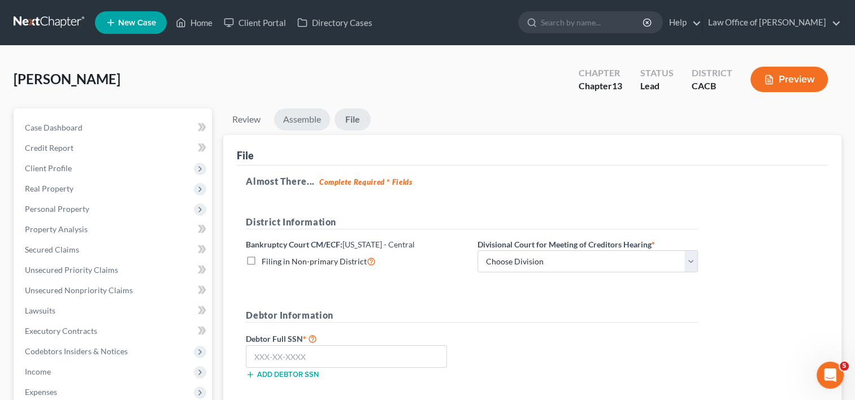
click at [306, 124] on link "Assemble" at bounding box center [302, 120] width 56 height 22
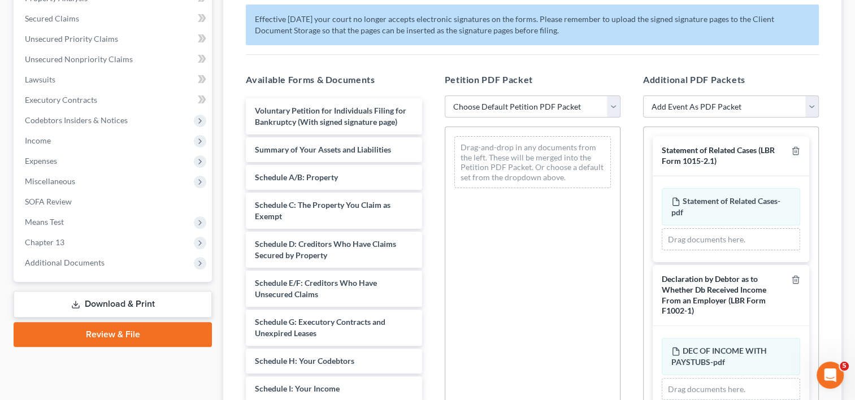
scroll to position [260, 0]
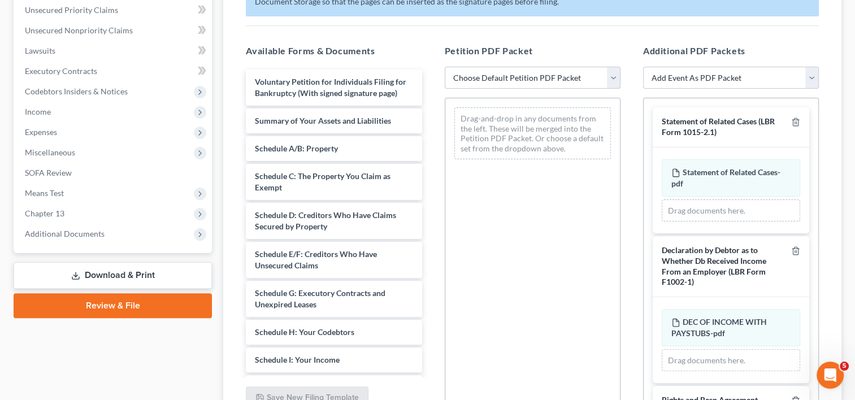
click at [577, 77] on select "Choose Default Petition PDF Packet Complete Bankruptcy Petition (all forms and …" at bounding box center [533, 78] width 176 height 23
click at [445, 67] on select "Choose Default Petition PDF Packet Complete Bankruptcy Petition (all forms and …" at bounding box center [533, 78] width 176 height 23
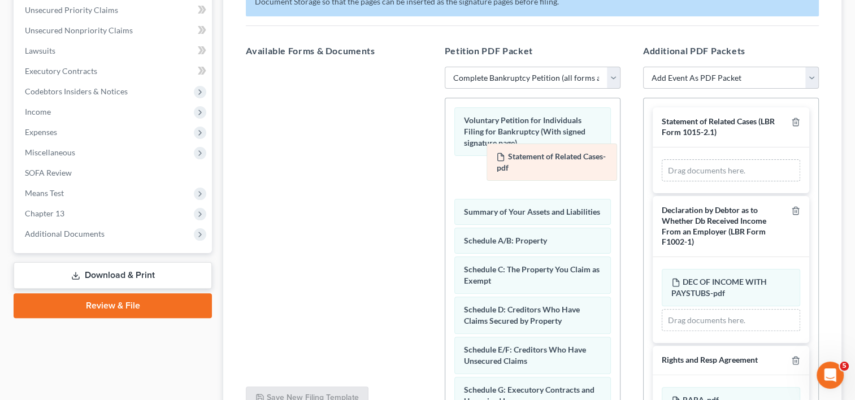
drag, startPoint x: 724, startPoint y: 166, endPoint x: 549, endPoint y: 152, distance: 175.2
click at [662, 159] on div "Statement of Related Cases-pdf Amended Statement of Related Cases-pdf Statement…" at bounding box center [731, 170] width 138 height 23
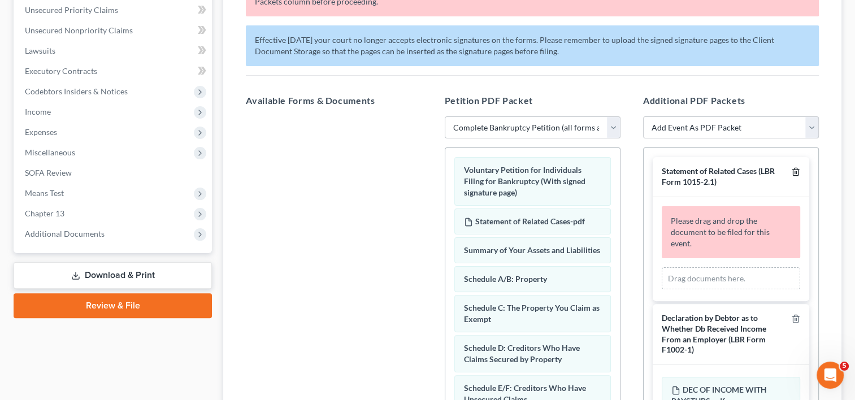
click at [791, 171] on icon "button" at bounding box center [795, 171] width 9 height 9
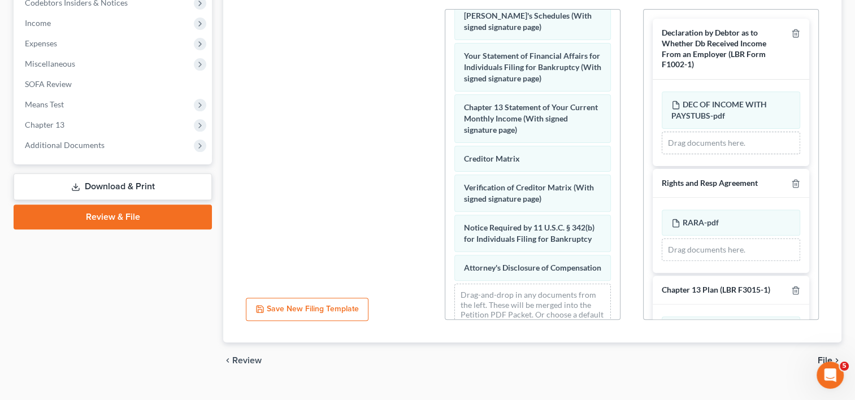
scroll to position [417, 0]
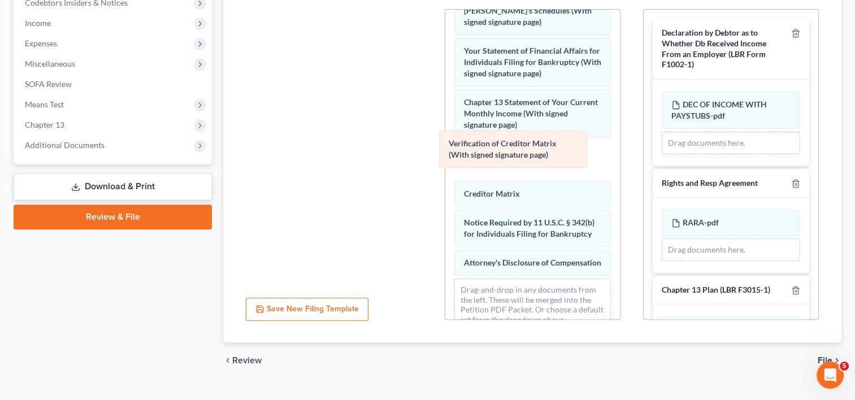
drag, startPoint x: 522, startPoint y: 194, endPoint x: 508, endPoint y: 148, distance: 48.1
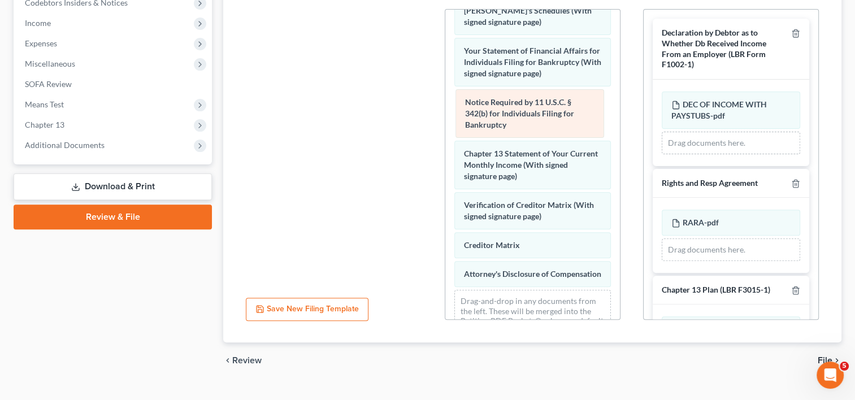
drag, startPoint x: 529, startPoint y: 240, endPoint x: 530, endPoint y: 115, distance: 124.9
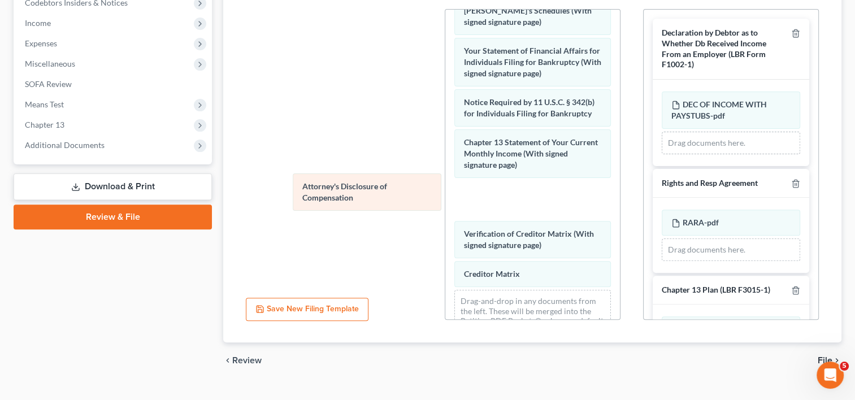
drag, startPoint x: 521, startPoint y: 292, endPoint x: 358, endPoint y: 194, distance: 189.9
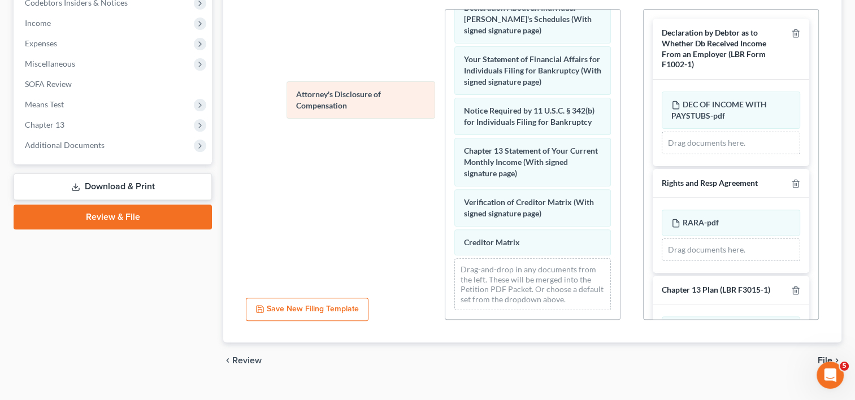
drag, startPoint x: 503, startPoint y: 210, endPoint x: 330, endPoint y: 75, distance: 219.9
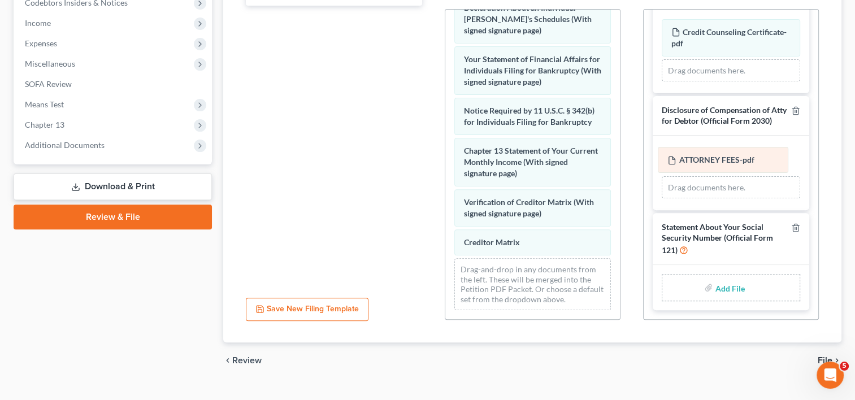
scroll to position [412, 0]
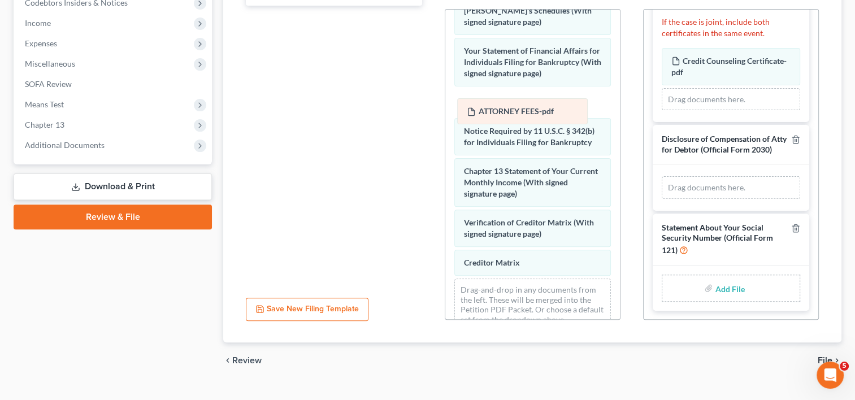
drag, startPoint x: 728, startPoint y: 165, endPoint x: 523, endPoint y: 116, distance: 209.8
click at [662, 176] on div "ATTORNEY FEES-pdf Amended ATTORNEY FEES-pdf ATTORNEY FEES-pdf Amended ATTORNEY …" at bounding box center [731, 187] width 138 height 23
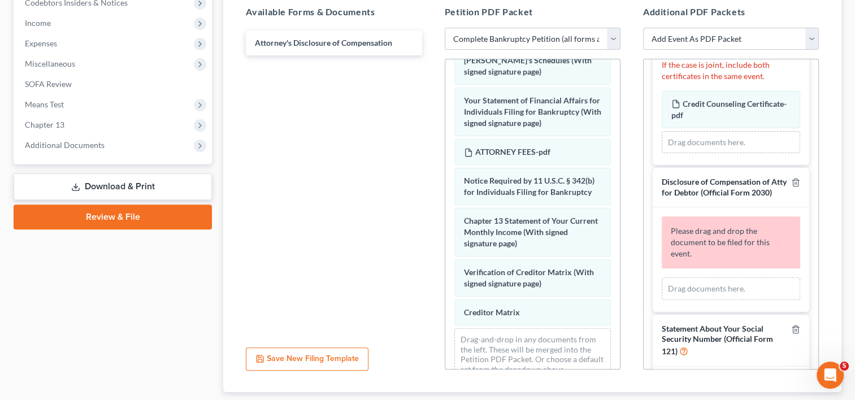
scroll to position [441, 0]
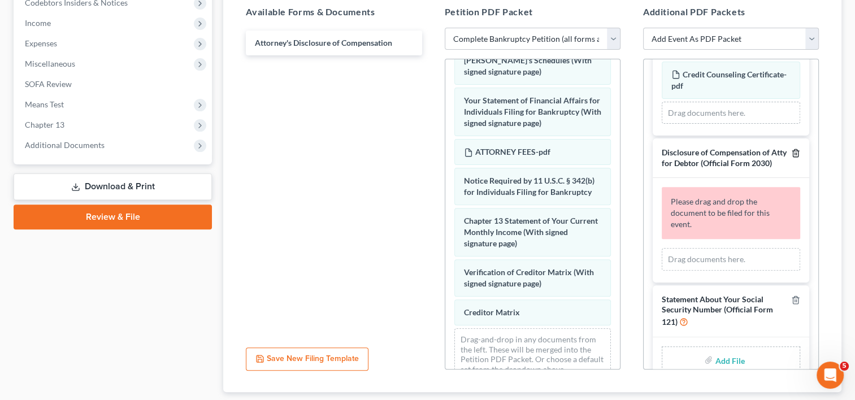
click at [797, 153] on line "button" at bounding box center [797, 154] width 0 height 2
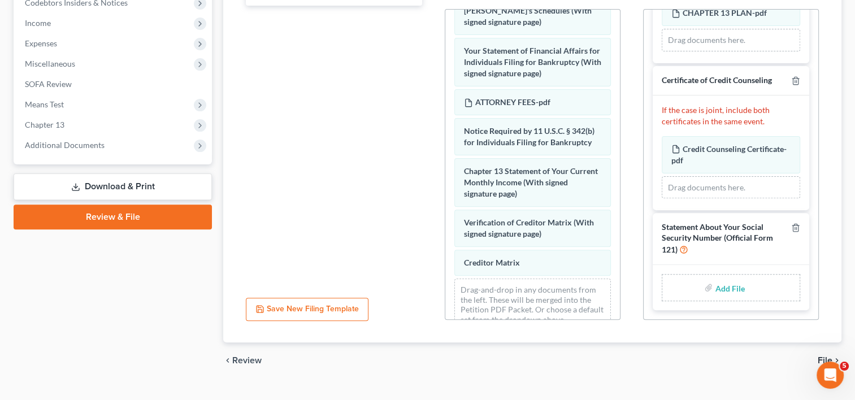
scroll to position [313, 0]
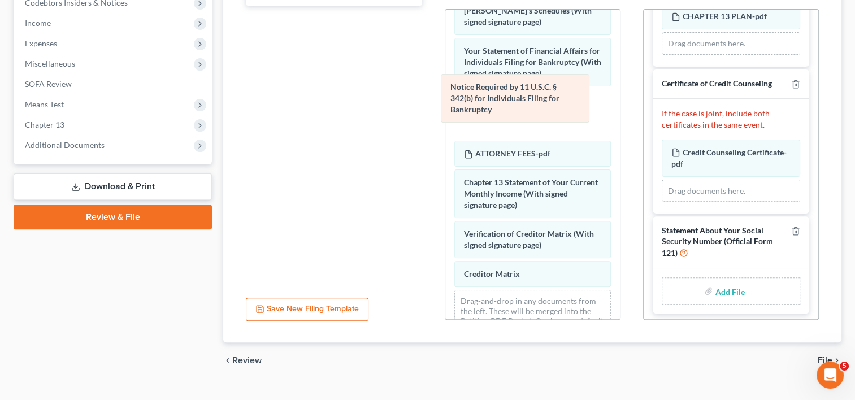
drag, startPoint x: 536, startPoint y: 145, endPoint x: 523, endPoint y: 92, distance: 55.3
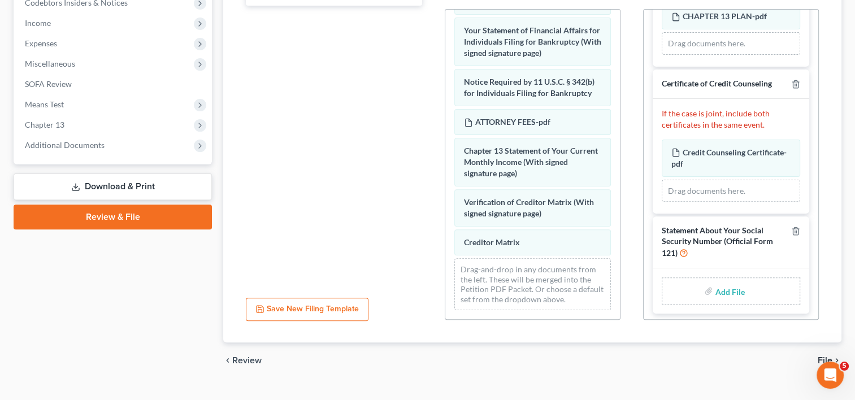
scroll to position [417, 0]
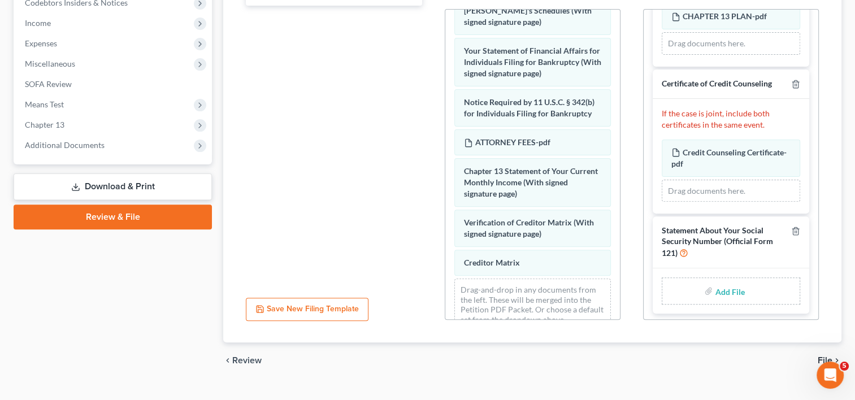
click at [730, 289] on input "file" at bounding box center [728, 291] width 27 height 20
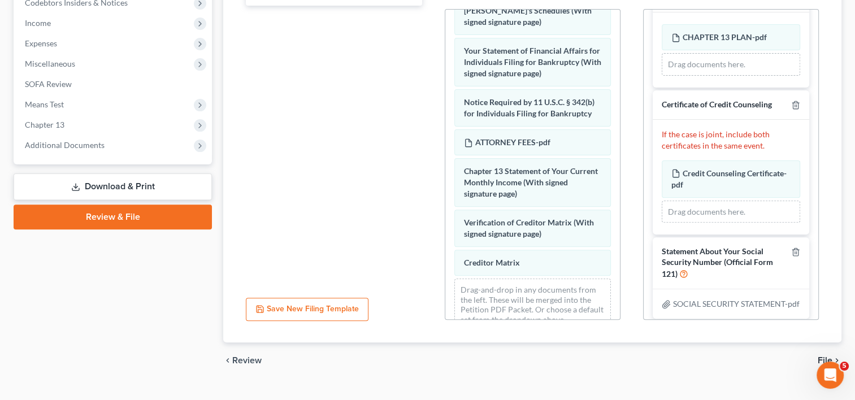
scroll to position [309, 0]
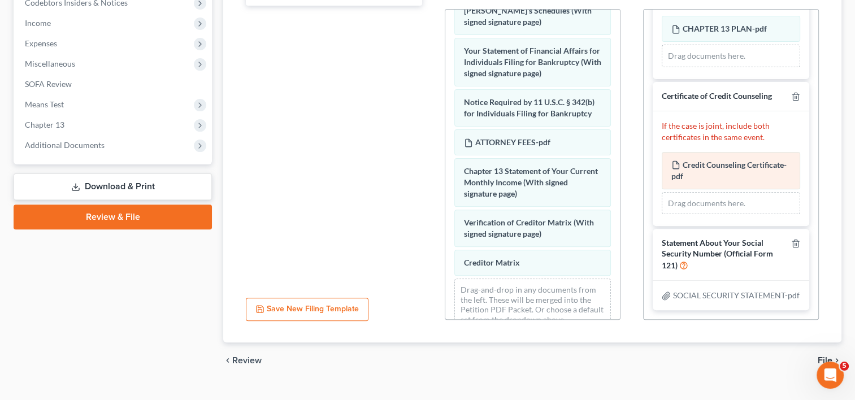
click at [722, 159] on div "Credit Counseling Certificate-pdf Amended Credit Counseling Certificate-pdf" at bounding box center [731, 170] width 138 height 37
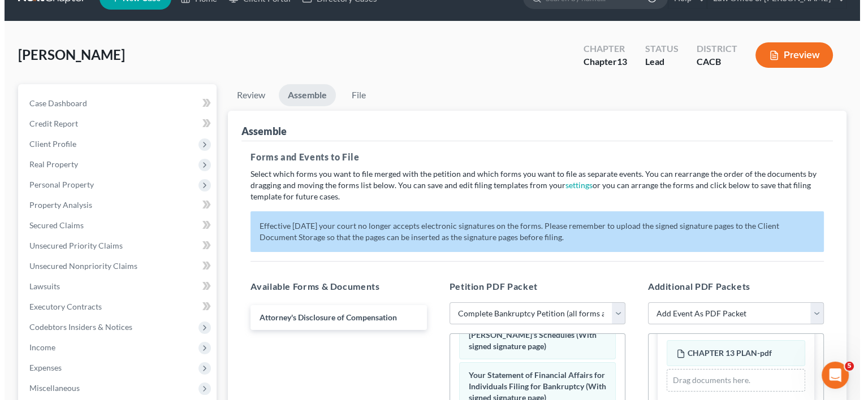
scroll to position [0, 0]
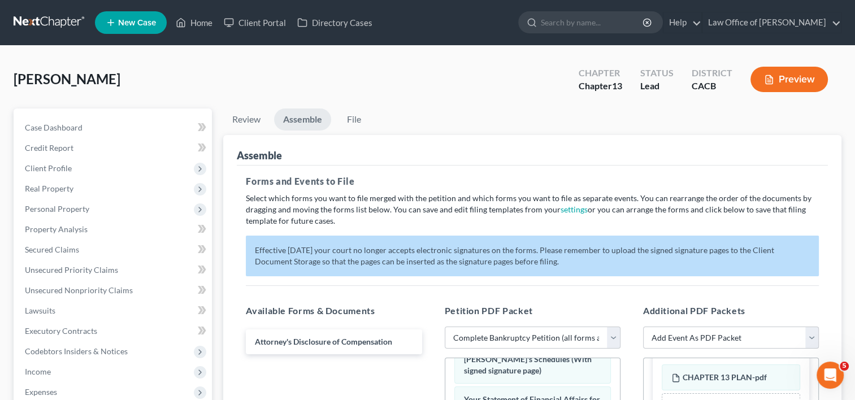
click at [789, 78] on button "Preview" at bounding box center [789, 79] width 77 height 25
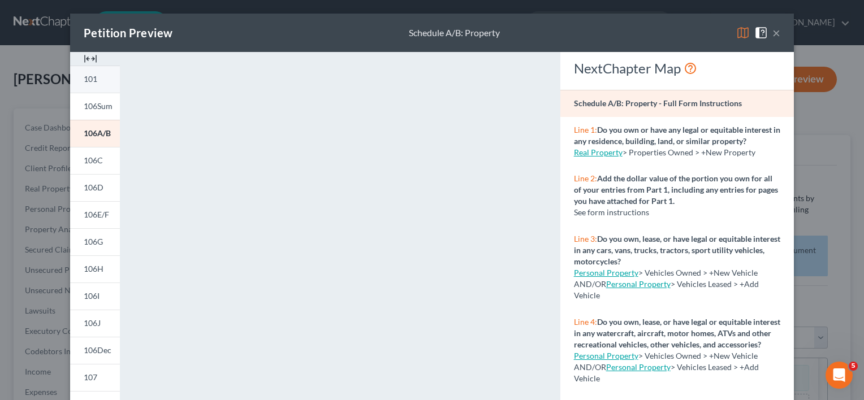
click at [84, 82] on span "101" at bounding box center [91, 79] width 14 height 10
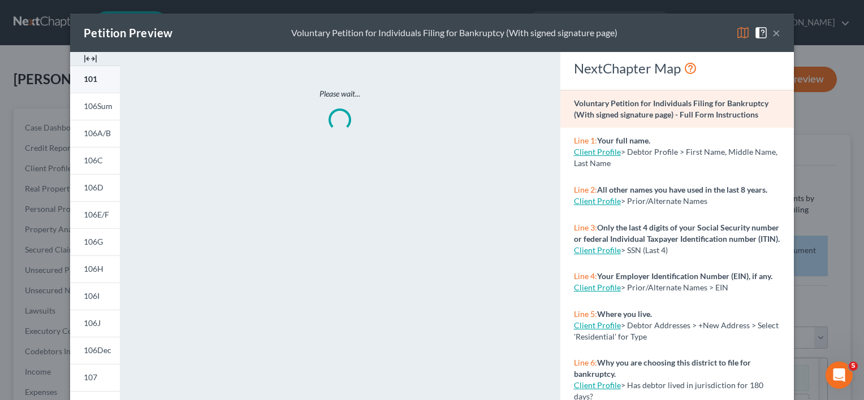
click at [84, 82] on span "101" at bounding box center [91, 79] width 14 height 10
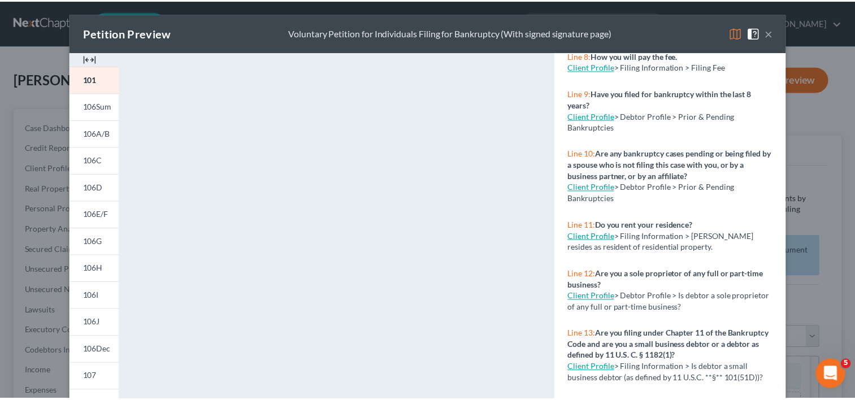
scroll to position [421, 0]
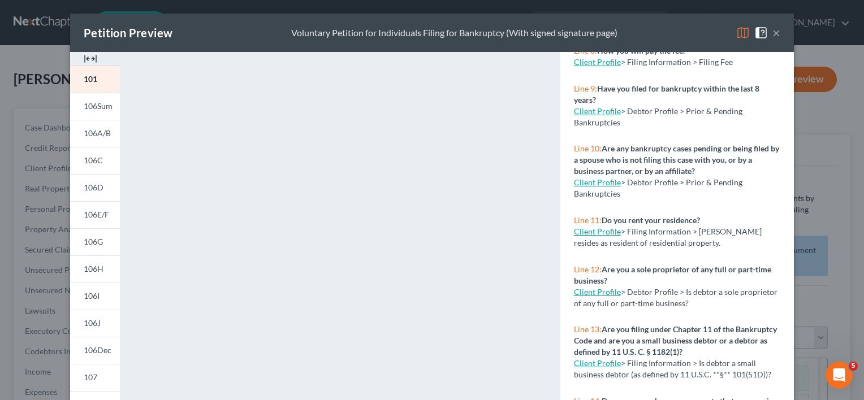
click at [535, 378] on div "<object ng-attr-data='[URL][DOMAIN_NAME]' type='application/pdf' width='100%' h…" at bounding box center [339, 338] width 417 height 572
click at [772, 32] on button "×" at bounding box center [776, 33] width 8 height 14
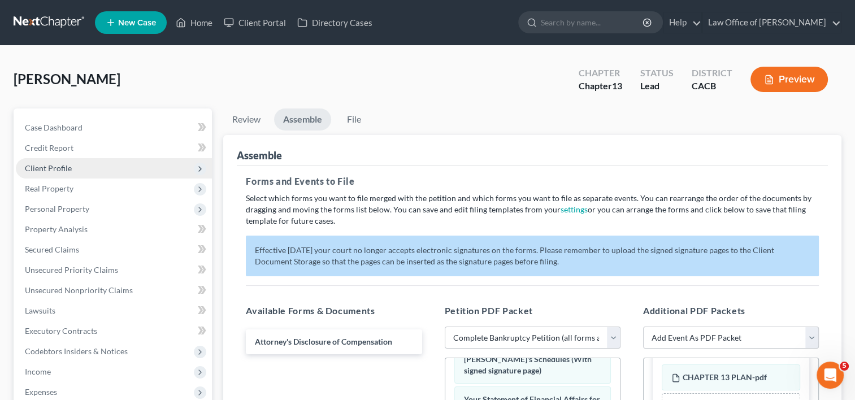
click at [64, 171] on span "Client Profile" at bounding box center [48, 168] width 47 height 10
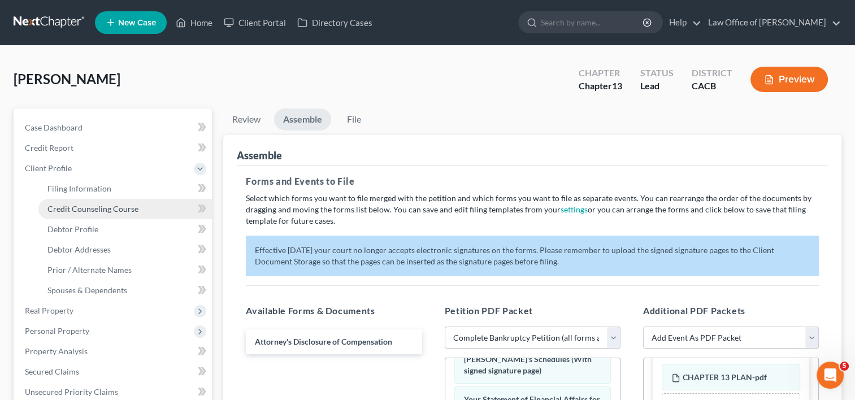
click at [93, 210] on span "Credit Counseling Course" at bounding box center [92, 209] width 91 height 10
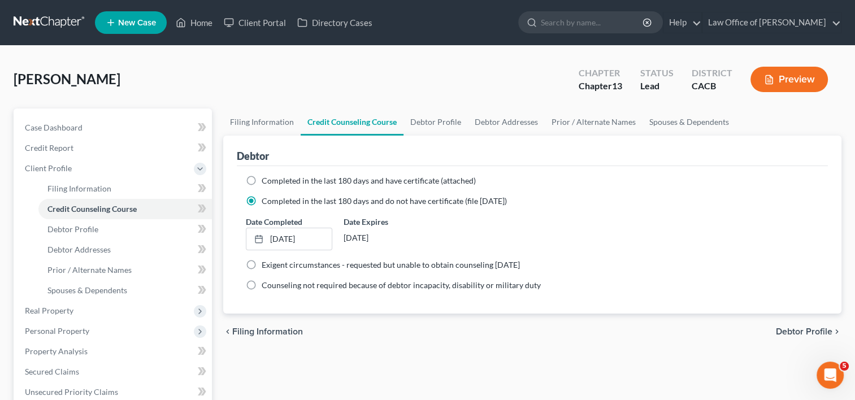
click at [262, 176] on label "Completed in the last 180 days and have certificate (attached)" at bounding box center [369, 180] width 214 height 11
click at [266, 176] on input "Completed in the last 180 days and have certificate (attached)" at bounding box center [269, 178] width 7 height 7
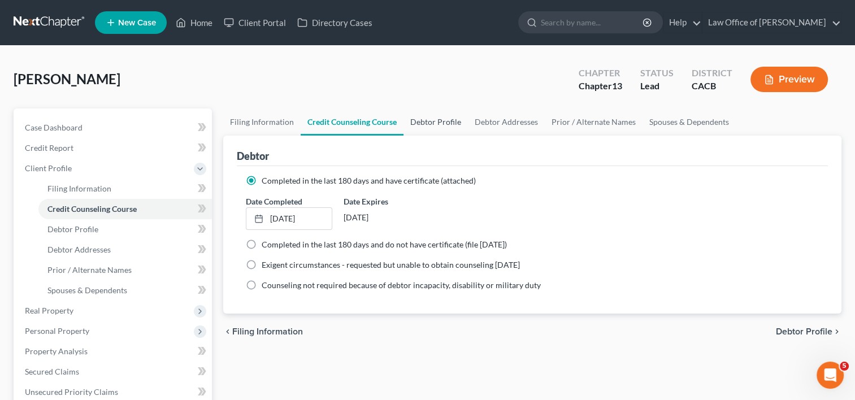
click at [430, 122] on link "Debtor Profile" at bounding box center [436, 122] width 64 height 27
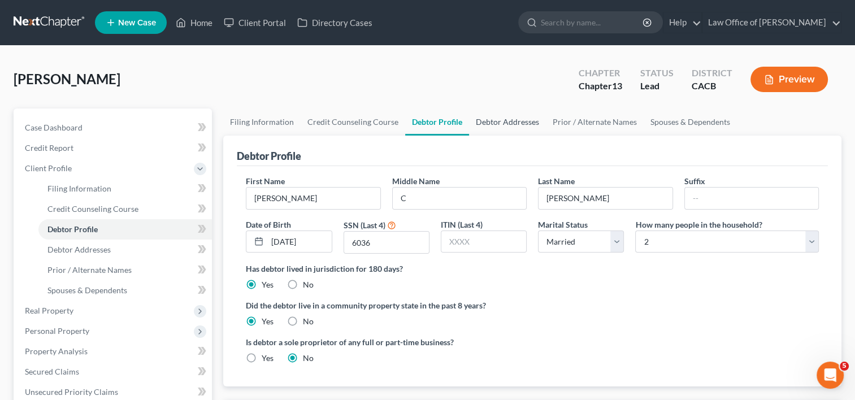
click at [513, 118] on link "Debtor Addresses" at bounding box center [507, 122] width 77 height 27
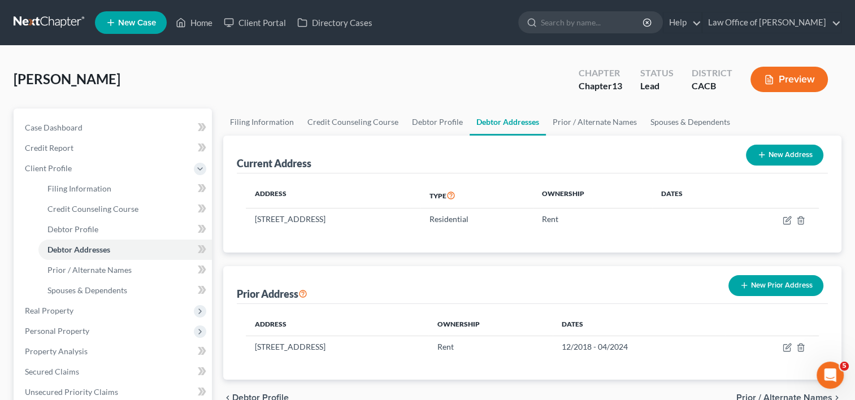
drag, startPoint x: 855, startPoint y: 191, endPoint x: 865, endPoint y: 236, distance: 46.4
click at [855, 236] on html "Home New Case Client Portal Directory Cases Law Office of [PERSON_NAME] [EMAIL_…" at bounding box center [427, 371] width 855 height 743
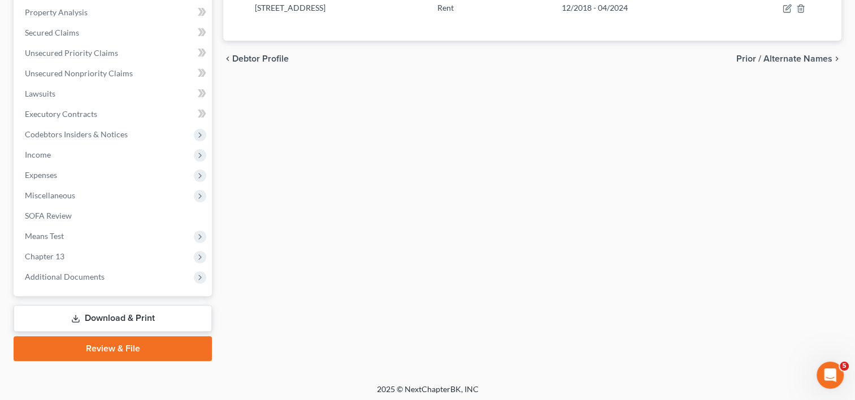
scroll to position [342, 0]
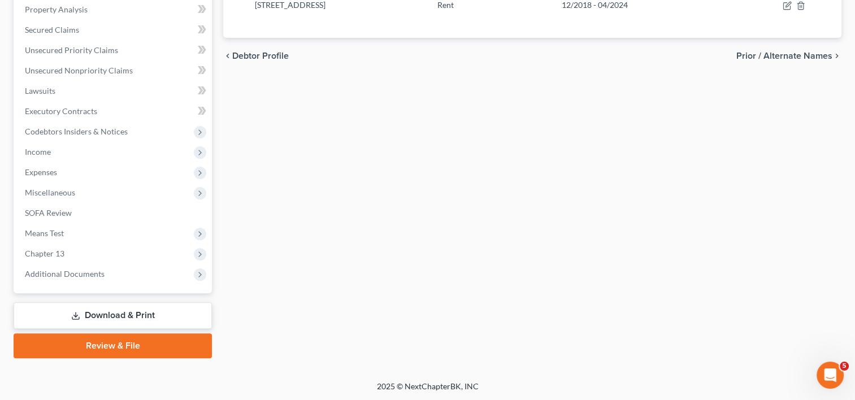
click at [118, 344] on link "Review & File" at bounding box center [113, 346] width 198 height 25
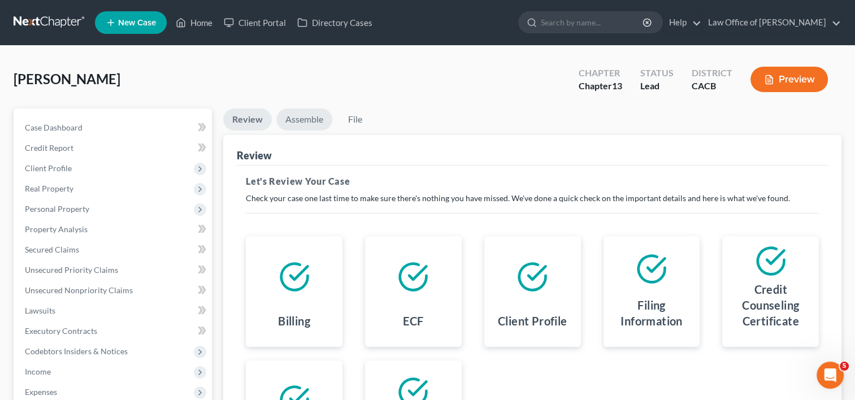
click at [305, 125] on link "Assemble" at bounding box center [304, 120] width 56 height 22
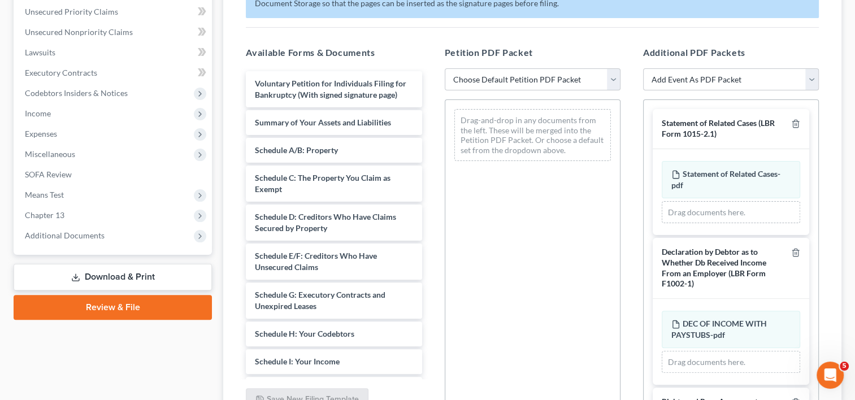
scroll to position [259, 0]
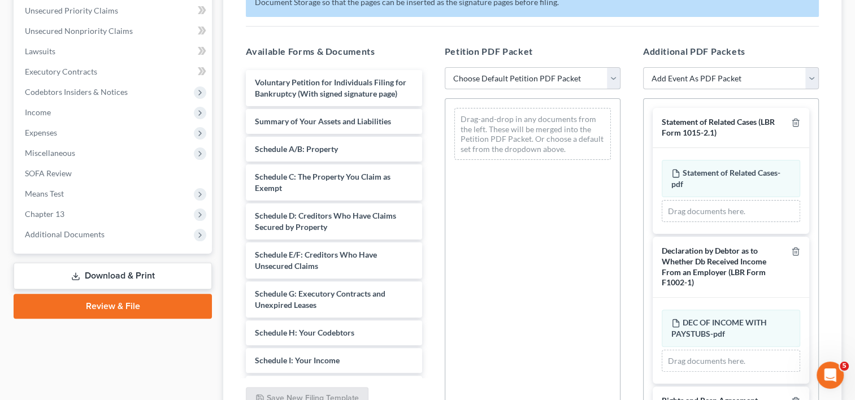
click at [574, 79] on select "Choose Default Petition PDF Packet Complete Bankruptcy Petition (all forms and …" at bounding box center [533, 78] width 176 height 23
click at [445, 67] on select "Choose Default Petition PDF Packet Complete Bankruptcy Petition (all forms and …" at bounding box center [533, 78] width 176 height 23
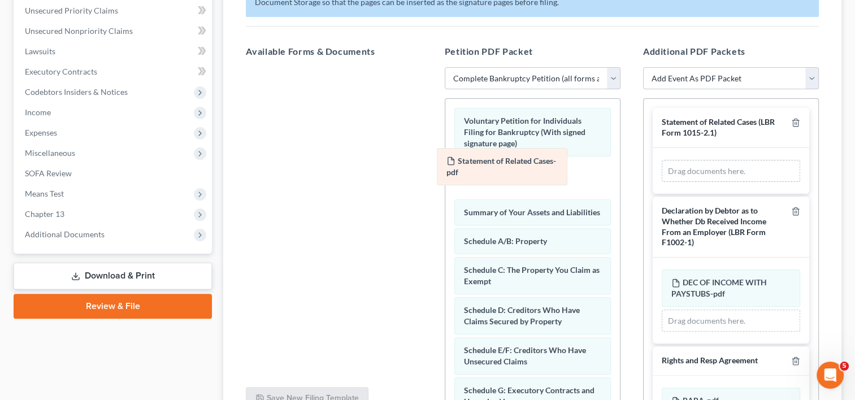
drag, startPoint x: 746, startPoint y: 189, endPoint x: 528, endPoint y: 179, distance: 218.4
click at [662, 179] on div "Statement of Related Cases-pdf Amended Statement of Related Cases-pdf Statement…" at bounding box center [731, 171] width 138 height 23
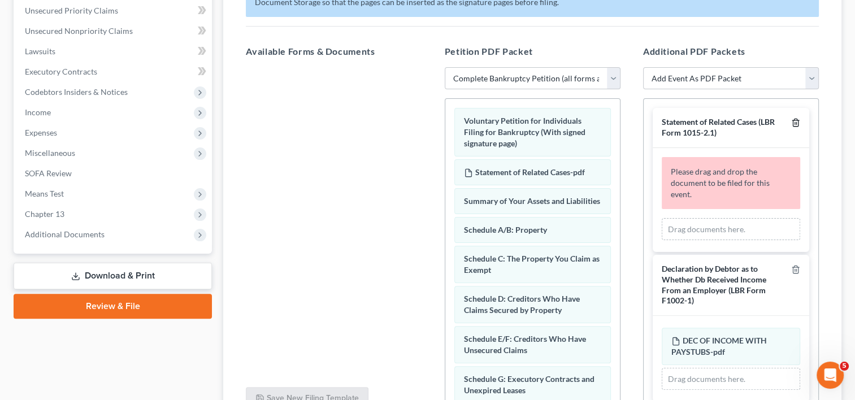
click at [791, 122] on icon "button" at bounding box center [795, 122] width 9 height 9
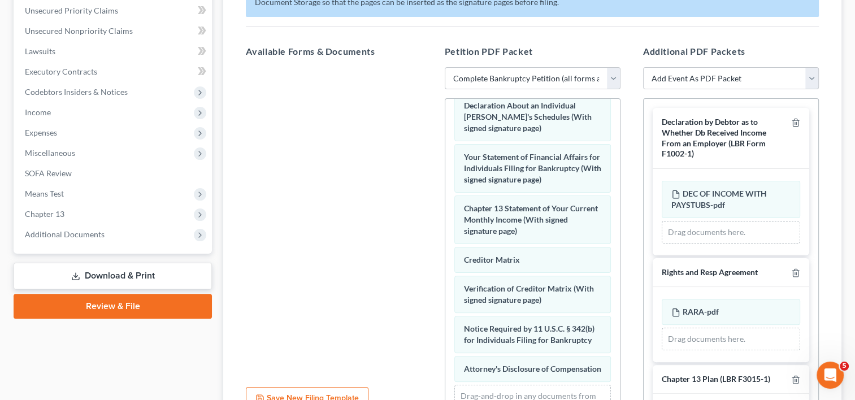
scroll to position [417, 0]
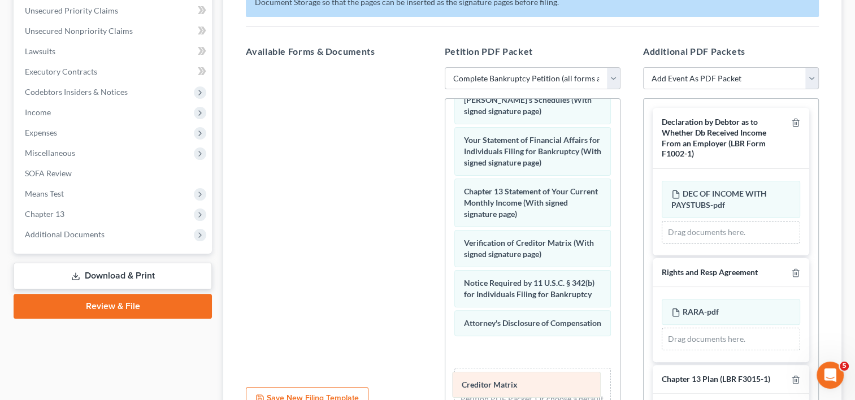
drag, startPoint x: 531, startPoint y: 247, endPoint x: 529, endPoint y: 376, distance: 129.5
click at [529, 376] on div "Creditor Matrix Voluntary Petition for Individuals Filing for Bankruptcy (With …" at bounding box center [532, 55] width 175 height 747
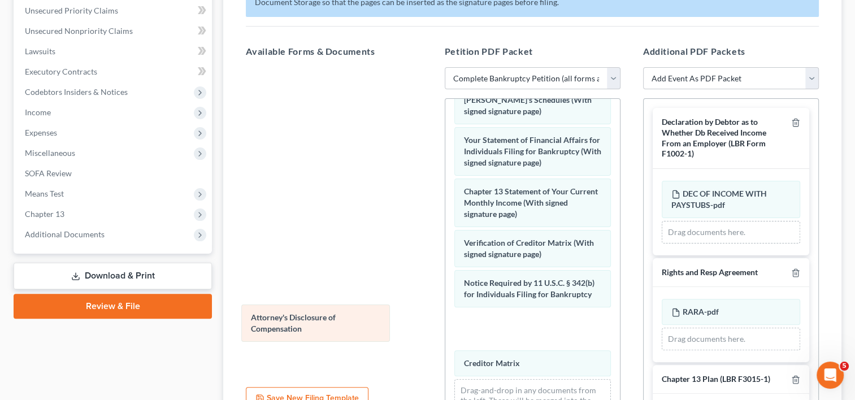
drag, startPoint x: 520, startPoint y: 340, endPoint x: 304, endPoint y: 314, distance: 218.0
click at [445, 314] on div "Attorney's Disclosure of Compensation Voluntary Petition for Individuals Filing…" at bounding box center [532, 61] width 175 height 759
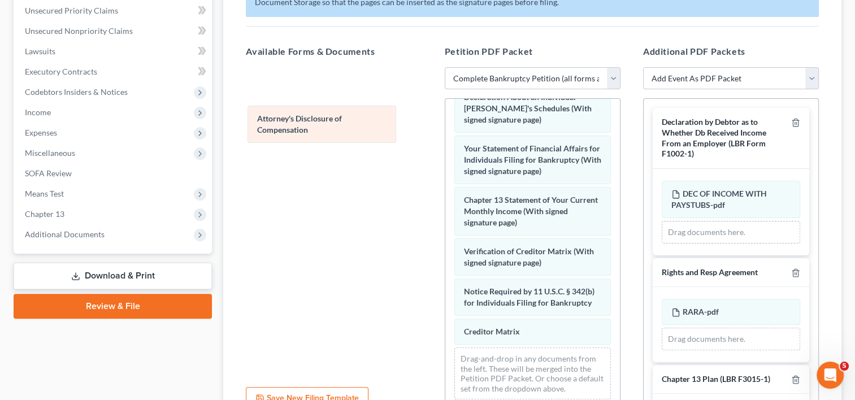
drag, startPoint x: 489, startPoint y: 357, endPoint x: 263, endPoint y: 130, distance: 320.2
click at [445, 130] on div "Attorney's Disclosure of Compensation Voluntary Petition for Individuals Filing…" at bounding box center [532, 49] width 175 height 718
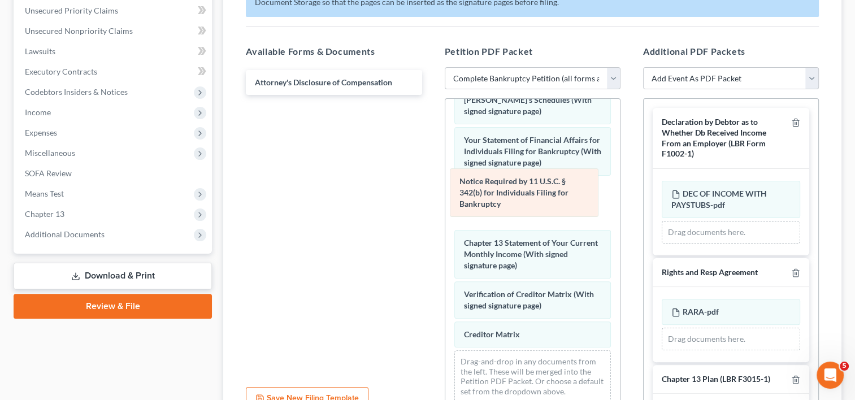
drag, startPoint x: 490, startPoint y: 310, endPoint x: 486, endPoint y: 204, distance: 106.4
click at [486, 204] on div "Notice Required by 11 U.S.C. § 342(b) for Individuals Filing for Bankruptcy Vol…" at bounding box center [532, 47] width 175 height 730
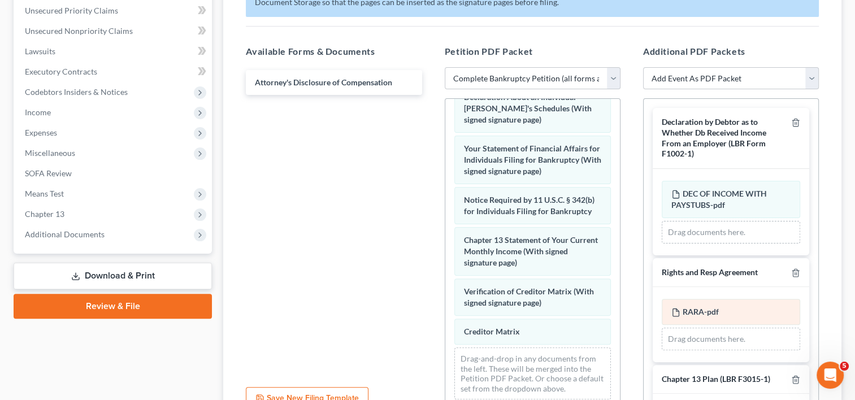
click at [699, 311] on span "RARA-pdf" at bounding box center [701, 312] width 36 height 10
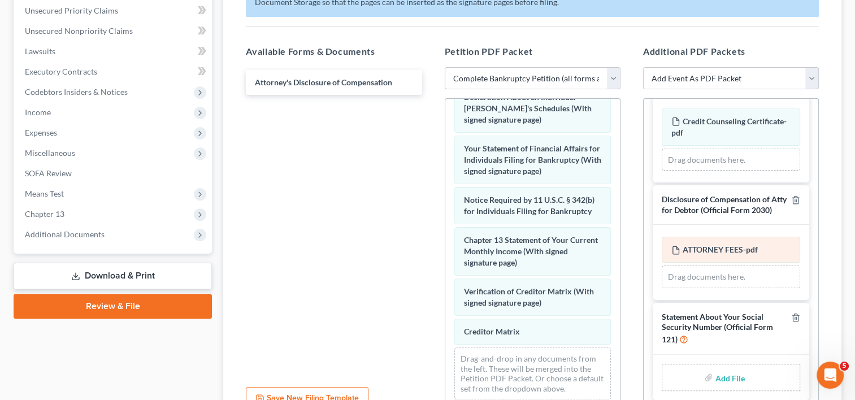
scroll to position [412, 0]
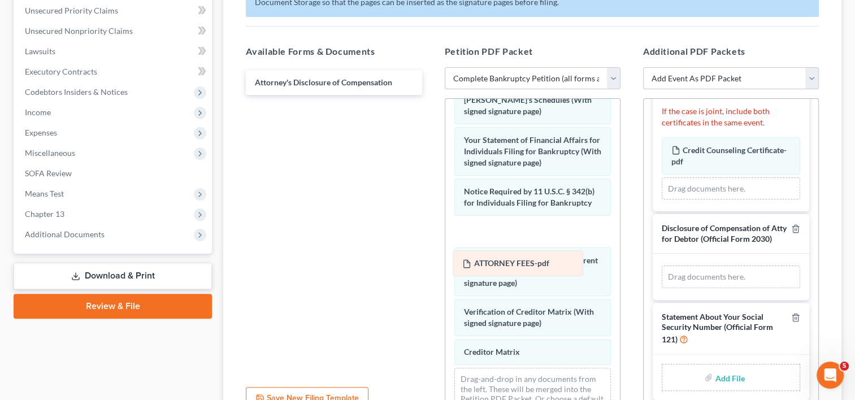
drag, startPoint x: 708, startPoint y: 253, endPoint x: 489, endPoint y: 251, distance: 219.3
click at [662, 266] on div "ATTORNEY FEES-pdf Amended ATTORNEY FEES-pdf ATTORNEY FEES-pdf Amended ATTORNEY …" at bounding box center [731, 277] width 138 height 23
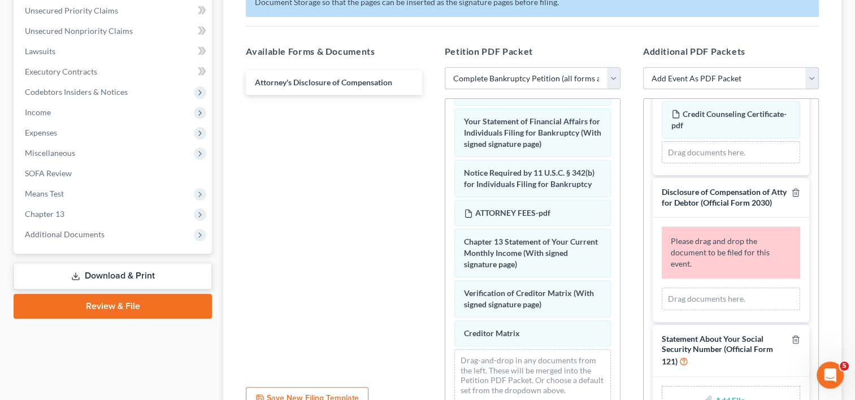
scroll to position [455, 0]
click at [791, 191] on icon "button" at bounding box center [795, 192] width 9 height 9
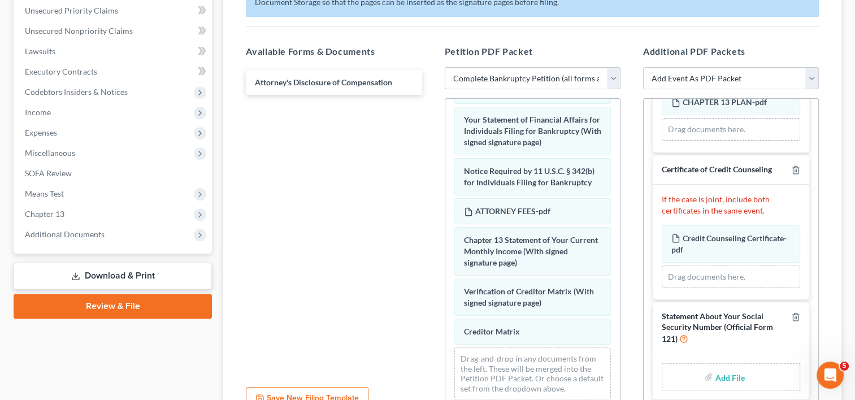
scroll to position [313, 0]
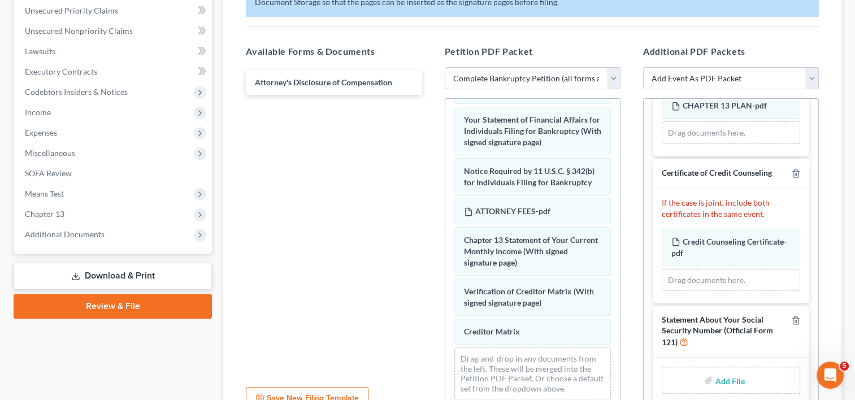
click at [724, 381] on input "file" at bounding box center [728, 380] width 27 height 20
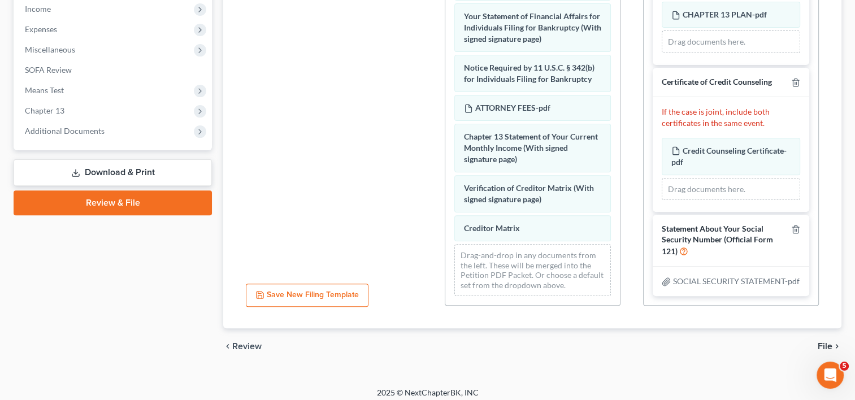
scroll to position [366, 0]
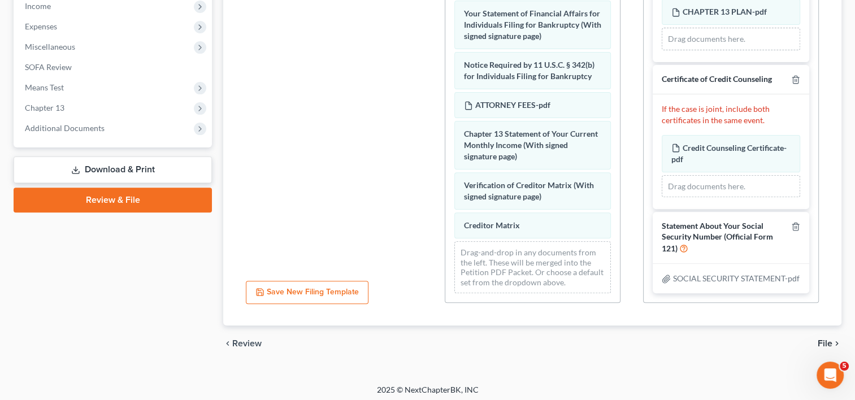
click at [829, 343] on span "File" at bounding box center [825, 343] width 15 height 9
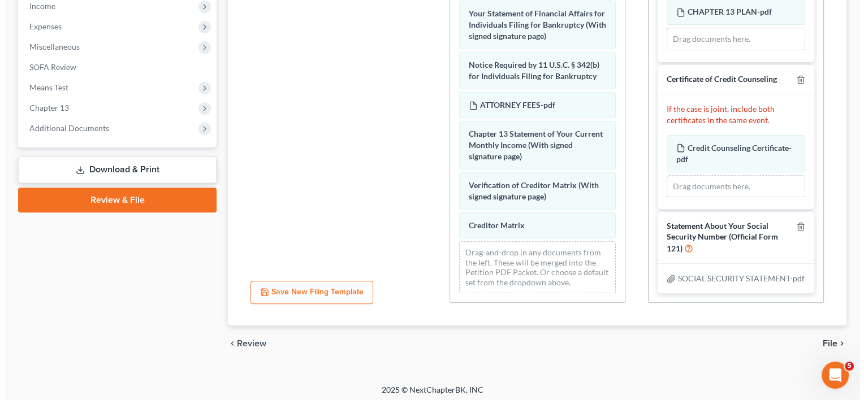
scroll to position [220, 0]
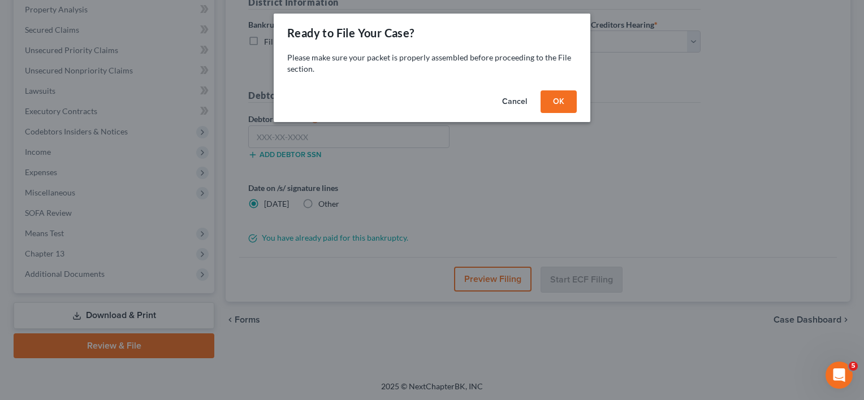
click at [570, 102] on button "OK" at bounding box center [558, 101] width 36 height 23
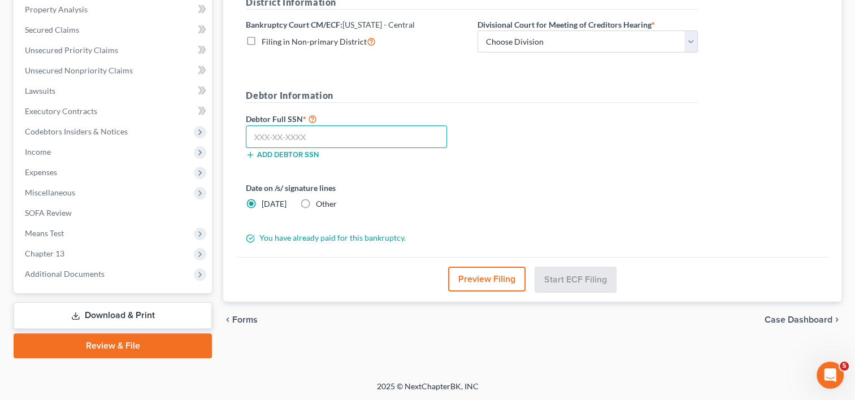
click at [280, 140] on input "text" at bounding box center [346, 136] width 201 height 23
click at [613, 42] on select "Choose Division [GEOGRAPHIC_DATA][PERSON_NAME] [GEOGRAPHIC_DATA] [GEOGRAPHIC_DA…" at bounding box center [588, 42] width 220 height 23
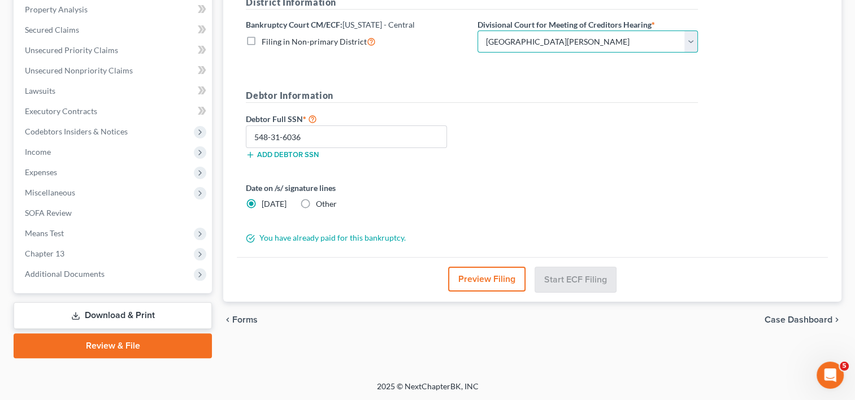
click at [478, 31] on select "Choose Division [GEOGRAPHIC_DATA][PERSON_NAME] [GEOGRAPHIC_DATA] [GEOGRAPHIC_DA…" at bounding box center [588, 42] width 220 height 23
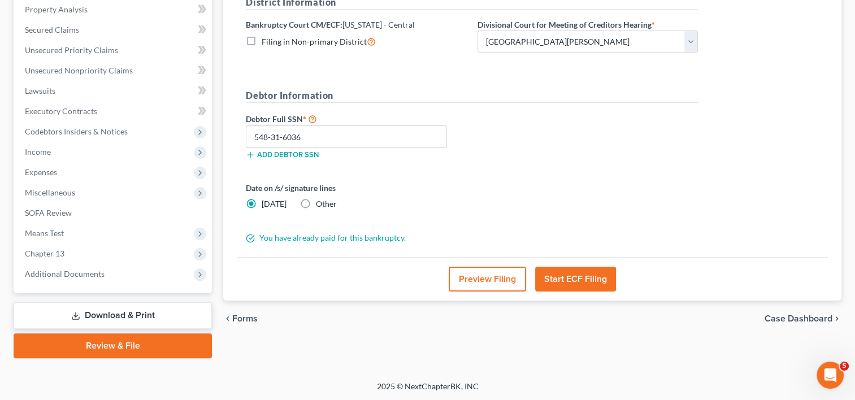
click at [491, 283] on button "Preview Filing" at bounding box center [487, 279] width 77 height 25
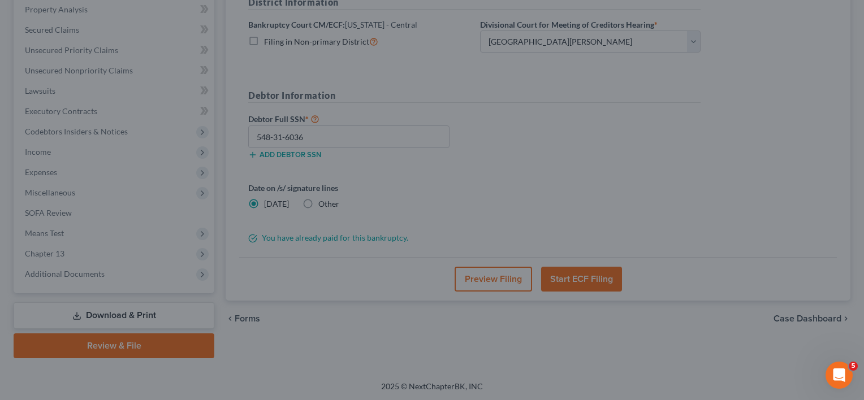
scroll to position [0, 0]
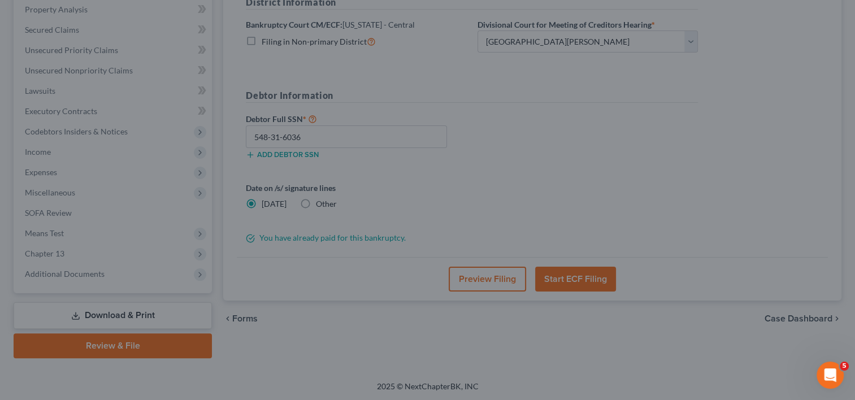
drag, startPoint x: 855, startPoint y: 114, endPoint x: 864, endPoint y: 146, distance: 34.0
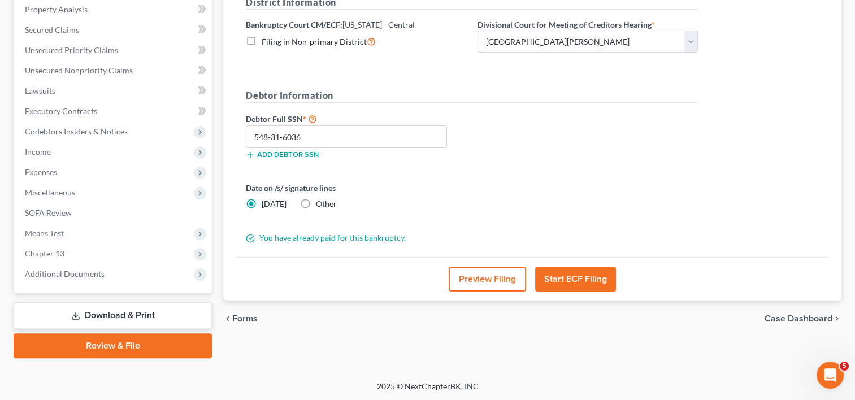
click at [493, 262] on div "Preview Filing Start ECF Filing" at bounding box center [532, 279] width 591 height 44
click at [488, 276] on button "Preview Filing" at bounding box center [487, 279] width 77 height 25
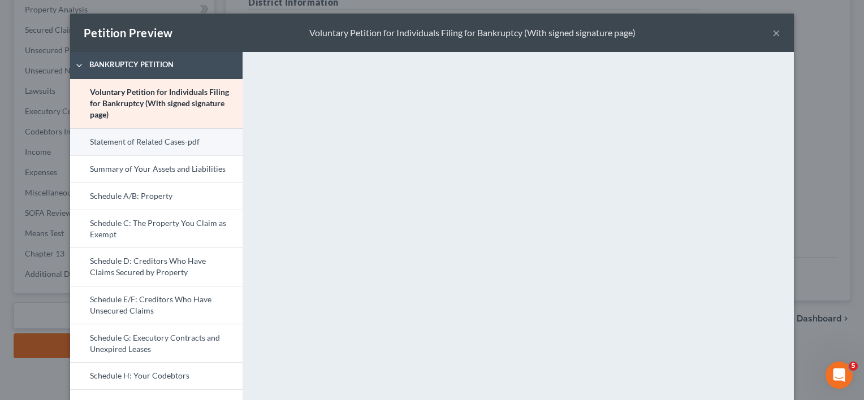
click at [174, 142] on link "Statement of Related Cases-pdf" at bounding box center [156, 141] width 172 height 27
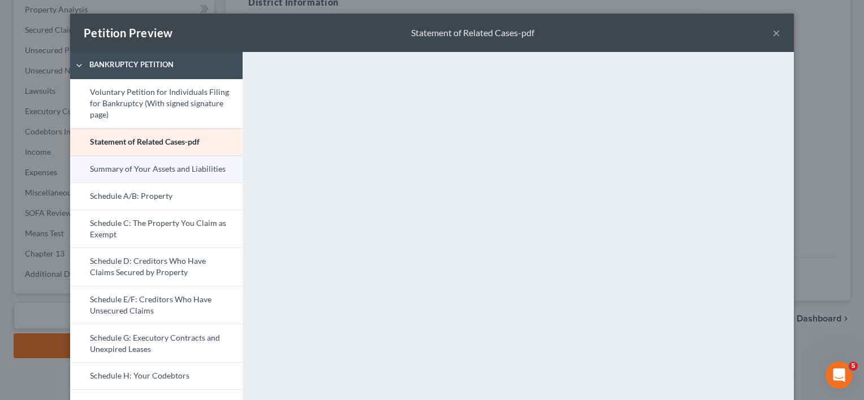
click at [167, 172] on link "Summary of Your Assets and Liabilities" at bounding box center [156, 168] width 172 height 27
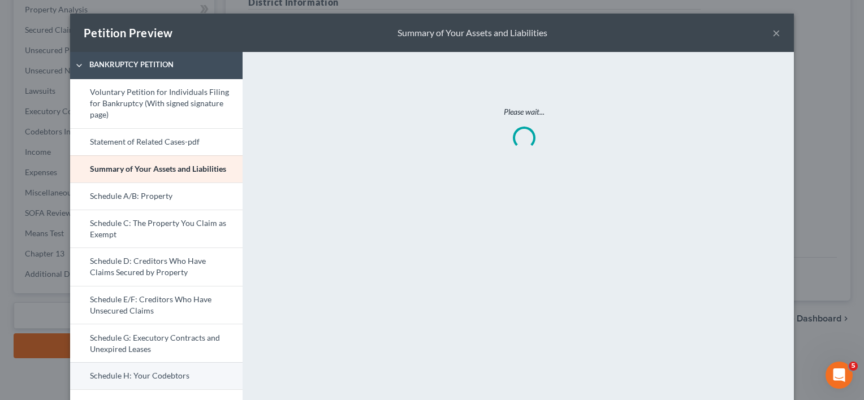
click at [154, 379] on link "Schedule H: Your Codebtors" at bounding box center [156, 375] width 172 height 27
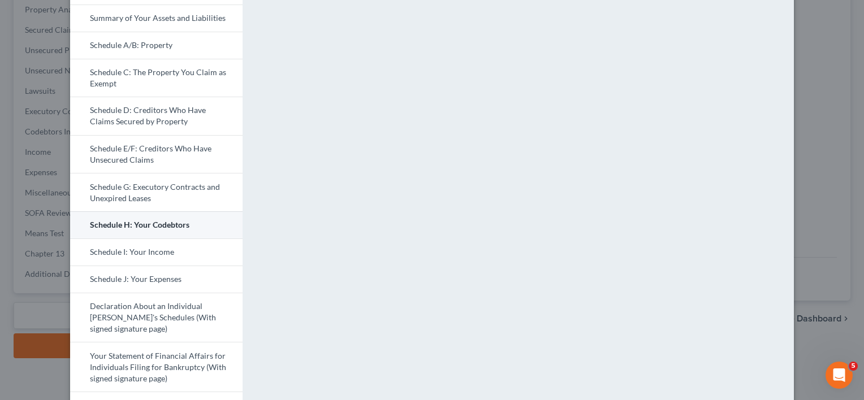
scroll to position [158, 0]
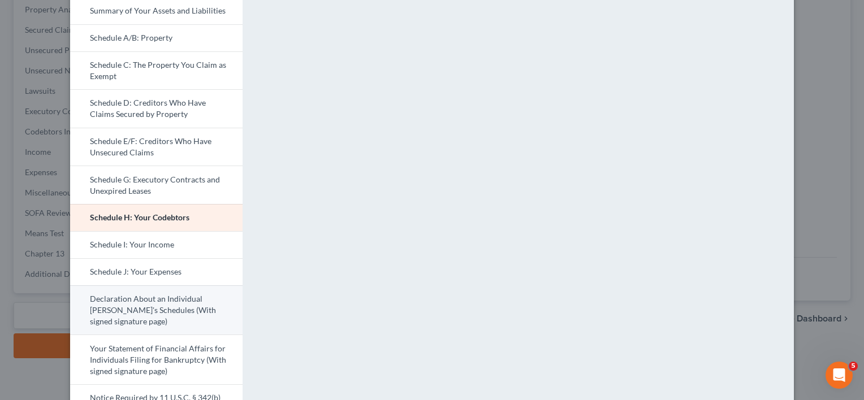
click at [145, 299] on link "Declaration About an Individual [PERSON_NAME]'s Schedules (With signed signatur…" at bounding box center [156, 310] width 172 height 50
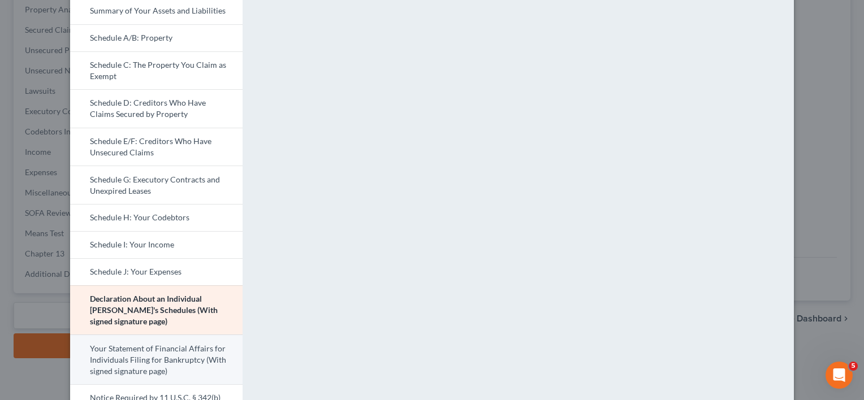
click at [132, 350] on link "Your Statement of Financial Affairs for Individuals Filing for Bankruptcy (With…" at bounding box center [156, 360] width 172 height 50
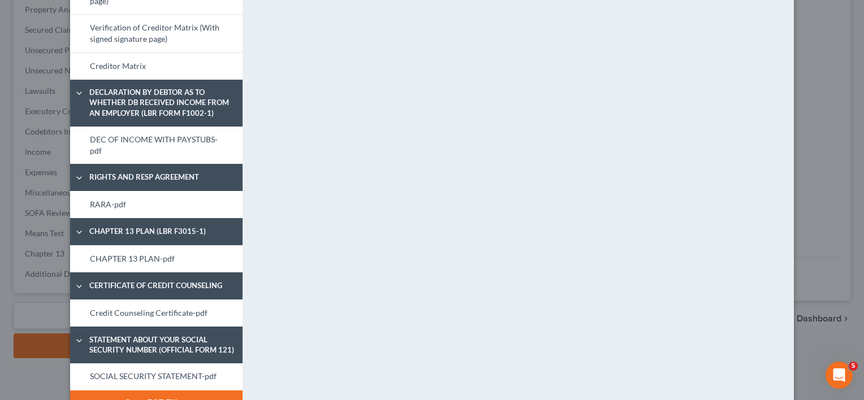
scroll to position [660, 0]
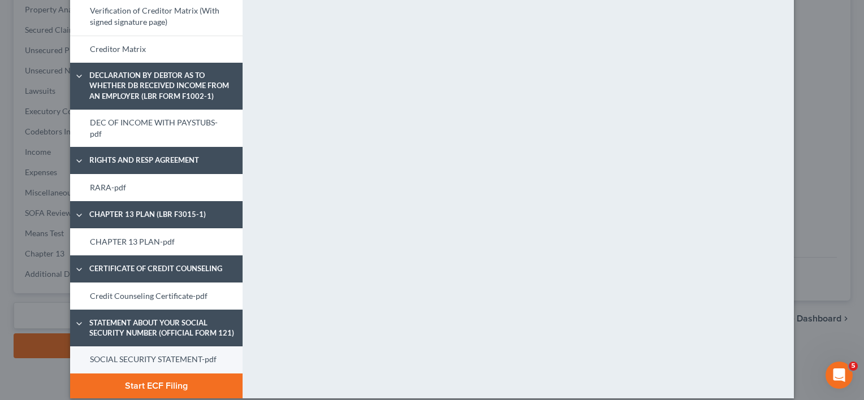
click at [144, 350] on link "SOCIAL SECURITY STATEMENT-pdf" at bounding box center [156, 360] width 172 height 27
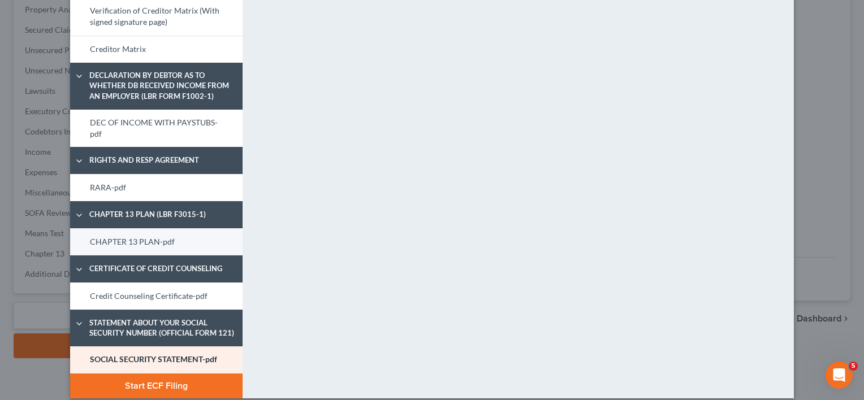
click at [145, 228] on link "CHAPTER 13 PLAN-pdf" at bounding box center [156, 241] width 172 height 27
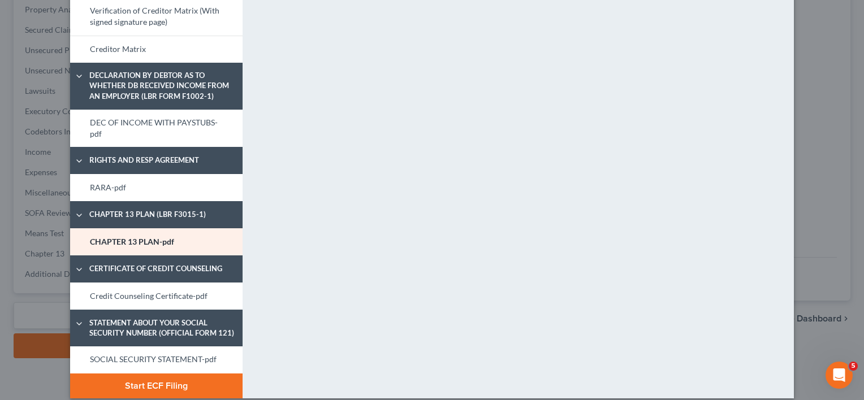
click at [146, 374] on button "Start ECF Filing" at bounding box center [156, 386] width 172 height 25
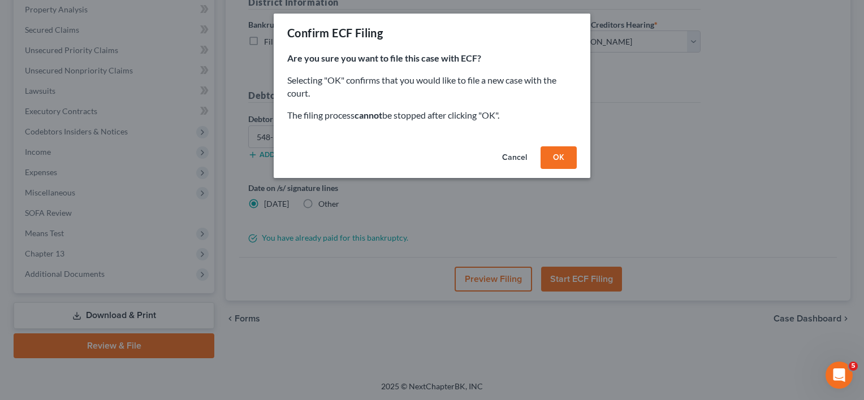
click at [516, 157] on button "Cancel" at bounding box center [514, 157] width 43 height 23
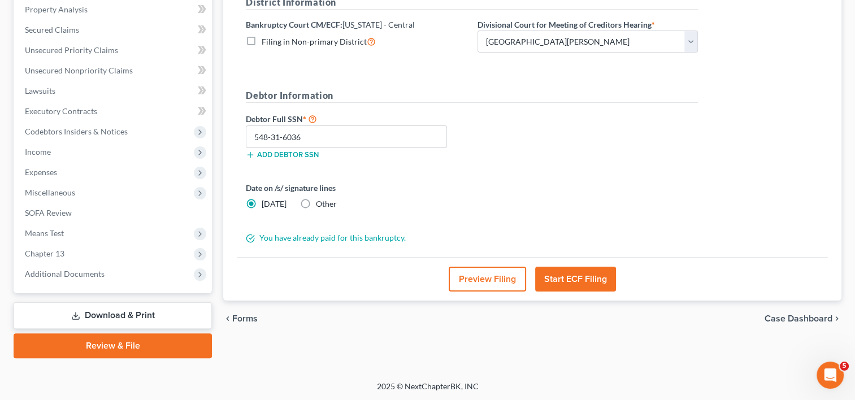
click at [311, 202] on div "Other" at bounding box center [318, 203] width 37 height 11
click at [316, 202] on label "Other" at bounding box center [326, 203] width 21 height 11
click at [321, 202] on input "Other" at bounding box center [324, 201] width 7 height 7
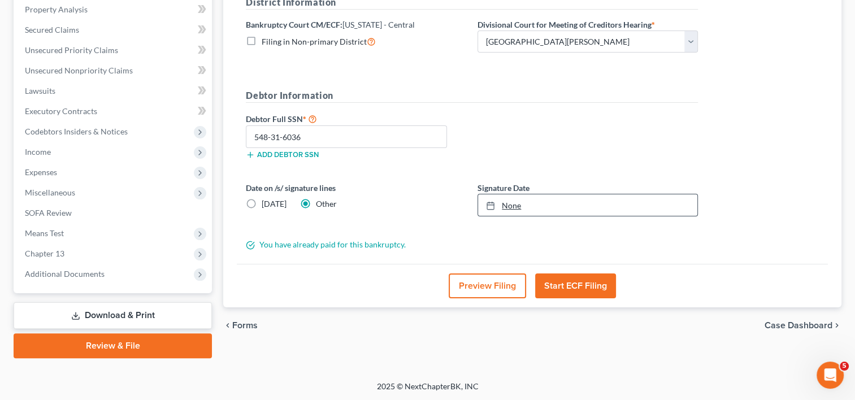
click at [521, 204] on link "None" at bounding box center [587, 204] width 219 height 21
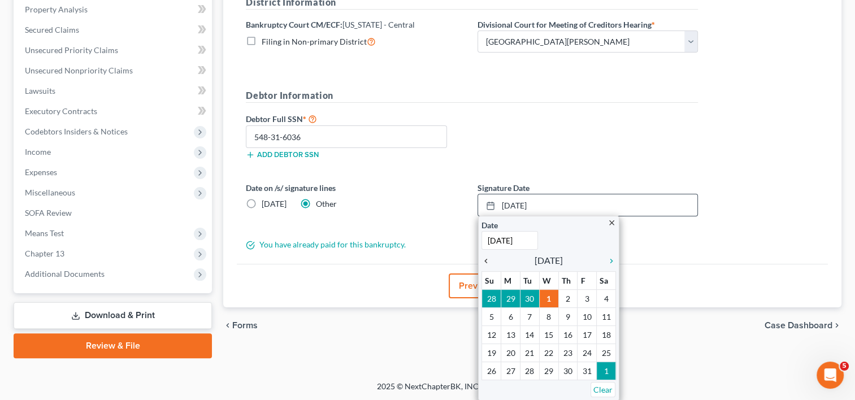
click at [483, 260] on icon "chevron_left" at bounding box center [489, 261] width 15 height 9
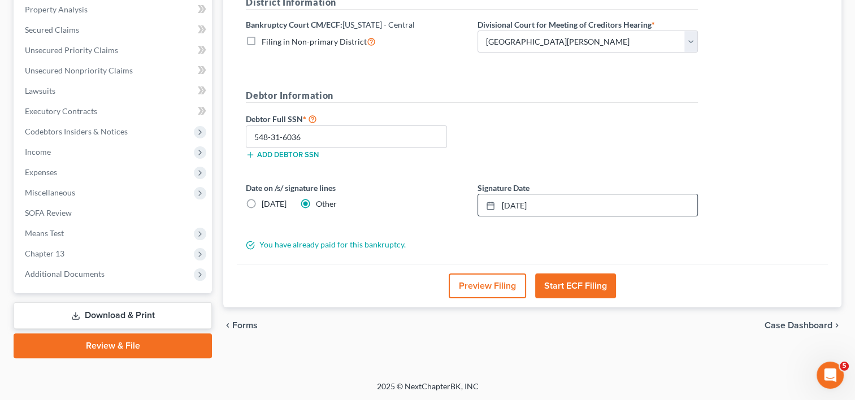
click at [586, 288] on button "Start ECF Filing" at bounding box center [575, 286] width 81 height 25
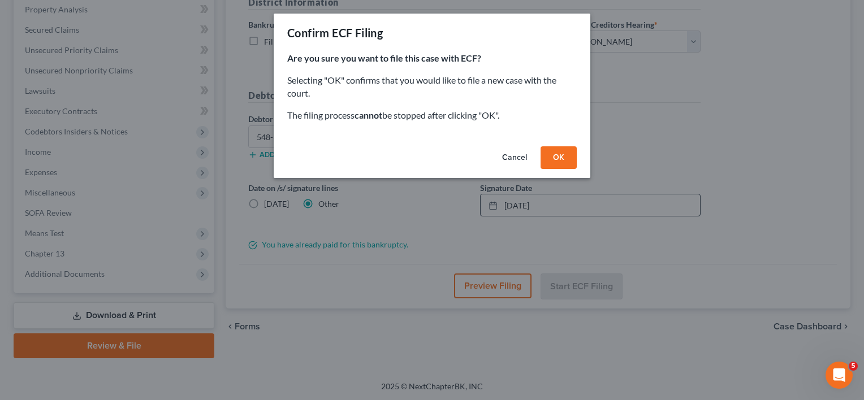
click at [563, 163] on button "OK" at bounding box center [558, 157] width 36 height 23
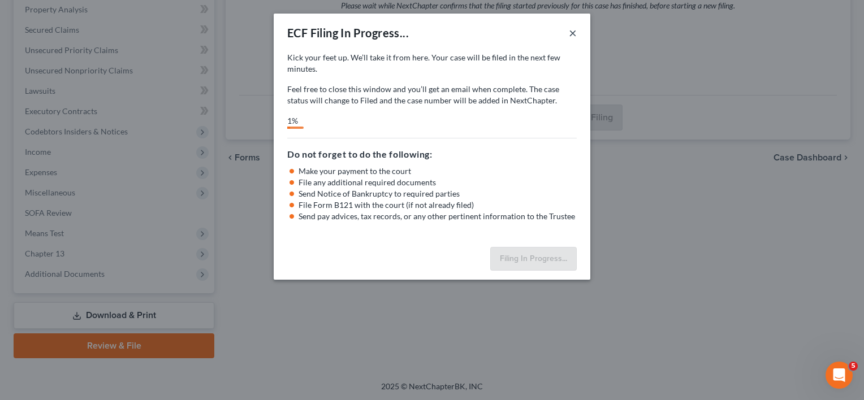
click at [571, 34] on button "×" at bounding box center [573, 33] width 8 height 14
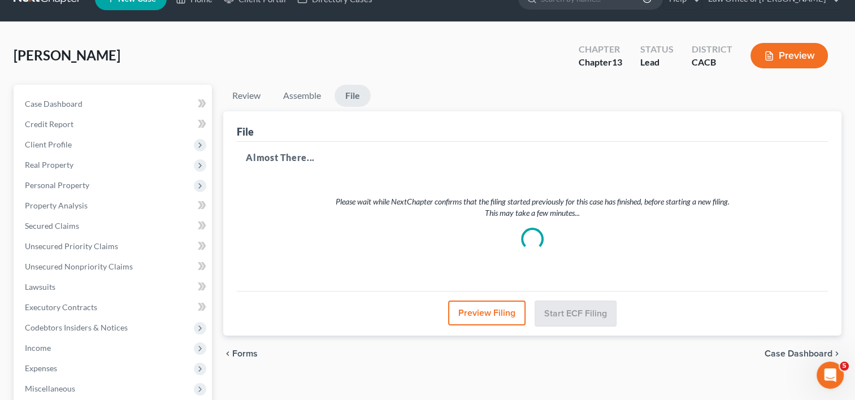
scroll to position [0, 0]
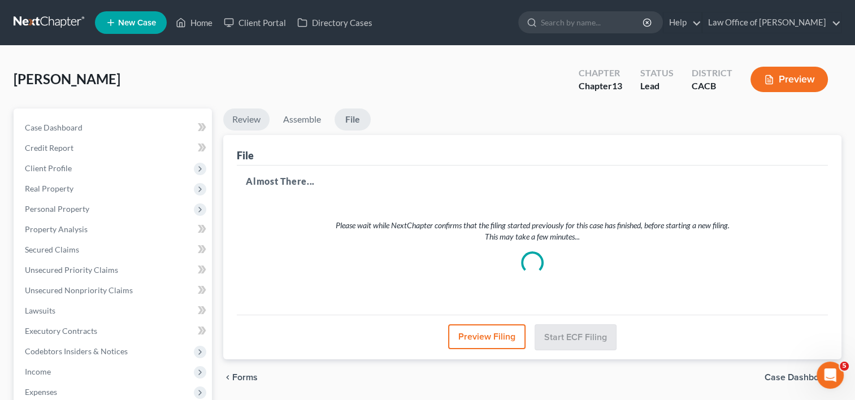
click at [249, 129] on link "Review" at bounding box center [246, 120] width 46 height 22
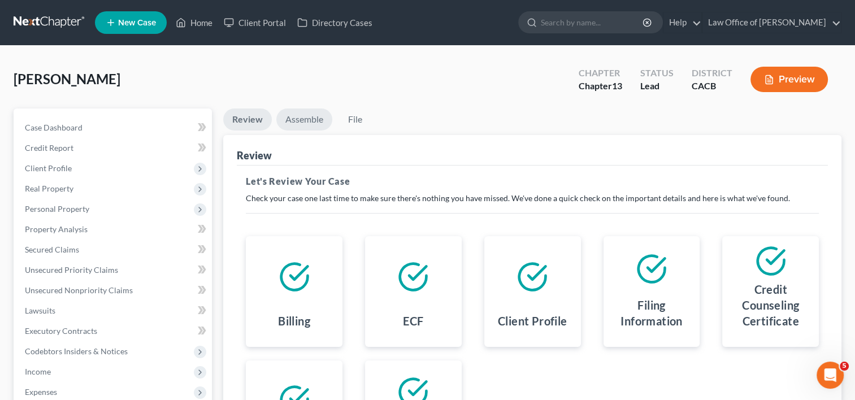
click at [298, 127] on link "Assemble" at bounding box center [304, 120] width 56 height 22
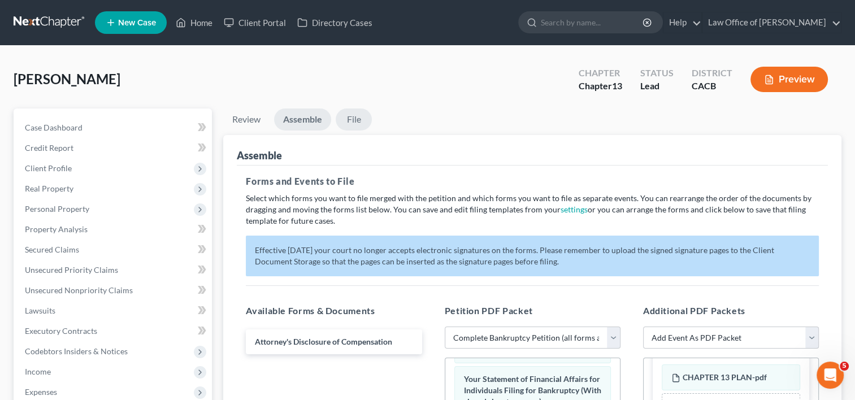
click at [363, 123] on link "File" at bounding box center [354, 120] width 36 height 22
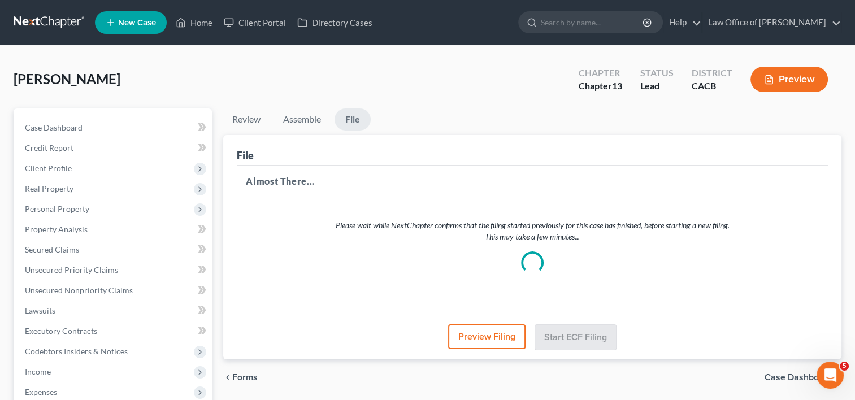
click at [493, 337] on button "Preview Filing" at bounding box center [486, 336] width 77 height 25
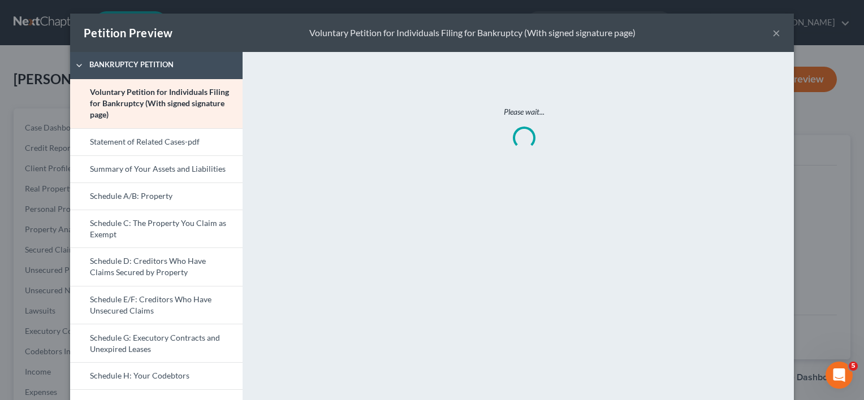
click at [772, 34] on button "×" at bounding box center [776, 33] width 8 height 14
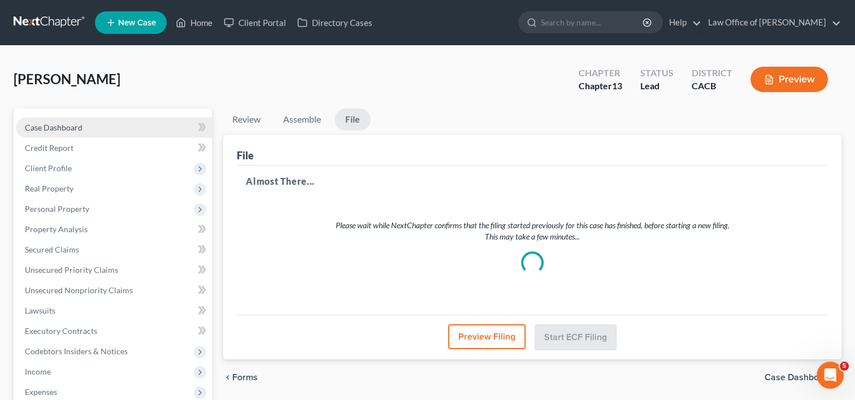
click at [77, 125] on span "Case Dashboard" at bounding box center [54, 128] width 58 height 10
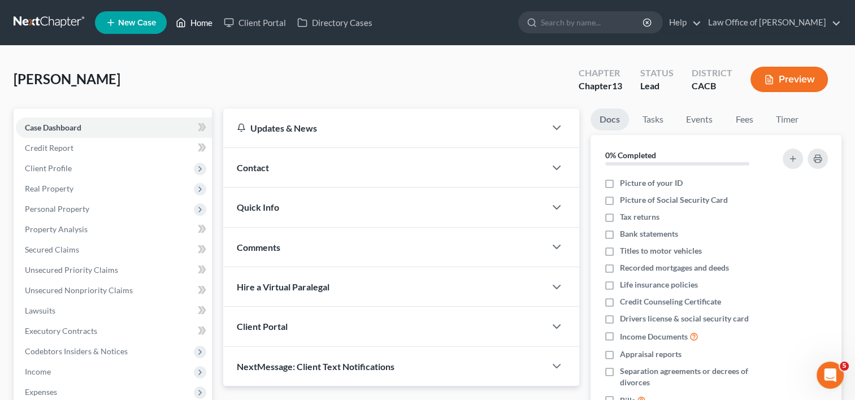
click at [206, 23] on link "Home" at bounding box center [194, 22] width 48 height 20
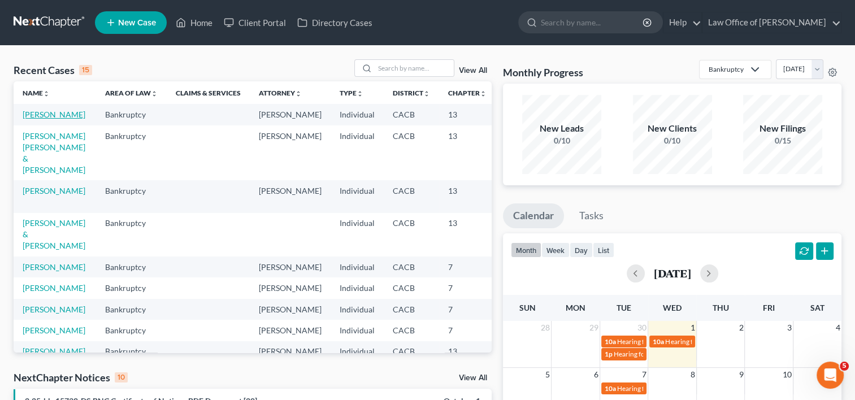
click at [45, 119] on link "[PERSON_NAME]" at bounding box center [54, 115] width 63 height 10
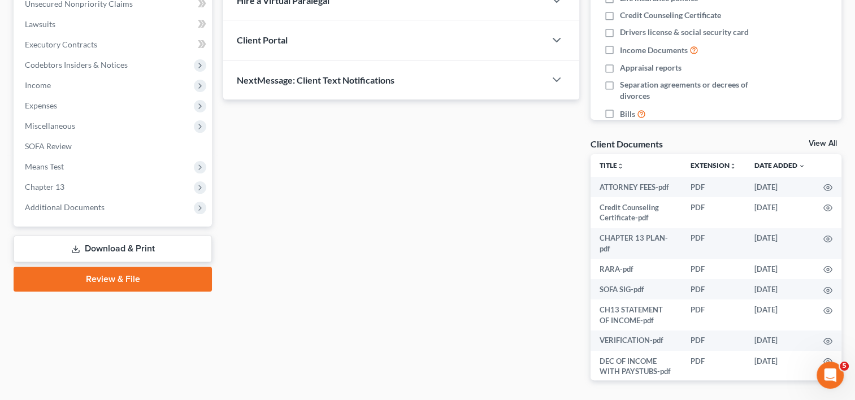
scroll to position [327, 0]
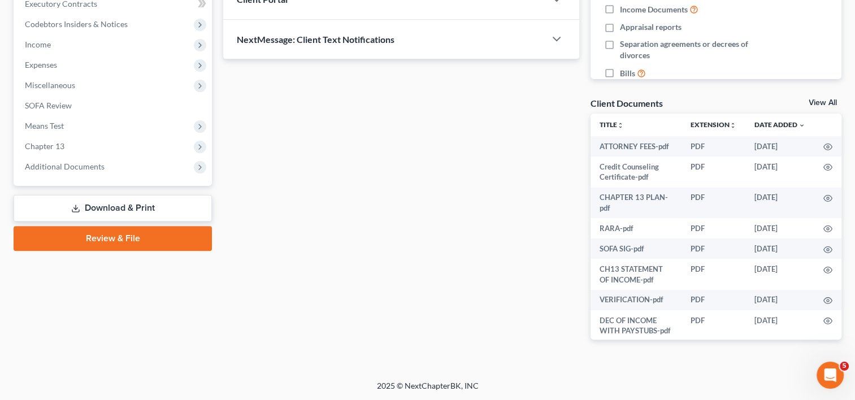
click at [112, 233] on link "Review & File" at bounding box center [113, 238] width 198 height 25
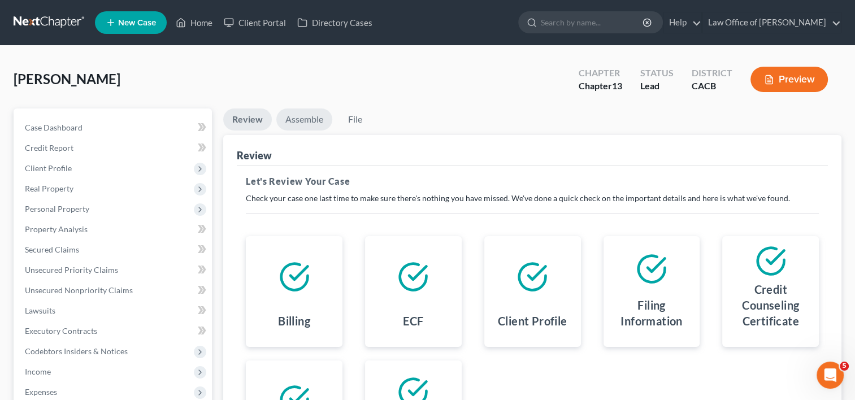
click at [309, 118] on link "Assemble" at bounding box center [304, 120] width 56 height 22
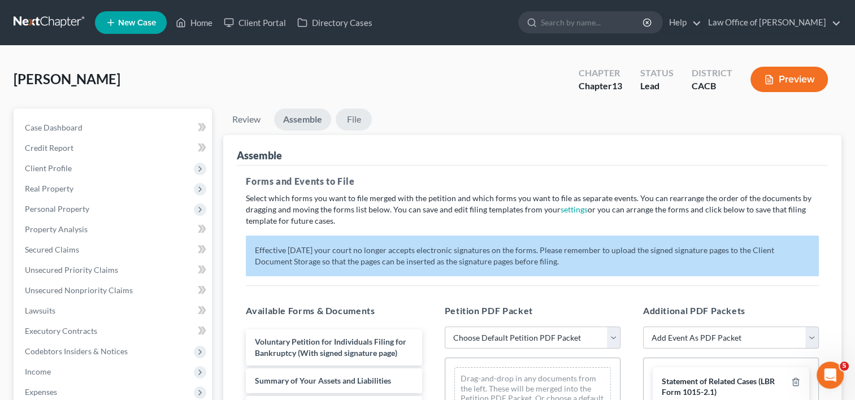
click at [350, 118] on link "File" at bounding box center [354, 120] width 36 height 22
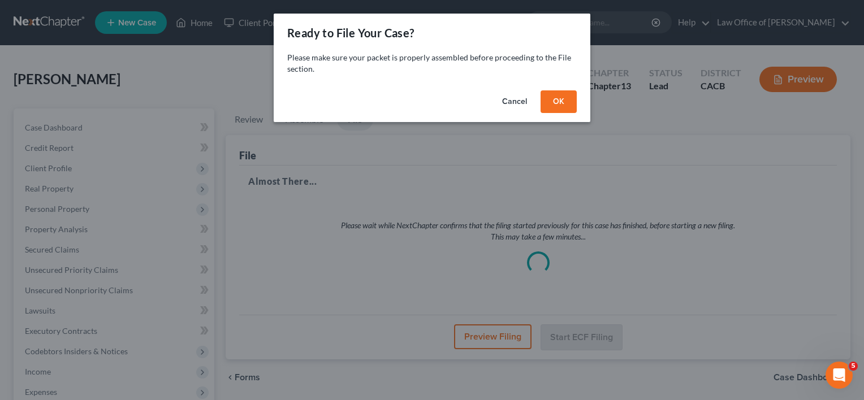
click at [557, 106] on button "OK" at bounding box center [558, 101] width 36 height 23
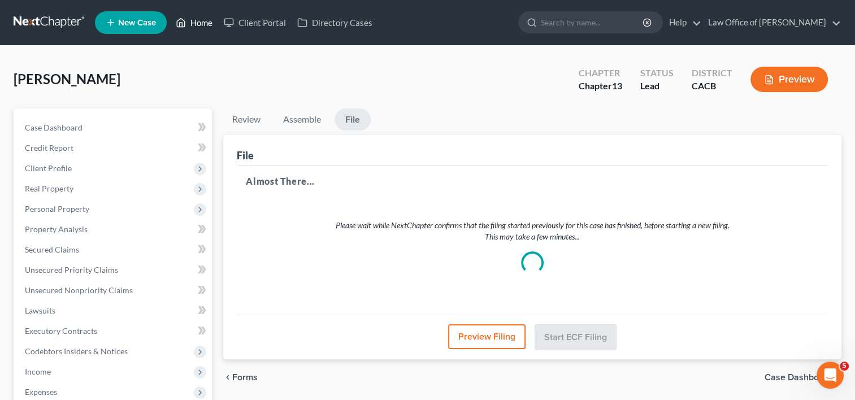
click at [201, 22] on link "Home" at bounding box center [194, 22] width 48 height 20
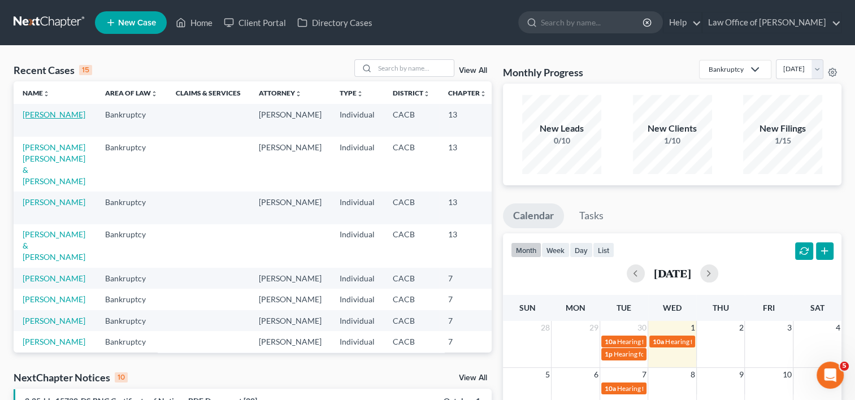
click at [38, 119] on link "[PERSON_NAME]" at bounding box center [54, 115] width 63 height 10
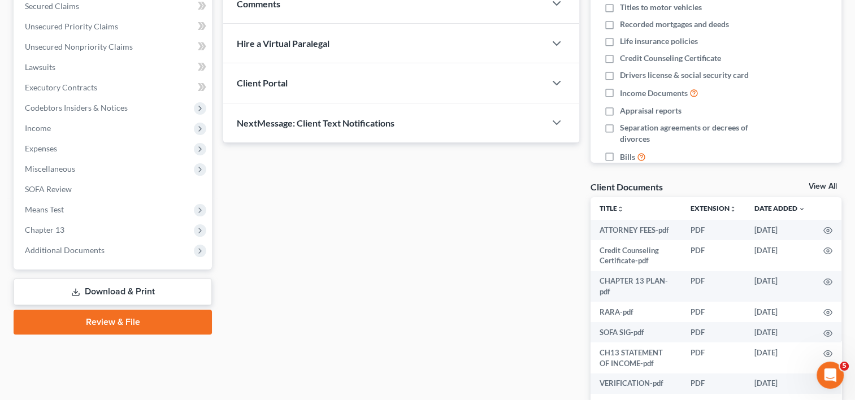
scroll to position [247, 0]
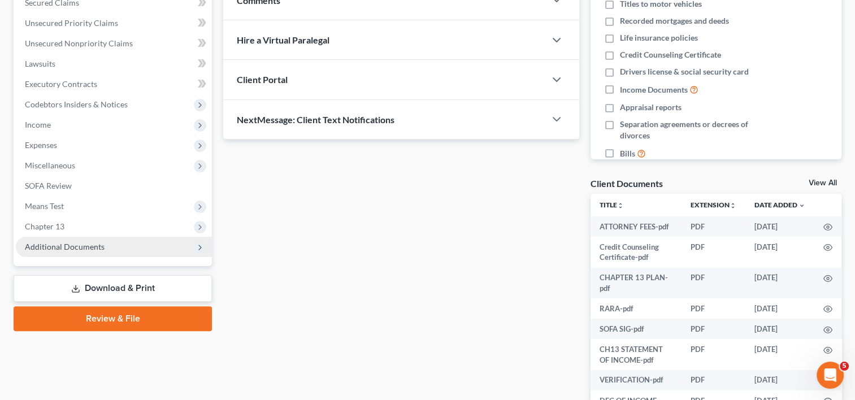
click at [88, 242] on span "Additional Documents" at bounding box center [65, 247] width 80 height 10
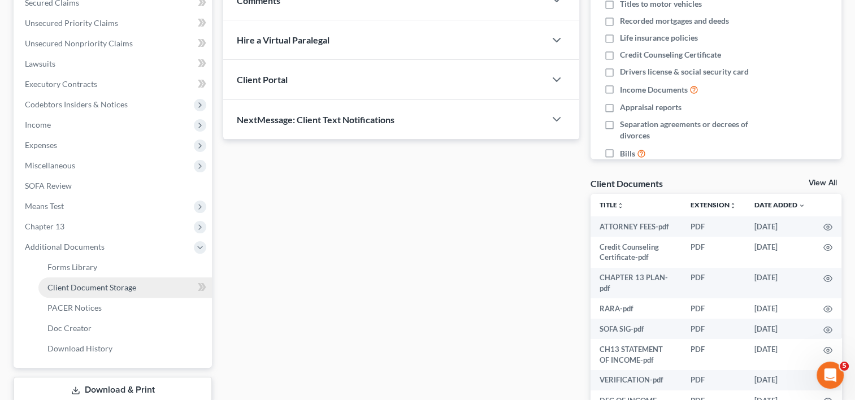
click at [107, 285] on span "Client Document Storage" at bounding box center [91, 288] width 89 height 10
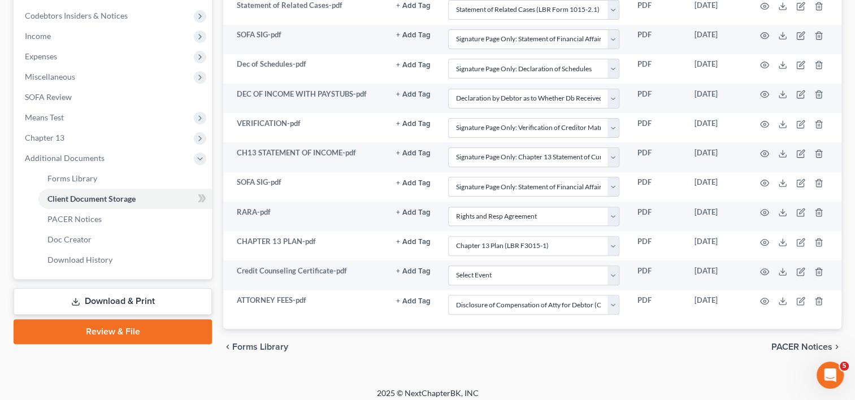
scroll to position [340, 0]
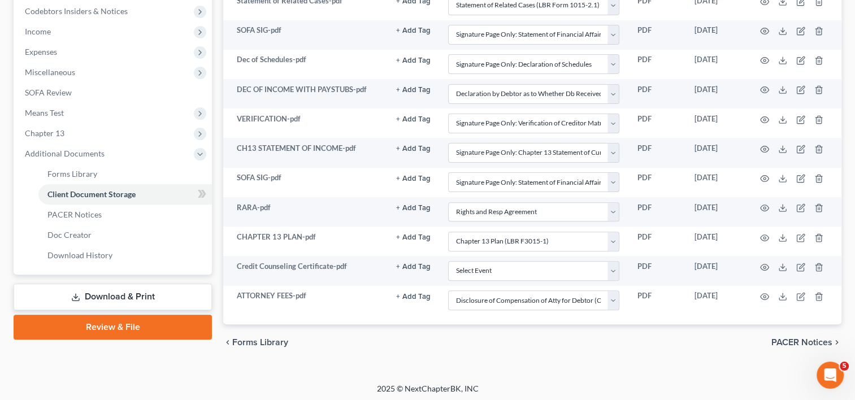
click at [115, 327] on link "Review & File" at bounding box center [113, 327] width 198 height 25
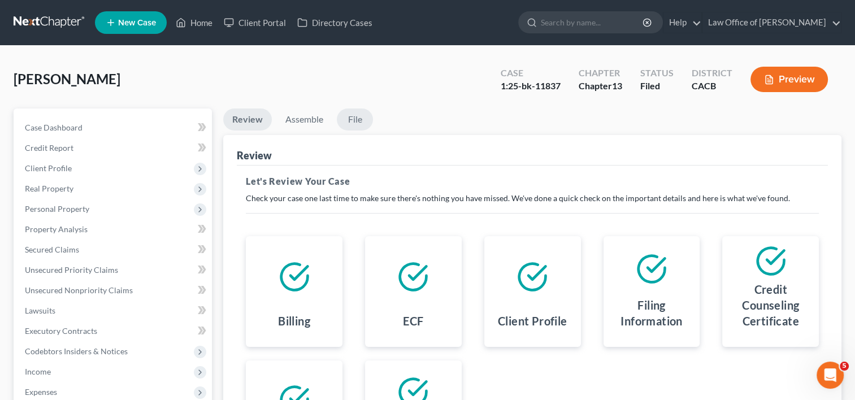
click at [353, 116] on link "File" at bounding box center [355, 120] width 36 height 22
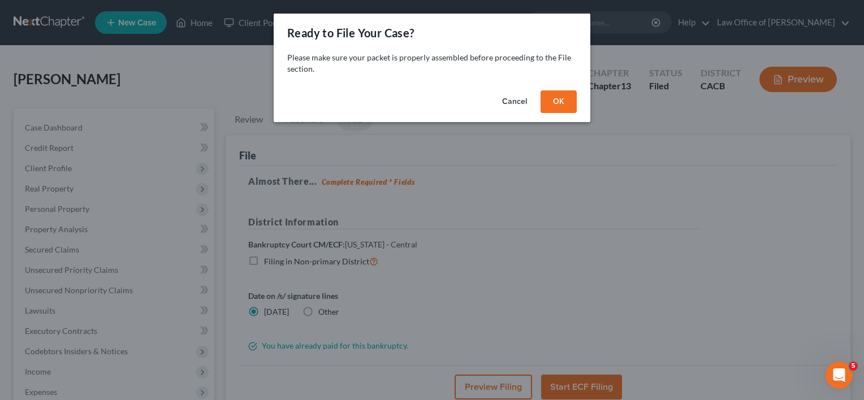
click at [525, 98] on button "Cancel" at bounding box center [514, 101] width 43 height 23
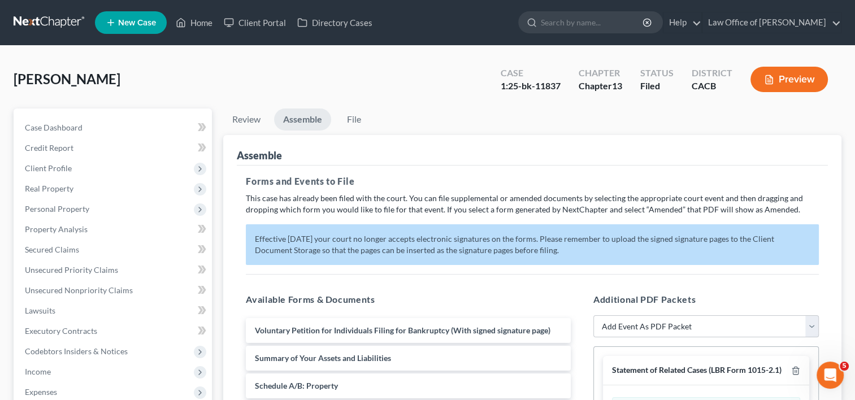
click at [828, 211] on div "Assemble Forms and Events to File Select which forms you want to file merged wi…" at bounding box center [532, 408] width 618 height 546
click at [248, 119] on link "Review" at bounding box center [246, 120] width 46 height 22
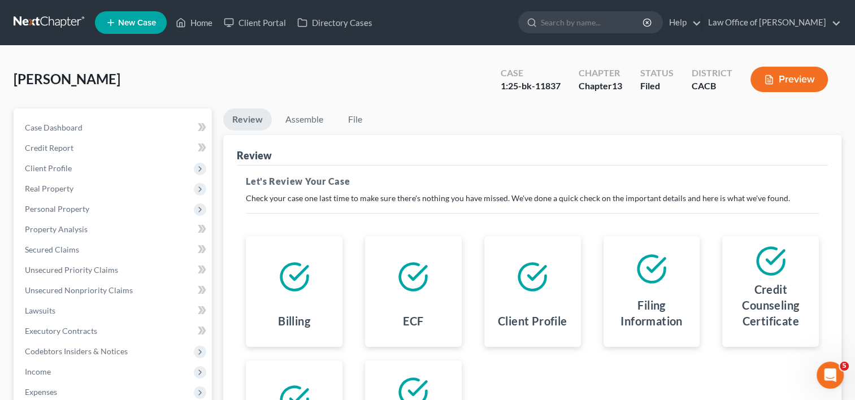
scroll to position [220, 0]
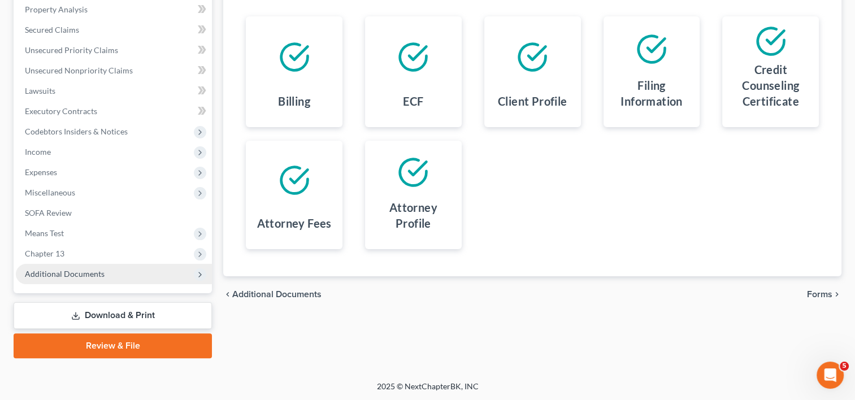
click at [77, 276] on span "Additional Documents" at bounding box center [65, 274] width 80 height 10
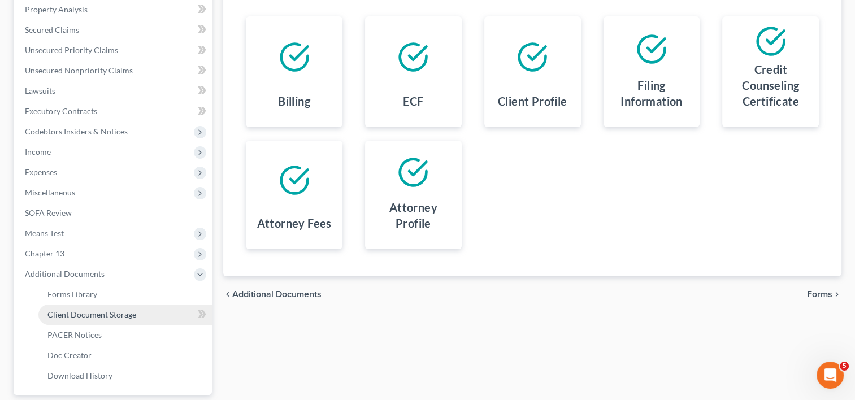
click at [109, 318] on span "Client Document Storage" at bounding box center [91, 315] width 89 height 10
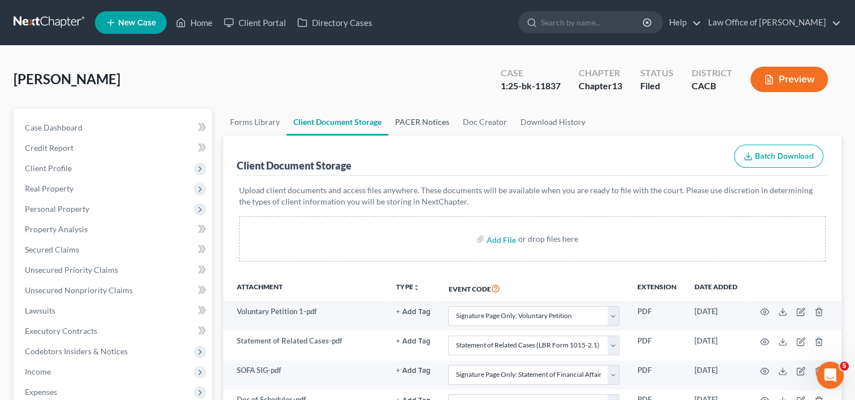
click at [425, 120] on link "PACER Notices" at bounding box center [422, 122] width 68 height 27
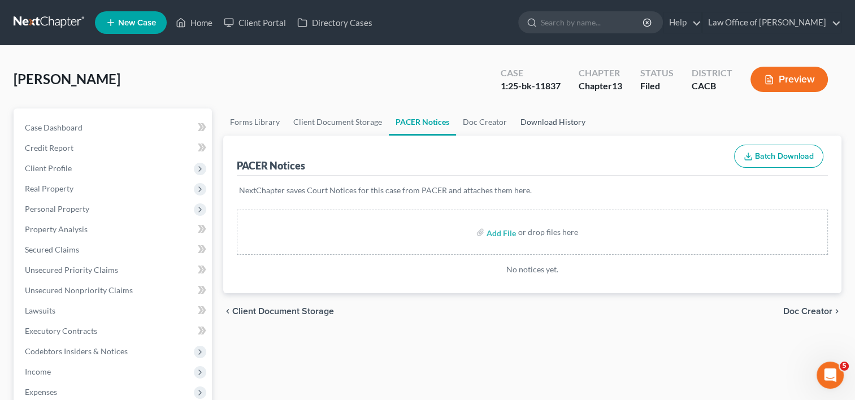
click at [547, 123] on link "Download History" at bounding box center [553, 122] width 79 height 27
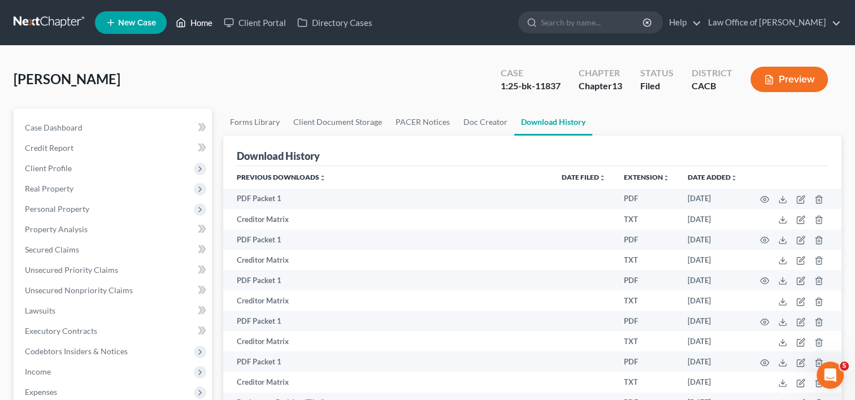
click at [193, 24] on link "Home" at bounding box center [194, 22] width 48 height 20
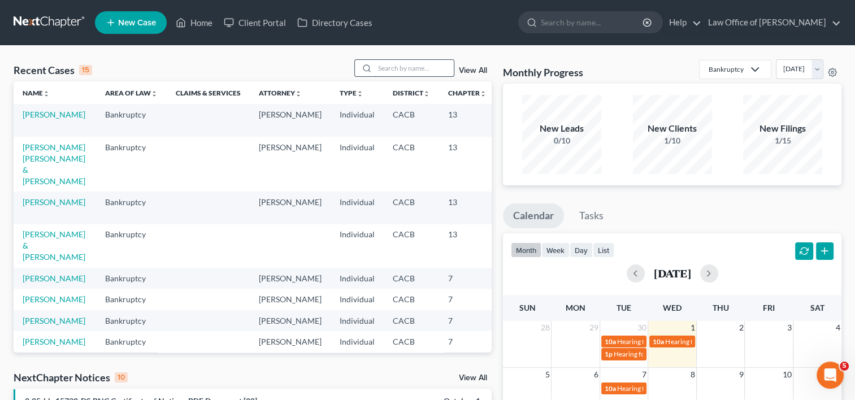
click at [408, 66] on input "search" at bounding box center [414, 68] width 79 height 16
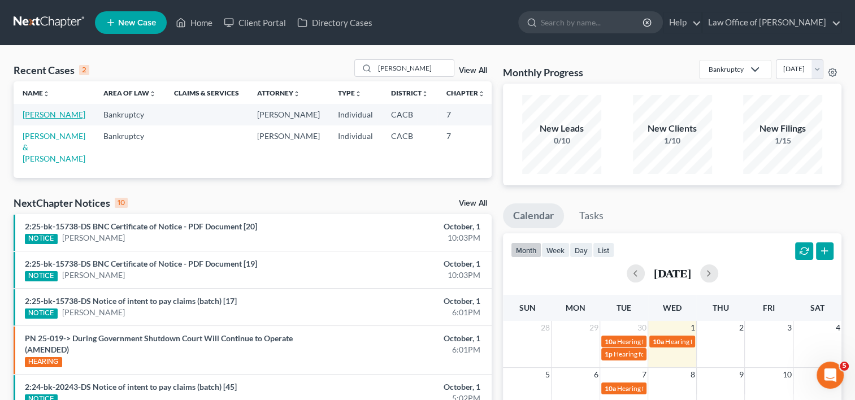
click at [31, 119] on link "[PERSON_NAME]" at bounding box center [54, 115] width 63 height 10
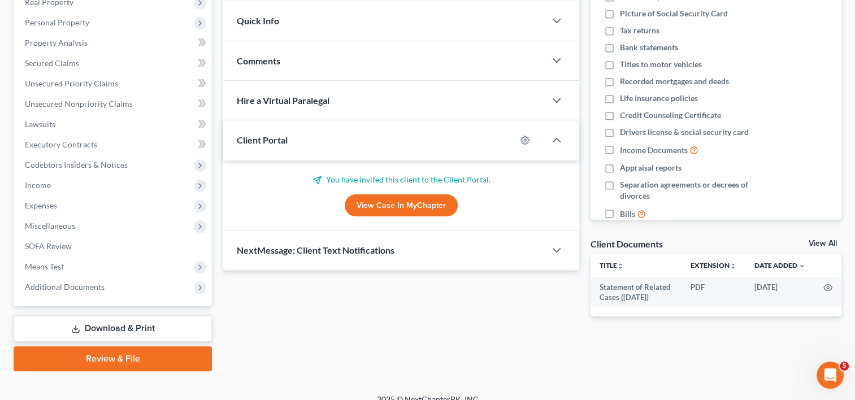
scroll to position [200, 0]
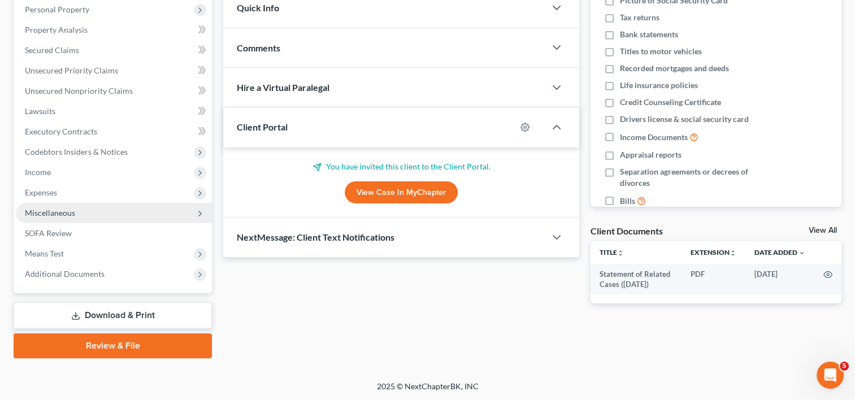
click at [56, 216] on span "Miscellaneous" at bounding box center [50, 213] width 50 height 10
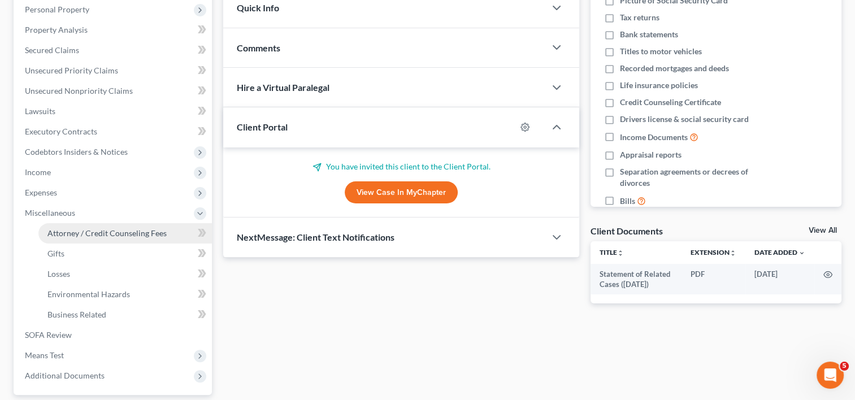
click at [114, 235] on span "Attorney / Credit Counseling Fees" at bounding box center [106, 233] width 119 height 10
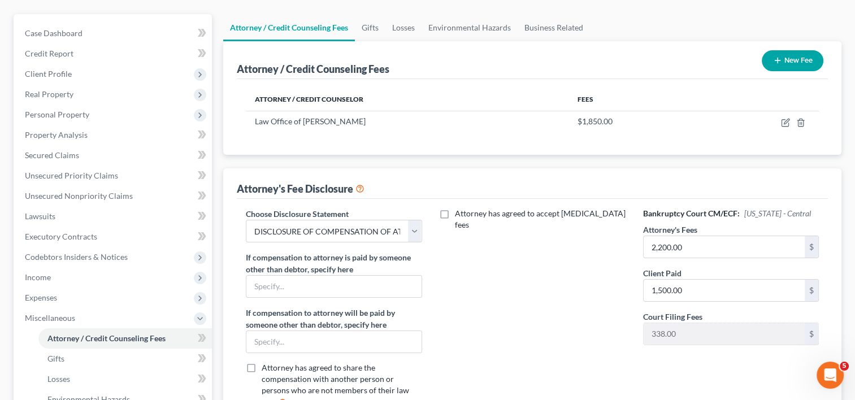
scroll to position [99, 0]
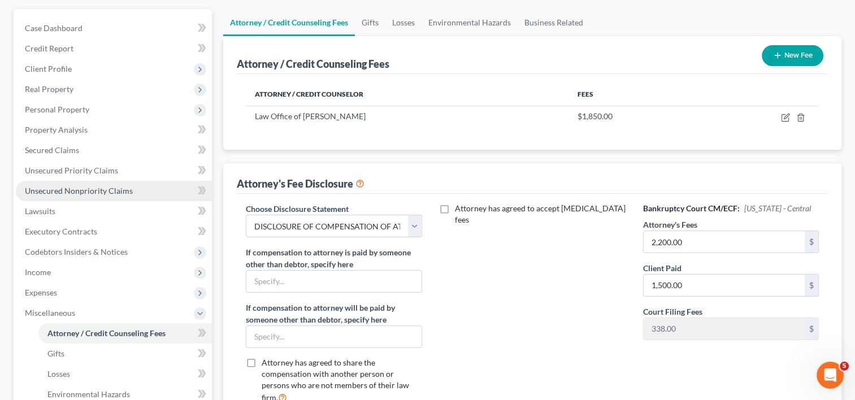
click at [77, 189] on span "Unsecured Nonpriority Claims" at bounding box center [79, 191] width 108 height 10
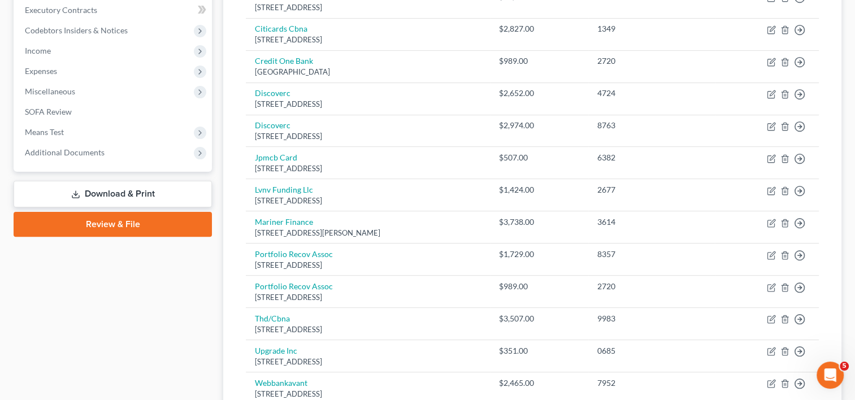
scroll to position [323, 0]
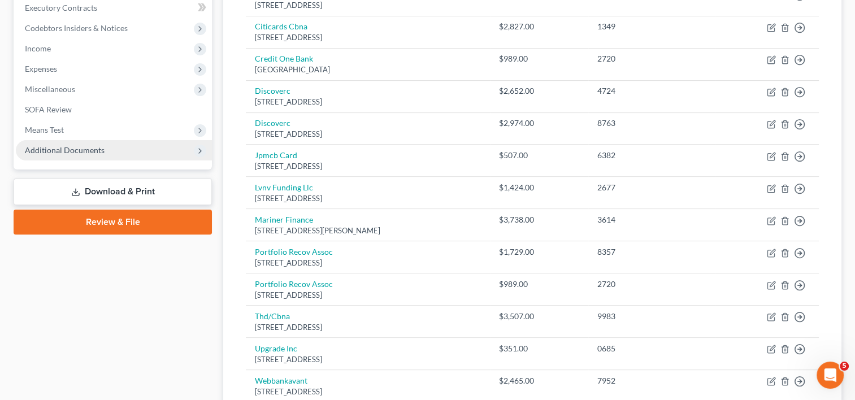
click at [103, 150] on span "Additional Documents" at bounding box center [114, 150] width 196 height 20
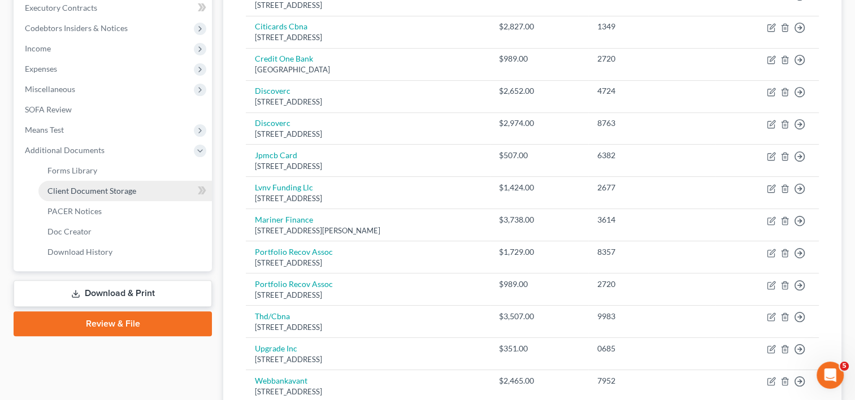
click at [122, 192] on span "Client Document Storage" at bounding box center [91, 191] width 89 height 10
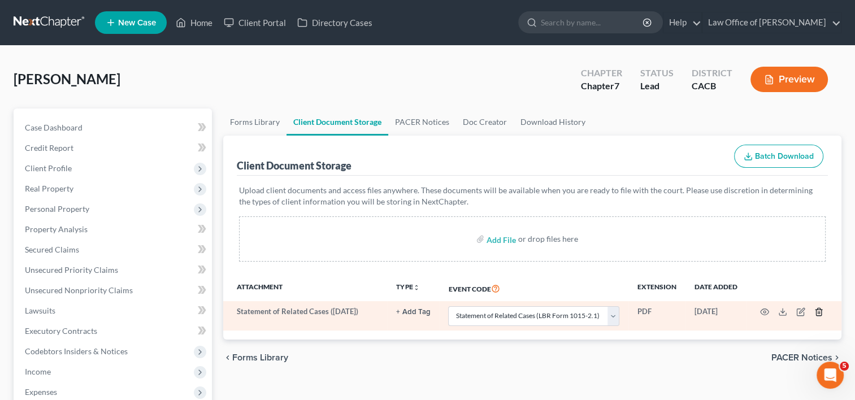
click at [819, 312] on line "button" at bounding box center [819, 313] width 0 height 2
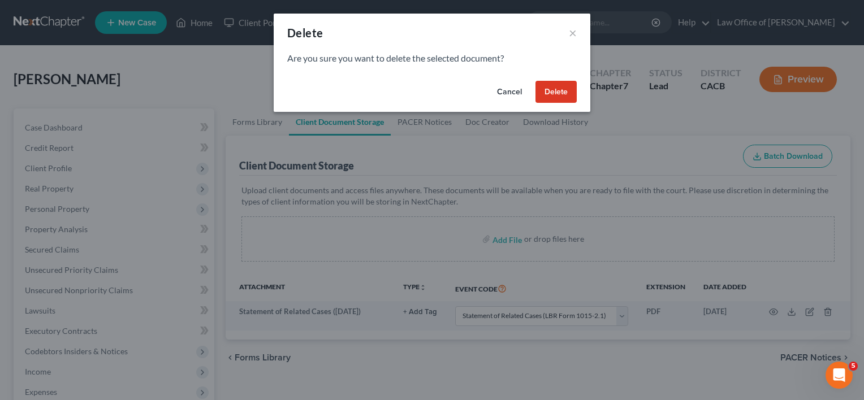
click at [562, 93] on button "Delete" at bounding box center [555, 92] width 41 height 23
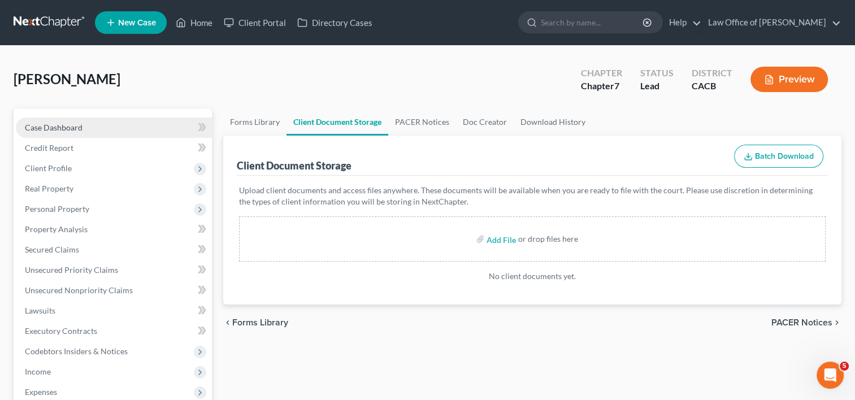
click at [45, 129] on span "Case Dashboard" at bounding box center [54, 128] width 58 height 10
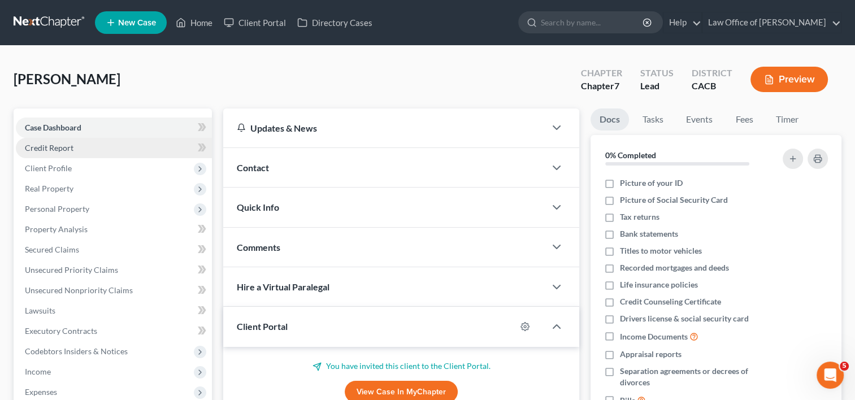
click at [65, 146] on span "Credit Report" at bounding box center [49, 148] width 49 height 10
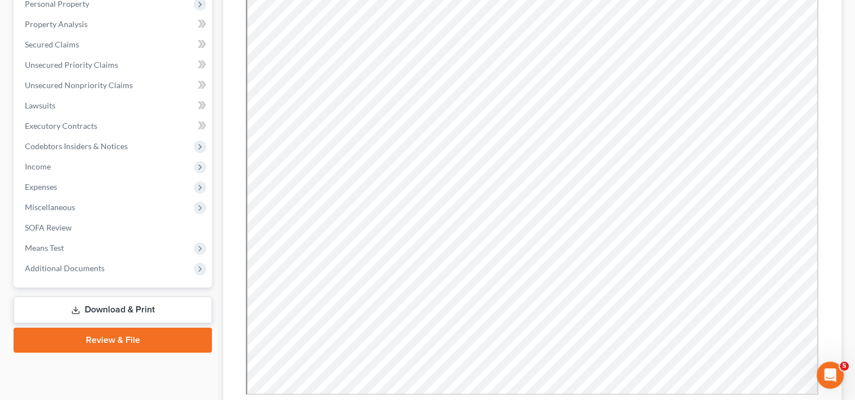
scroll to position [204, 0]
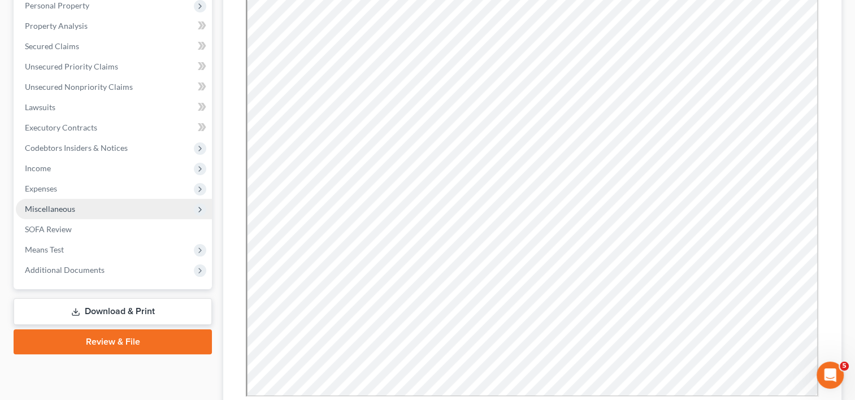
click at [75, 204] on span "Miscellaneous" at bounding box center [114, 209] width 196 height 20
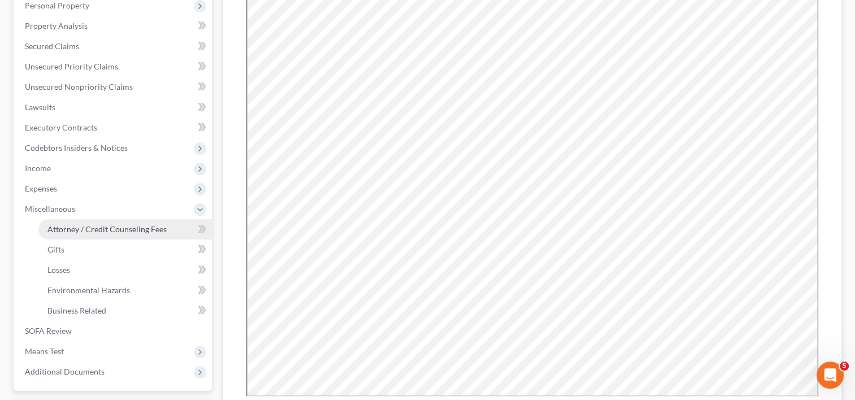
click at [92, 230] on span "Attorney / Credit Counseling Fees" at bounding box center [106, 229] width 119 height 10
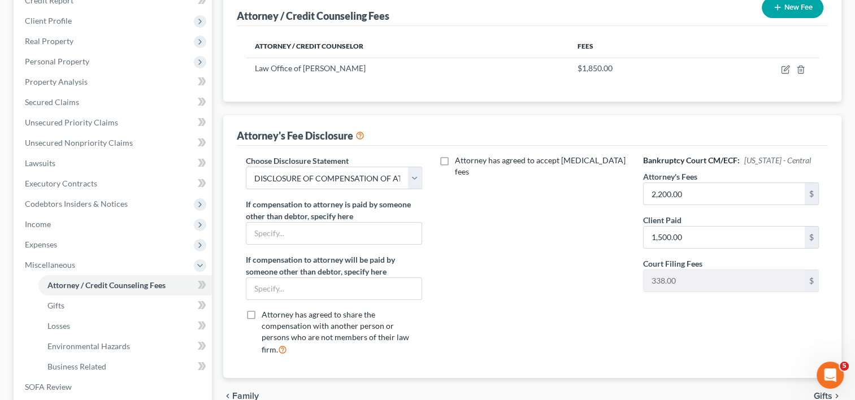
scroll to position [149, 0]
click at [695, 238] on input "1,500.00" at bounding box center [724, 236] width 161 height 21
click at [622, 249] on div "Attorney has agreed to accept [MEDICAL_DATA] fees" at bounding box center [533, 259] width 198 height 210
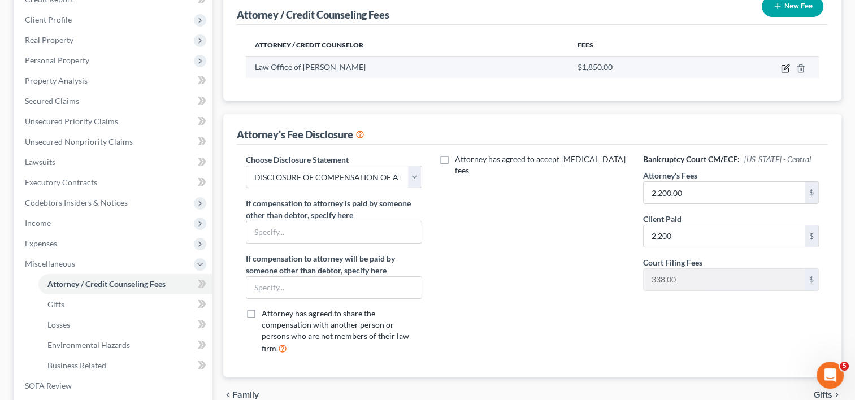
click at [782, 70] on icon "button" at bounding box center [785, 69] width 7 height 7
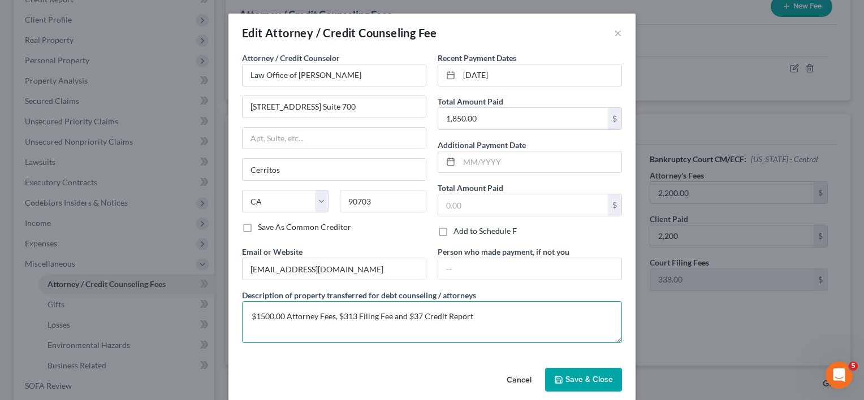
drag, startPoint x: 270, startPoint y: 316, endPoint x: 252, endPoint y: 313, distance: 18.4
click at [252, 313] on textarea "$1500.00 Attorney Fees, $313 Filing Fee and $37 Credit Report" at bounding box center [432, 322] width 380 height 42
click at [484, 124] on input "1,850.00" at bounding box center [523, 118] width 170 height 21
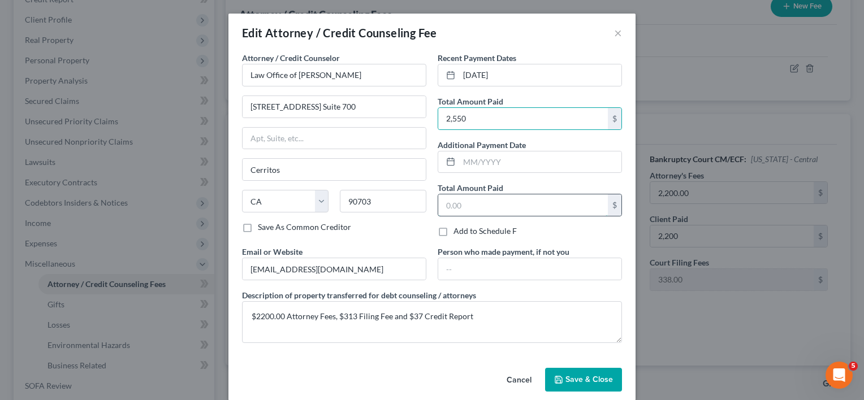
click at [508, 199] on input "text" at bounding box center [523, 204] width 170 height 21
click at [393, 360] on div "Attorney / Credit Counselor * Law Office of [PERSON_NAME] [STREET_ADDRESS] Suit…" at bounding box center [431, 207] width 407 height 311
click at [566, 378] on span "Save & Close" at bounding box center [588, 380] width 47 height 10
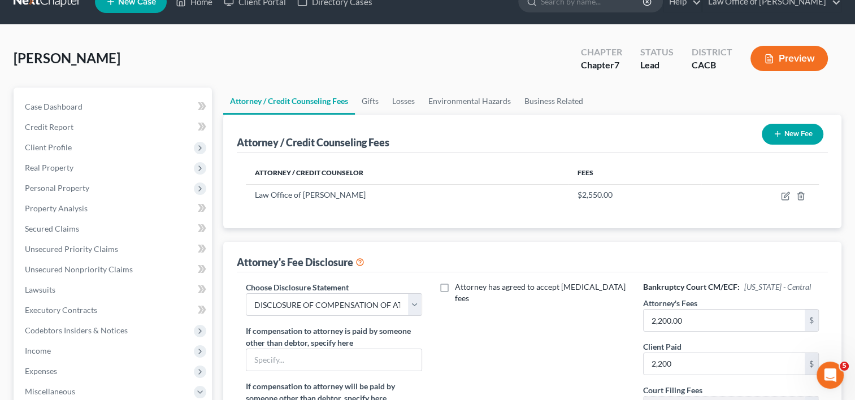
scroll to position [0, 0]
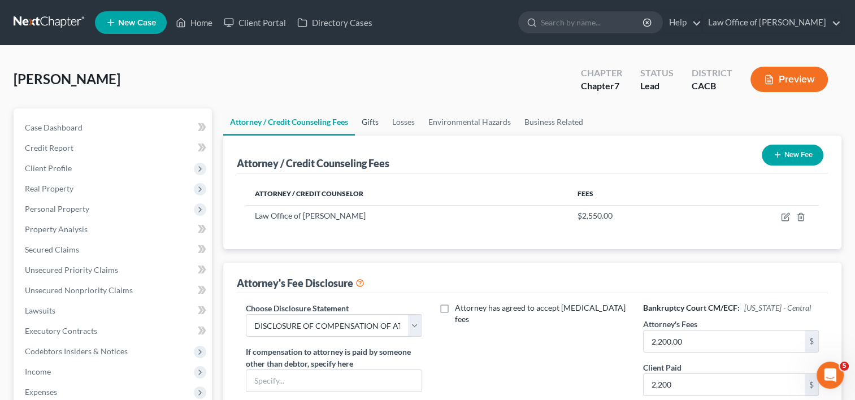
click at [375, 124] on link "Gifts" at bounding box center [370, 122] width 31 height 27
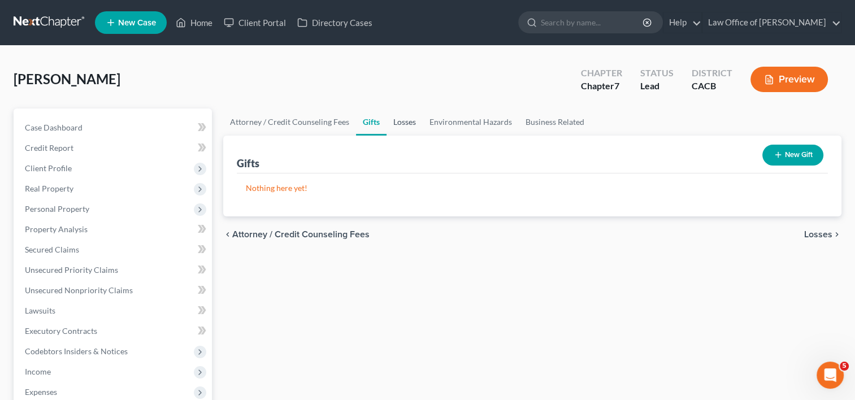
click at [400, 122] on link "Losses" at bounding box center [405, 122] width 36 height 27
click at [477, 121] on link "Environmental Hazards" at bounding box center [471, 122] width 96 height 27
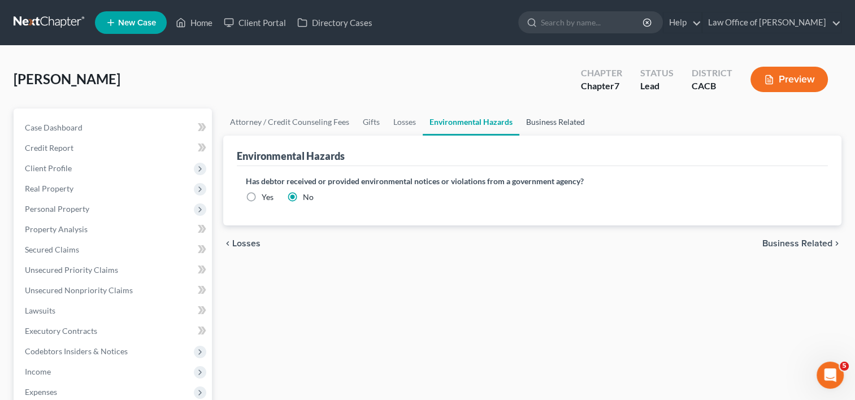
click at [540, 122] on link "Business Related" at bounding box center [556, 122] width 72 height 27
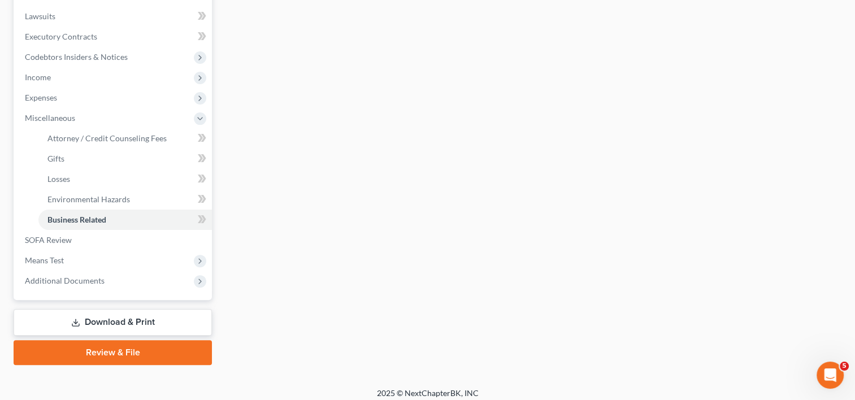
scroll to position [301, 0]
